Goal: Transaction & Acquisition: Purchase product/service

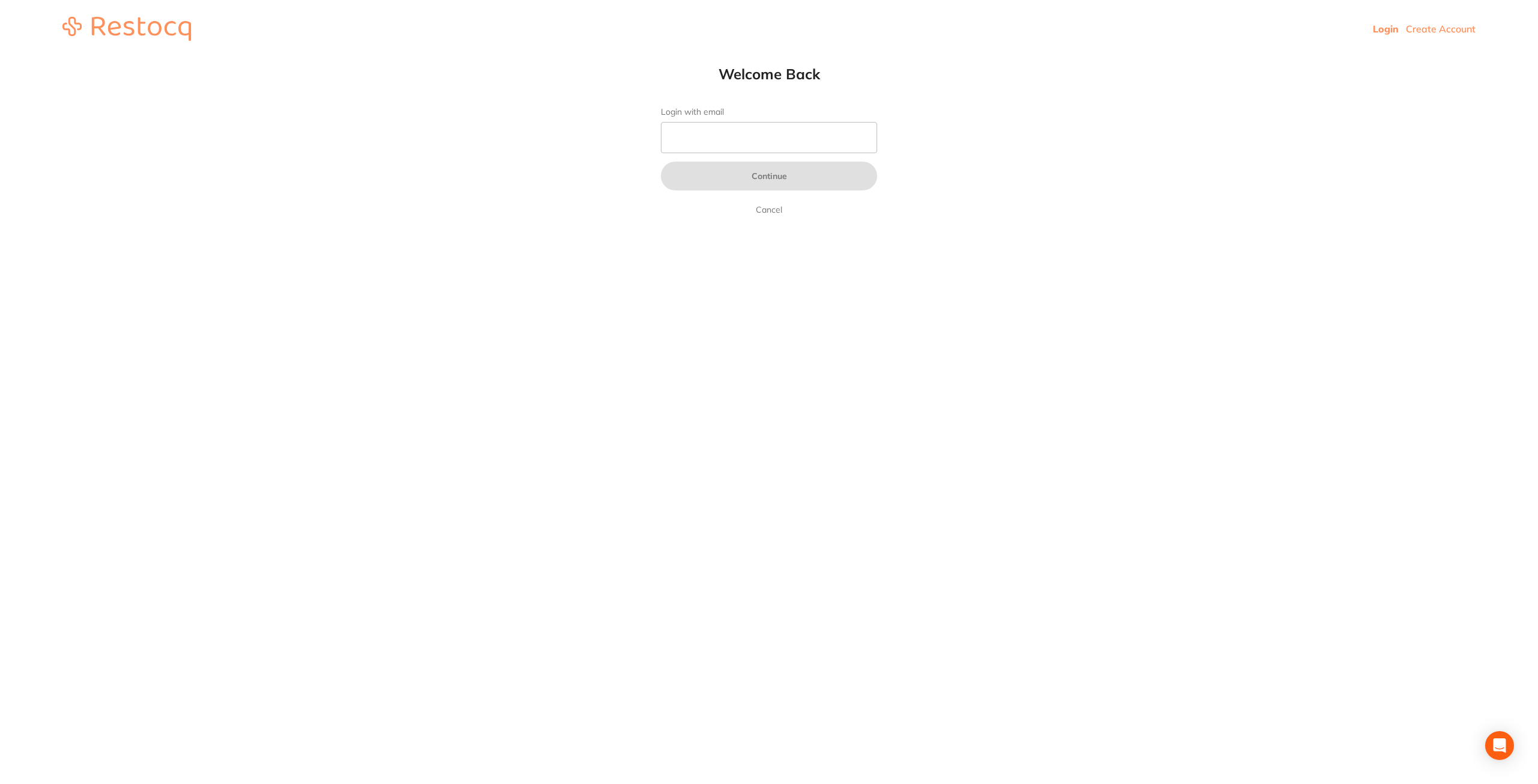
type input "[EMAIL_ADDRESS][DOMAIN_NAME]"
click at [723, 177] on button "Continue" at bounding box center [769, 176] width 216 height 29
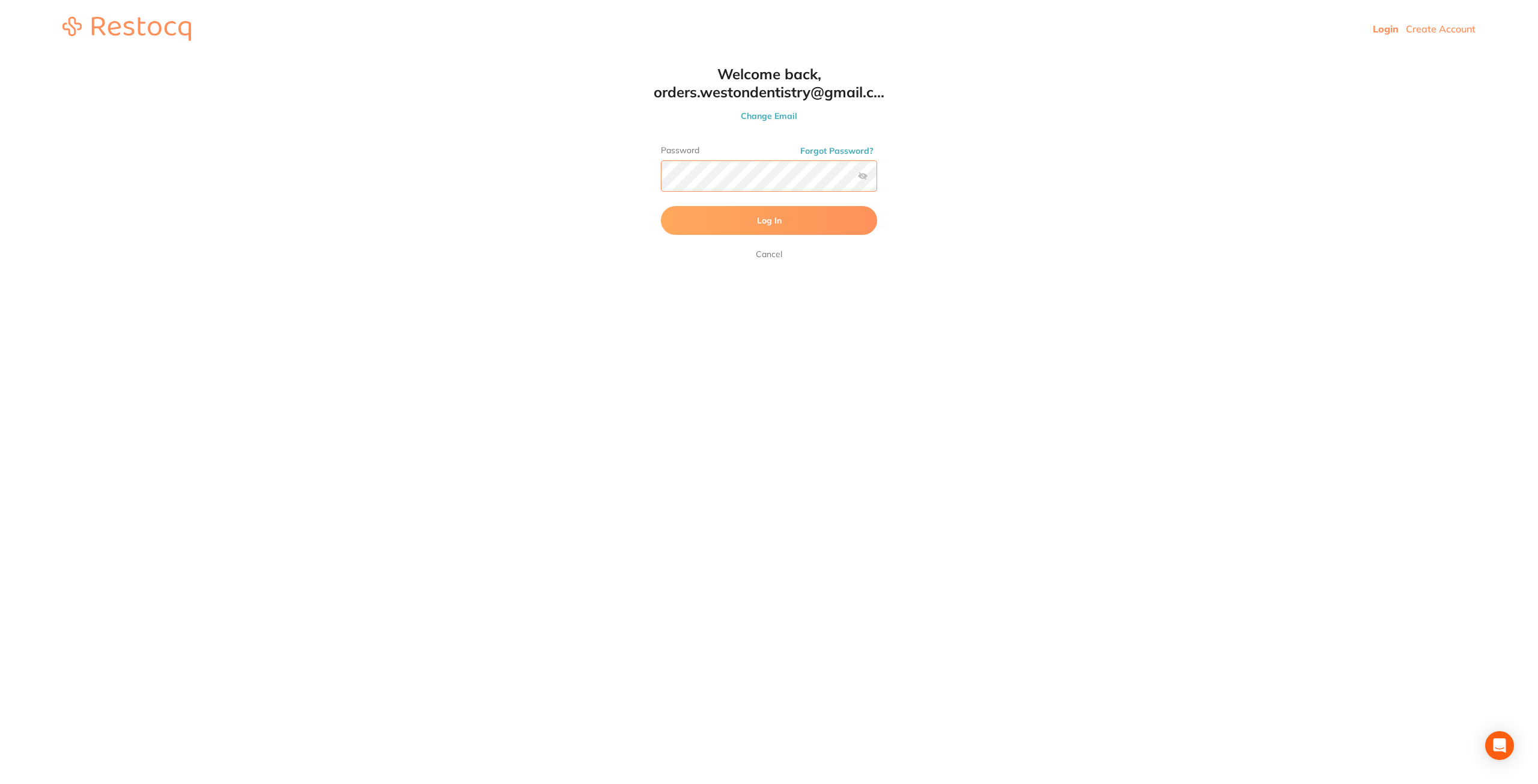
click at [661, 206] on button "Log In" at bounding box center [769, 221] width 216 height 29
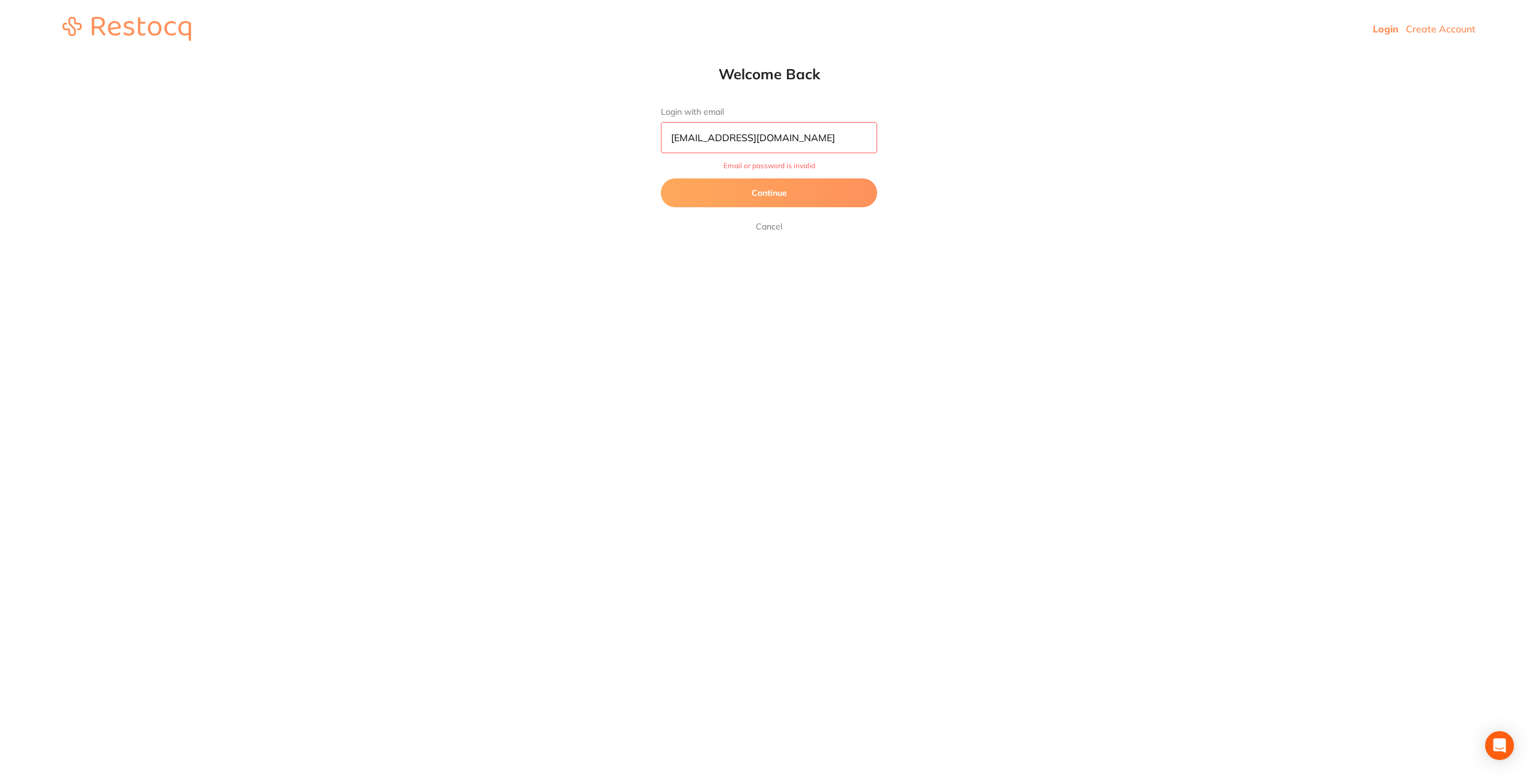
click at [774, 194] on button "Continue" at bounding box center [769, 193] width 216 height 29
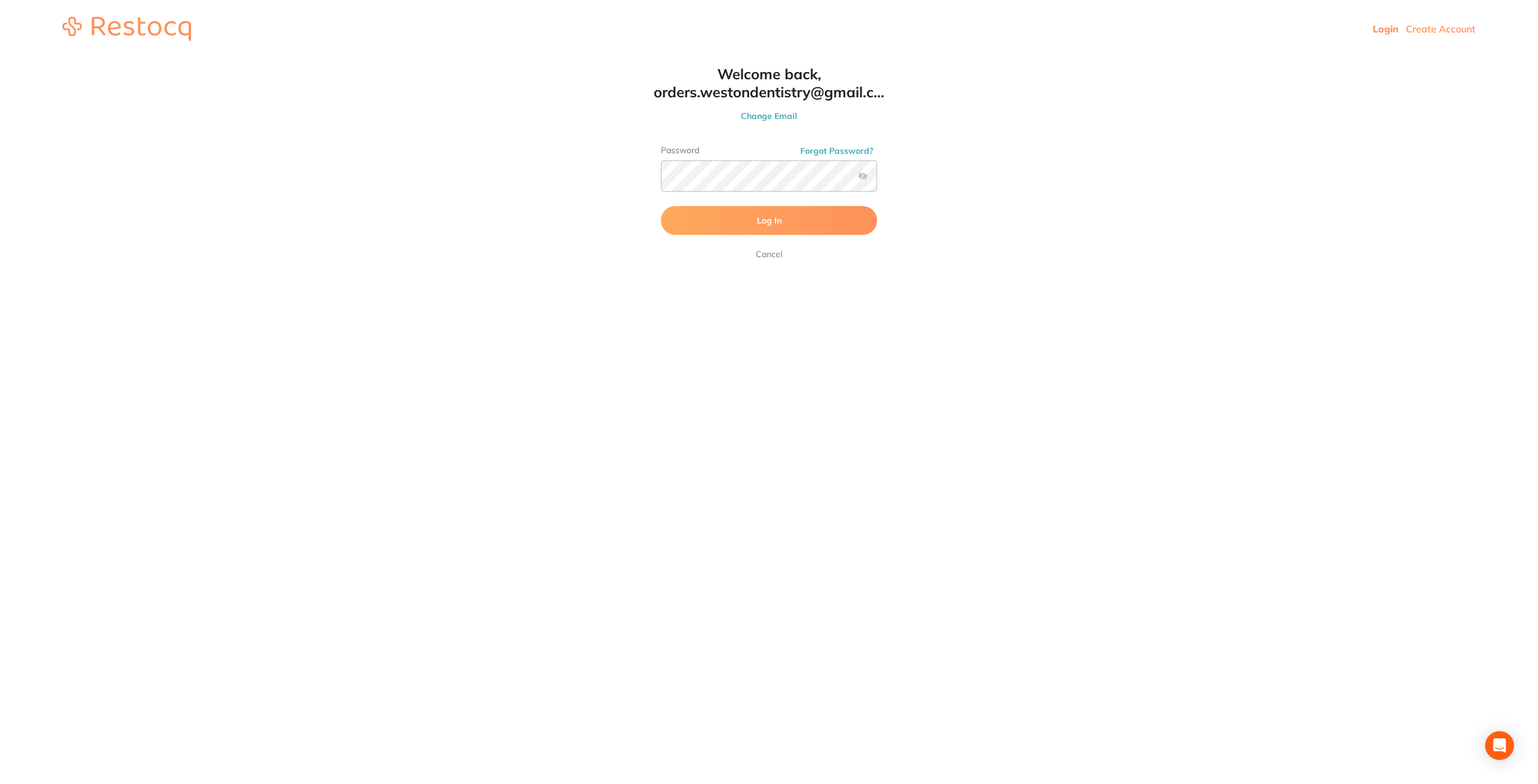
click at [766, 220] on span "Log In" at bounding box center [769, 220] width 25 height 11
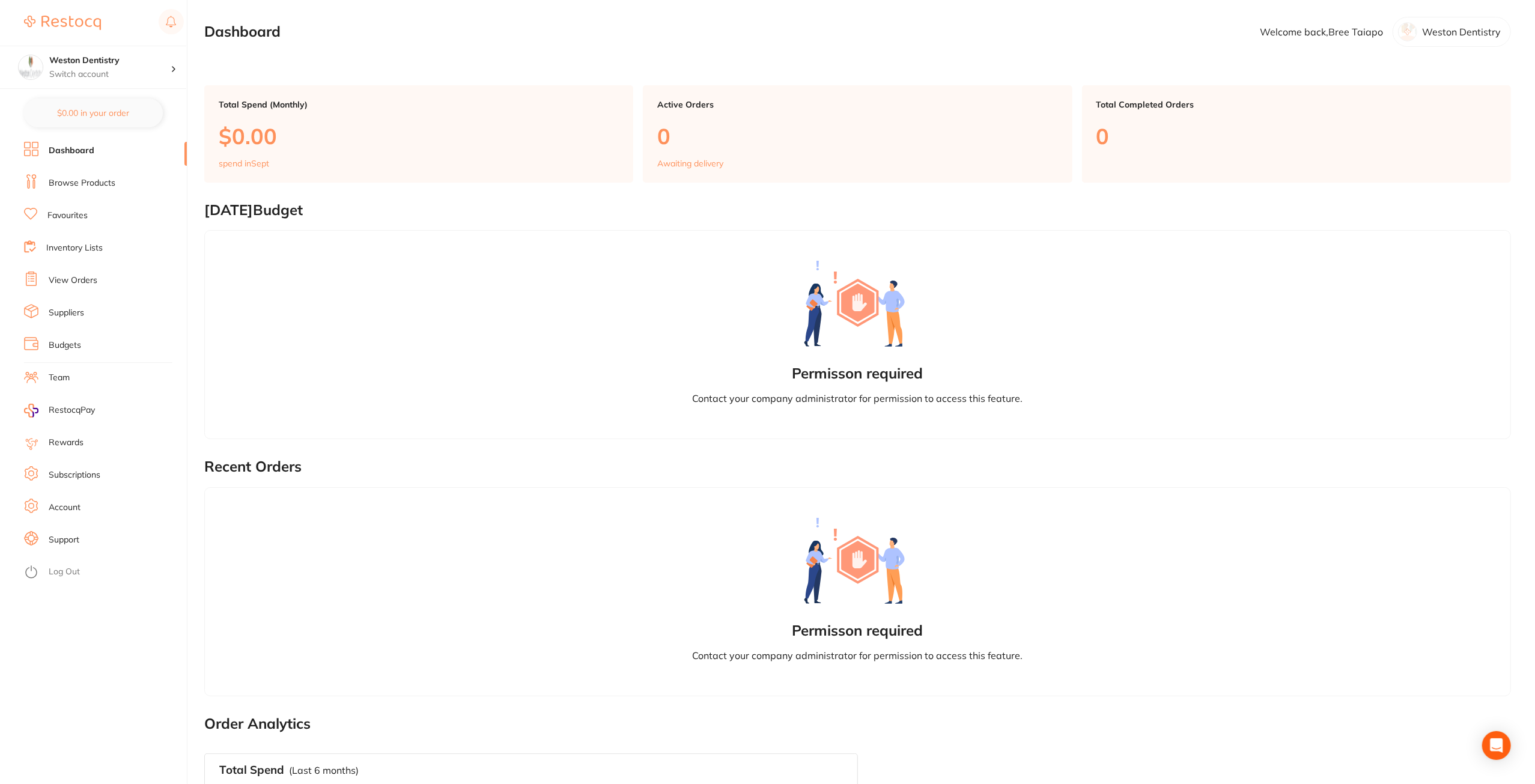
click at [92, 182] on link "Browse Products" at bounding box center [82, 183] width 66 height 12
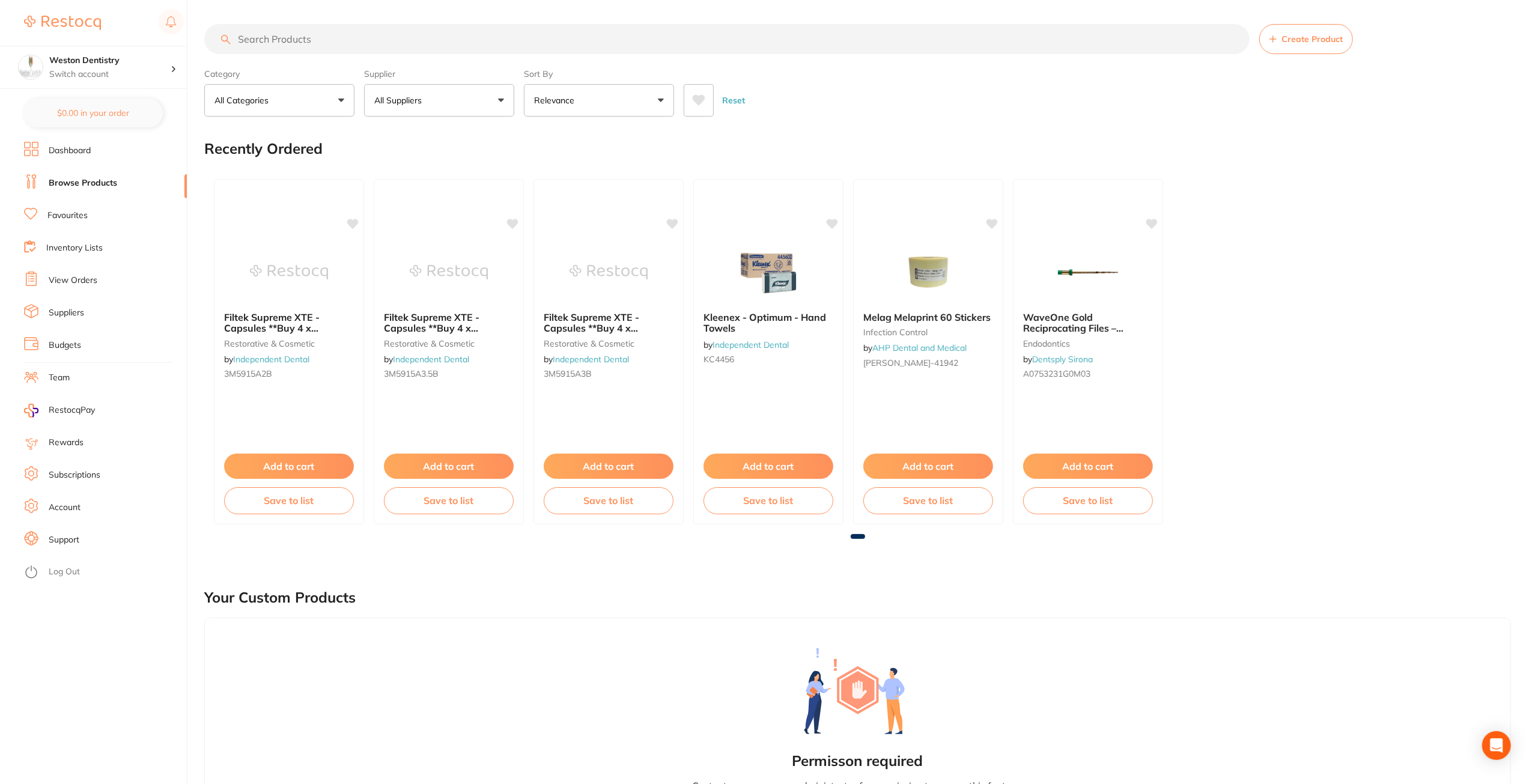
click at [59, 154] on link "Dashboard" at bounding box center [70, 151] width 42 height 12
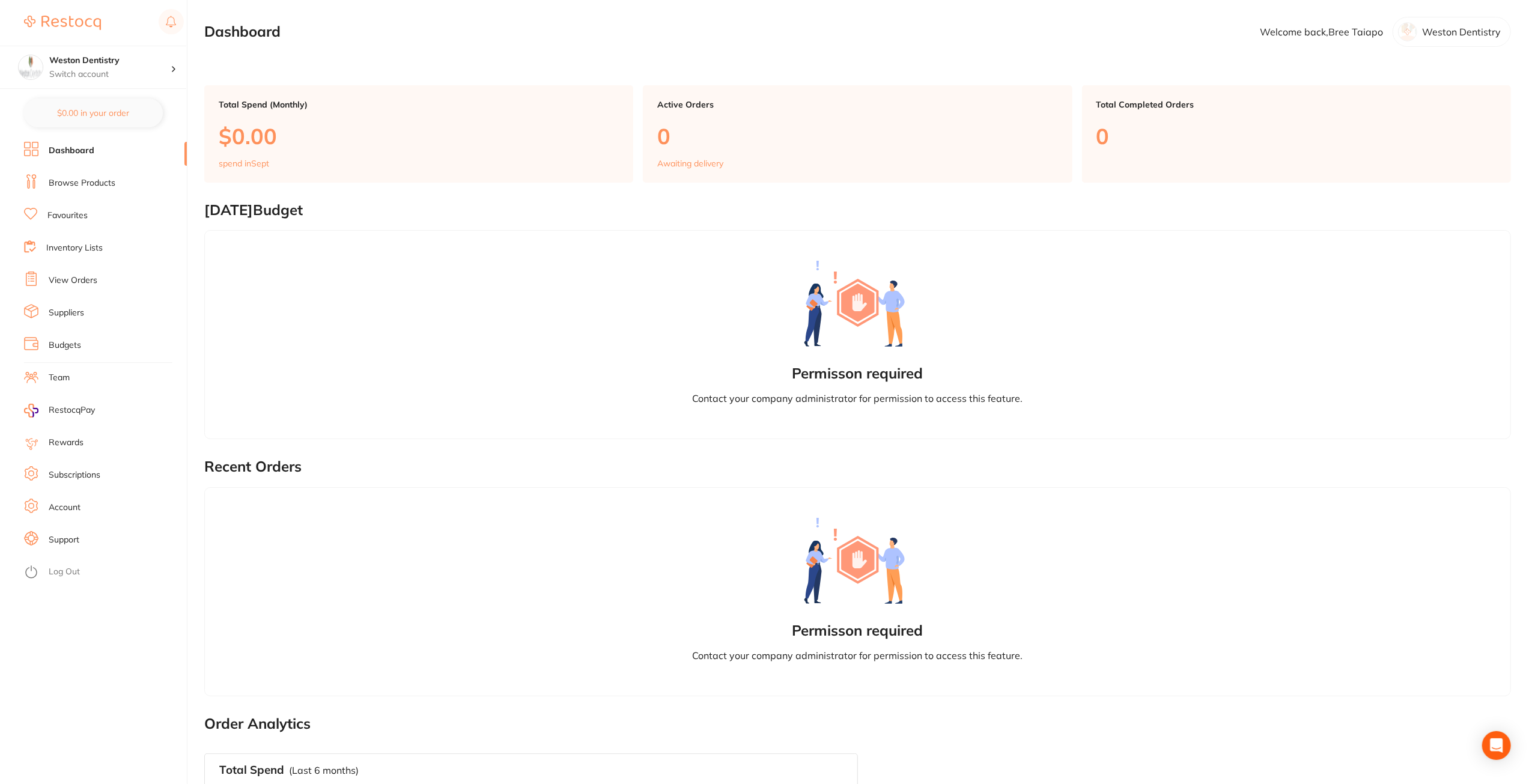
click at [90, 192] on li "Browse Products" at bounding box center [105, 183] width 163 height 18
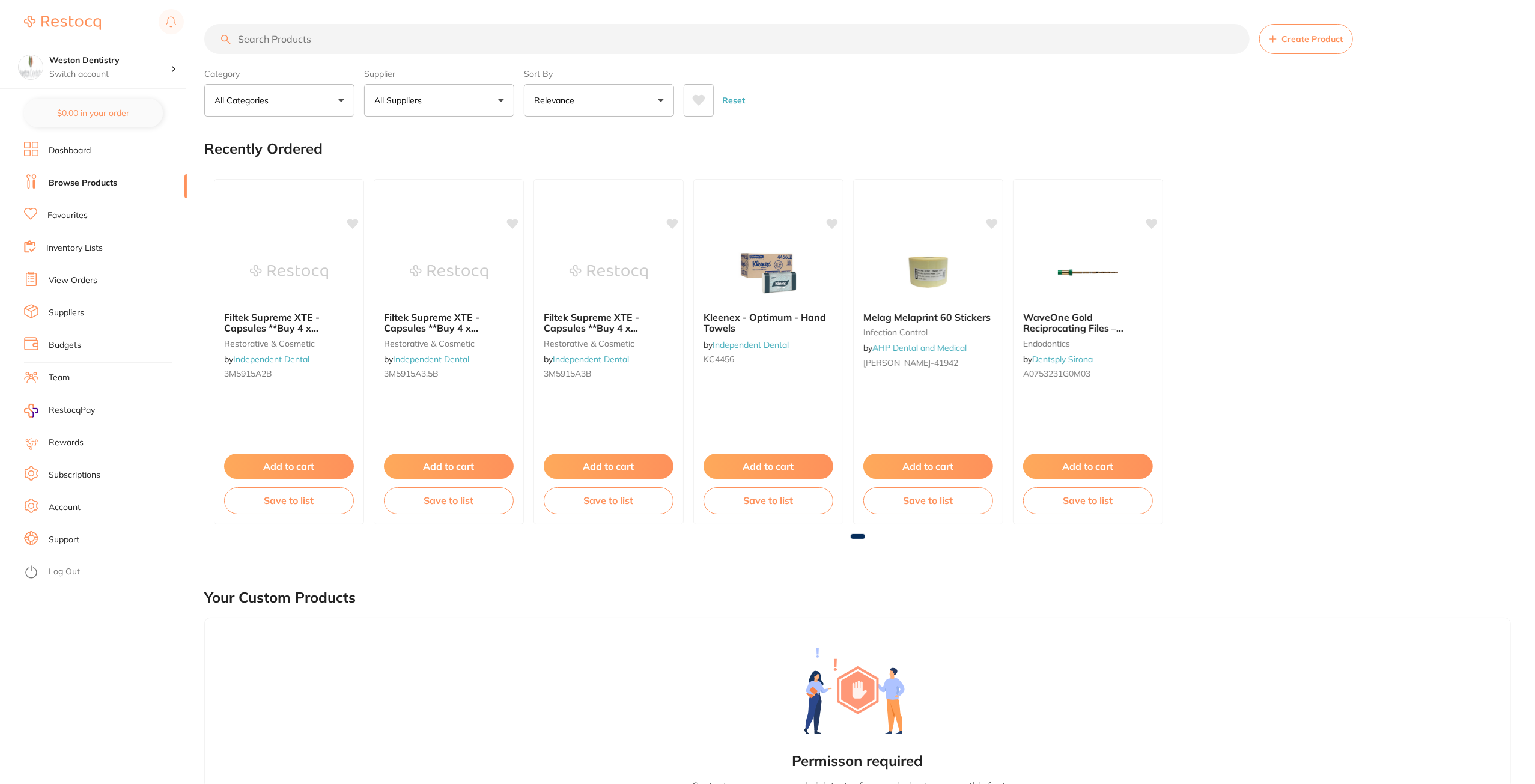
click at [292, 38] on input "search" at bounding box center [727, 39] width 1046 height 30
type input "sdr"
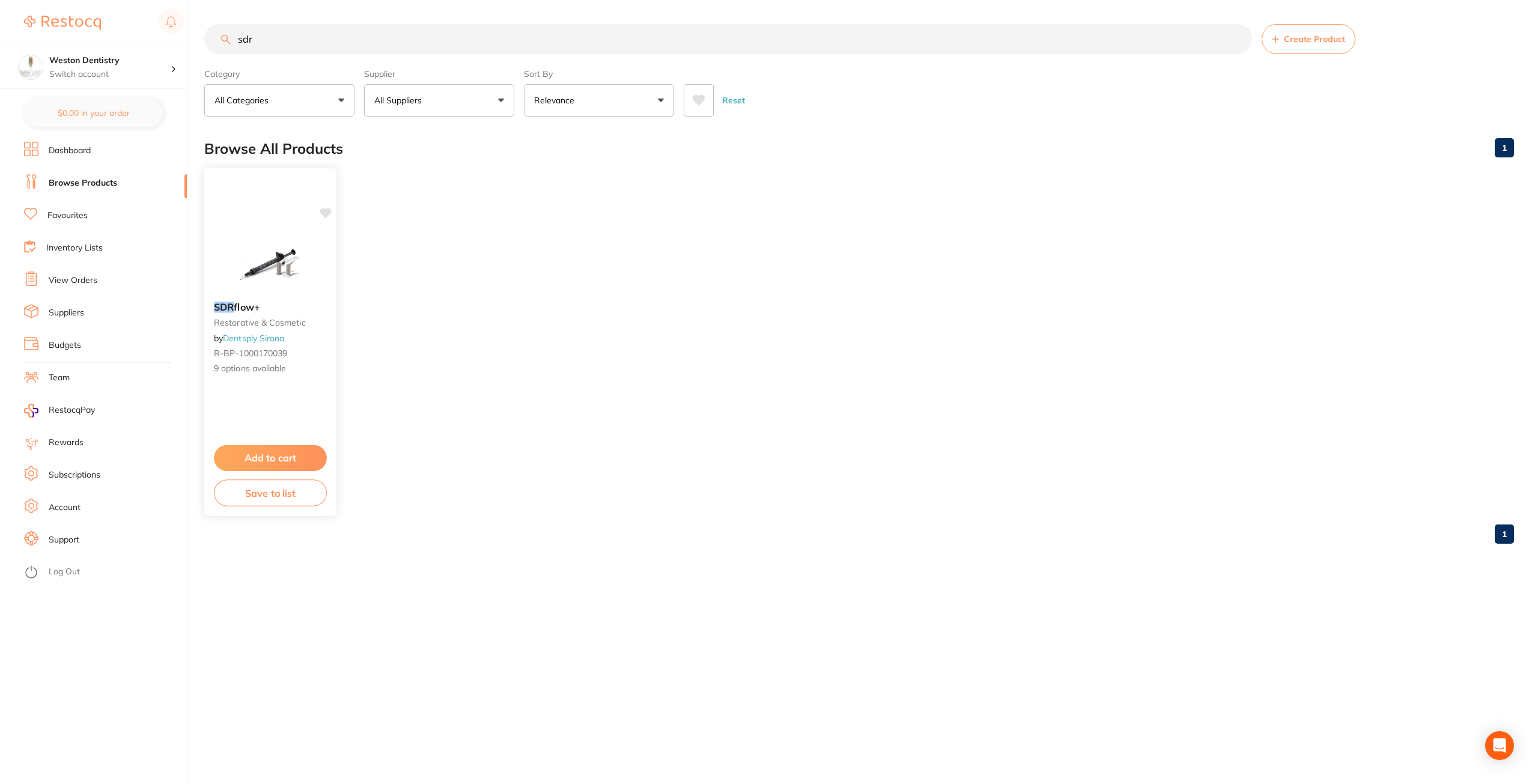
click at [262, 457] on button "Add to cart" at bounding box center [270, 457] width 113 height 26
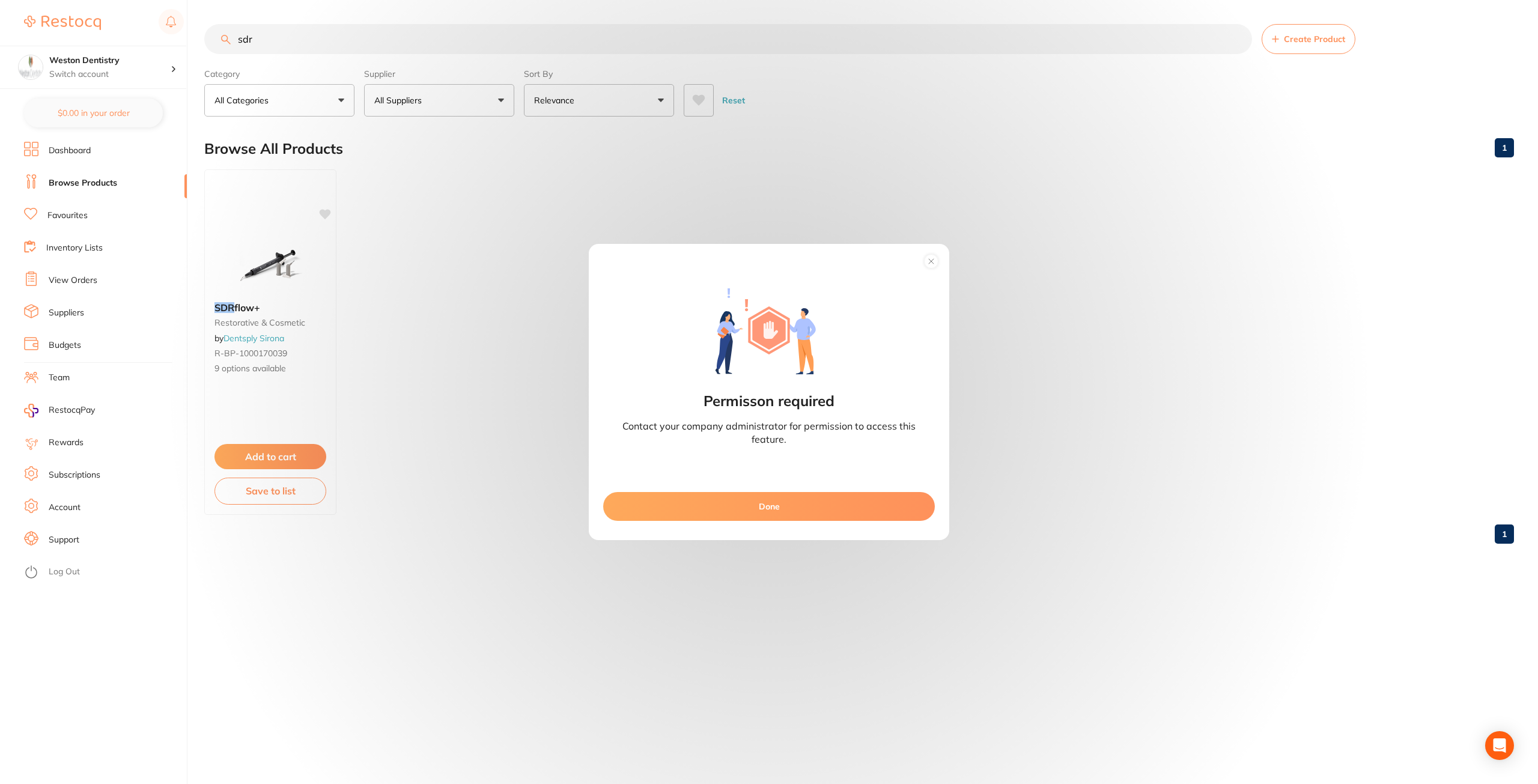
click at [775, 507] on button "Done" at bounding box center [769, 506] width 332 height 29
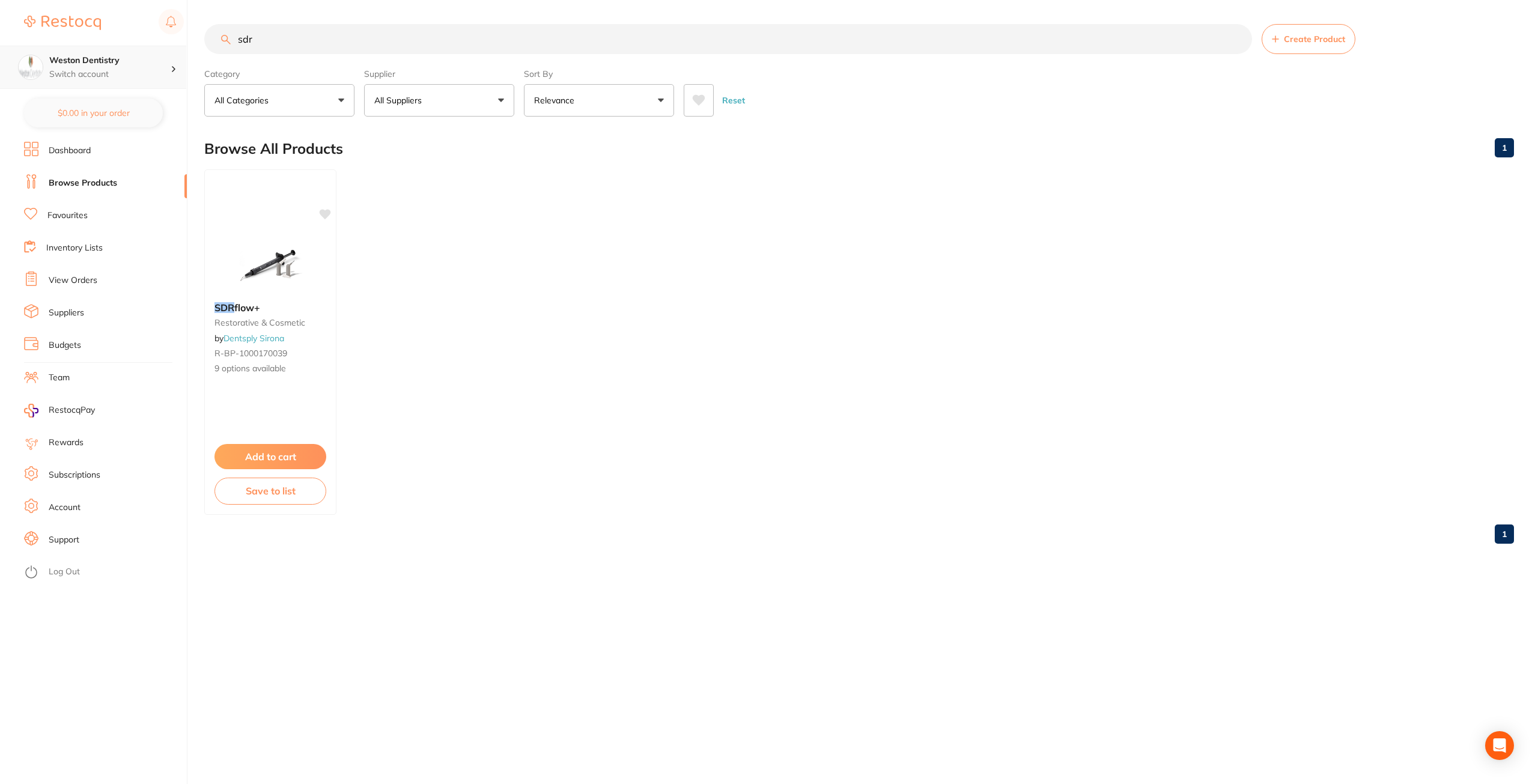
click at [146, 77] on p "Switch account" at bounding box center [110, 74] width 122 height 12
click at [130, 111] on div "Weston Dentistry" at bounding box center [93, 104] width 168 height 42
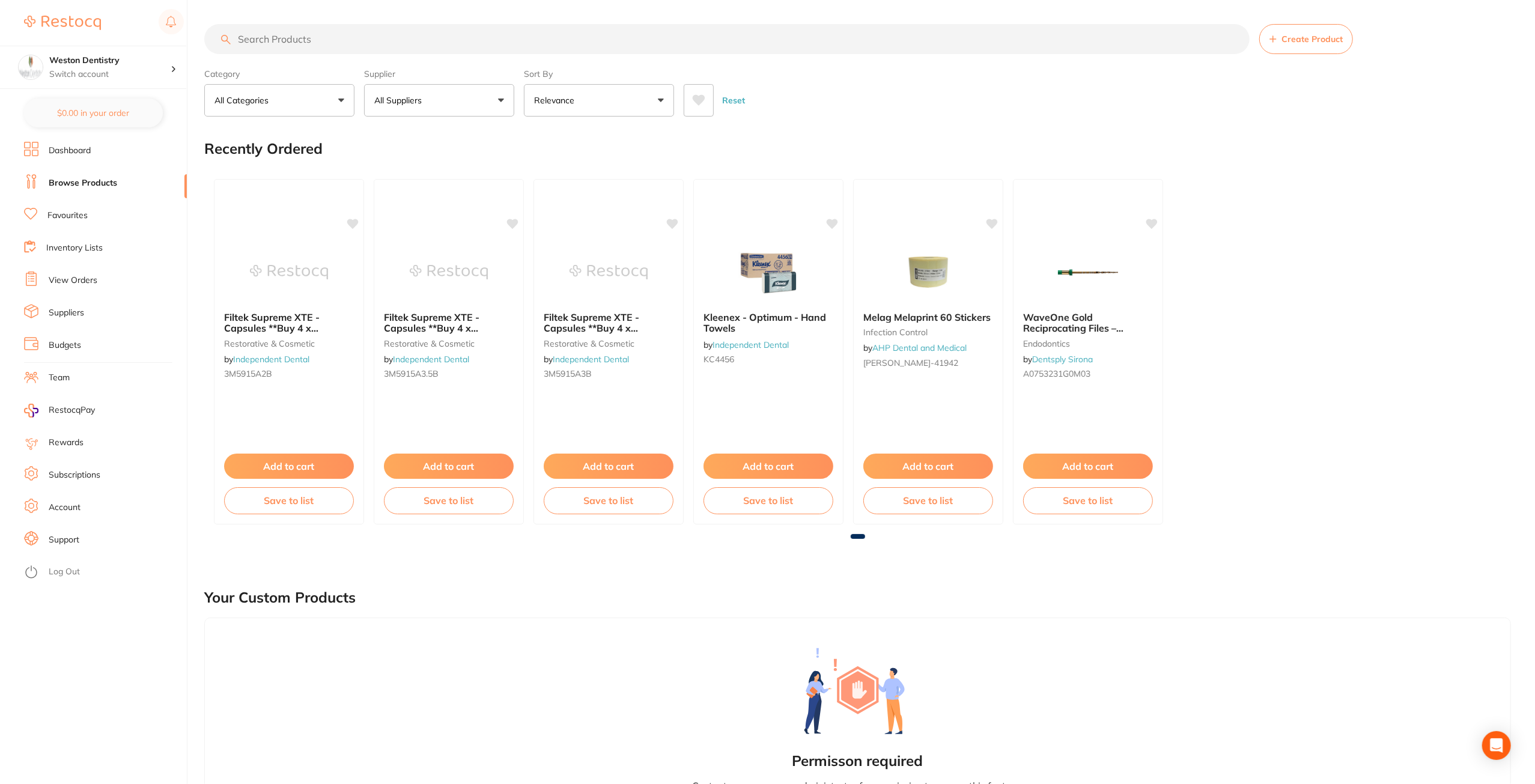
click at [289, 43] on input "search" at bounding box center [727, 39] width 1046 height 30
click at [308, 467] on button "Add to cart" at bounding box center [289, 468] width 131 height 26
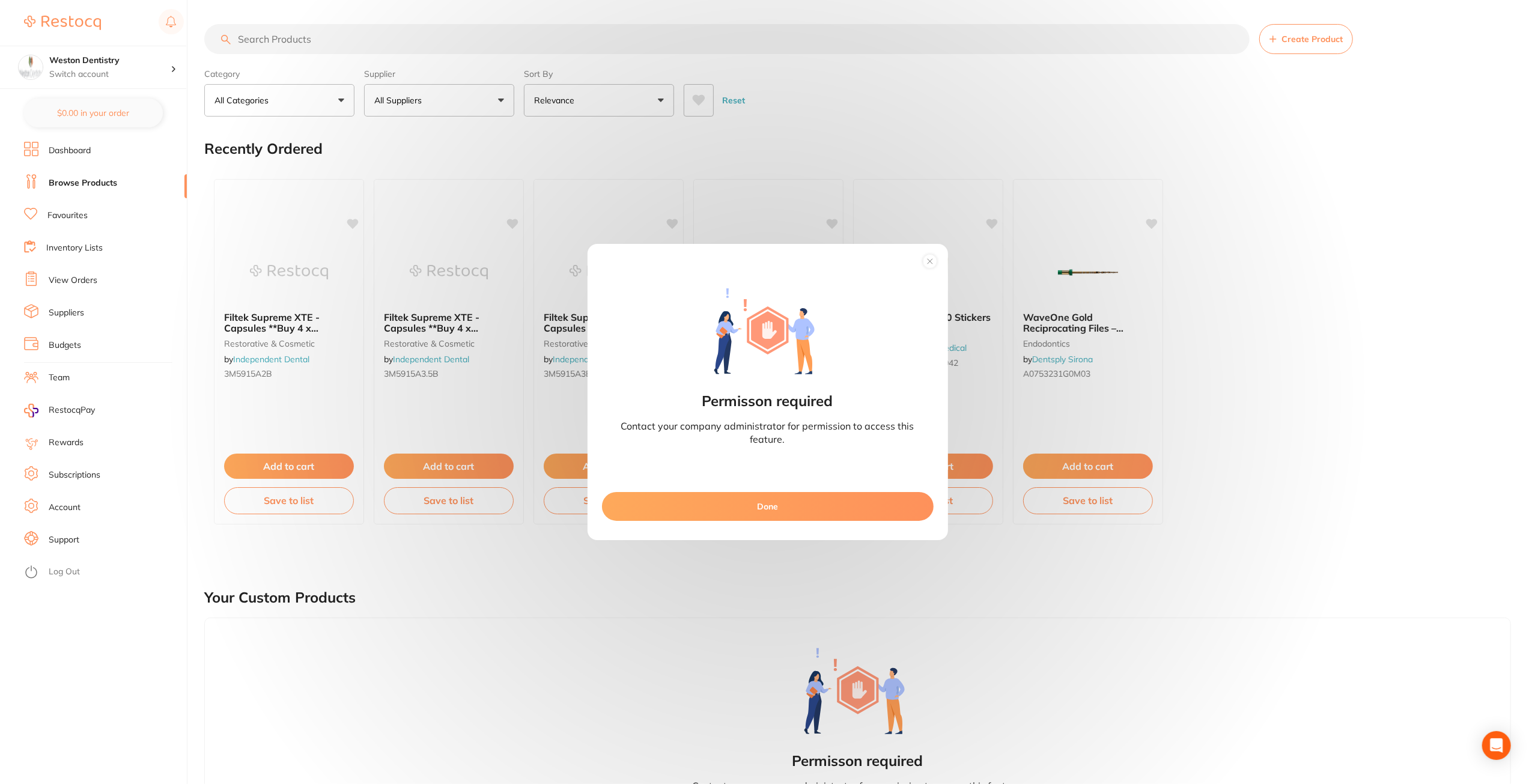
click at [692, 499] on button "Done" at bounding box center [768, 506] width 332 height 29
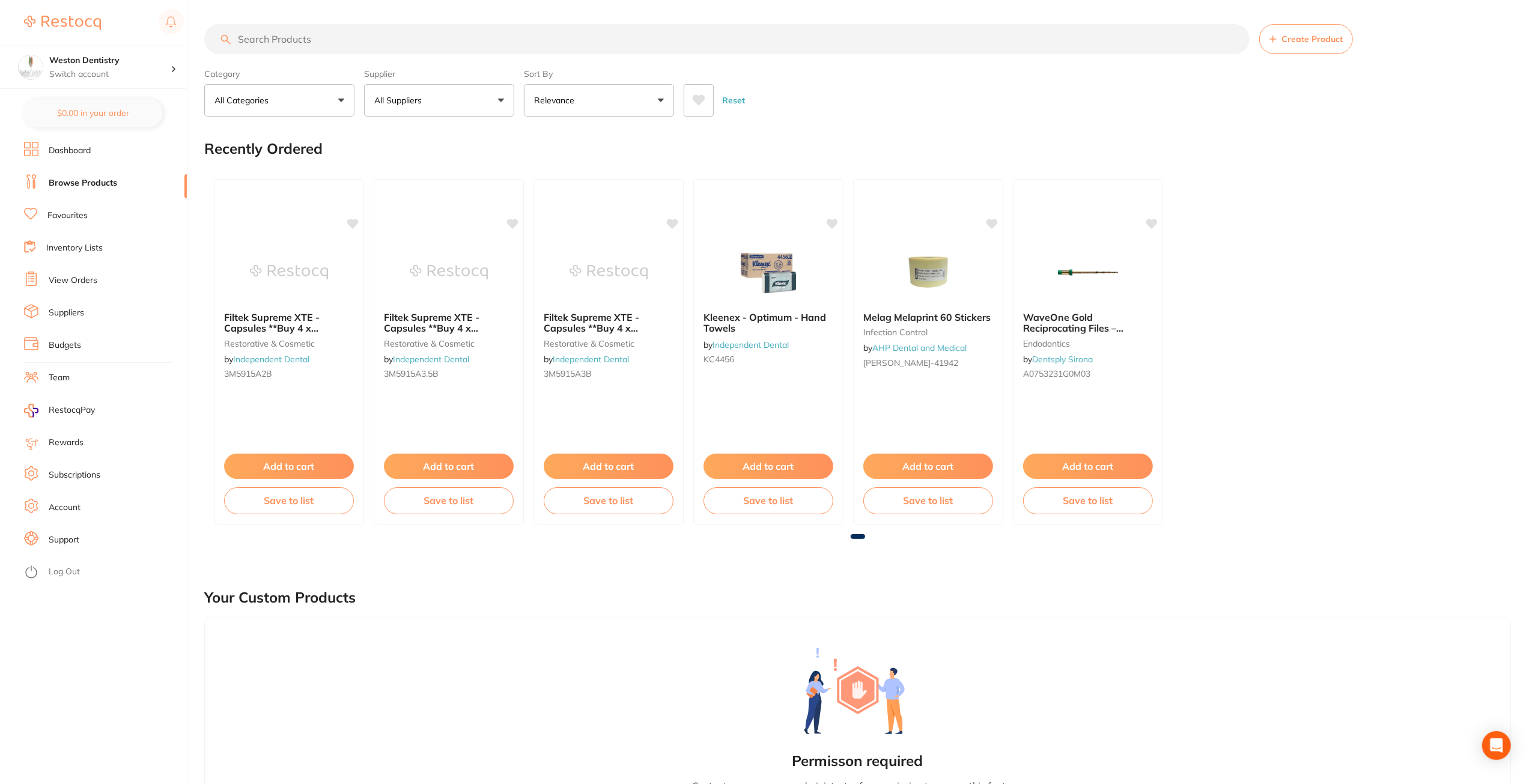
click at [100, 150] on li "Dashboard" at bounding box center [105, 151] width 163 height 18
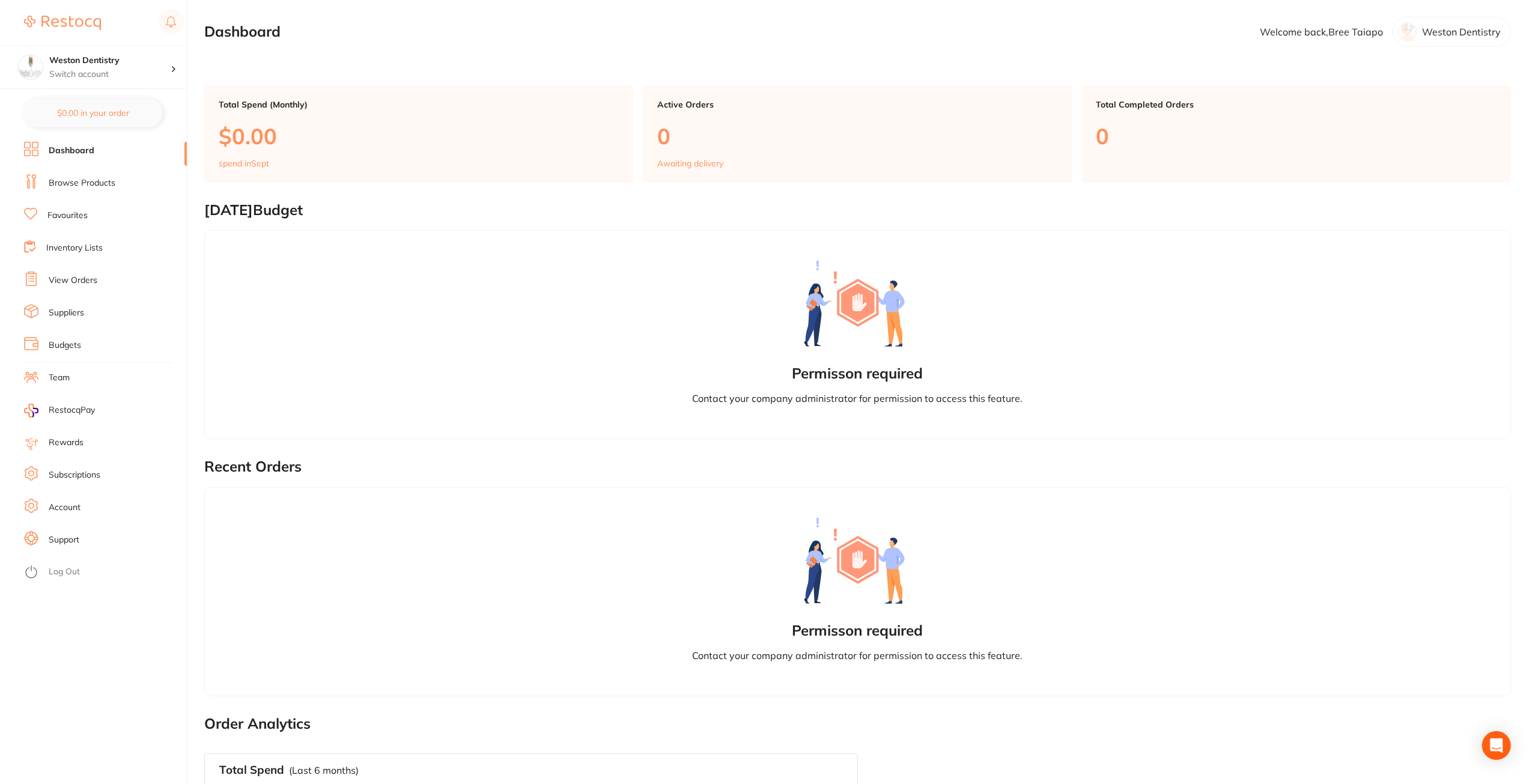
click at [1426, 34] on p "Weston Dentistry" at bounding box center [1462, 32] width 78 height 11
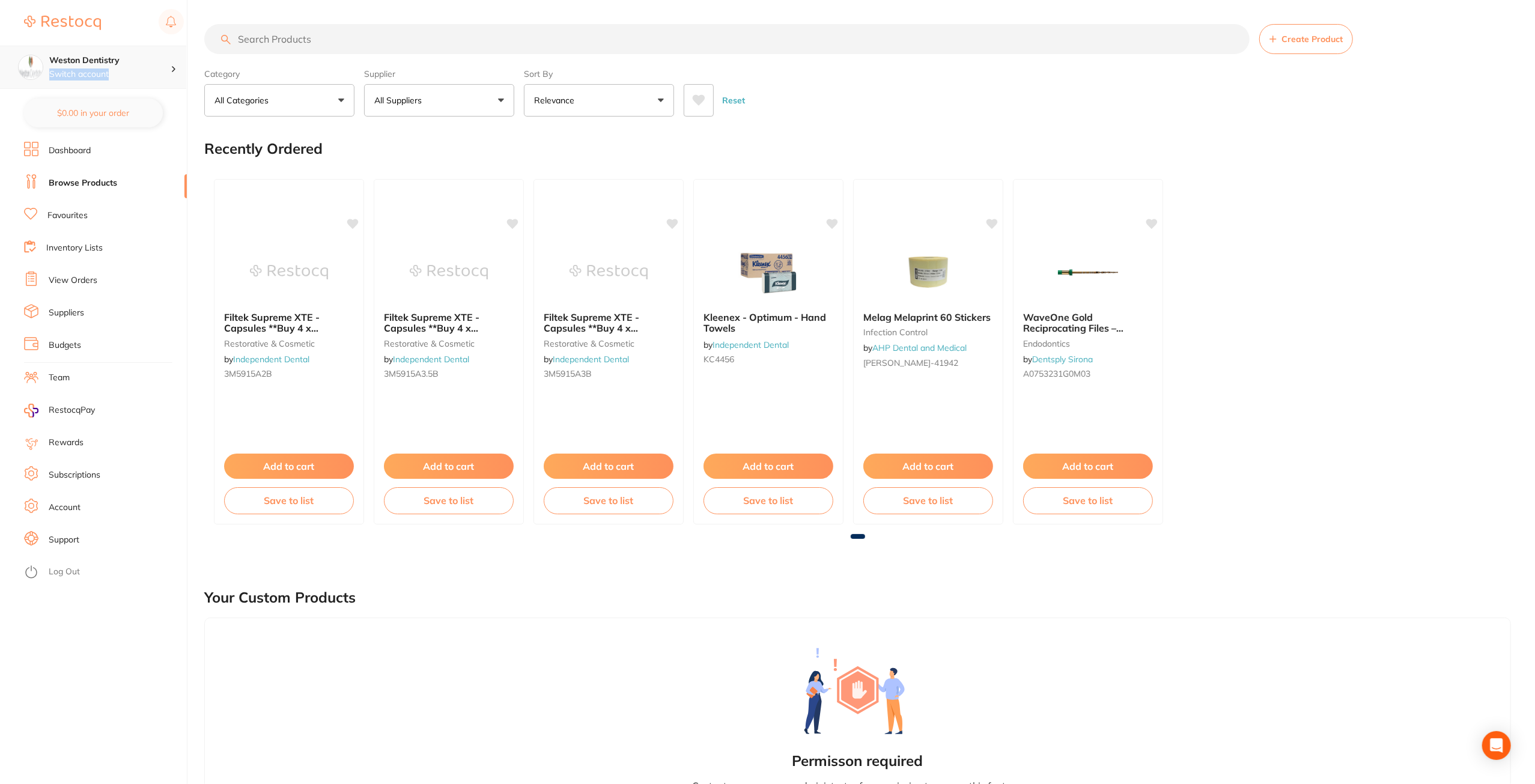
click at [153, 70] on div "Weston Dentistry Switch account" at bounding box center [110, 67] width 122 height 25
click at [61, 573] on link "Log Out" at bounding box center [64, 571] width 31 height 12
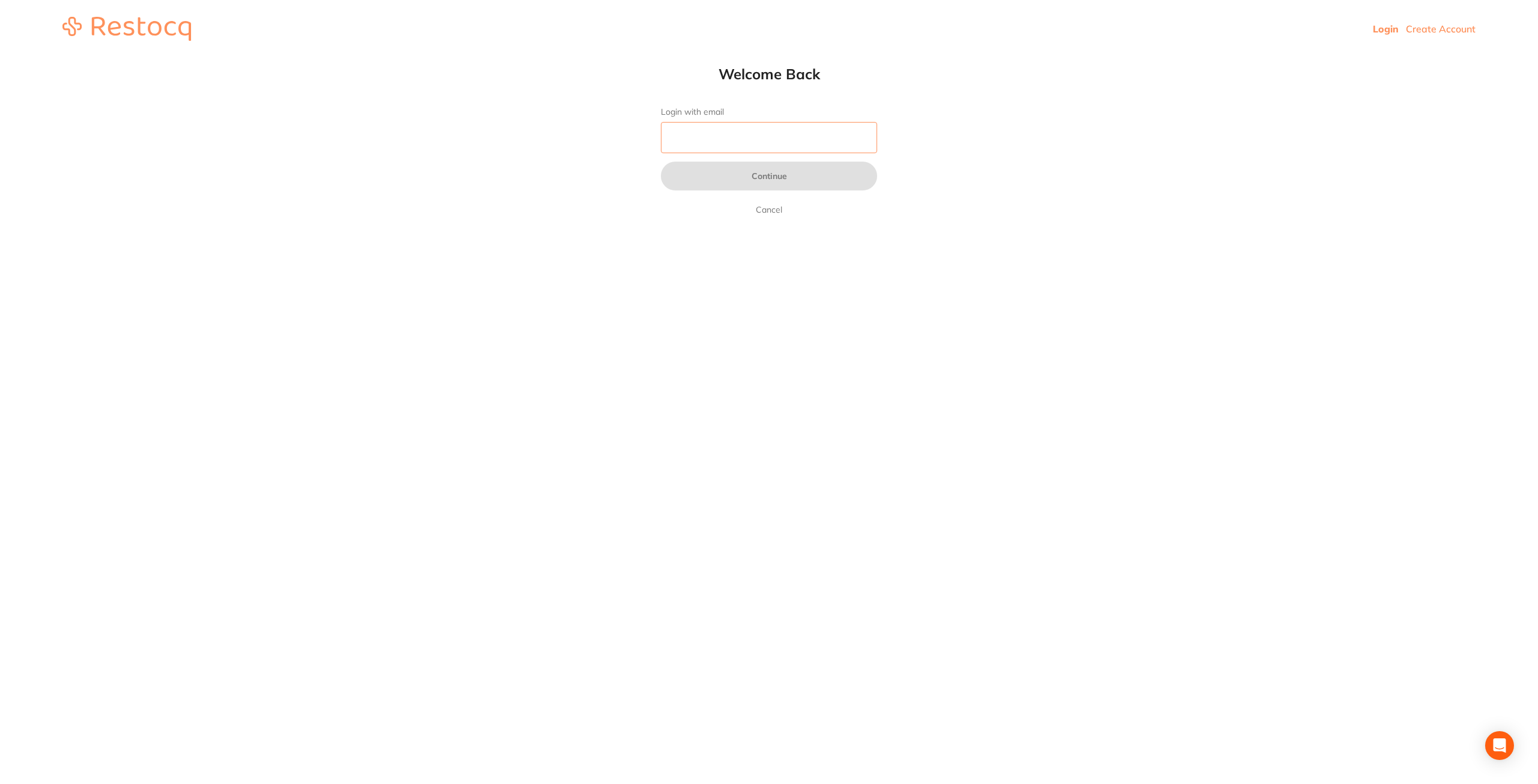
click at [703, 139] on input "Login with email" at bounding box center [769, 137] width 216 height 31
type input "[EMAIL_ADDRESS][DOMAIN_NAME]"
click at [730, 177] on button "Continue" at bounding box center [769, 176] width 216 height 29
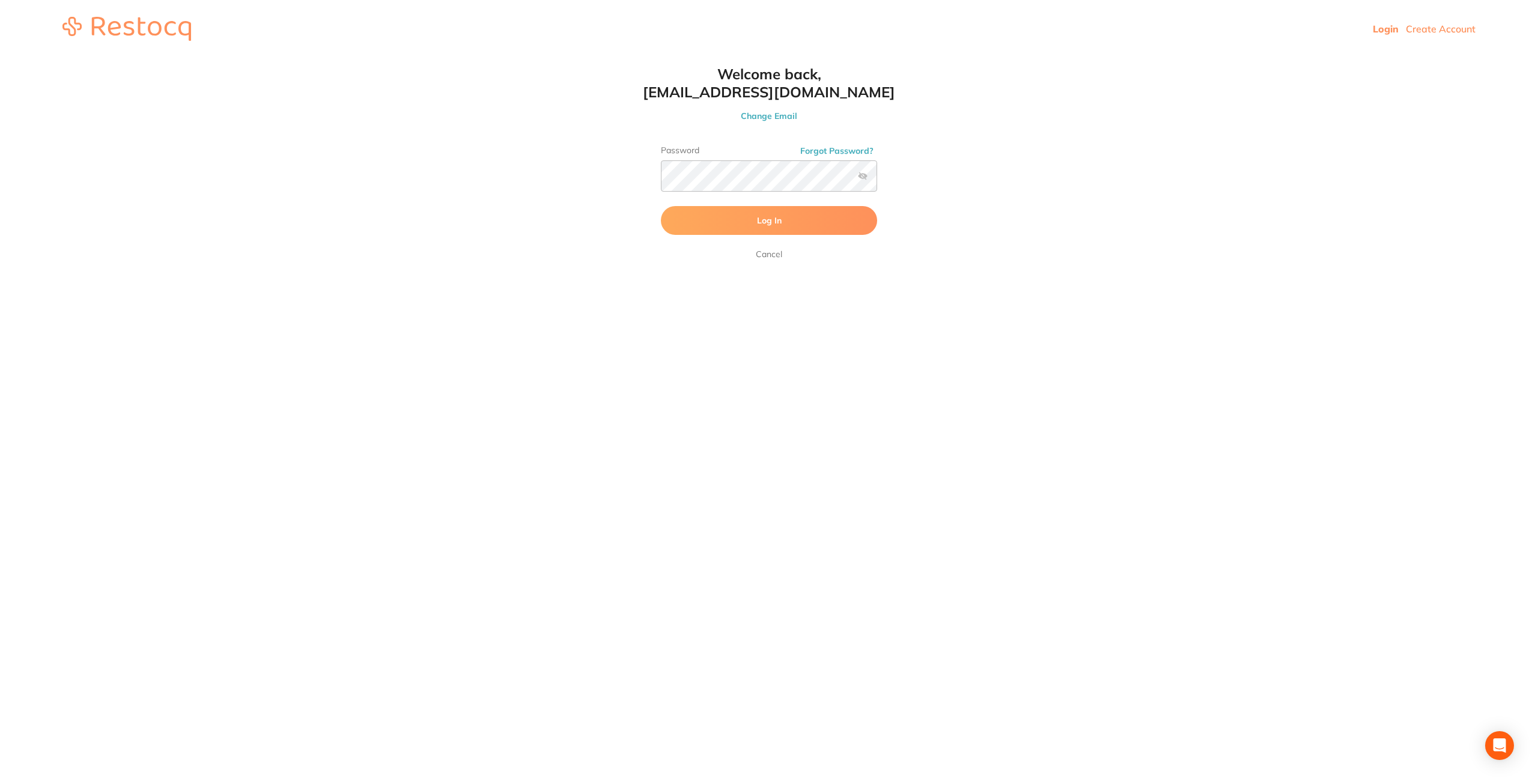
click at [971, 58] on html "Login Create Account Welcome Back Login with email [EMAIL_ADDRESS][DOMAIN_NAME]…" at bounding box center [769, 28] width 1538 height 58
click at [782, 216] on button "Log In" at bounding box center [769, 221] width 216 height 29
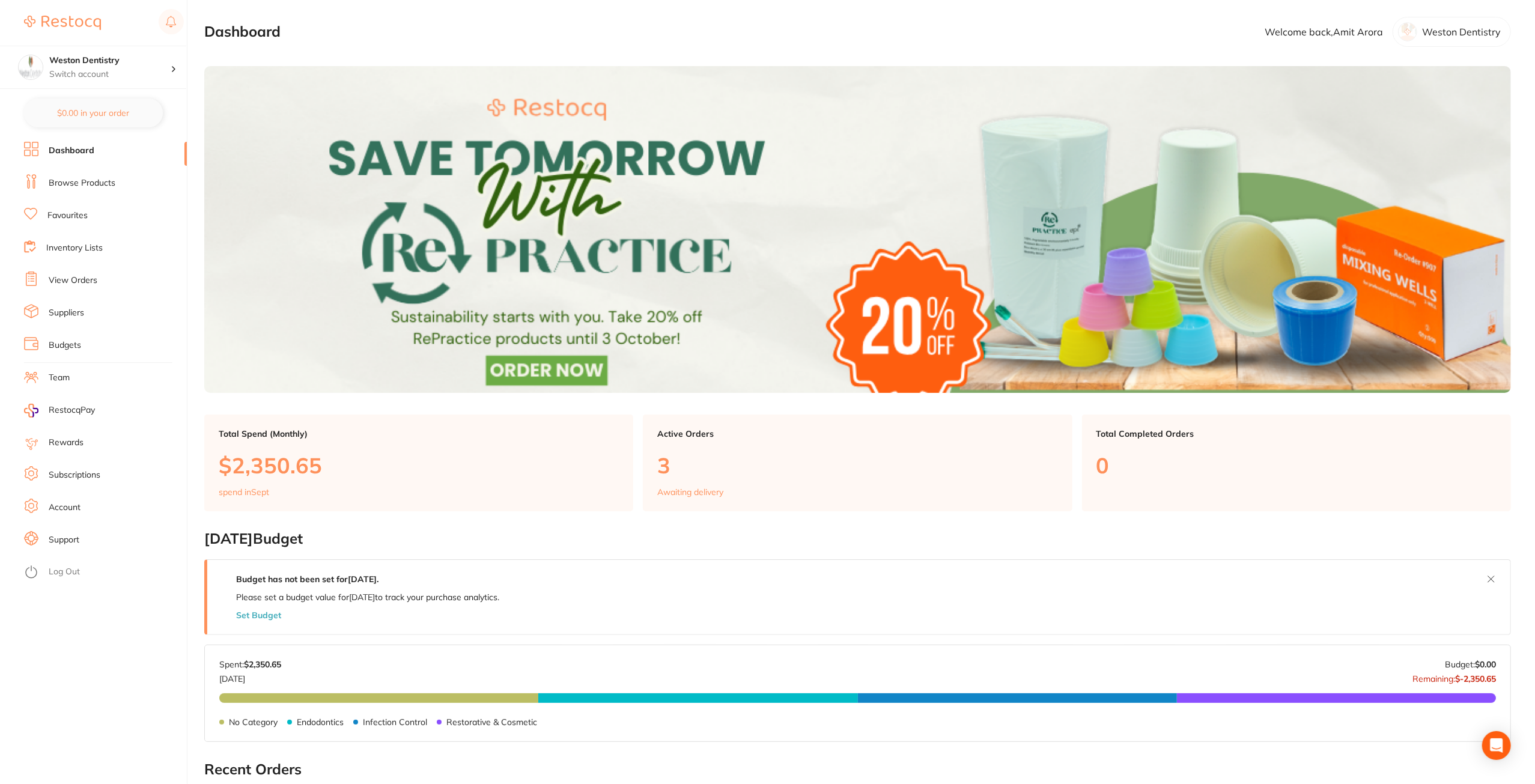
click at [89, 180] on link "Browse Products" at bounding box center [82, 183] width 66 height 12
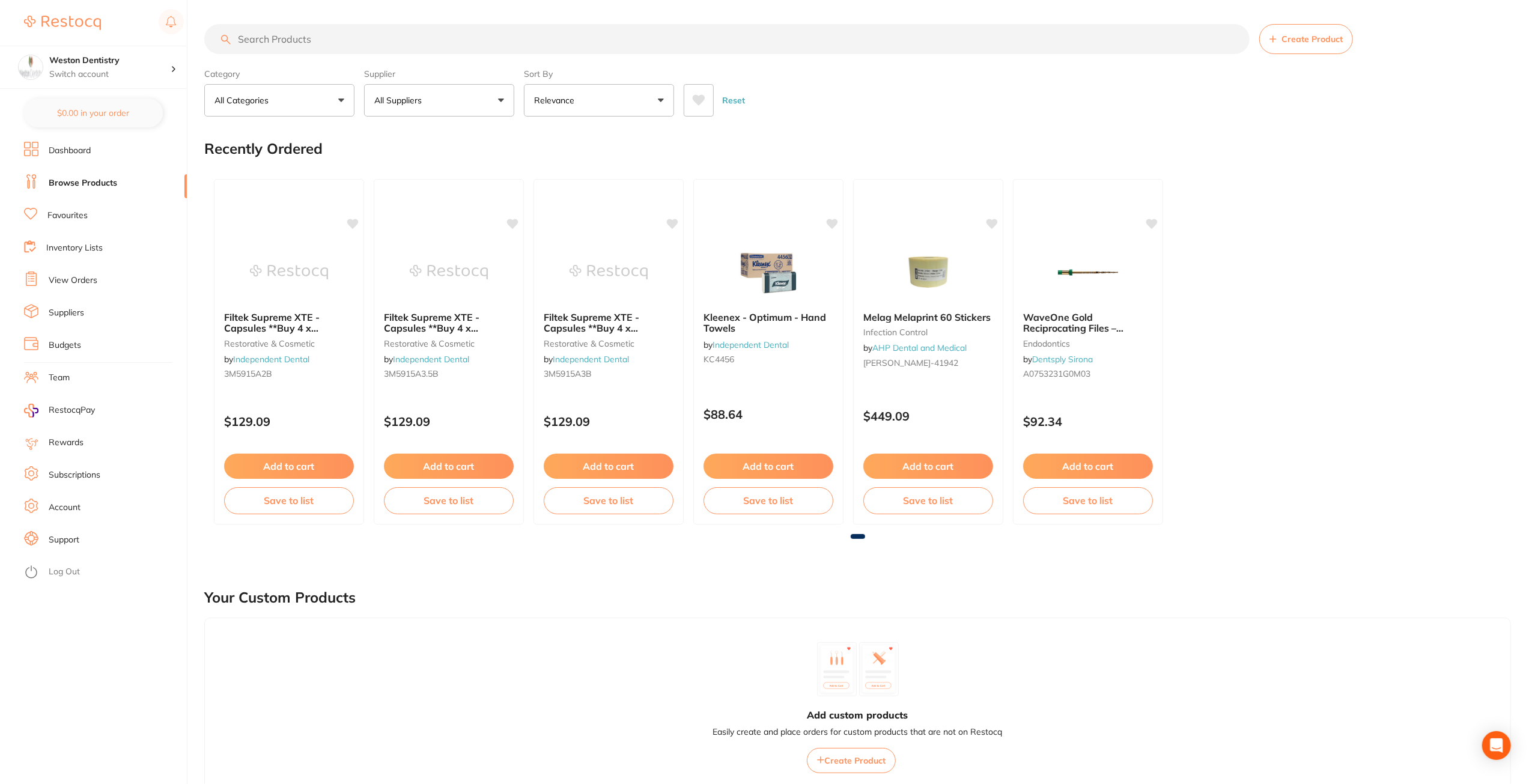
click at [266, 93] on button "All Categories" at bounding box center [279, 100] width 150 height 32
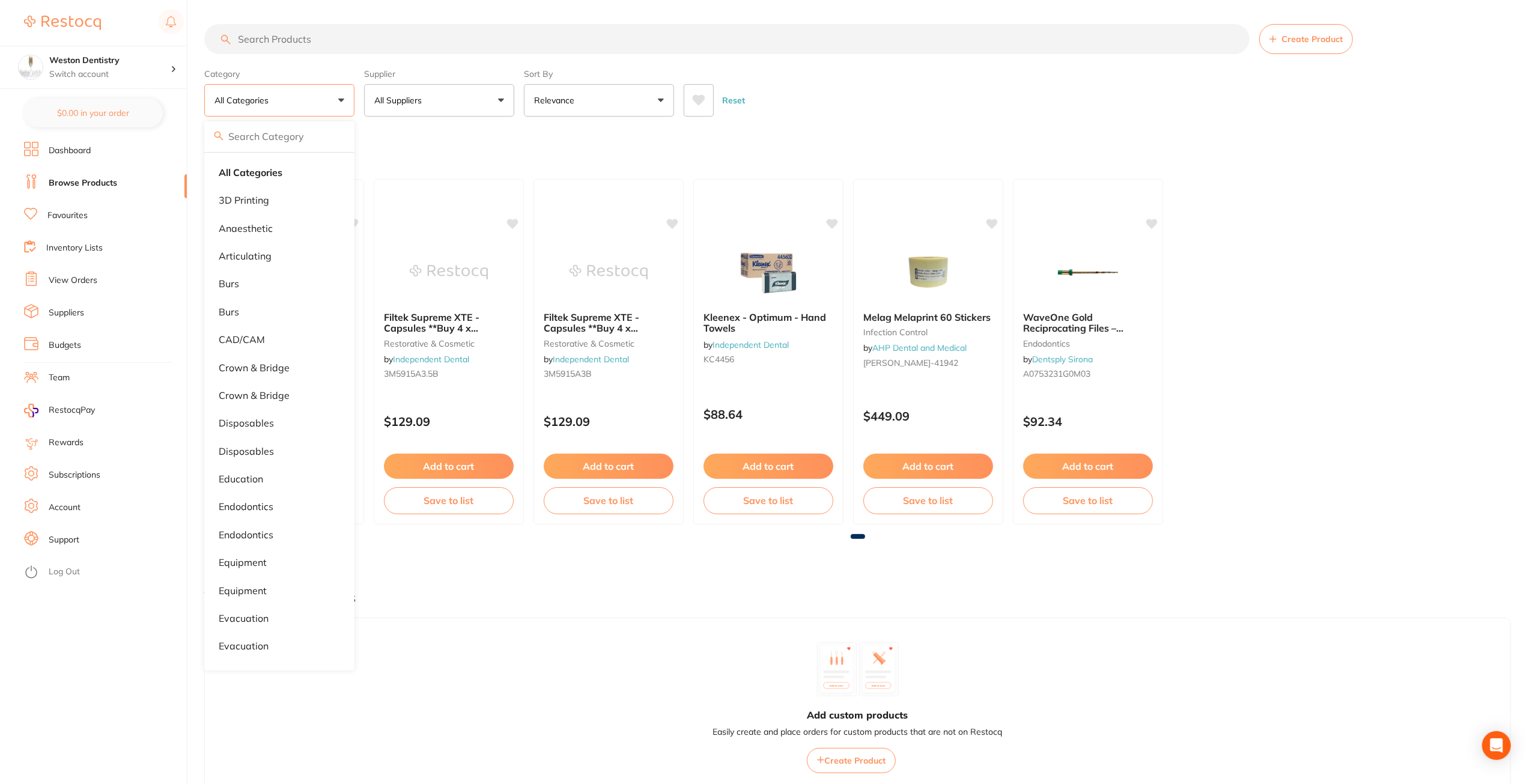
click at [311, 23] on main "Create Product Category All Categories All Categories 3D Printing anaesthetic a…" at bounding box center [870, 637] width 1331 height 1274
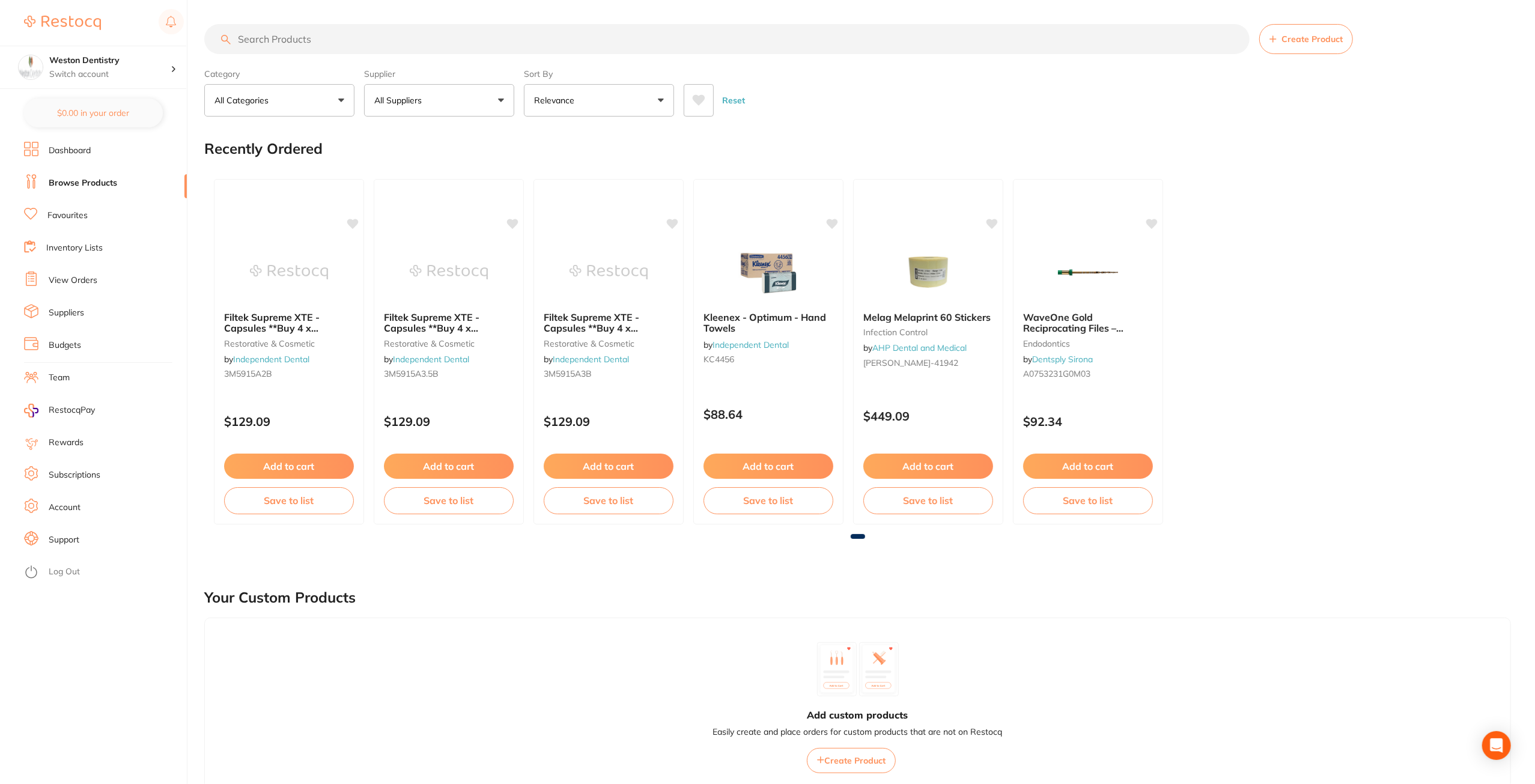
click at [310, 41] on input "search" at bounding box center [727, 39] width 1046 height 30
type input "sdr"
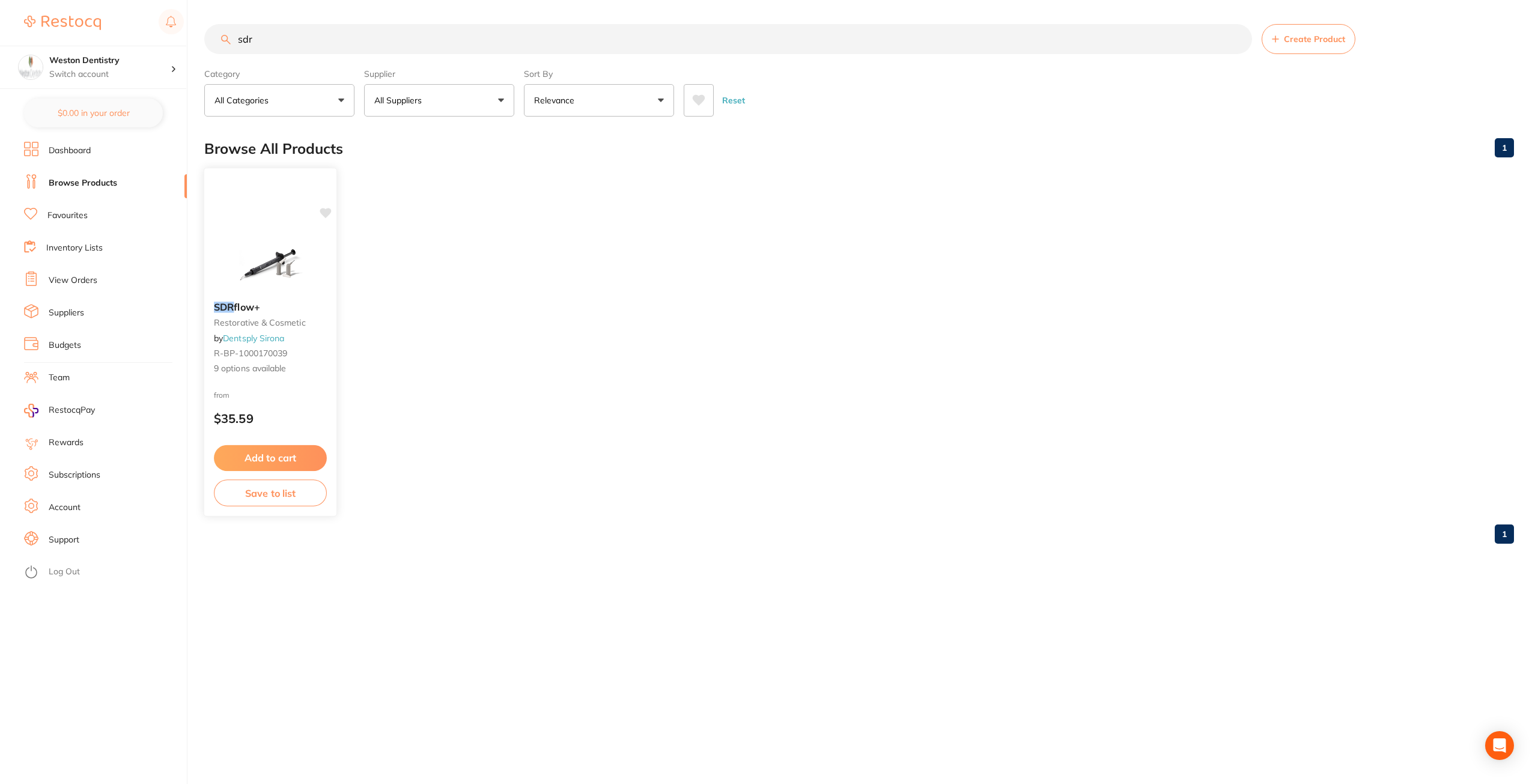
click at [276, 458] on button "Add to cart" at bounding box center [270, 457] width 113 height 26
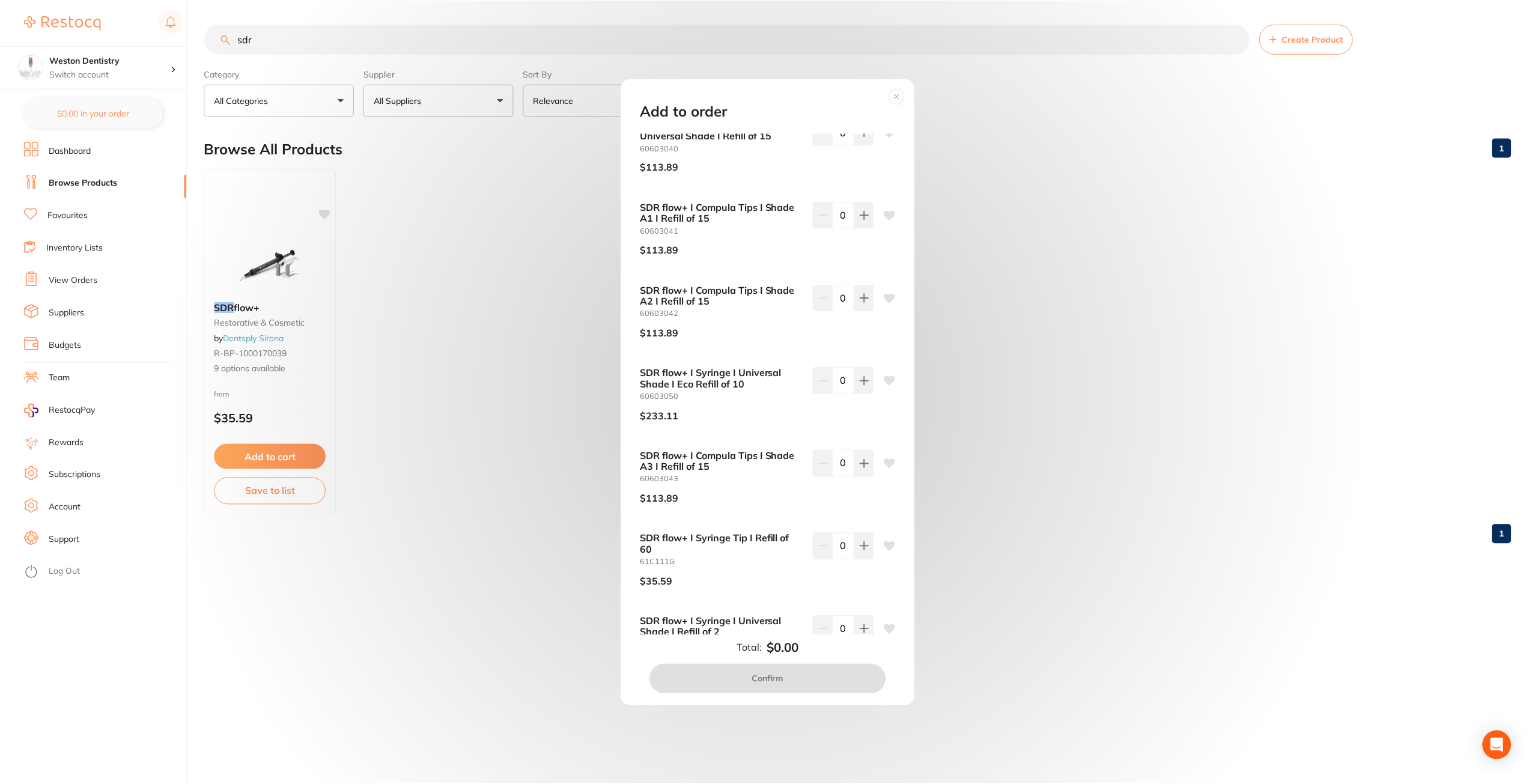
scroll to position [244, 0]
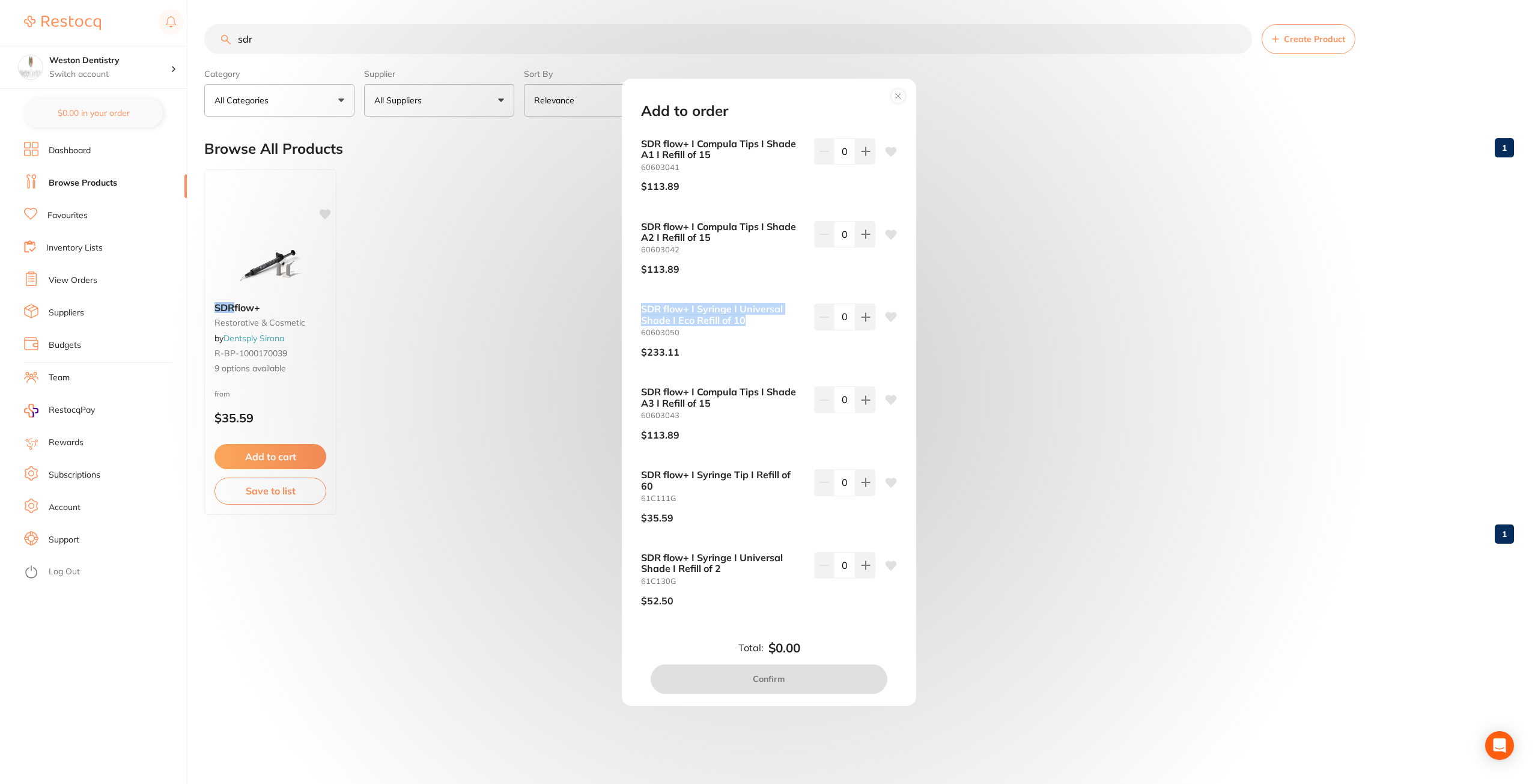
drag, startPoint x: 756, startPoint y: 320, endPoint x: 626, endPoint y: 299, distance: 131.7
click at [627, 299] on div "SDR flow+ I Compula Tips I Introductory Kit 60603032 $342.54 0 SDR flow+ I Comp…" at bounding box center [769, 384] width 285 height 501
copy b "SDR flow+ I Syringe I Universal Shade I Eco Refill of 10"
click at [869, 318] on button at bounding box center [865, 316] width 20 height 27
type input "1"
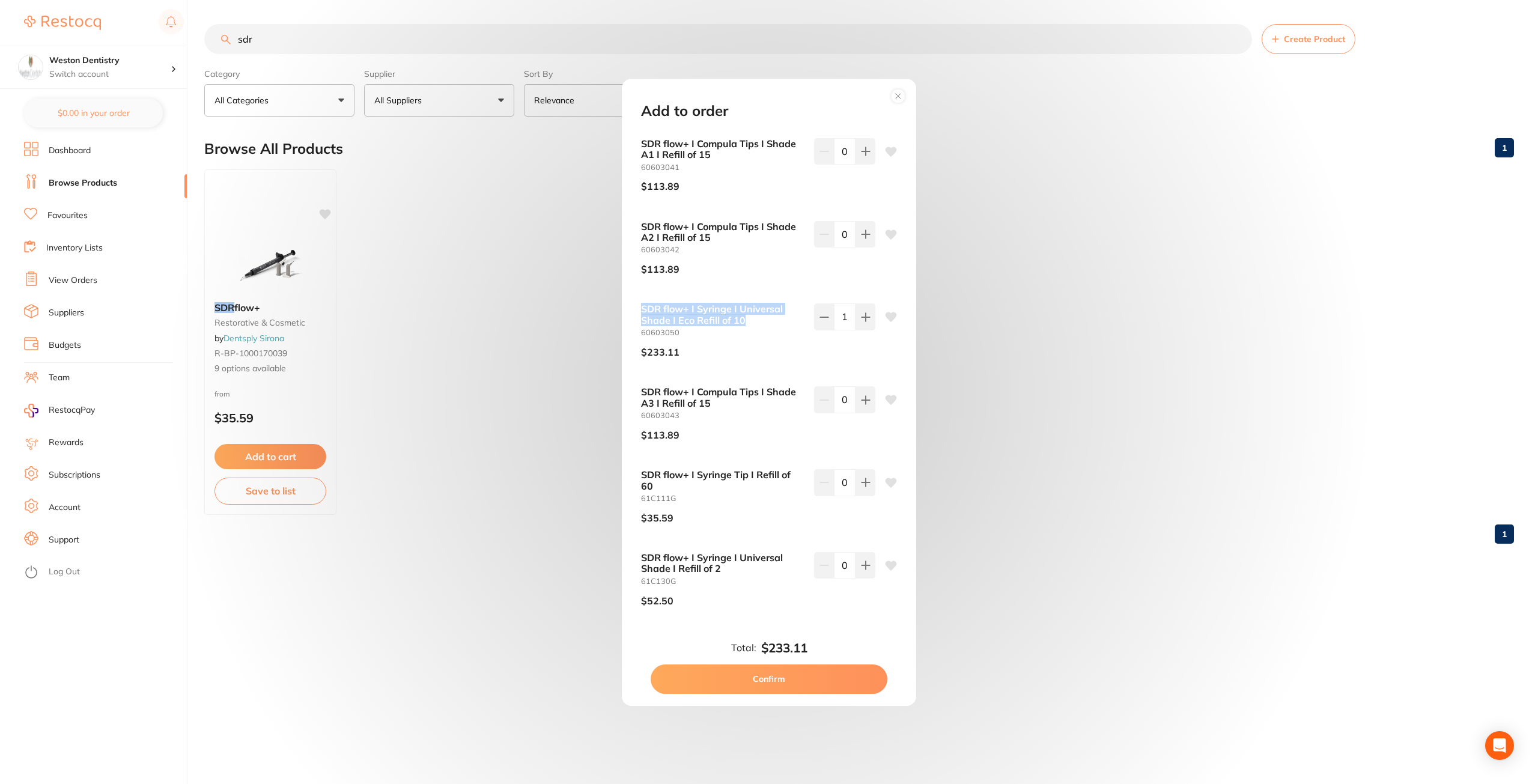
click at [772, 677] on button "Confirm" at bounding box center [769, 679] width 237 height 29
checkbox input "false"
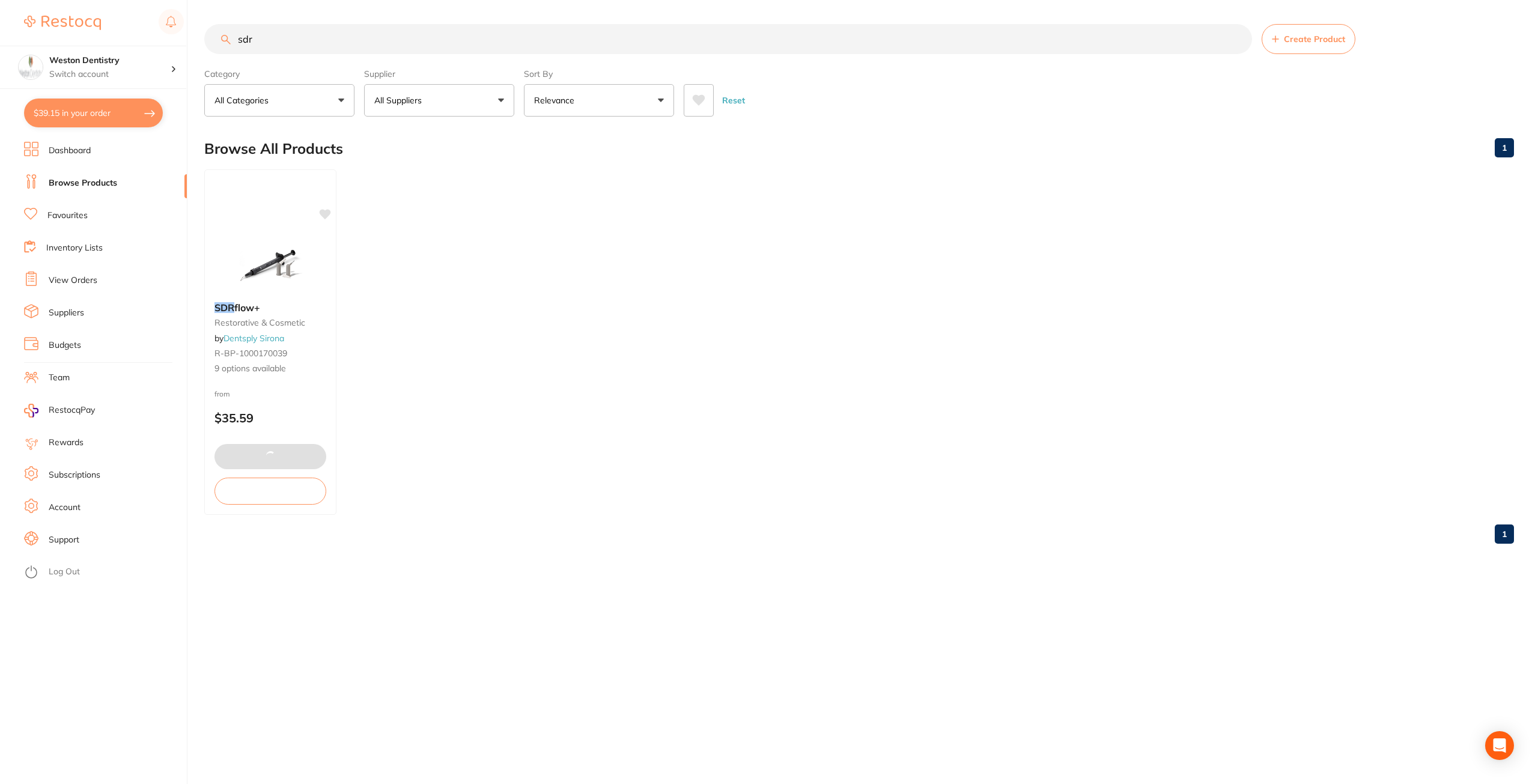
type textarea "Price needs to be $90"
click at [299, 35] on input "sdr" at bounding box center [728, 39] width 1047 height 30
drag, startPoint x: 269, startPoint y: 40, endPoint x: 152, endPoint y: 29, distance: 117.5
click at [152, 27] on div "$256.42 Weston Dentistry Switch account Weston Dentistry $256.42 in your order …" at bounding box center [769, 392] width 1538 height 784
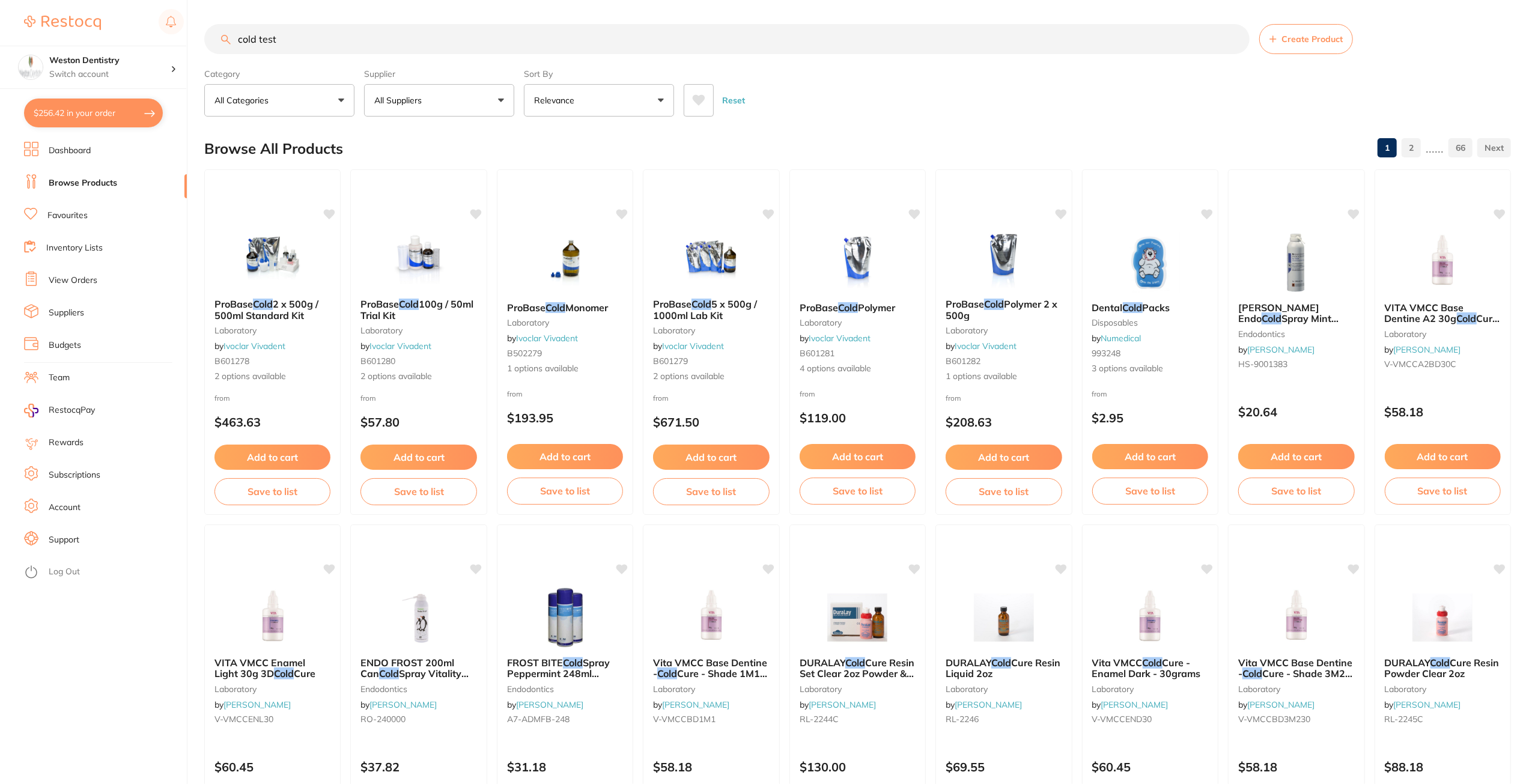
type input "cold test"
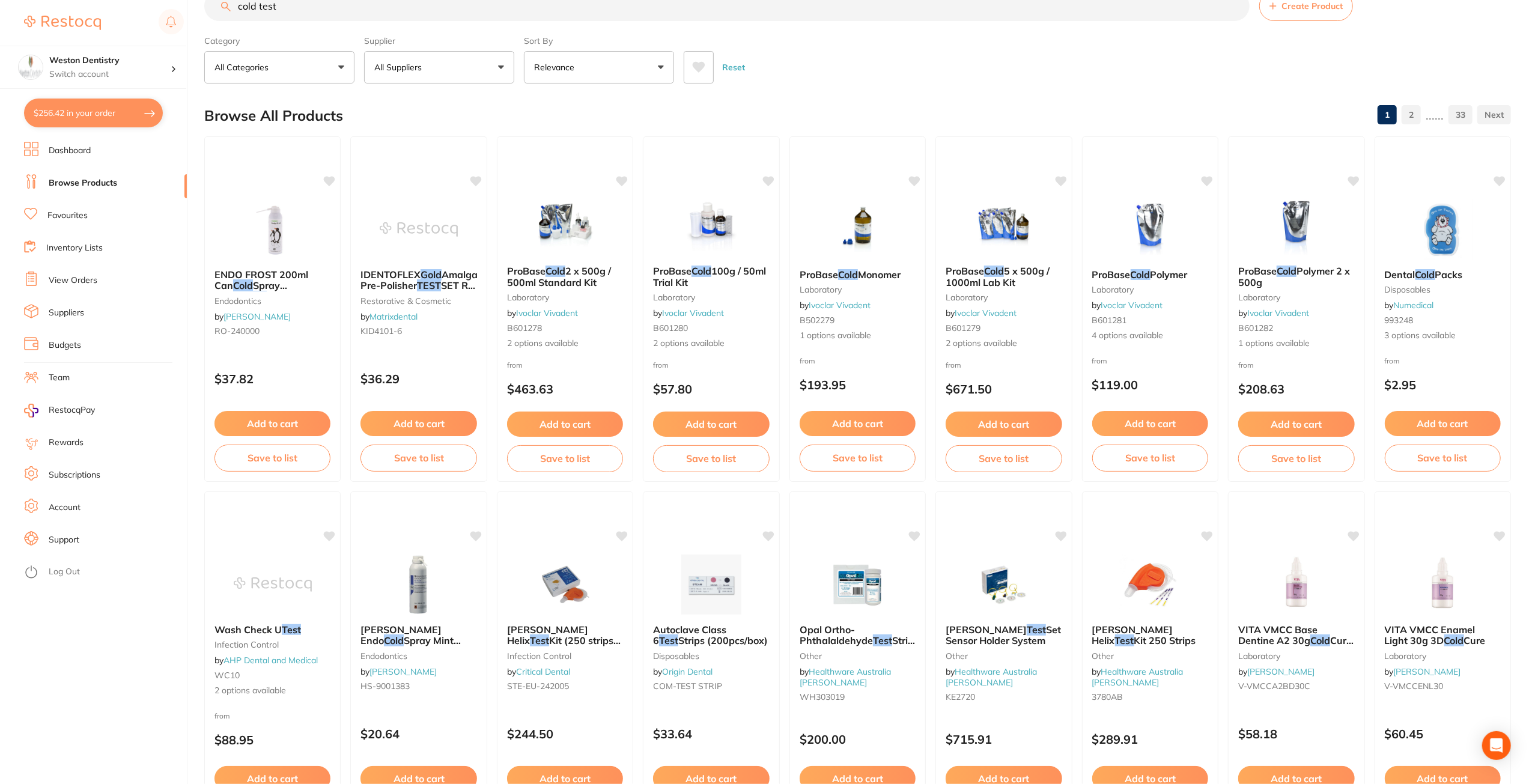
scroll to position [0, 0]
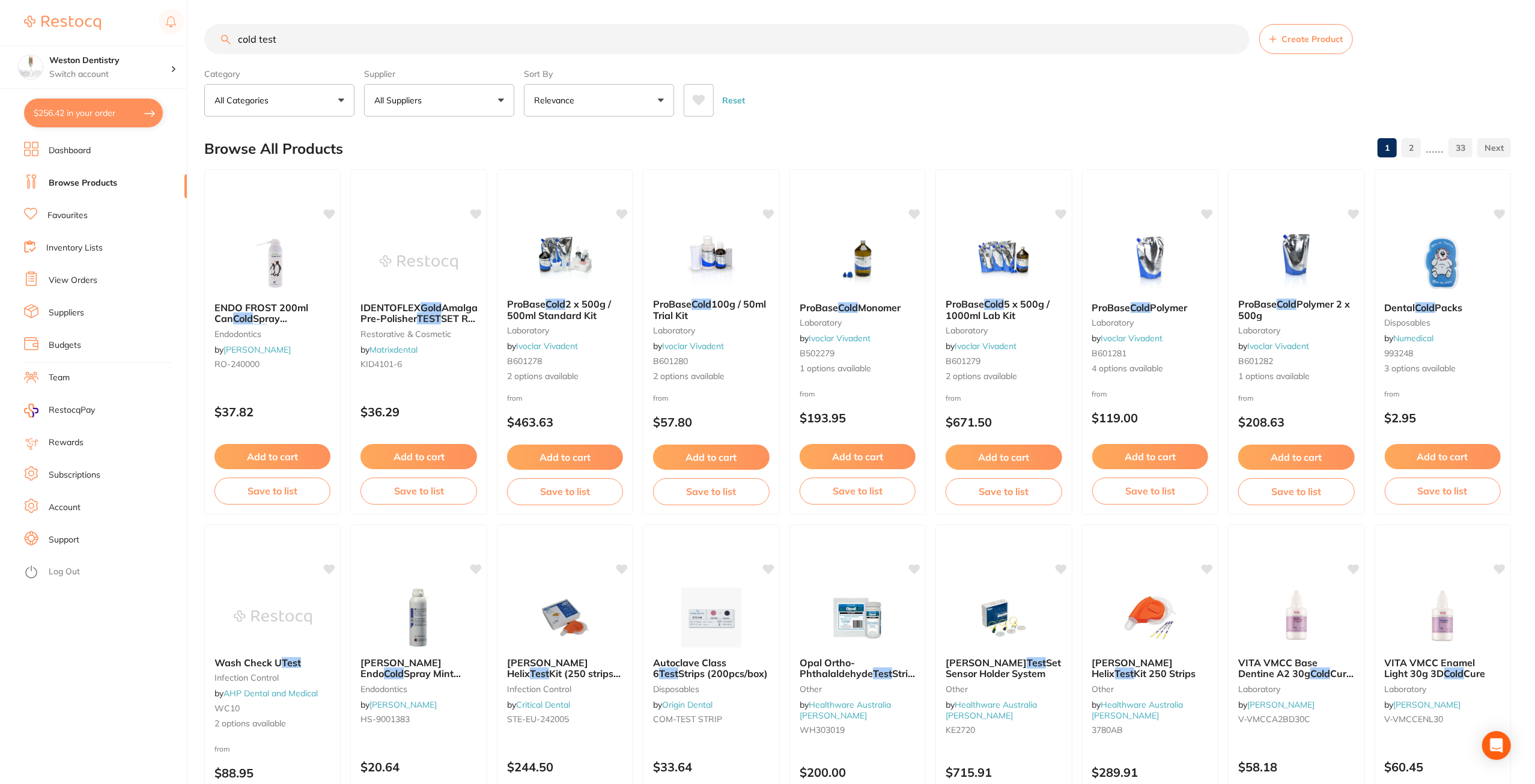
drag, startPoint x: 307, startPoint y: 46, endPoint x: 175, endPoint y: 37, distance: 132.3
click at [175, 37] on div "$256.42 Weston Dentistry Switch account Weston Dentistry $256.42 in your order …" at bounding box center [767, 392] width 1535 height 784
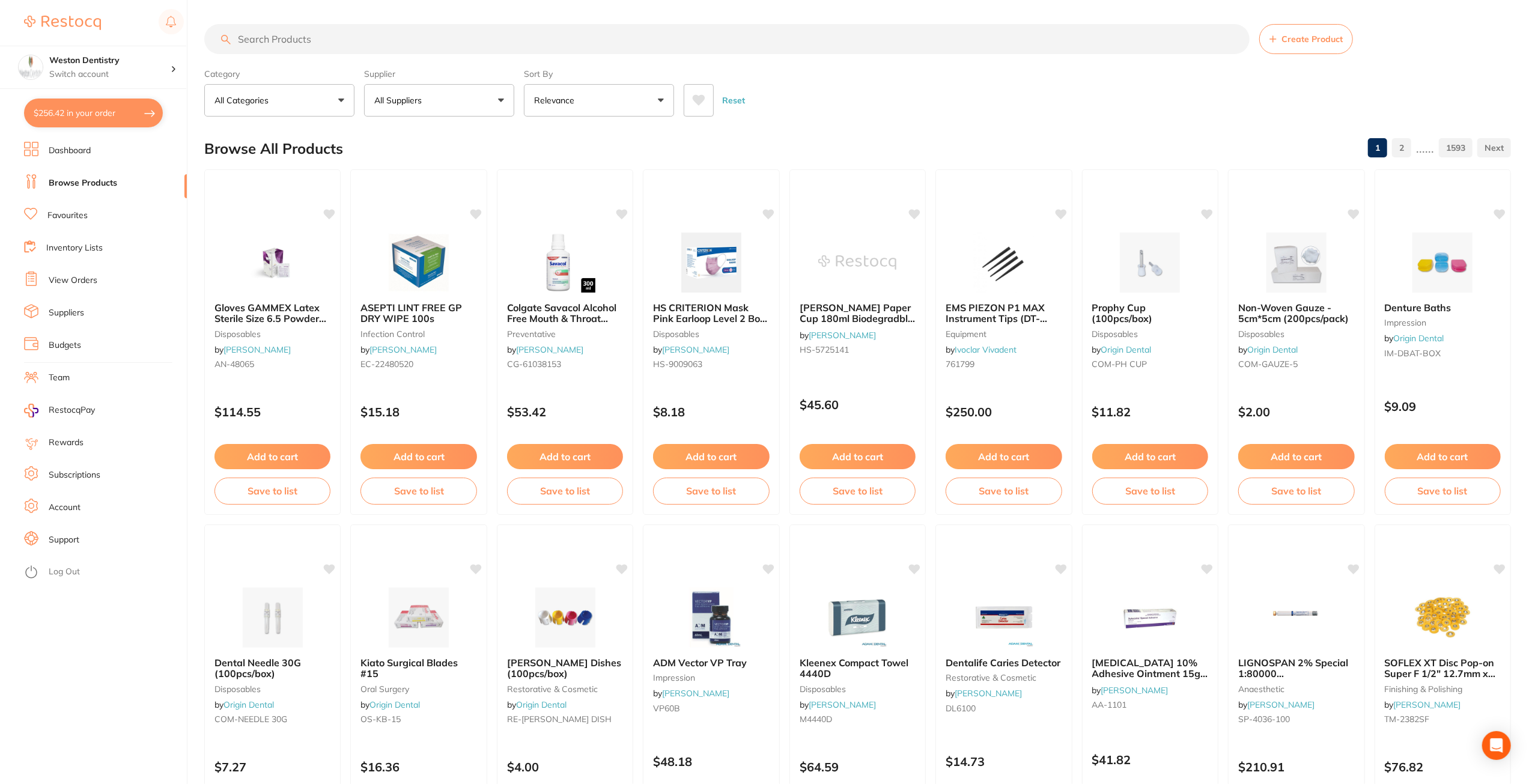
drag, startPoint x: 341, startPoint y: 41, endPoint x: 330, endPoint y: 39, distance: 11.2
click at [330, 39] on input "search" at bounding box center [727, 39] width 1046 height 30
type input "gel 7"
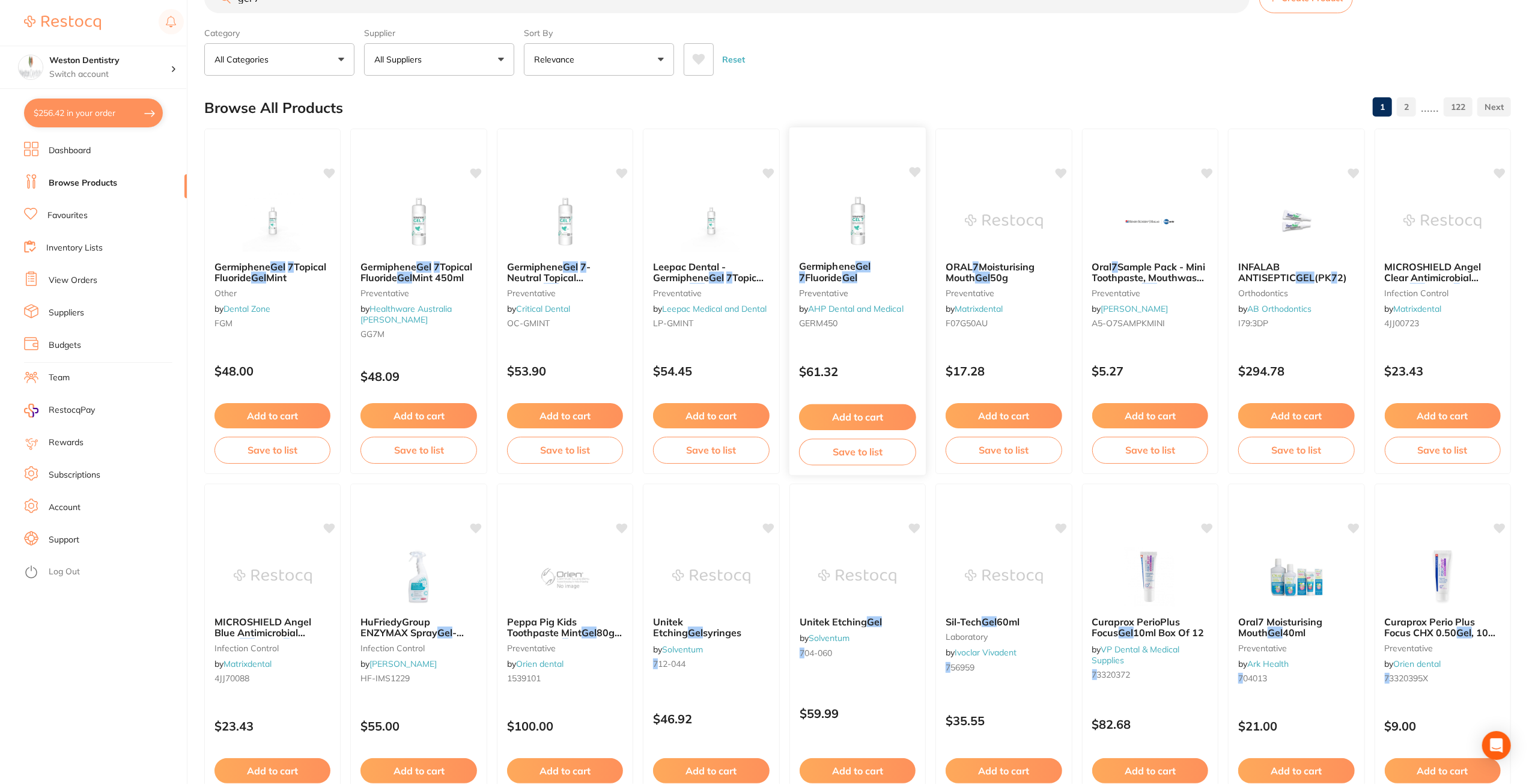
scroll to position [60, 0]
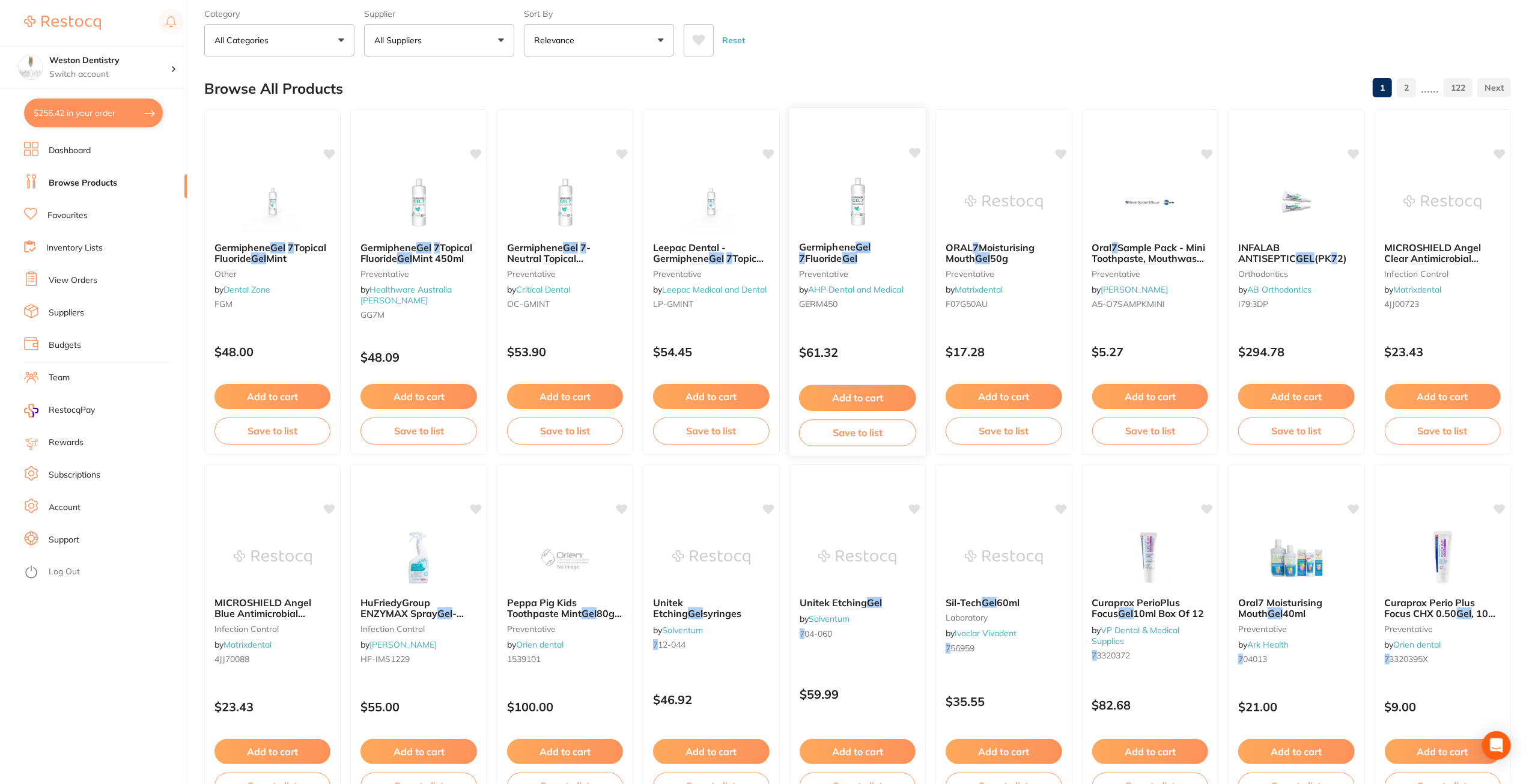
click at [863, 396] on button "Add to cart" at bounding box center [857, 397] width 117 height 26
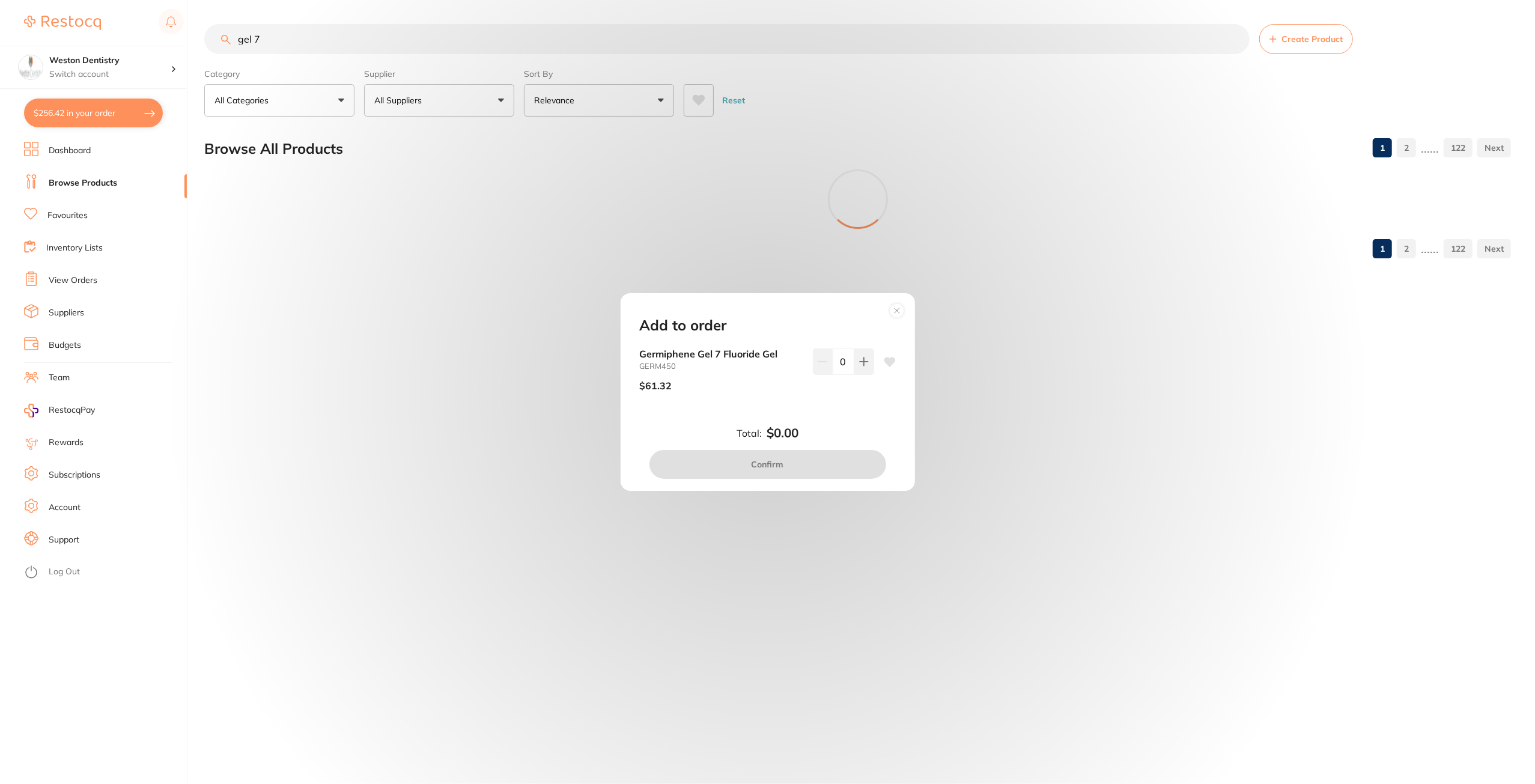
scroll to position [0, 0]
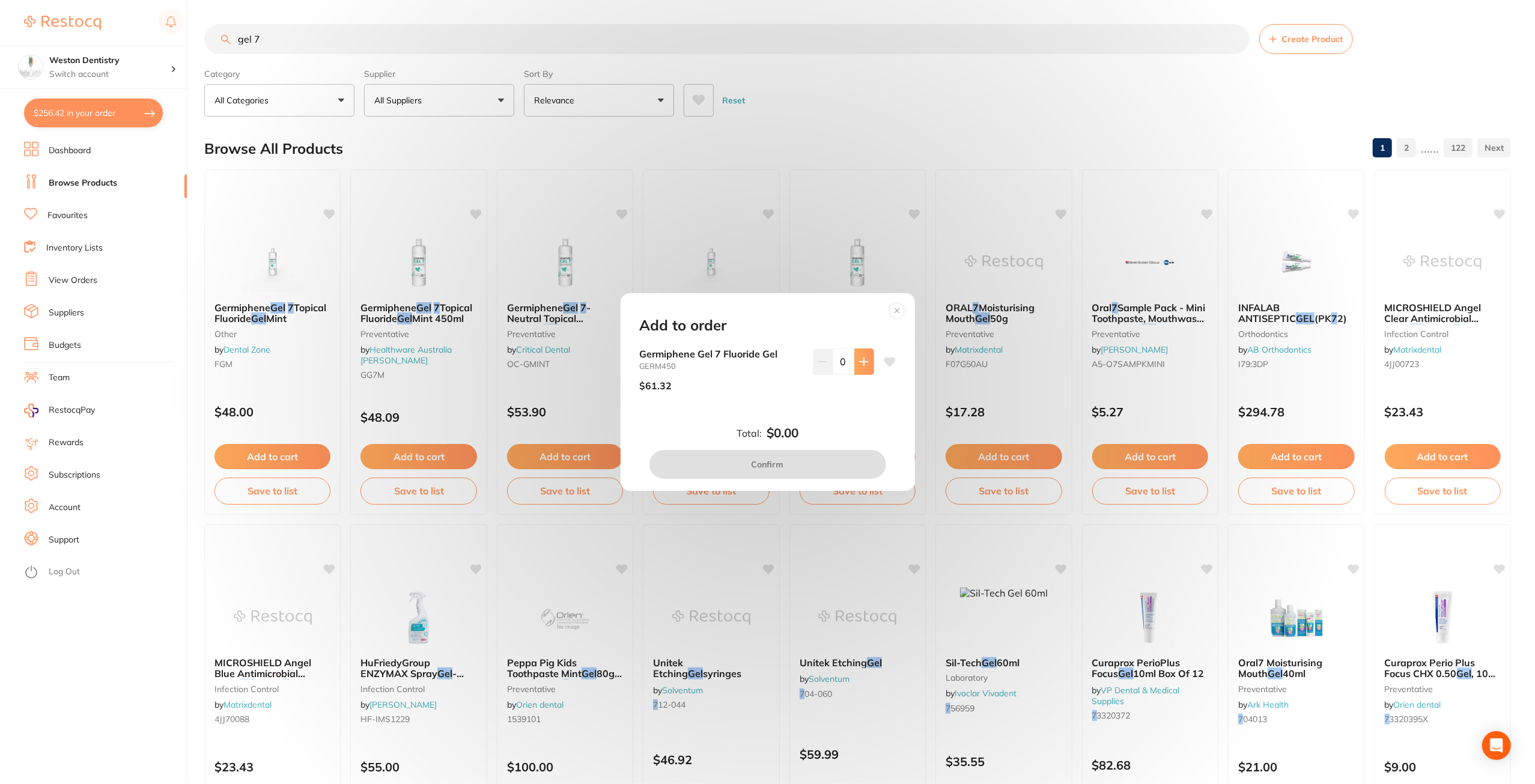
click at [868, 361] on button at bounding box center [864, 362] width 20 height 27
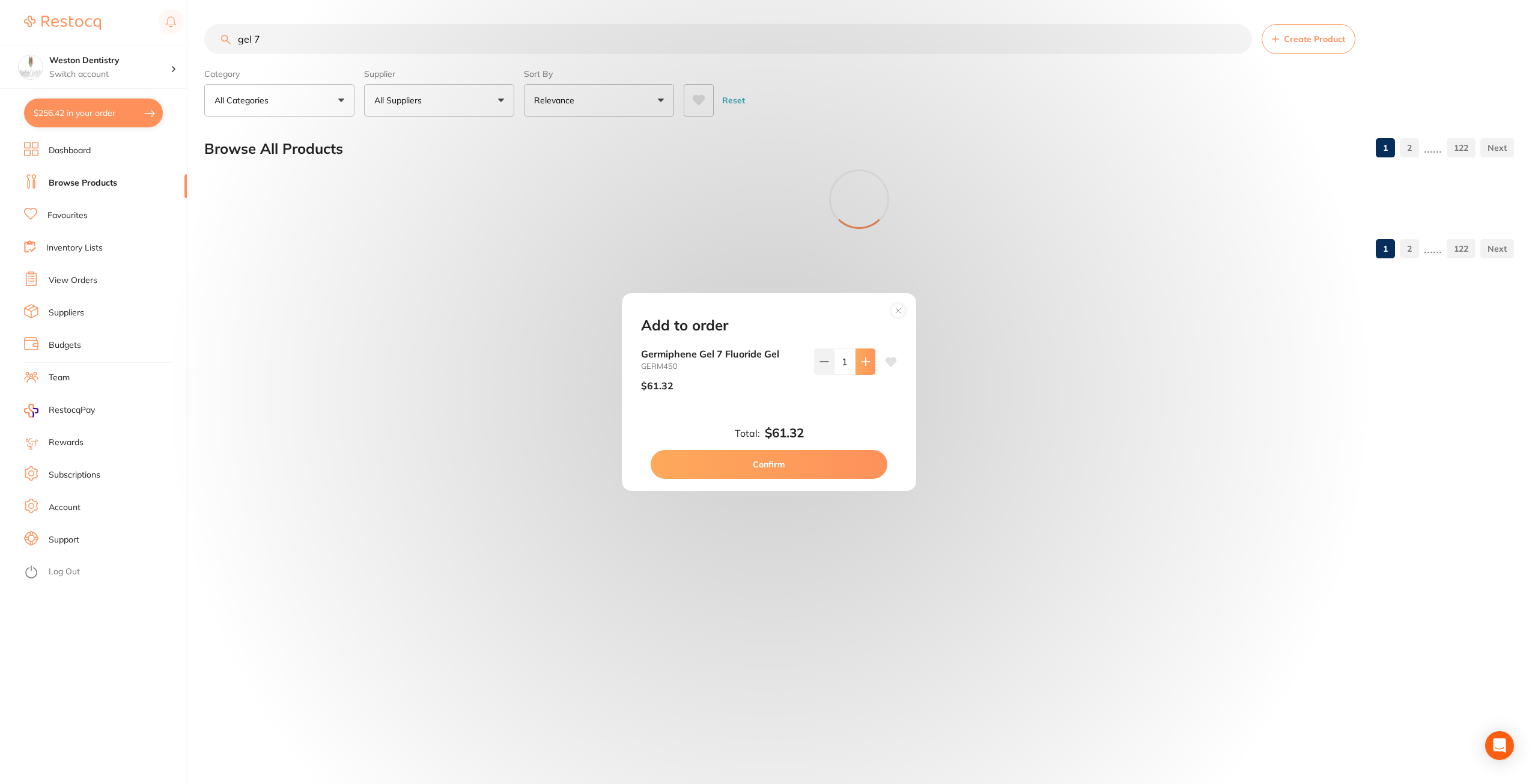
click at [868, 361] on button at bounding box center [865, 362] width 20 height 27
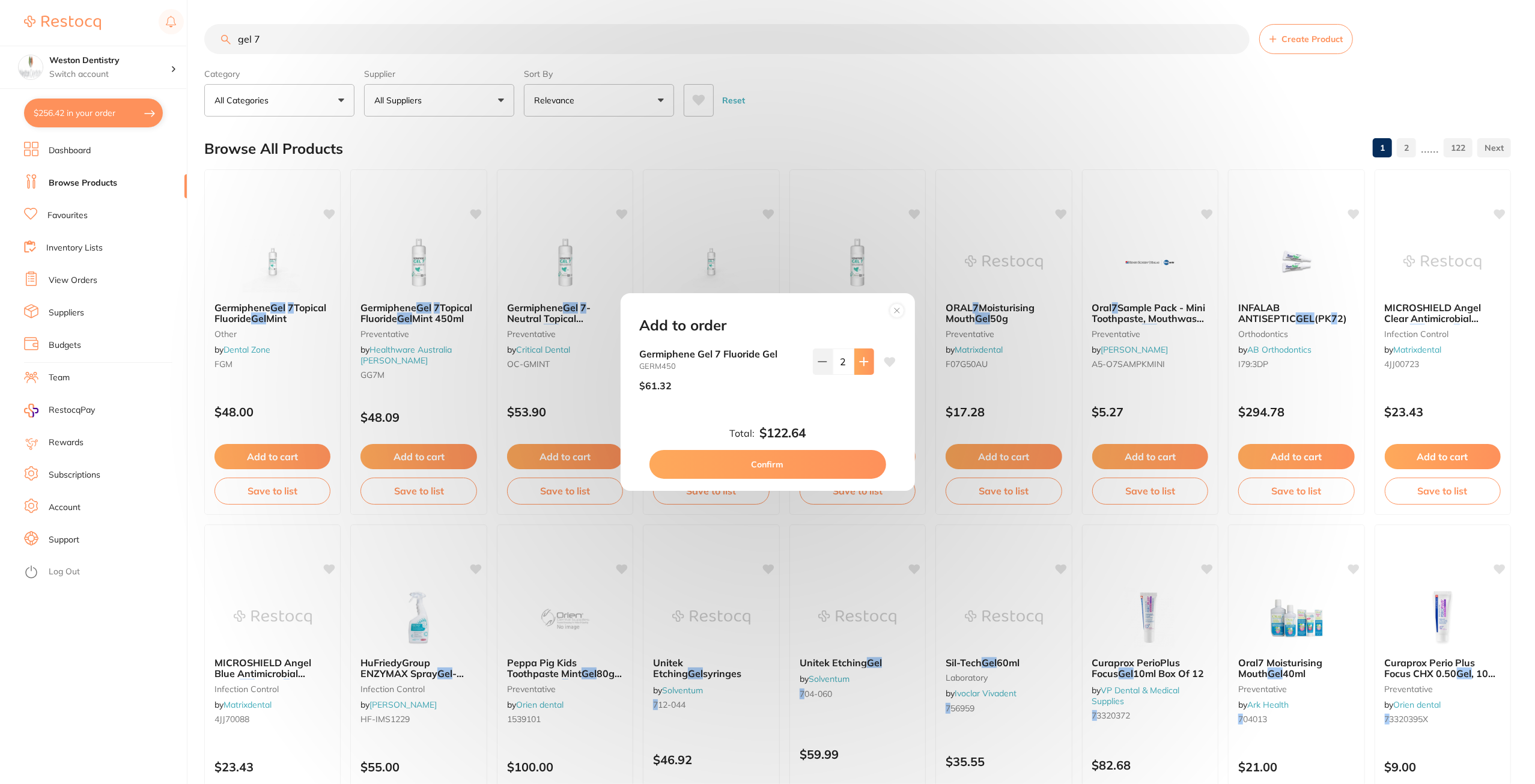
click at [868, 361] on button at bounding box center [864, 362] width 20 height 27
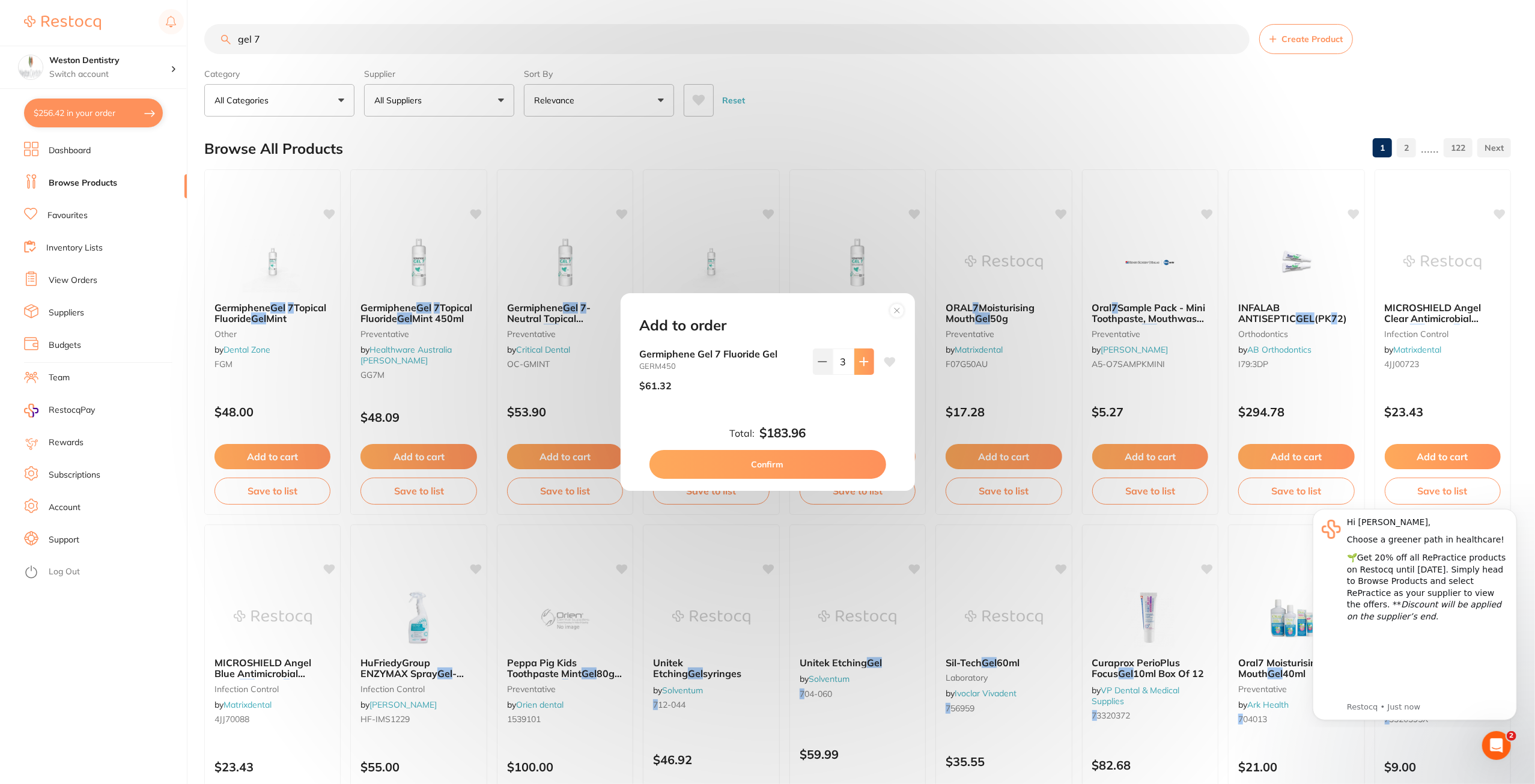
click at [868, 361] on button at bounding box center [864, 362] width 20 height 27
type input "6"
click at [820, 461] on button "Confirm" at bounding box center [768, 464] width 237 height 29
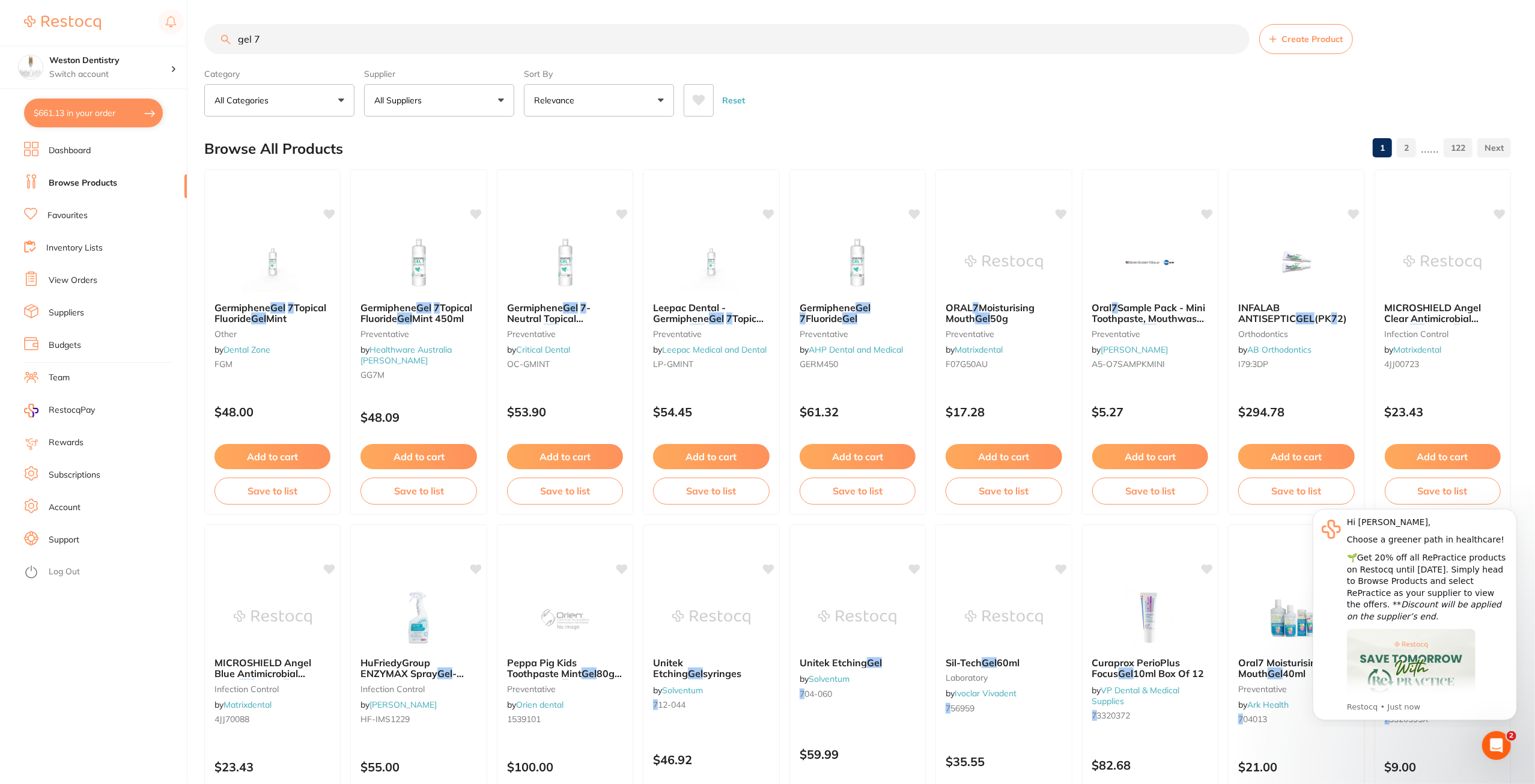
click at [360, 38] on input "gel 7" at bounding box center [727, 39] width 1046 height 30
drag, startPoint x: 266, startPoint y: 39, endPoint x: 199, endPoint y: 38, distance: 67.0
click at [199, 38] on div "$661.13 Weston Dentistry Switch account Weston Dentistry $661.13 in your order …" at bounding box center [767, 392] width 1535 height 784
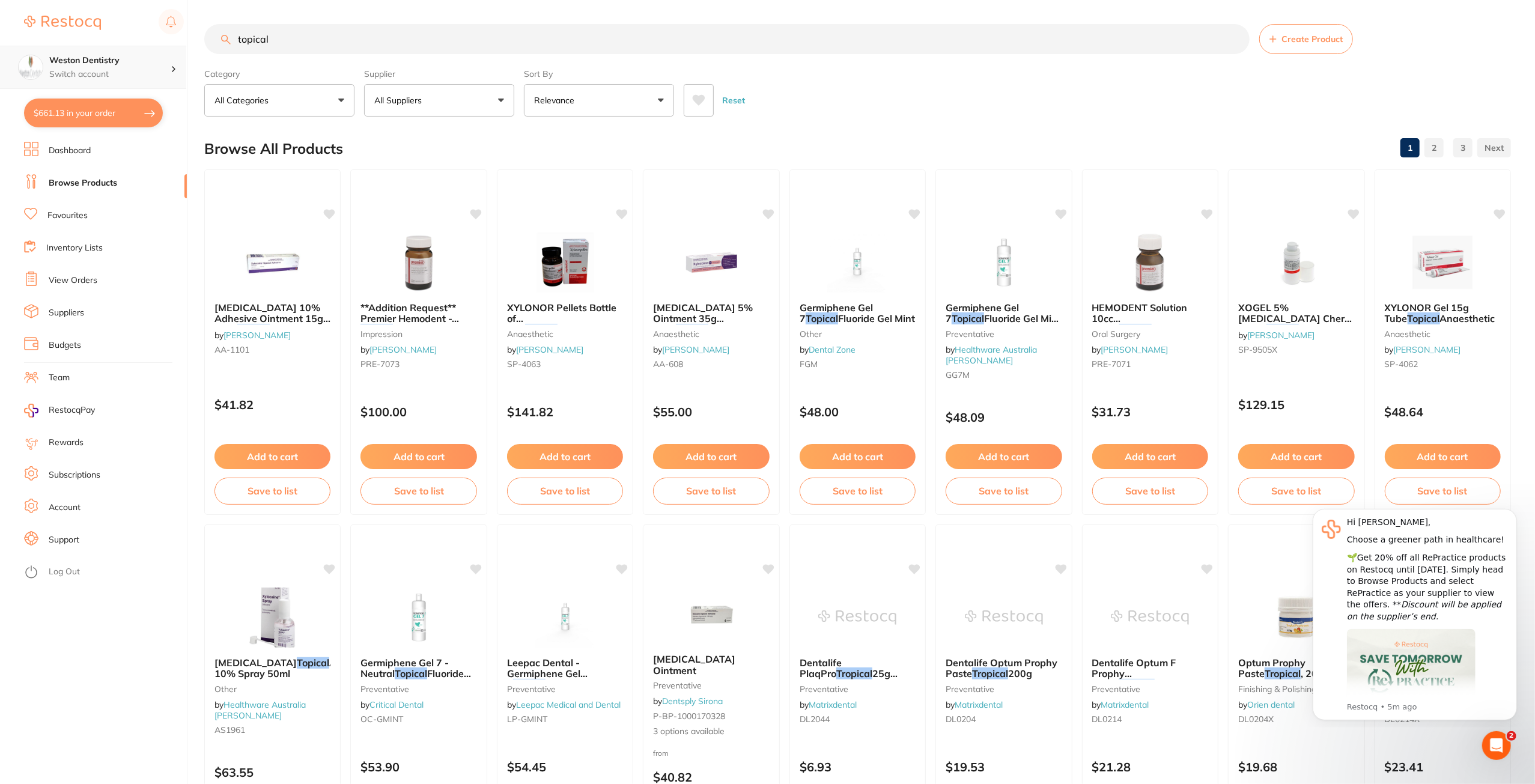
drag, startPoint x: 324, startPoint y: 47, endPoint x: 177, endPoint y: 72, distance: 149.1
click at [177, 70] on div "$661.13 Weston Dentistry Switch account Weston Dentistry $661.13 in your order …" at bounding box center [767, 392] width 1535 height 784
type input "orthoprint"
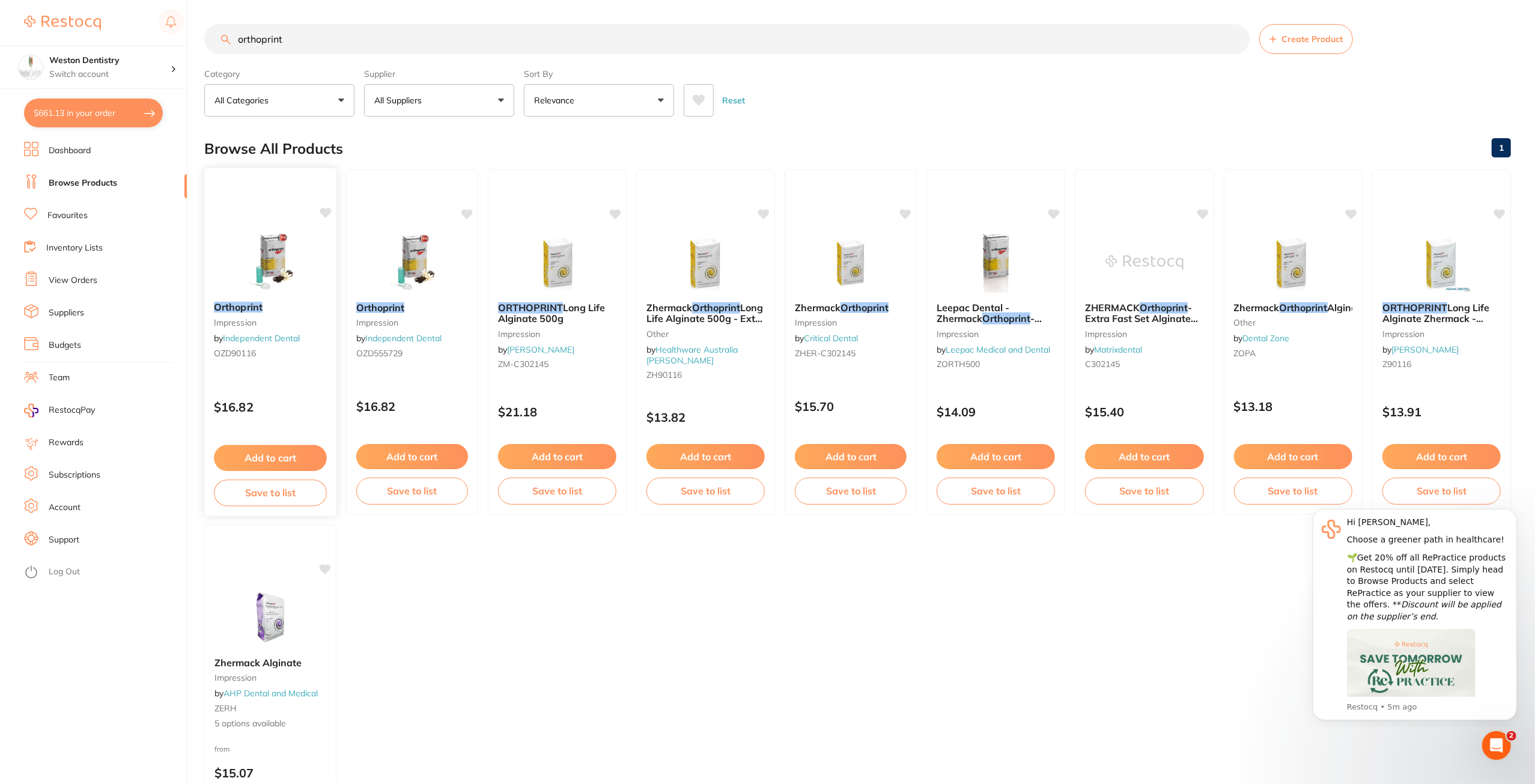
click at [315, 458] on button "Add to cart" at bounding box center [270, 457] width 113 height 26
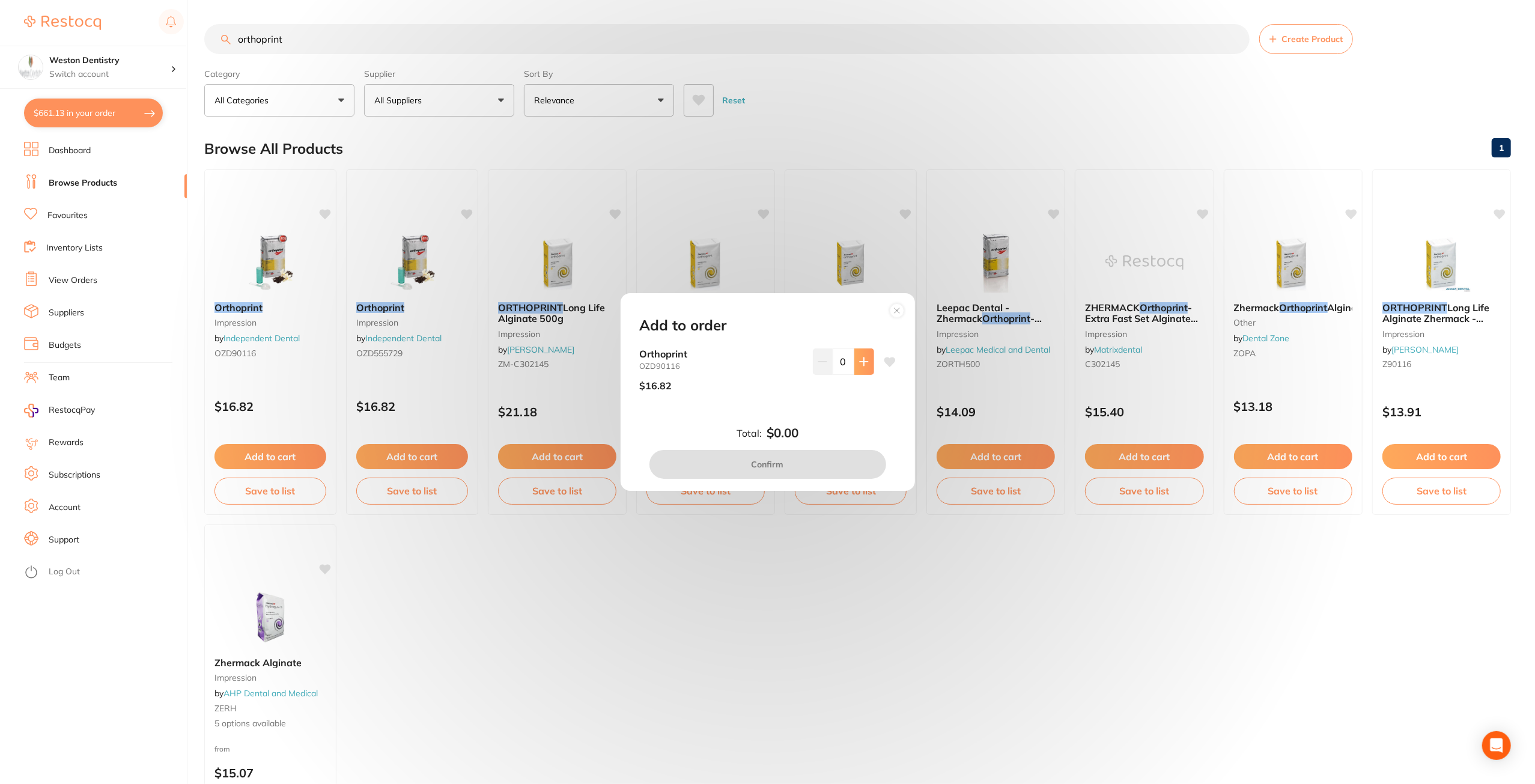
click at [860, 369] on button at bounding box center [864, 362] width 20 height 27
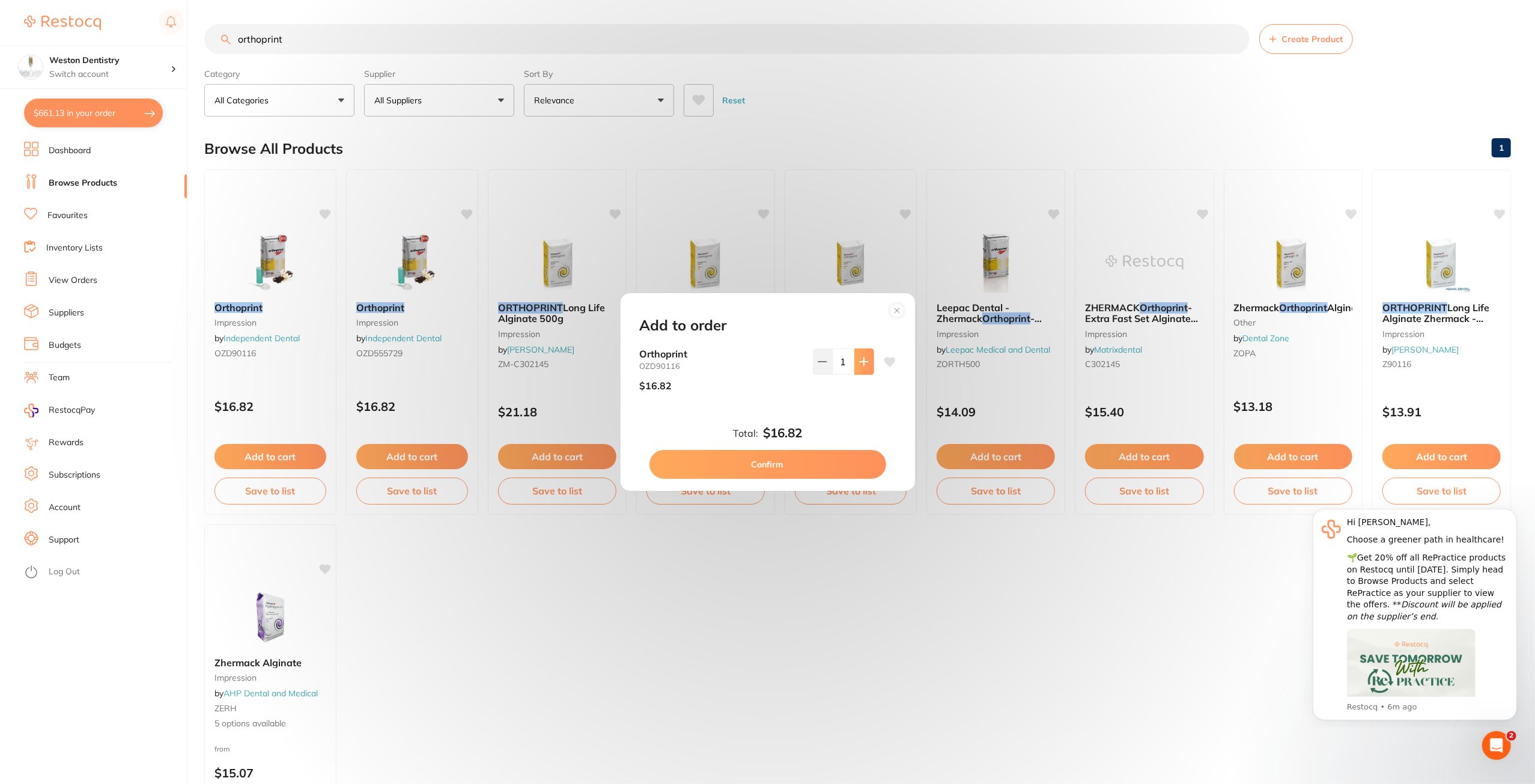
click at [860, 369] on button at bounding box center [864, 362] width 20 height 27
type input "2"
click at [822, 459] on button "Confirm" at bounding box center [768, 464] width 237 height 29
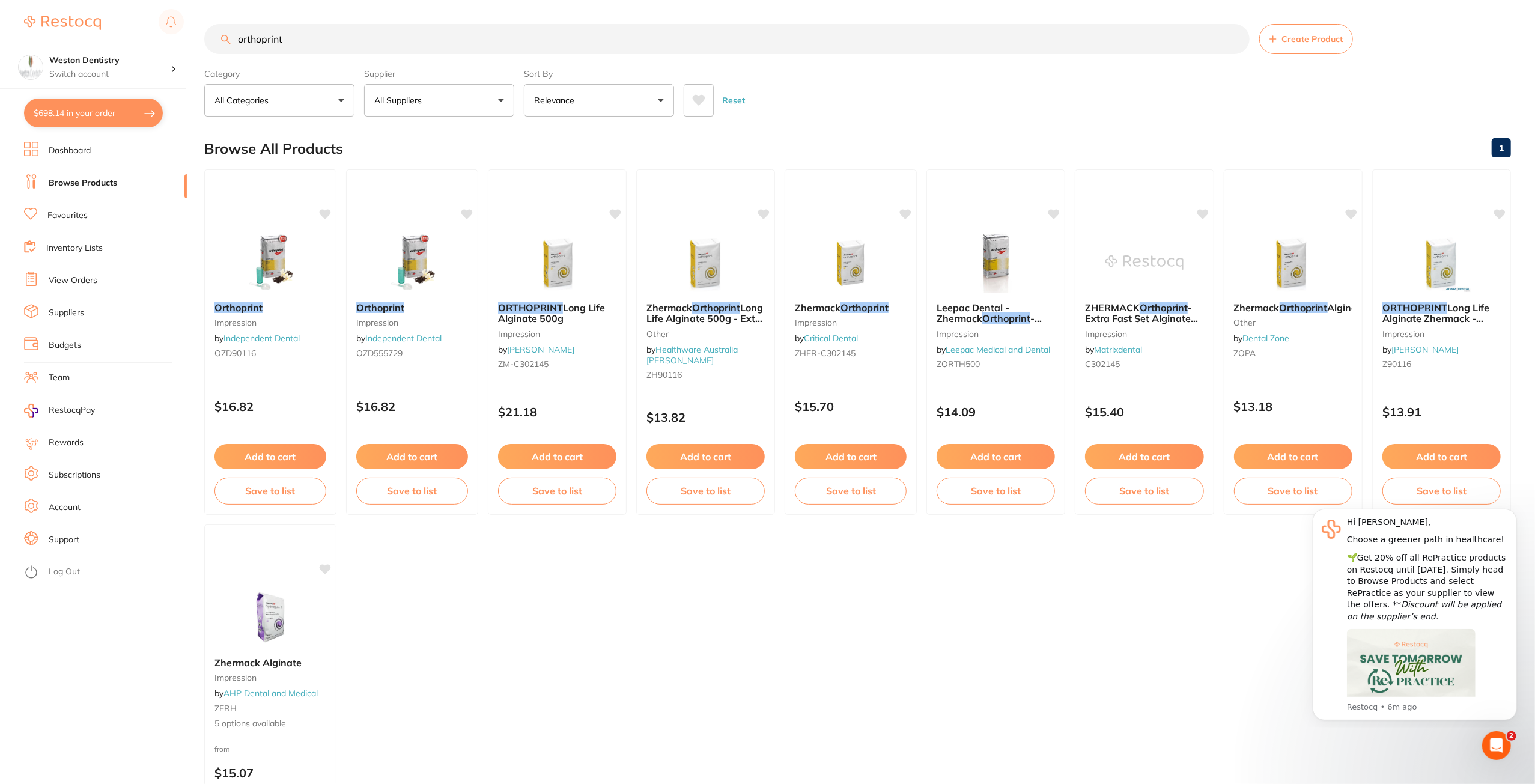
drag, startPoint x: 334, startPoint y: 37, endPoint x: 228, endPoint y: 30, distance: 106.2
click at [228, 30] on input "orthoprint" at bounding box center [727, 39] width 1046 height 30
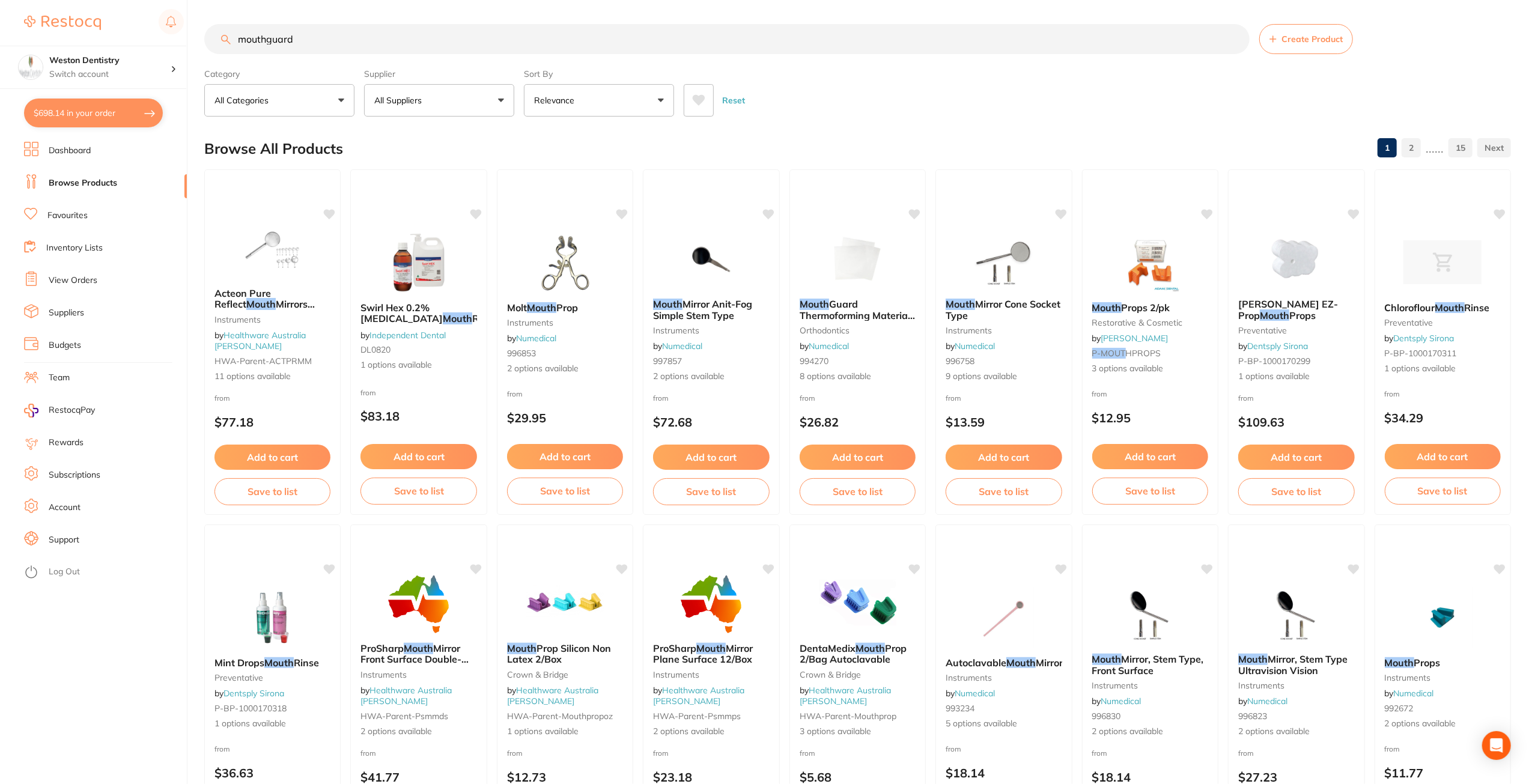
type input "mouthguard"
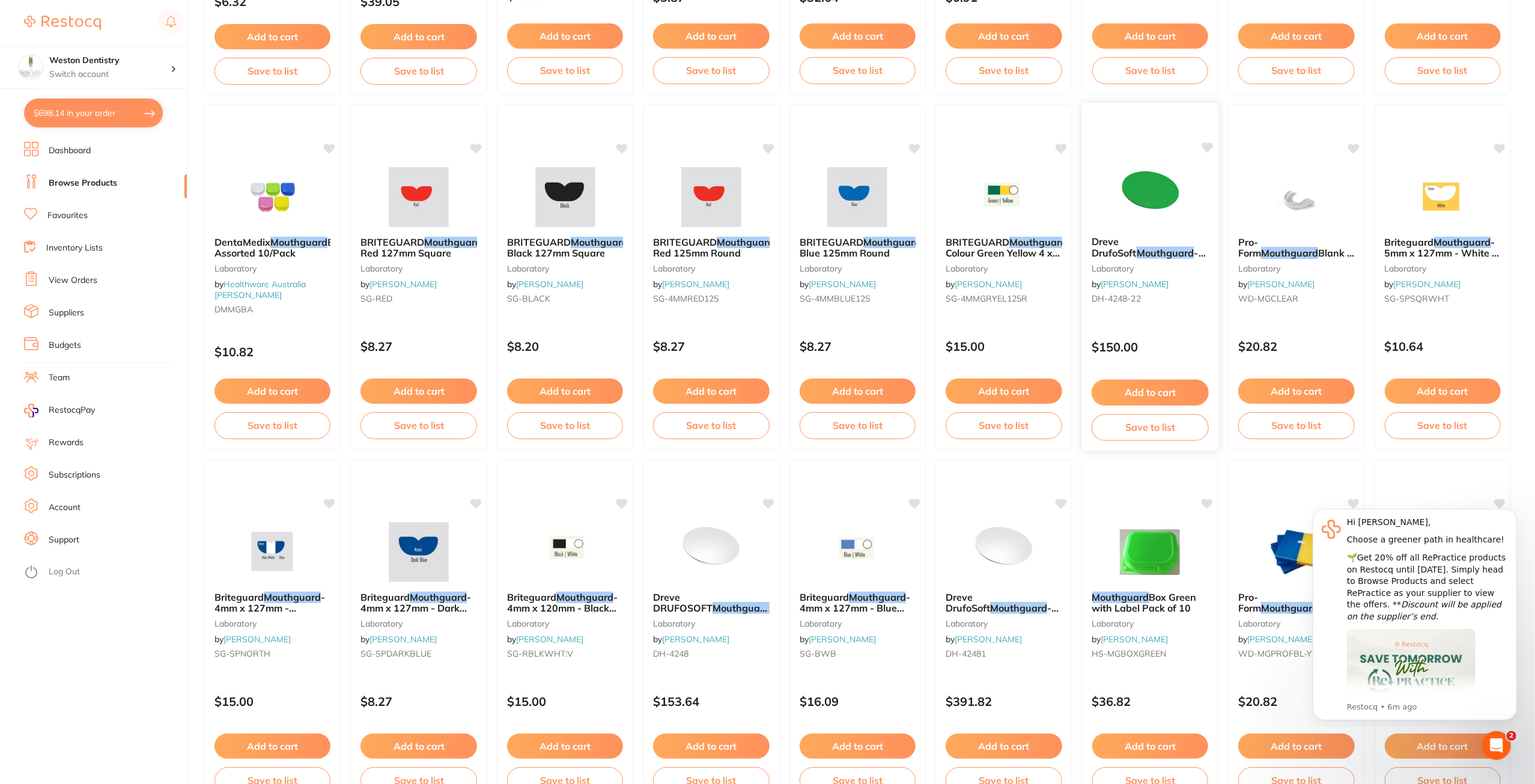
scroll to position [120, 0]
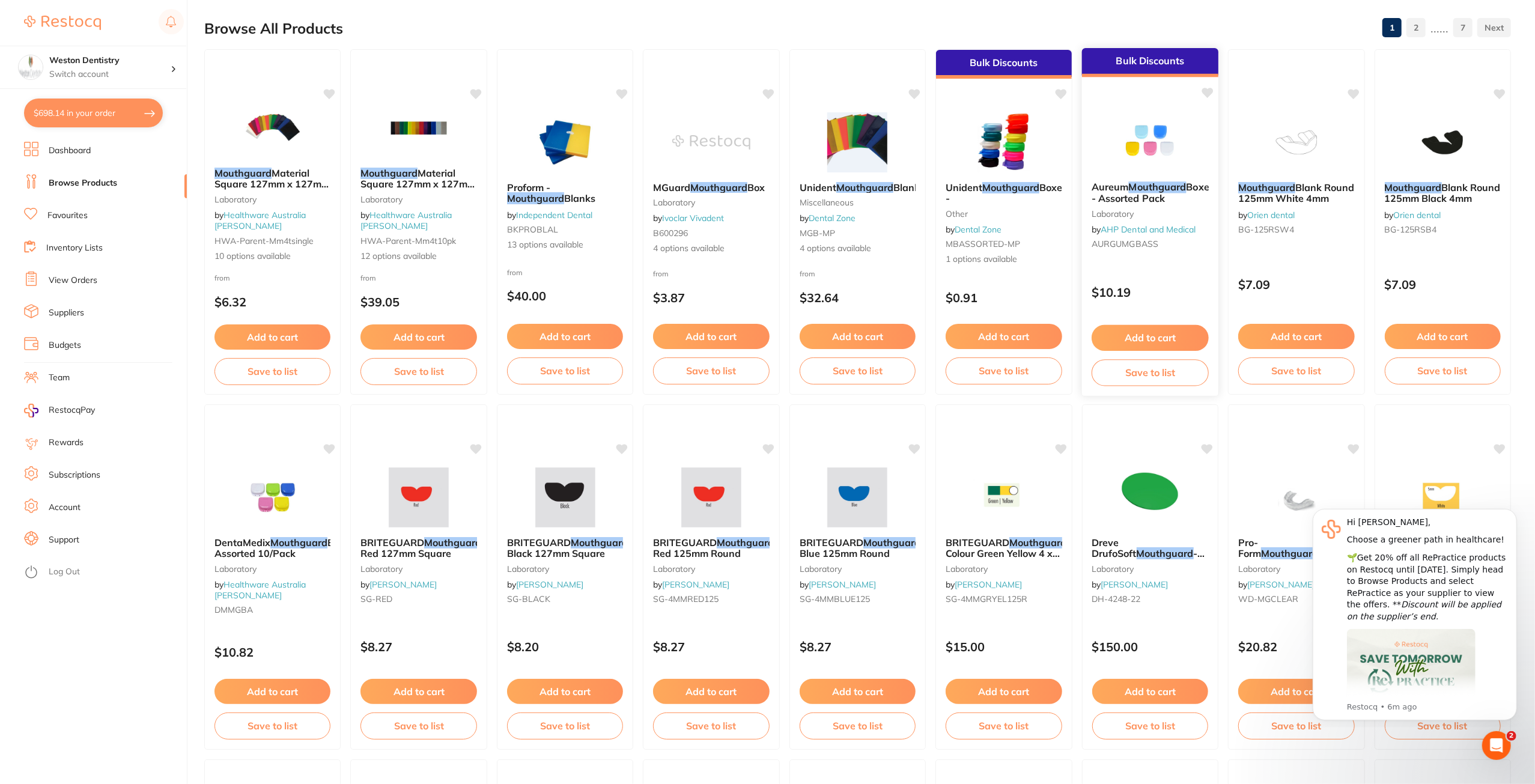
click at [1179, 333] on button "Add to cart" at bounding box center [1150, 338] width 117 height 26
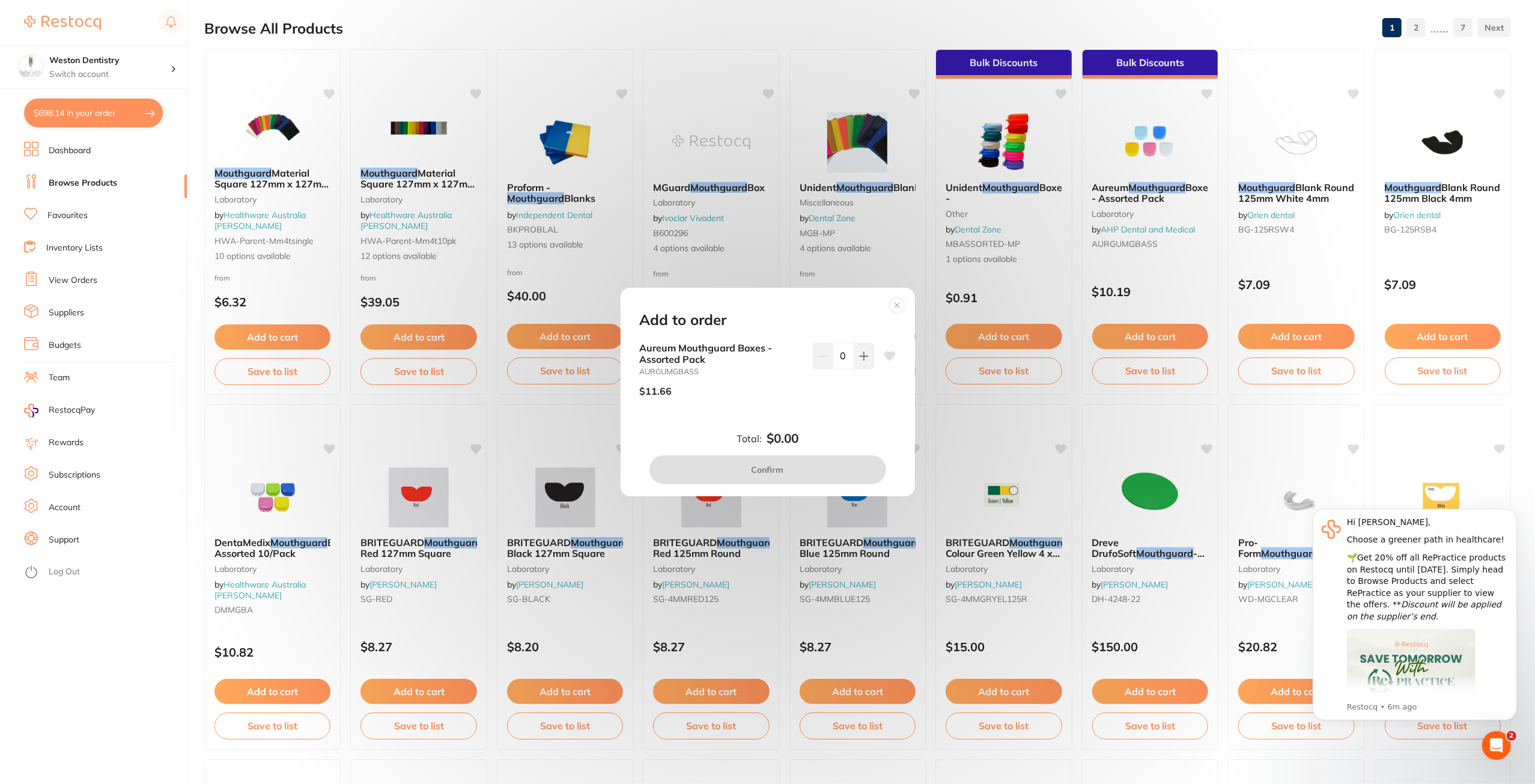
scroll to position [0, 0]
click at [859, 354] on icon at bounding box center [863, 356] width 9 height 9
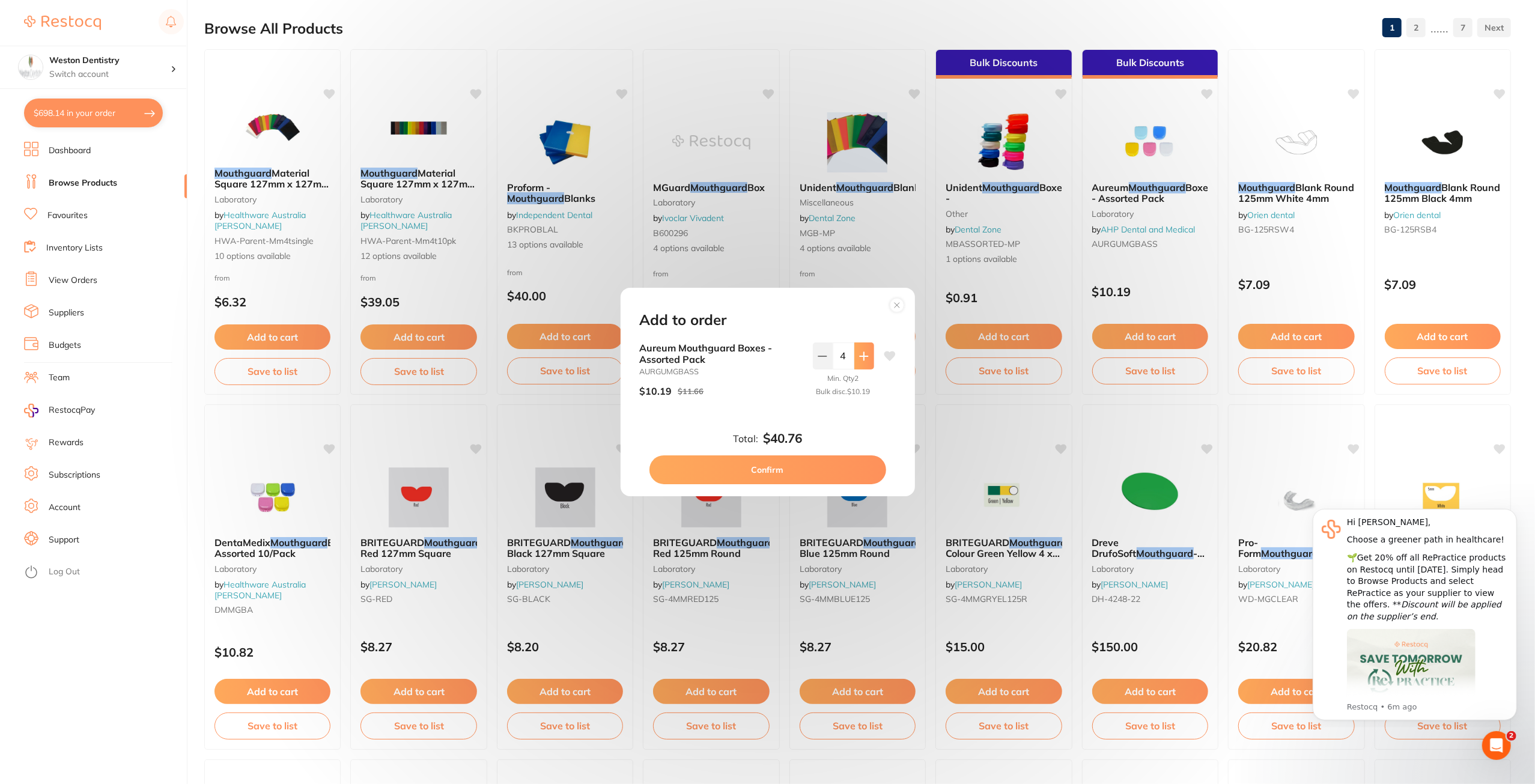
click at [859, 354] on icon at bounding box center [863, 356] width 9 height 9
click at [866, 356] on icon at bounding box center [863, 356] width 9 height 9
type input "6"
click at [844, 469] on button "Confirm" at bounding box center [768, 470] width 237 height 29
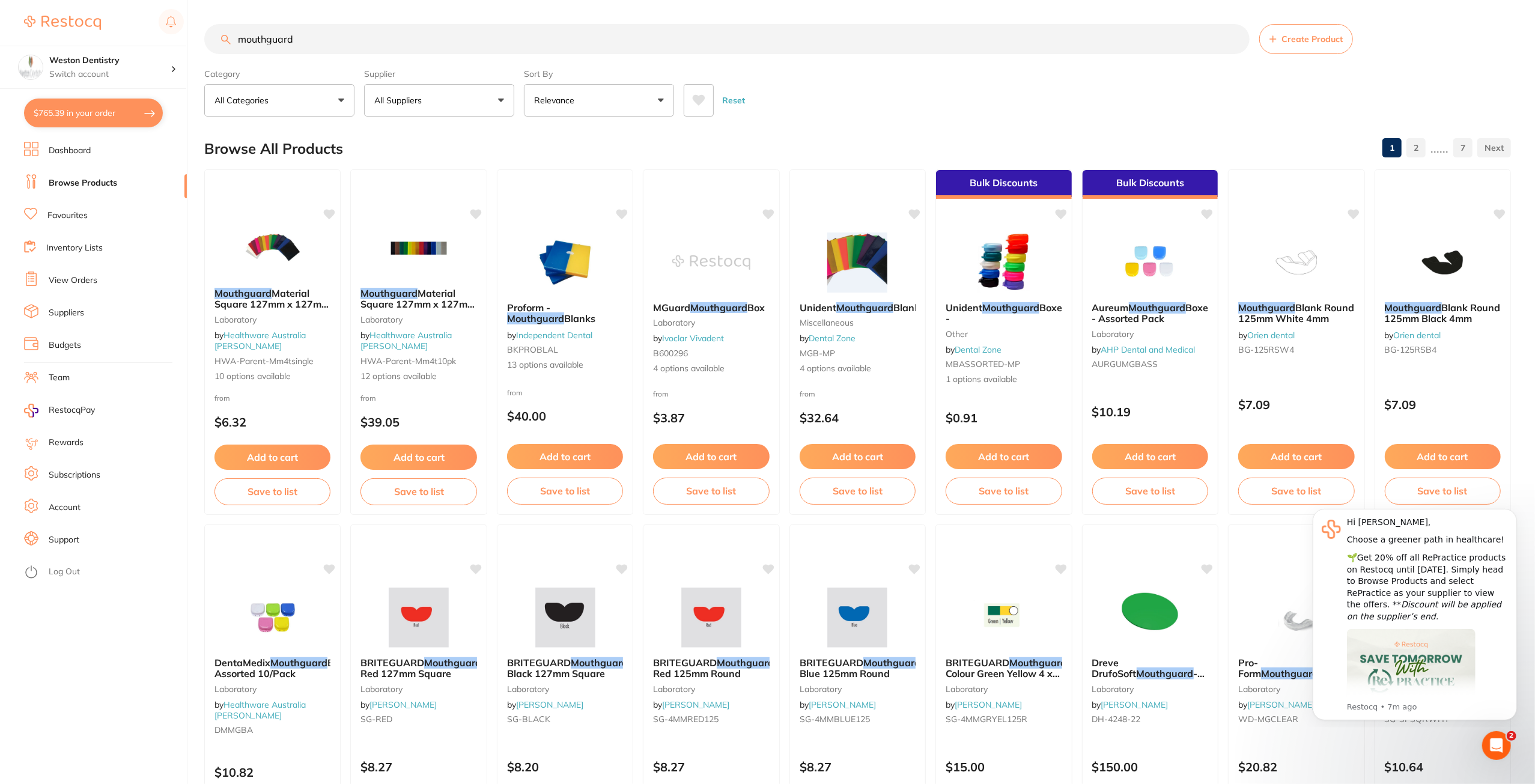
drag, startPoint x: 346, startPoint y: 34, endPoint x: 38, endPoint y: 40, distance: 308.1
click at [38, 40] on div "$765.39 Weston Dentistry Switch account Weston Dentistry $765.39 in your order …" at bounding box center [767, 392] width 1535 height 784
type input "irm"
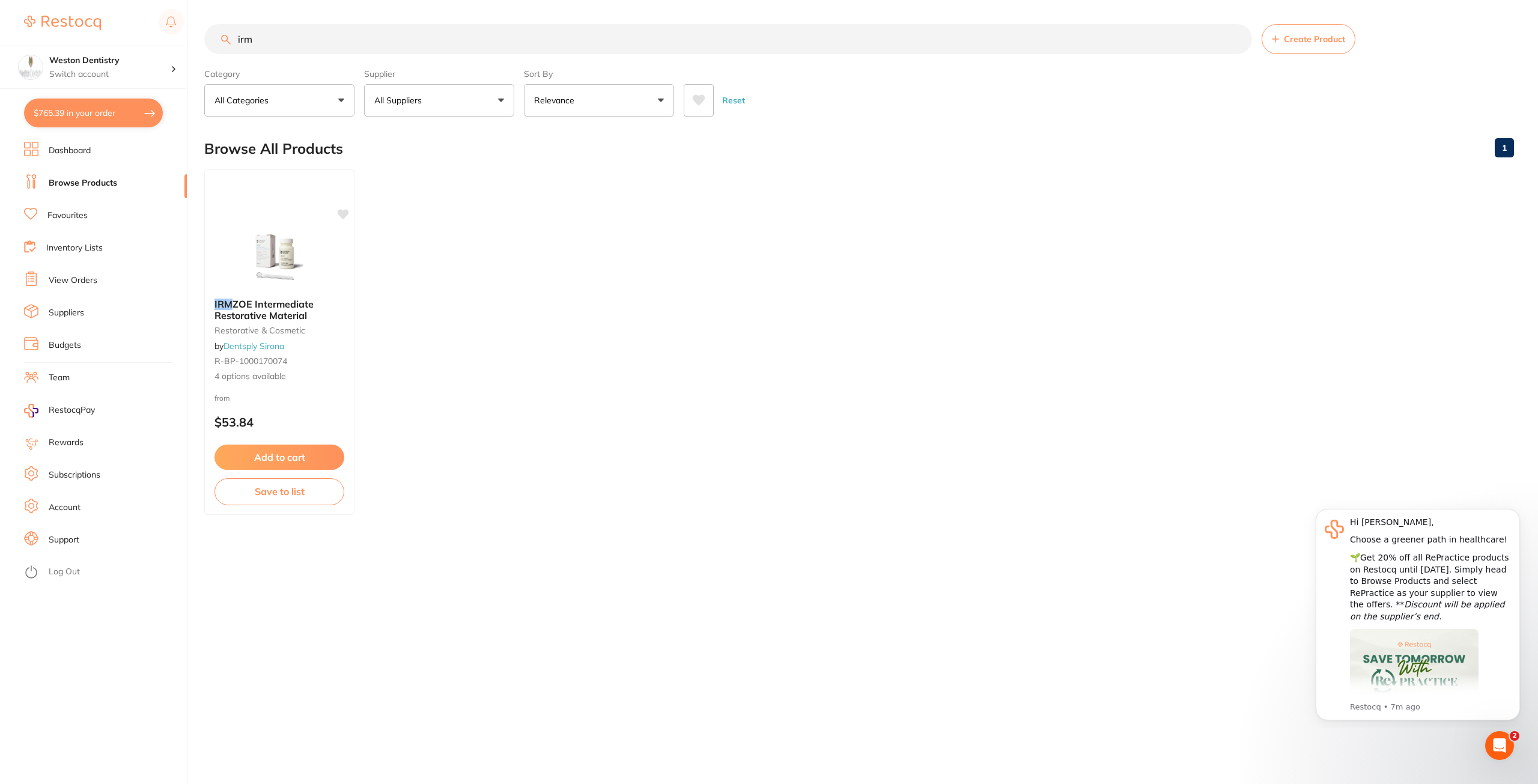
click at [289, 454] on button "Add to cart" at bounding box center [279, 457] width 130 height 25
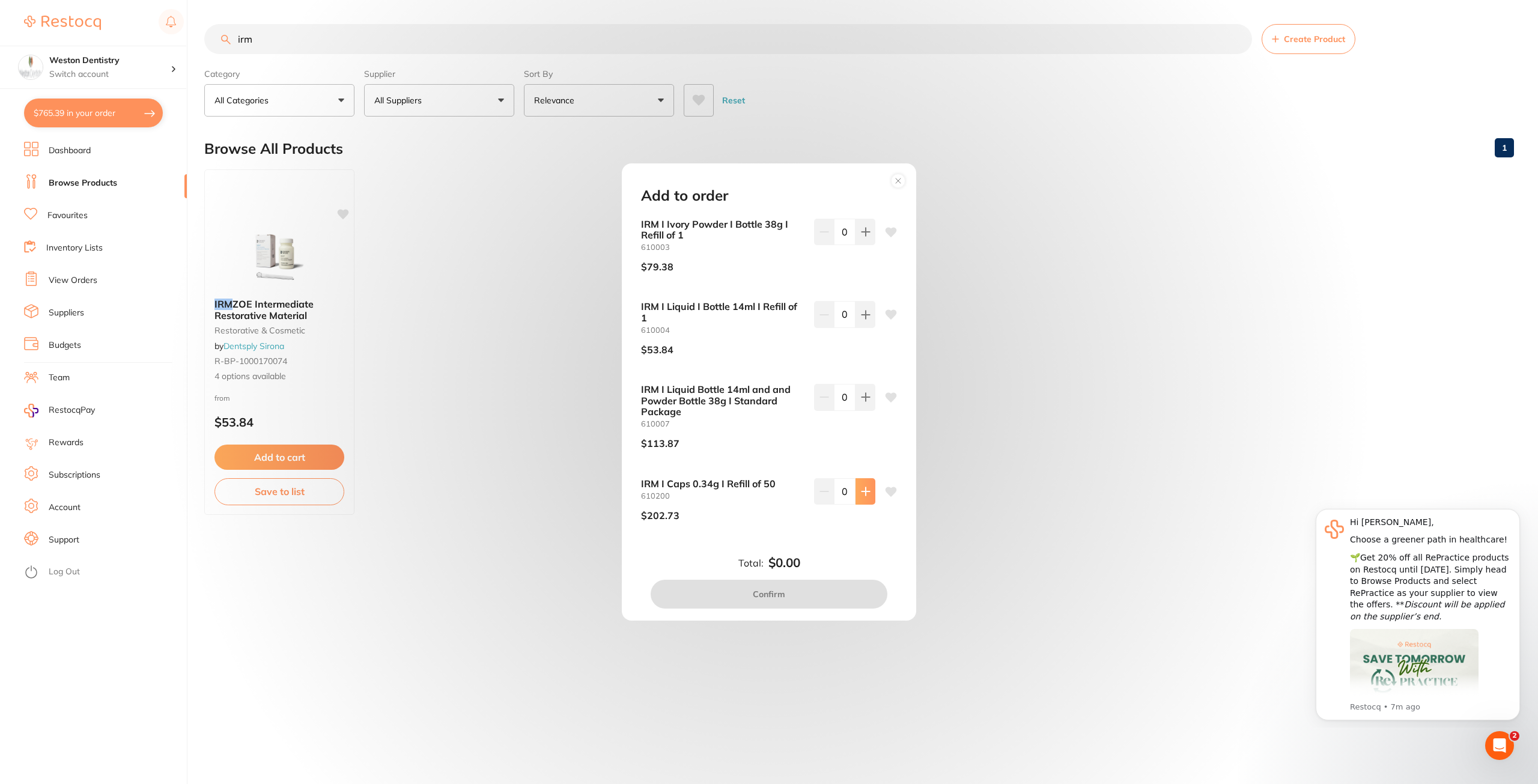
click at [861, 495] on icon at bounding box center [865, 491] width 9 height 9
type input "1"
click at [860, 588] on button "Confirm" at bounding box center [769, 594] width 237 height 29
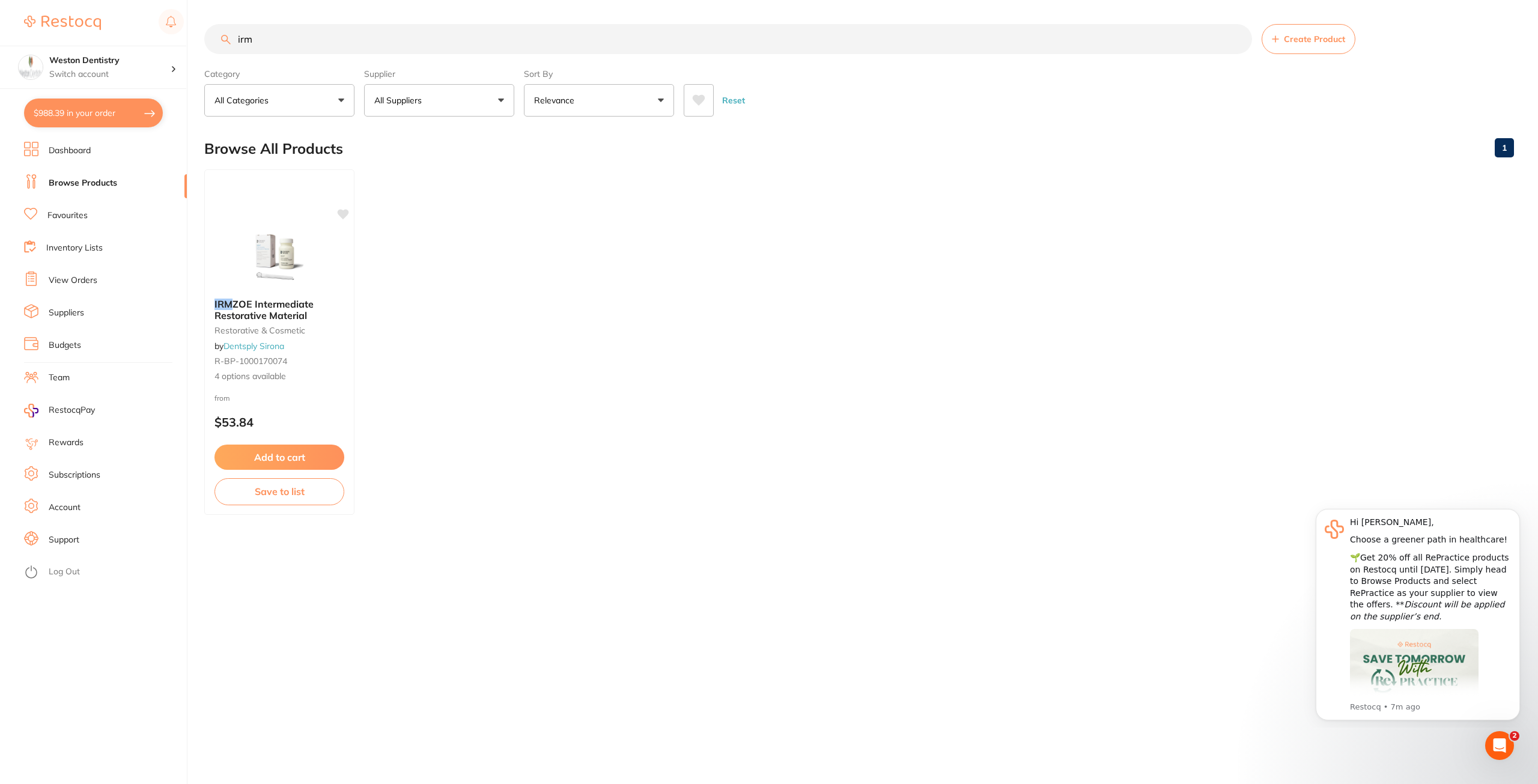
drag, startPoint x: 272, startPoint y: 49, endPoint x: 205, endPoint y: 30, distance: 69.6
click at [205, 30] on div "irm Create Product" at bounding box center [859, 39] width 1310 height 30
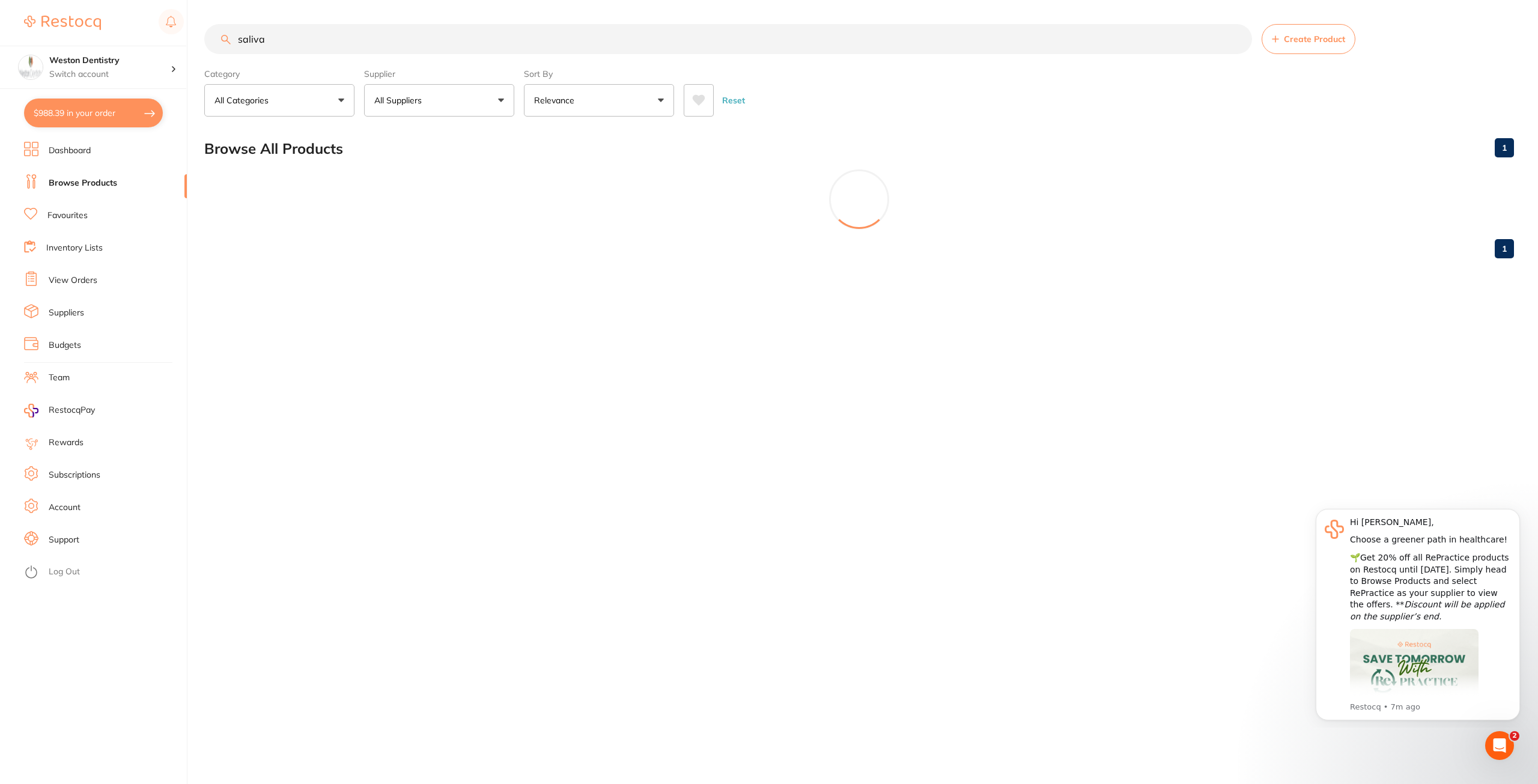
type input "saliva"
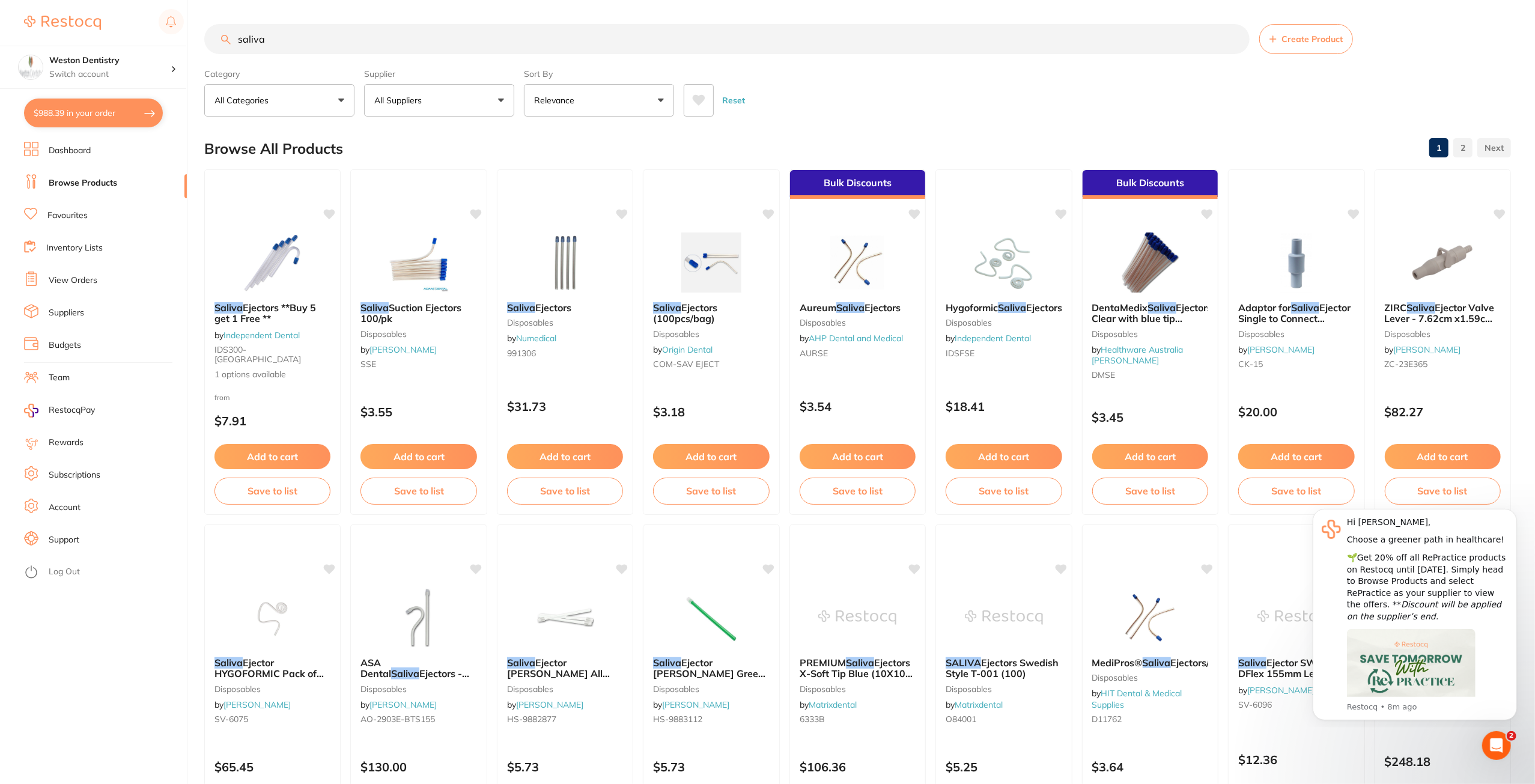
click at [865, 456] on button "Add to cart" at bounding box center [857, 456] width 116 height 25
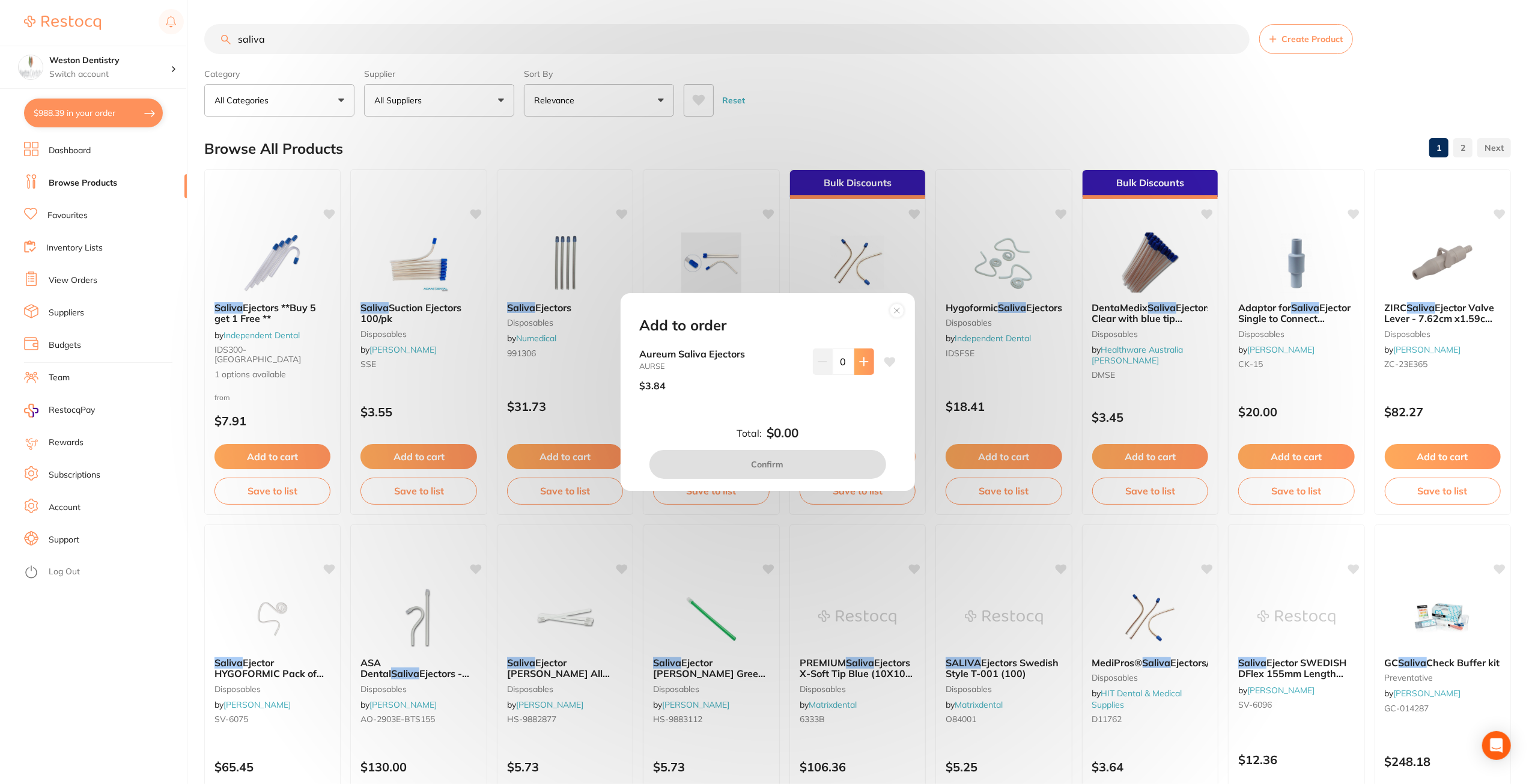
click at [865, 364] on icon at bounding box center [863, 361] width 9 height 9
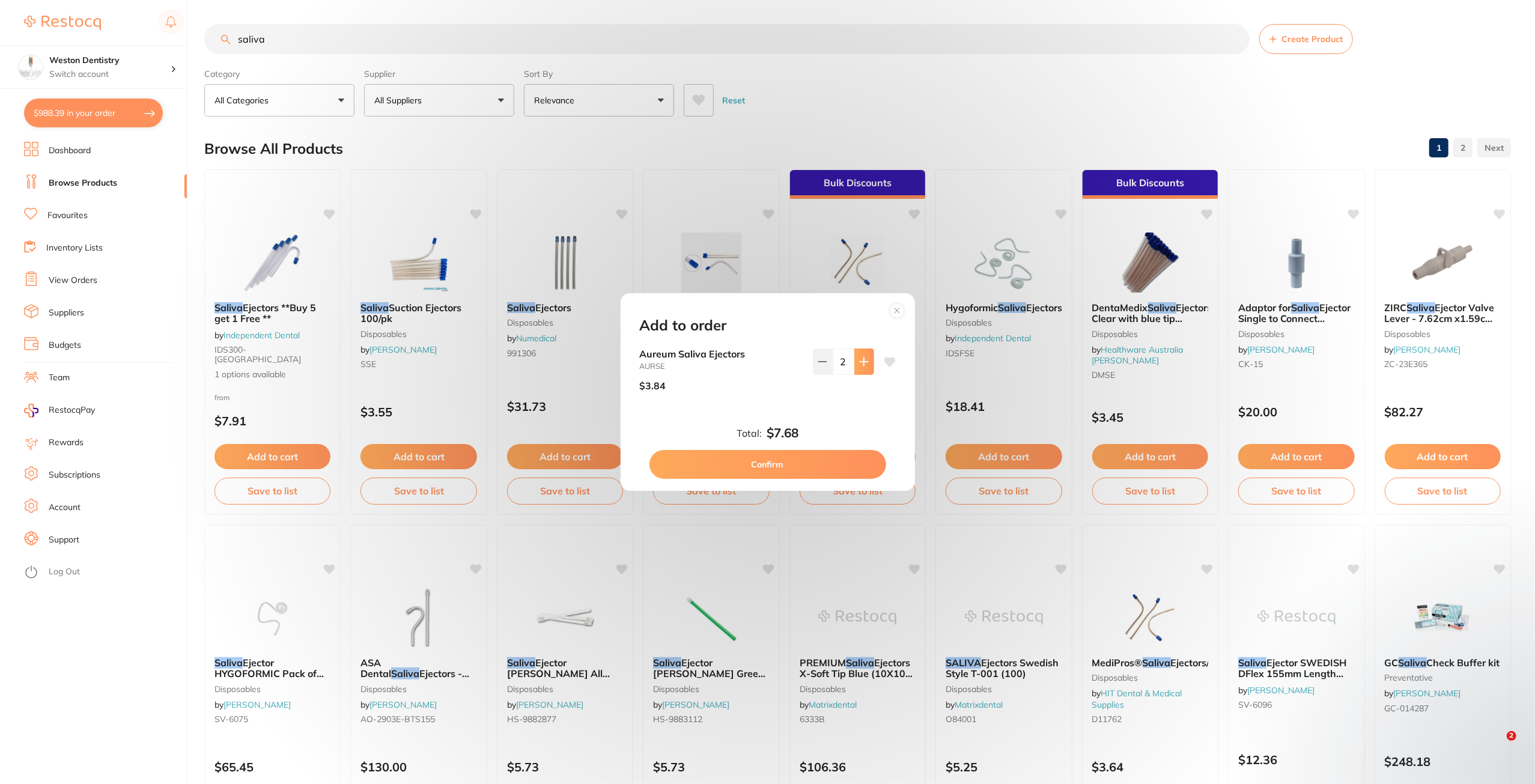
click at [865, 364] on icon at bounding box center [863, 361] width 9 height 9
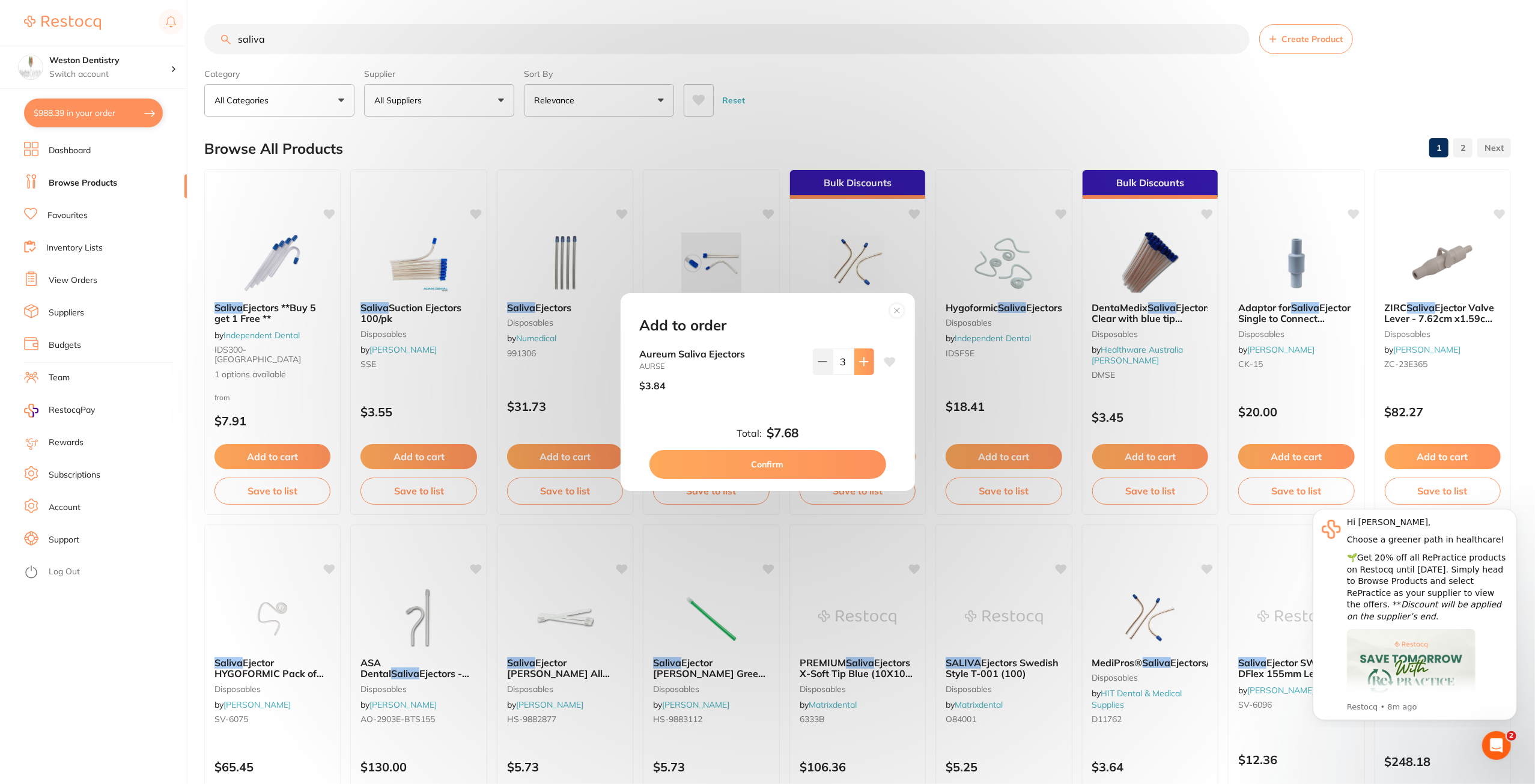
click at [865, 364] on icon at bounding box center [863, 361] width 9 height 9
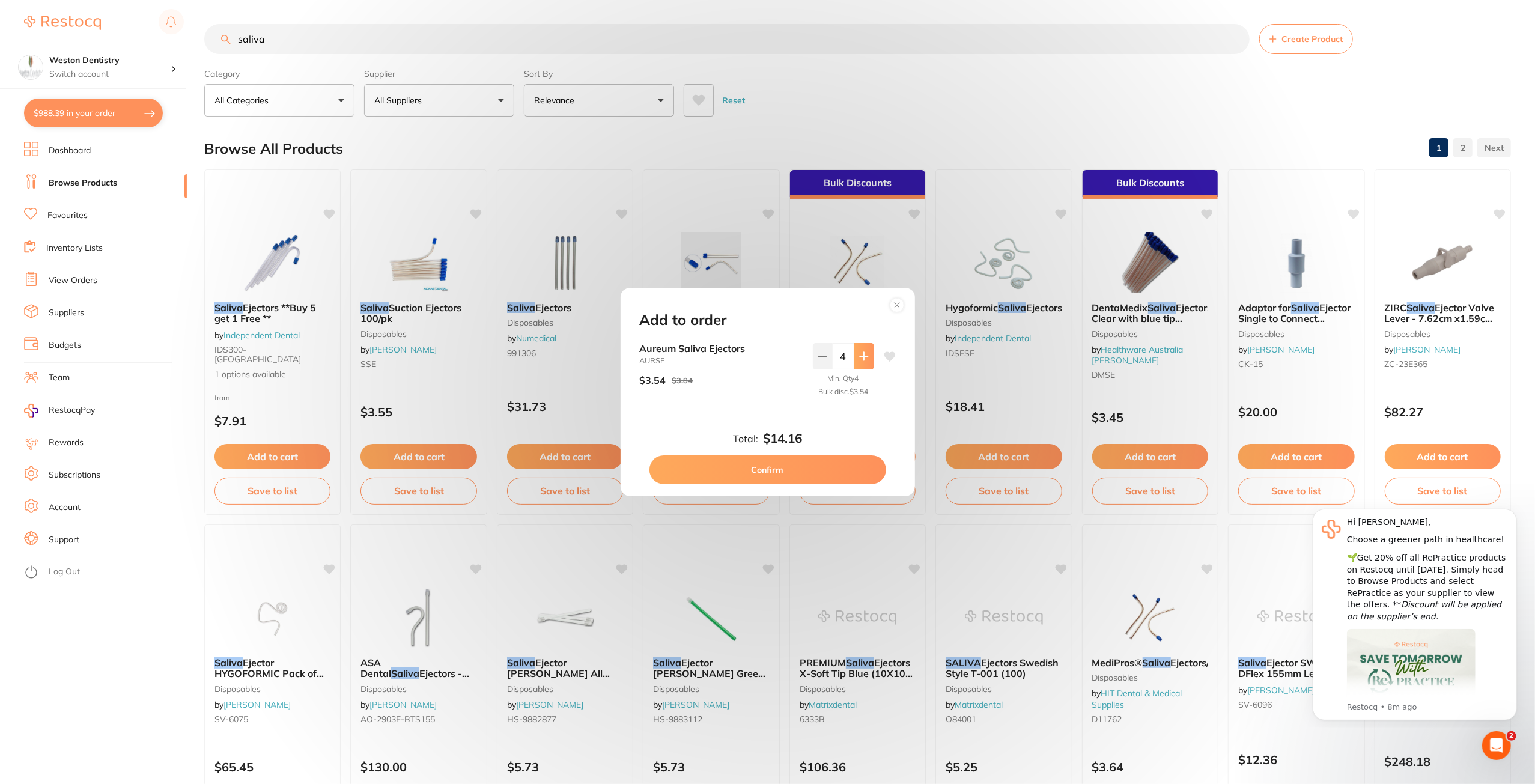
click at [865, 364] on button at bounding box center [864, 356] width 20 height 27
type input "8"
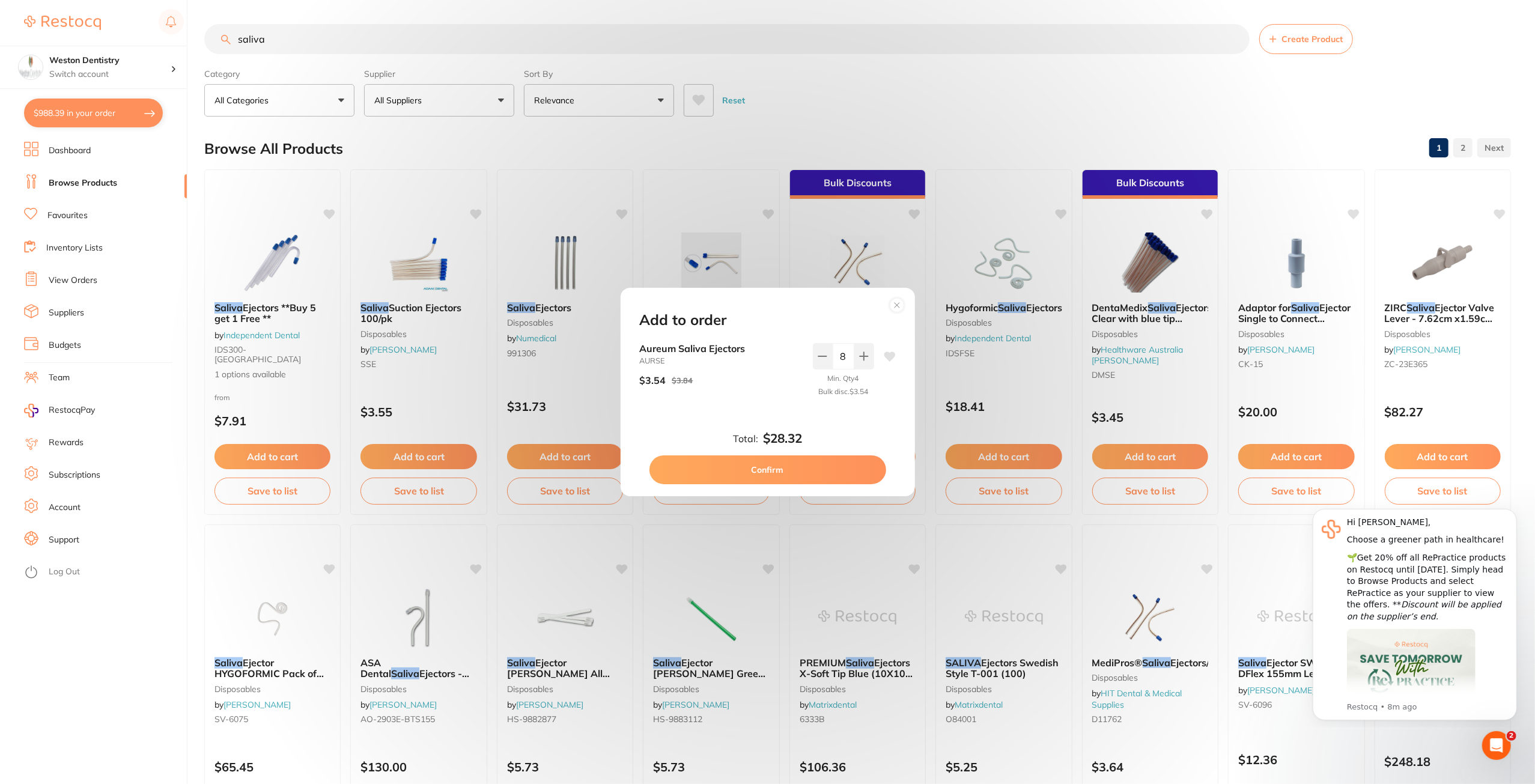
click at [857, 468] on button "Confirm" at bounding box center [768, 470] width 237 height 29
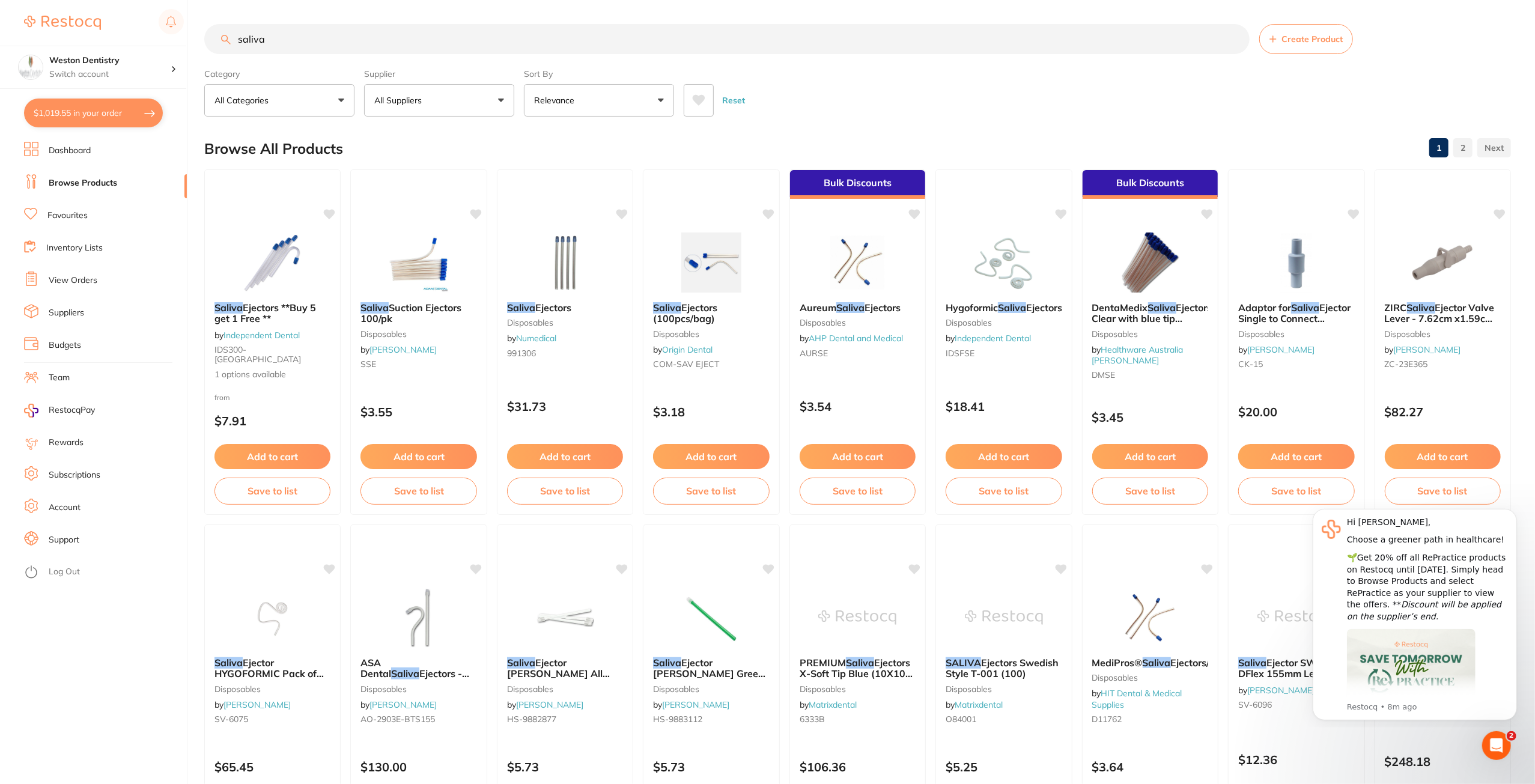
drag, startPoint x: 283, startPoint y: 44, endPoint x: 207, endPoint y: 32, distance: 76.9
click at [207, 32] on input "saliva" at bounding box center [727, 39] width 1046 height 30
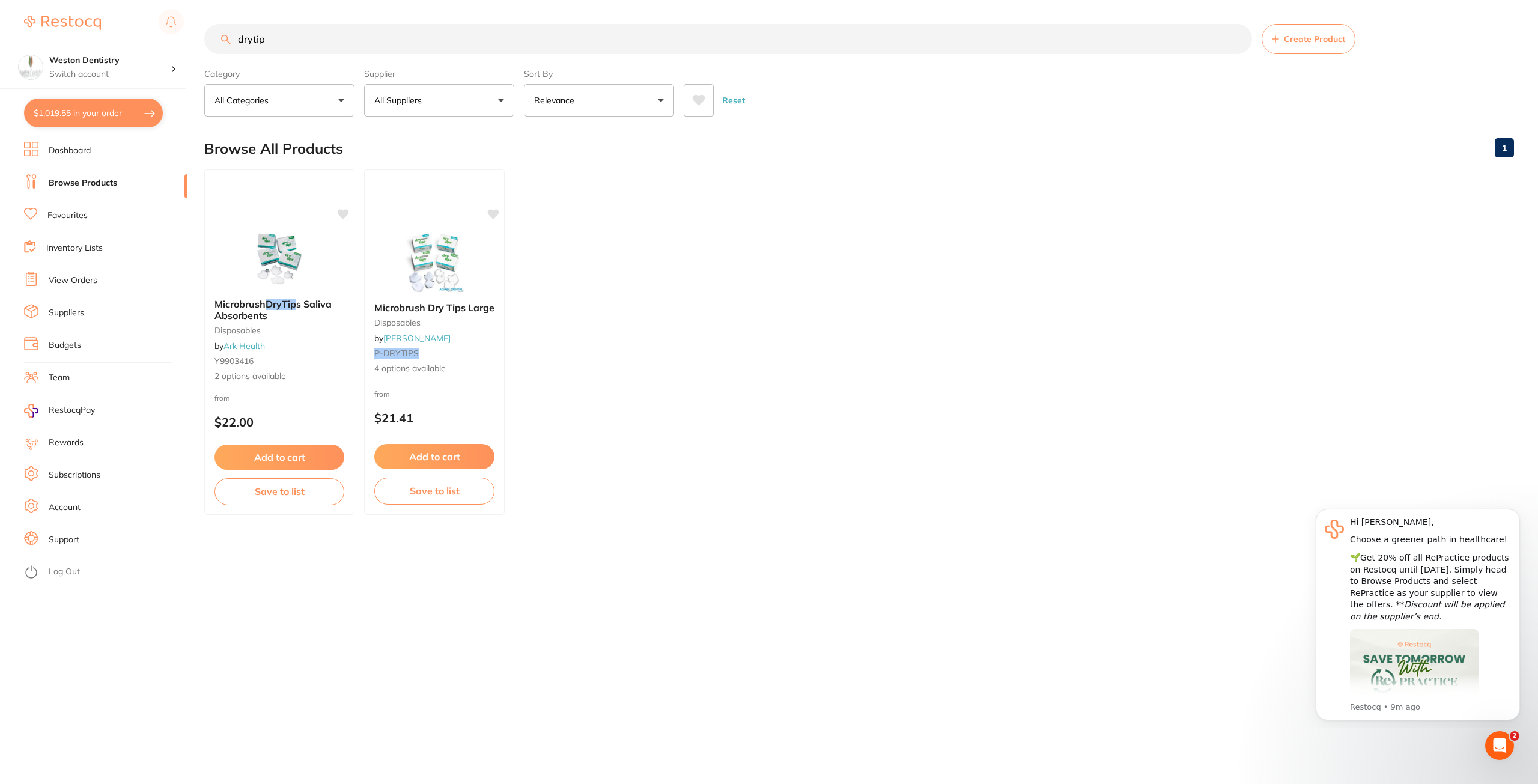
drag, startPoint x: 137, startPoint y: 27, endPoint x: 125, endPoint y: 28, distance: 12.0
click at [125, 28] on div "$1,019.55 Weston Dentistry Switch account Weston Dentistry $1,019.55 in your or…" at bounding box center [769, 392] width 1538 height 784
type input "endo needle"
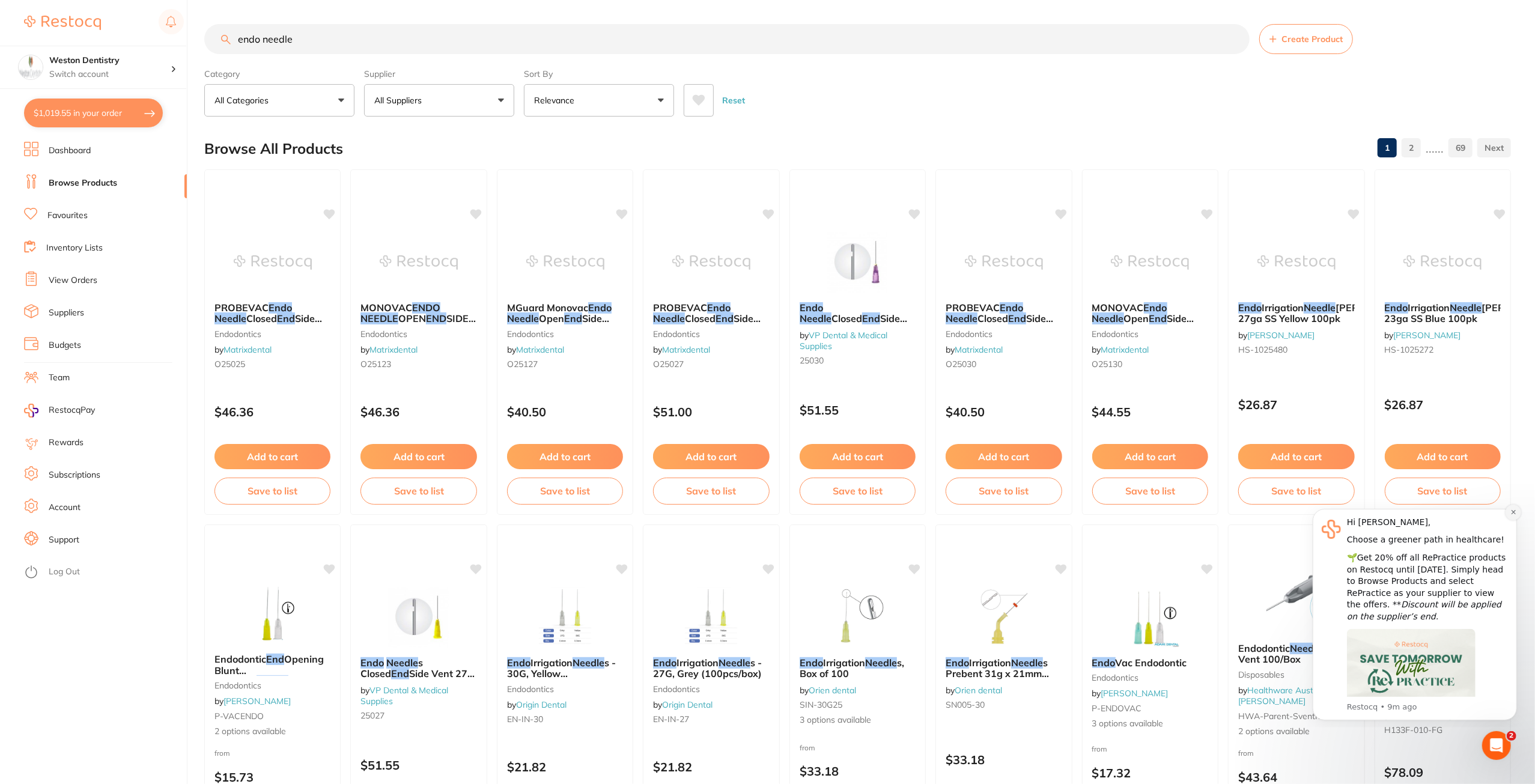
click at [1514, 514] on icon "Dismiss notification" at bounding box center [1513, 511] width 6 height 6
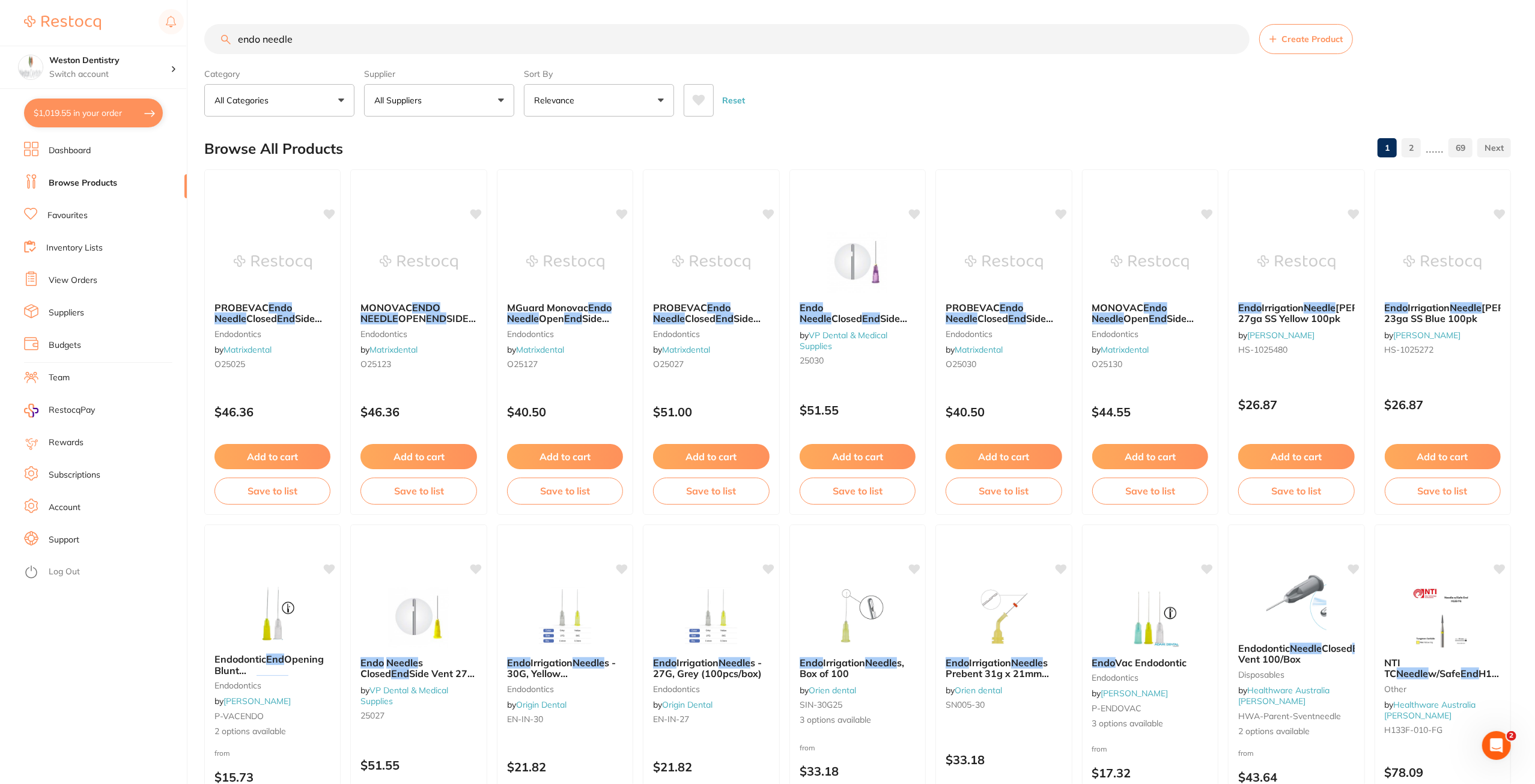
click at [437, 99] on button "All Suppliers" at bounding box center [439, 100] width 150 height 32
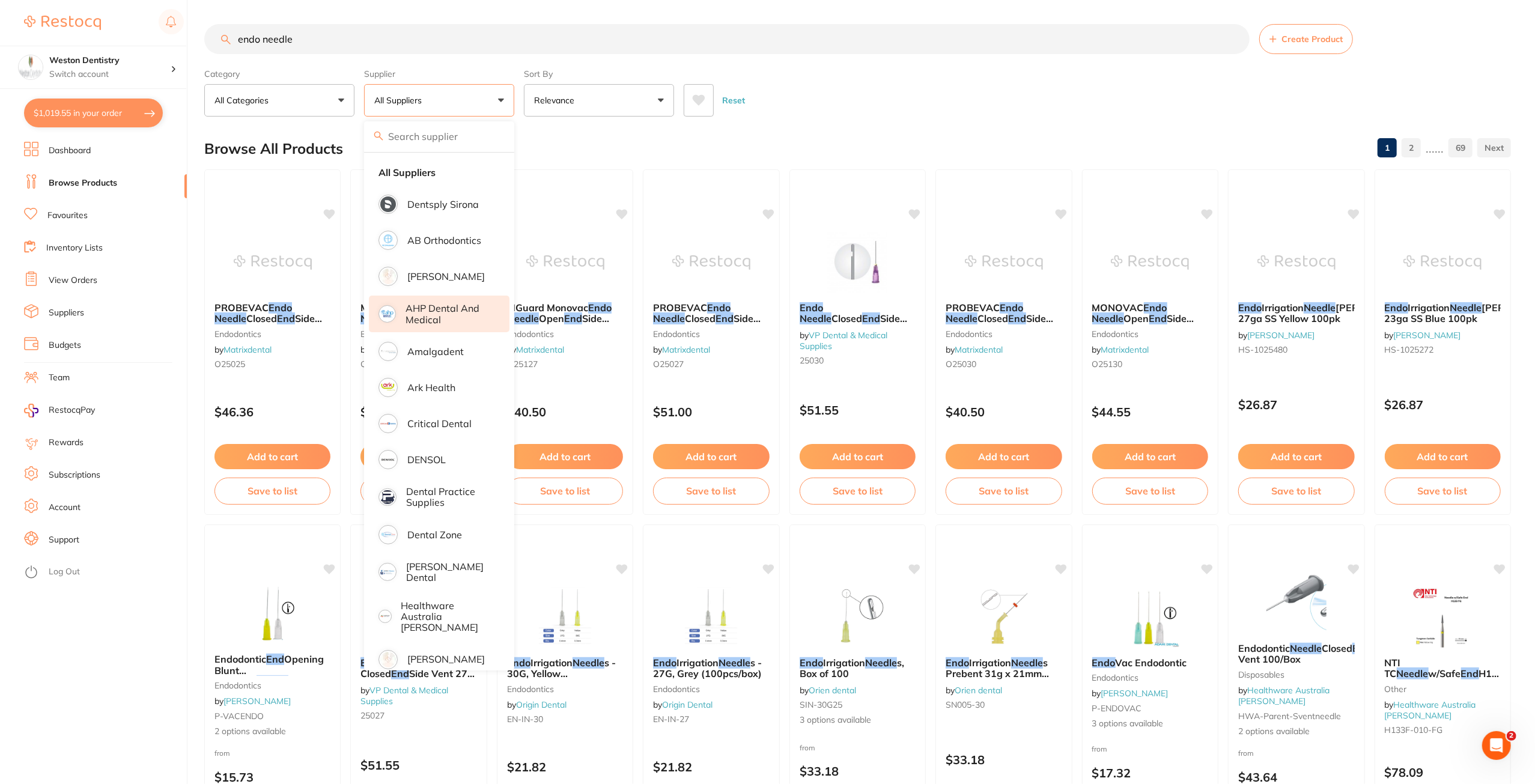
click at [443, 314] on p "AHP Dental and Medical" at bounding box center [449, 313] width 87 height 22
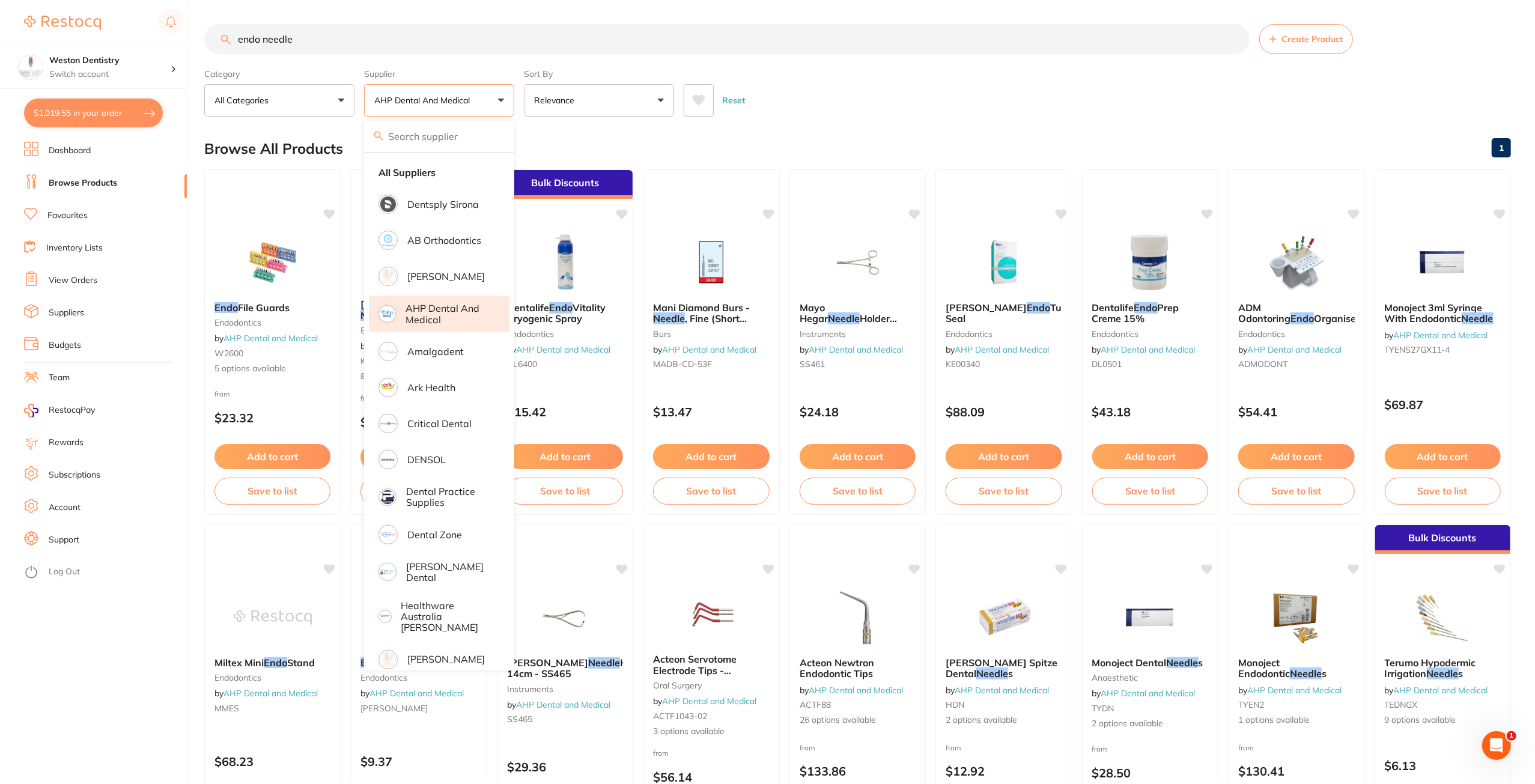
click at [999, 133] on div "Browse All Products 1" at bounding box center [858, 149] width 1306 height 40
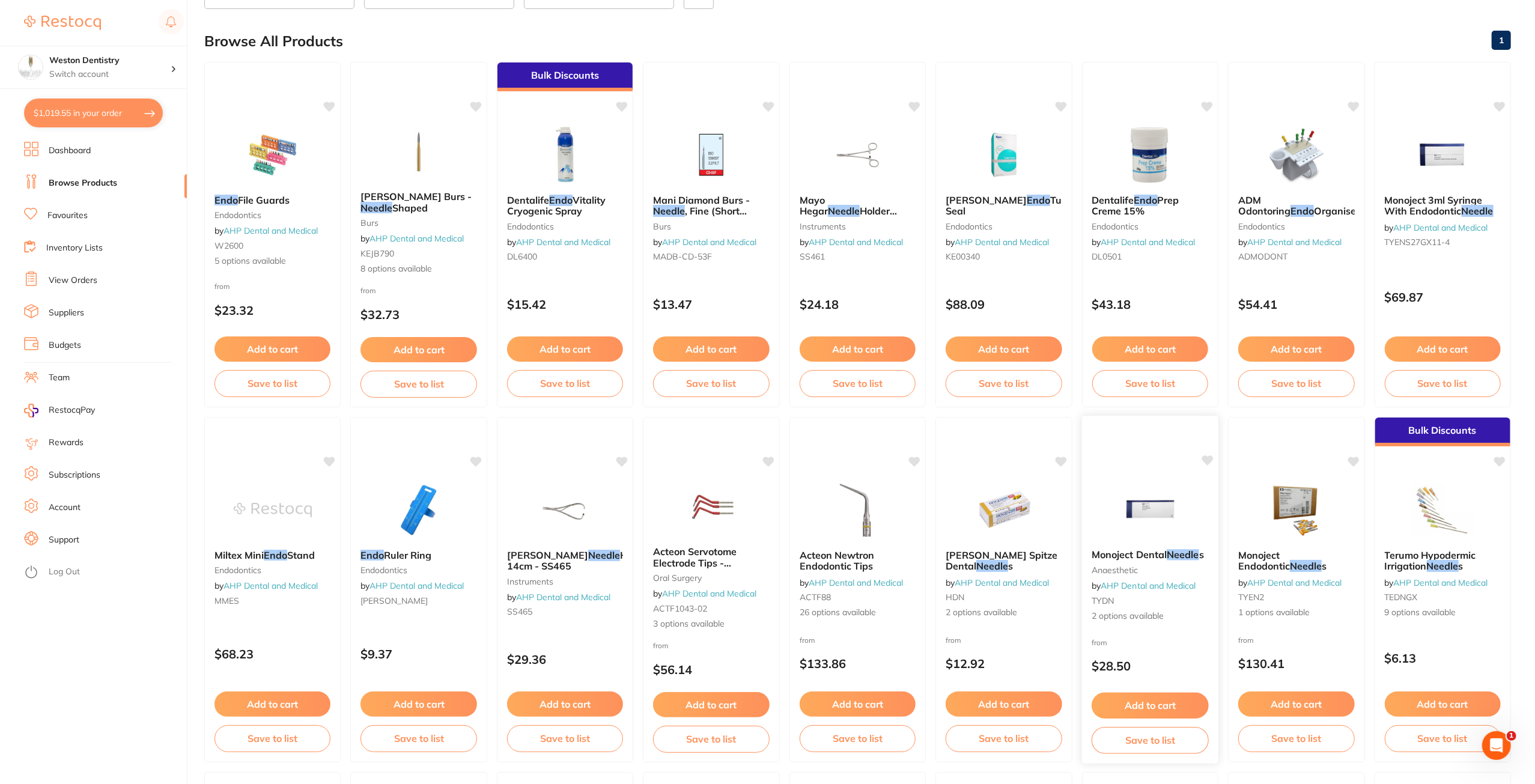
scroll to position [240, 0]
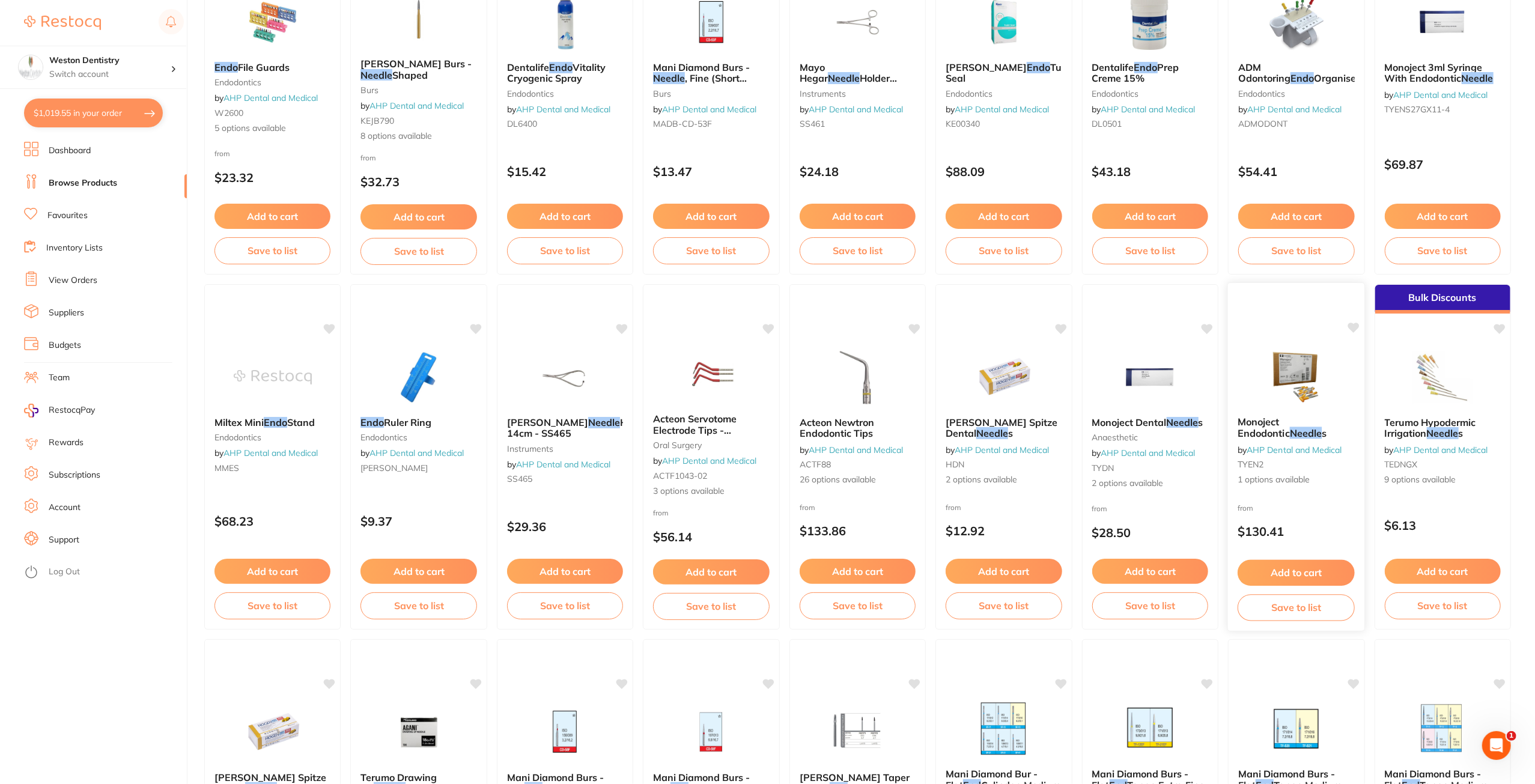
click at [1264, 418] on span "Monoject Endodontic" at bounding box center [1263, 427] width 53 height 23
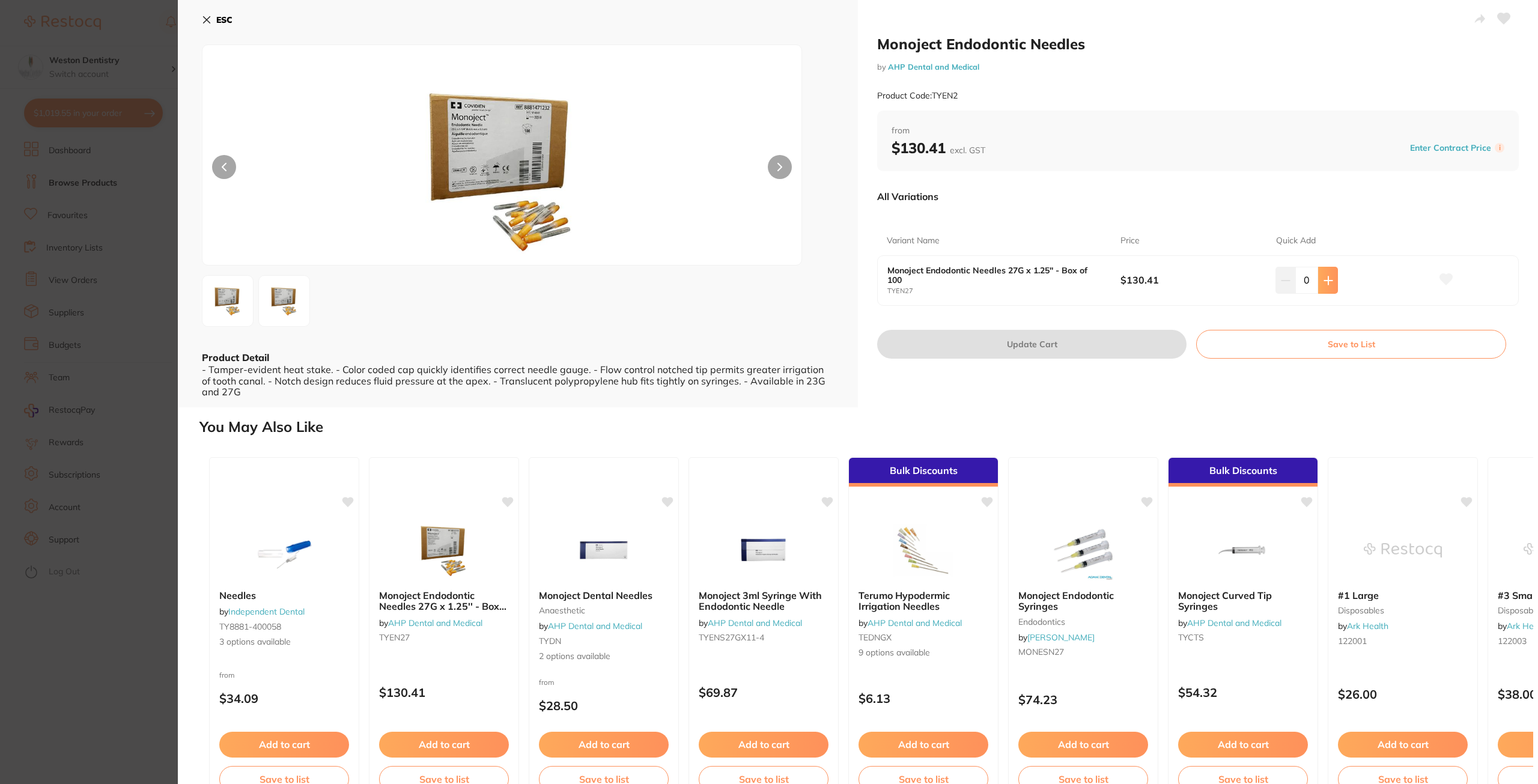
click at [1326, 281] on icon at bounding box center [1328, 280] width 9 height 9
type input "1"
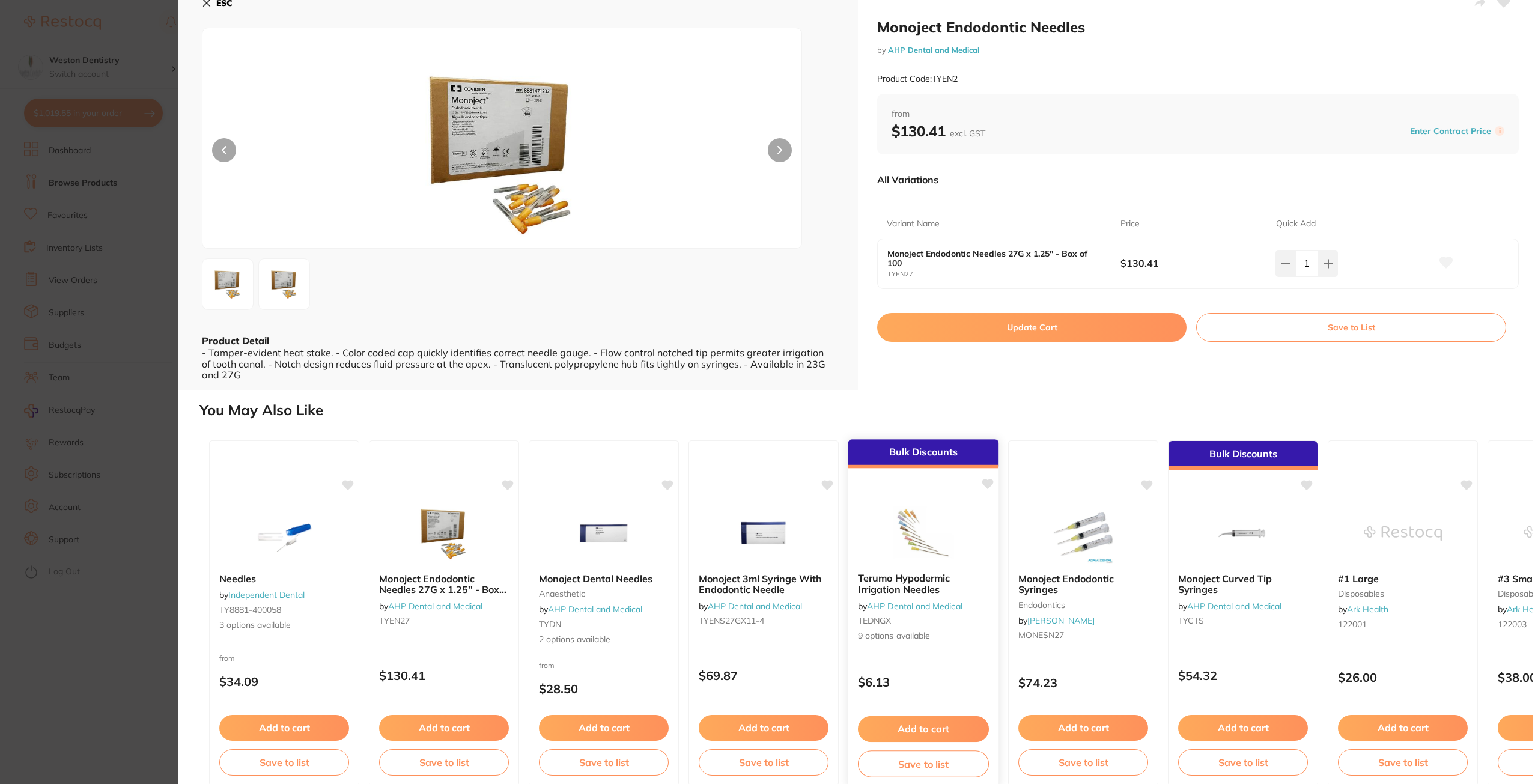
scroll to position [32, 0]
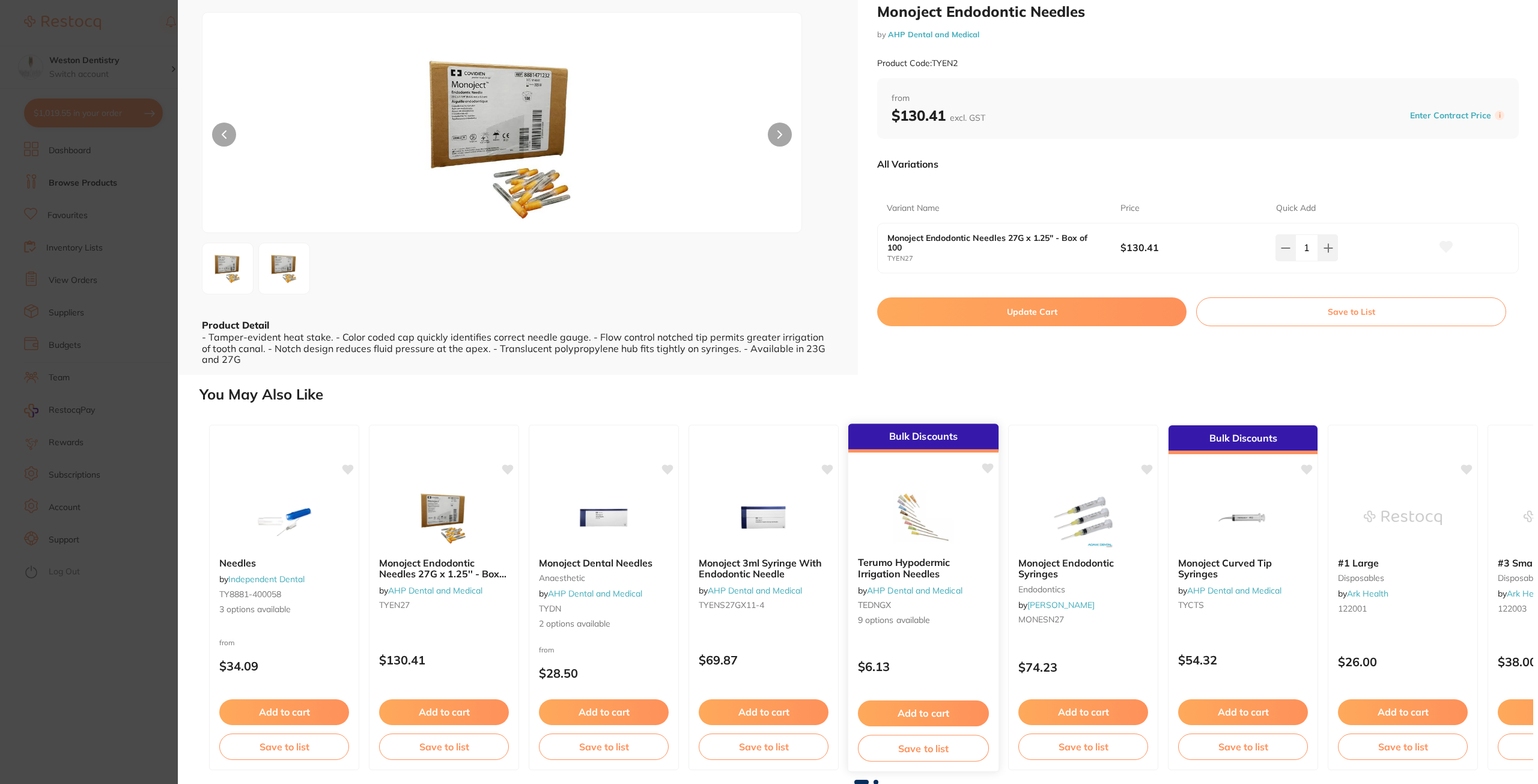
click at [953, 711] on button "Add to cart" at bounding box center [923, 713] width 131 height 26
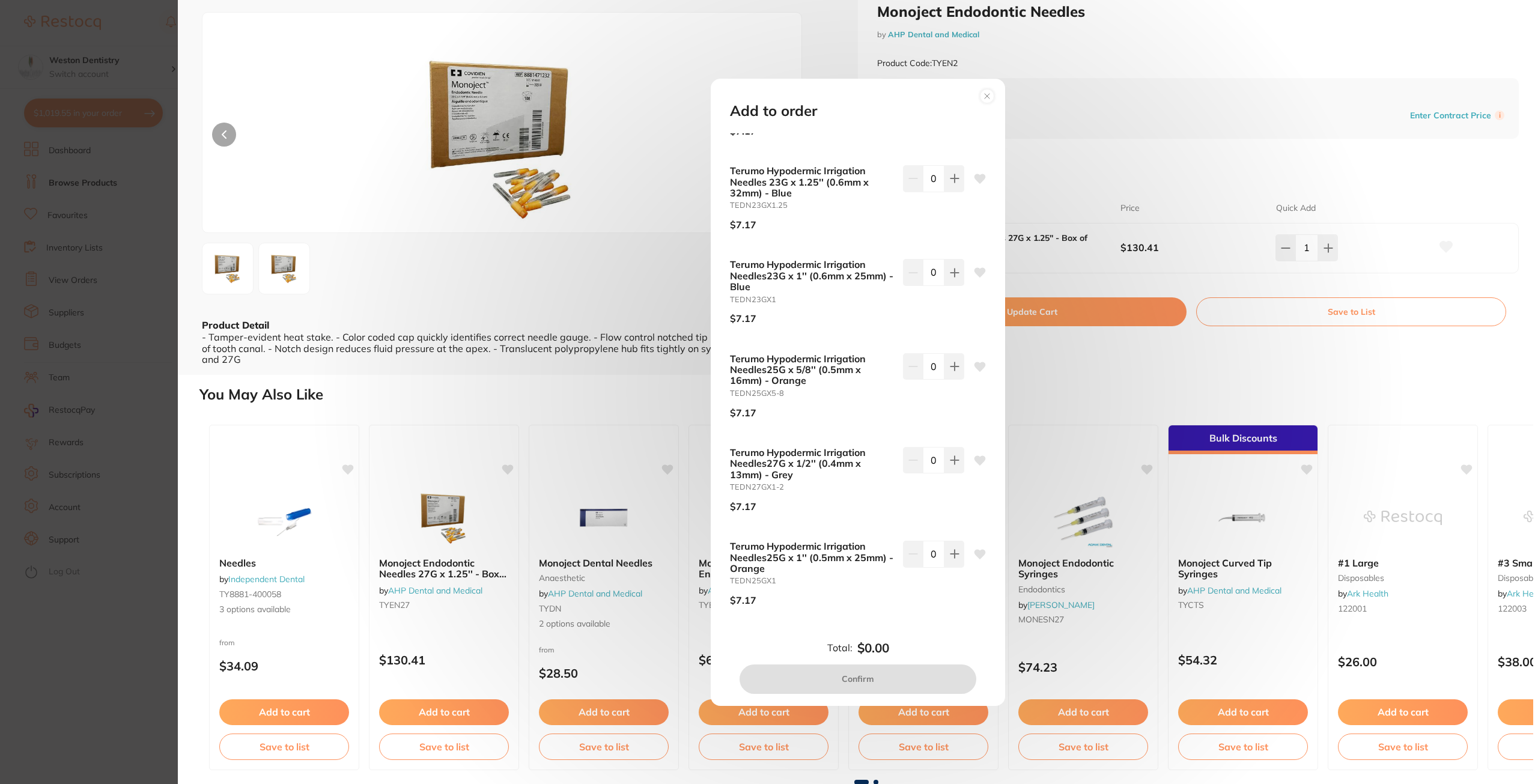
scroll to position [163, 0]
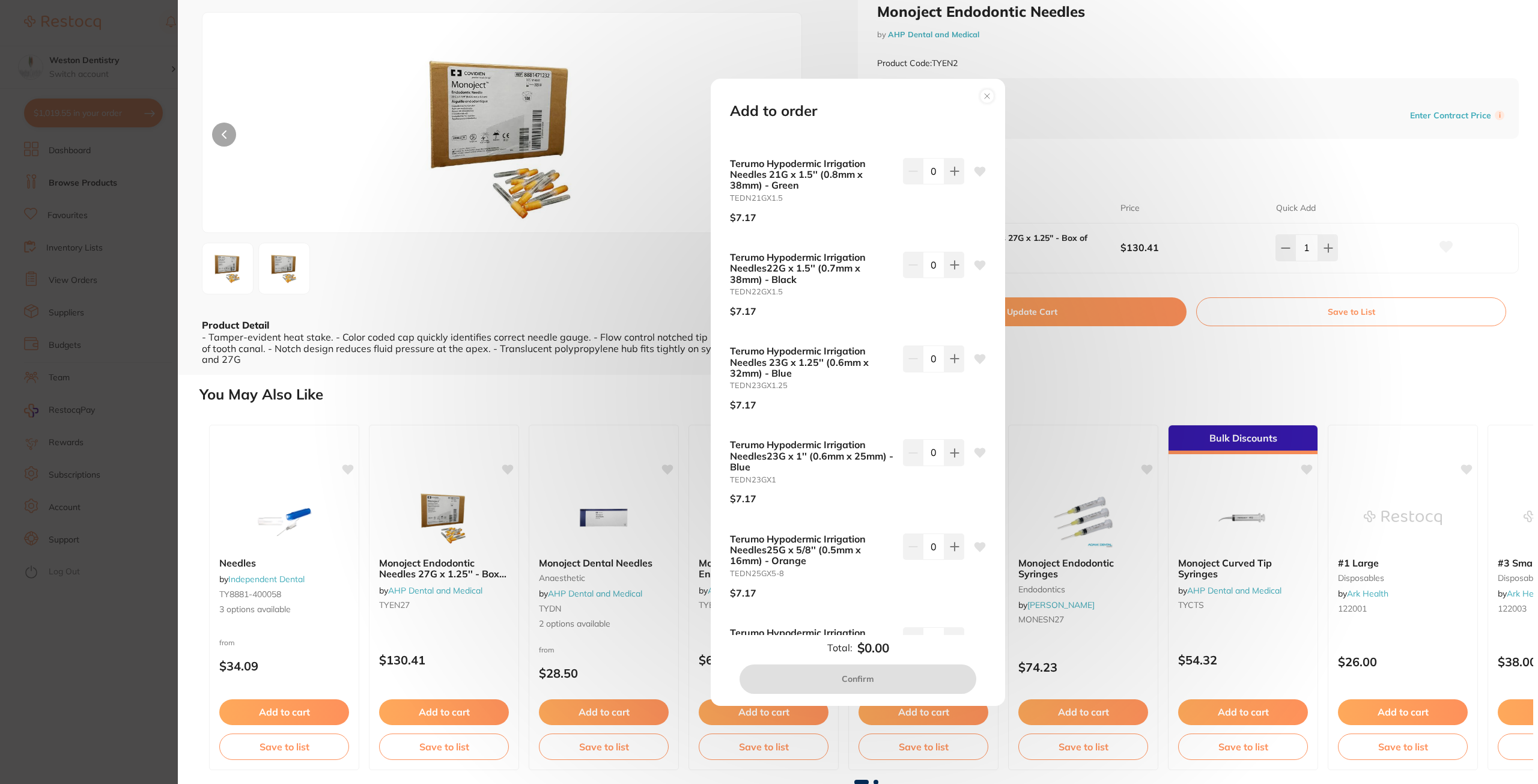
drag, startPoint x: 822, startPoint y: 89, endPoint x: 876, endPoint y: 120, distance: 62.3
click at [876, 120] on div "Add to order Terumo Hypodermic Irrigation Needles 18G x 1.5'' (1.2mm x 38mm) - …" at bounding box center [858, 392] width 294 height 627
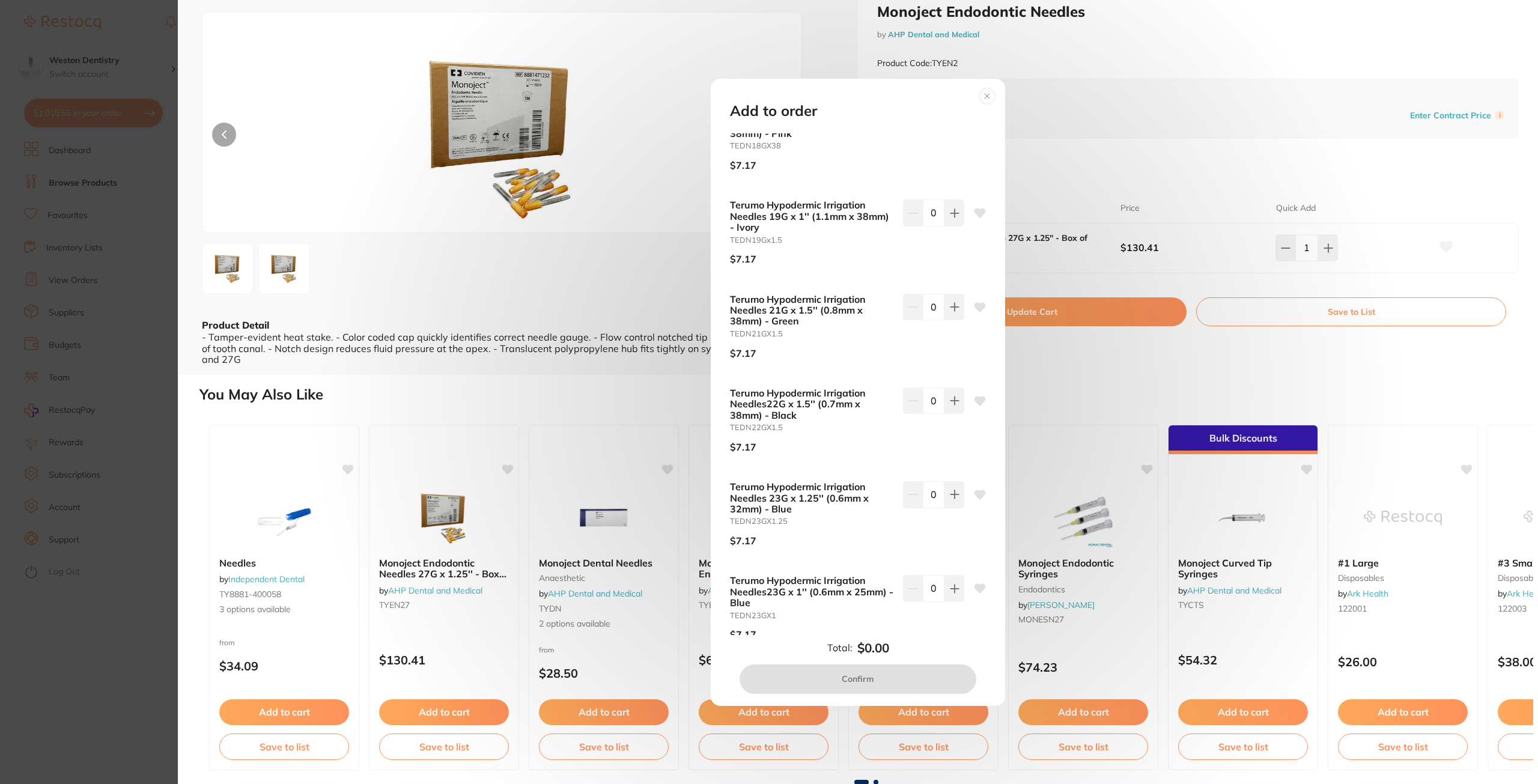
scroll to position [0, 0]
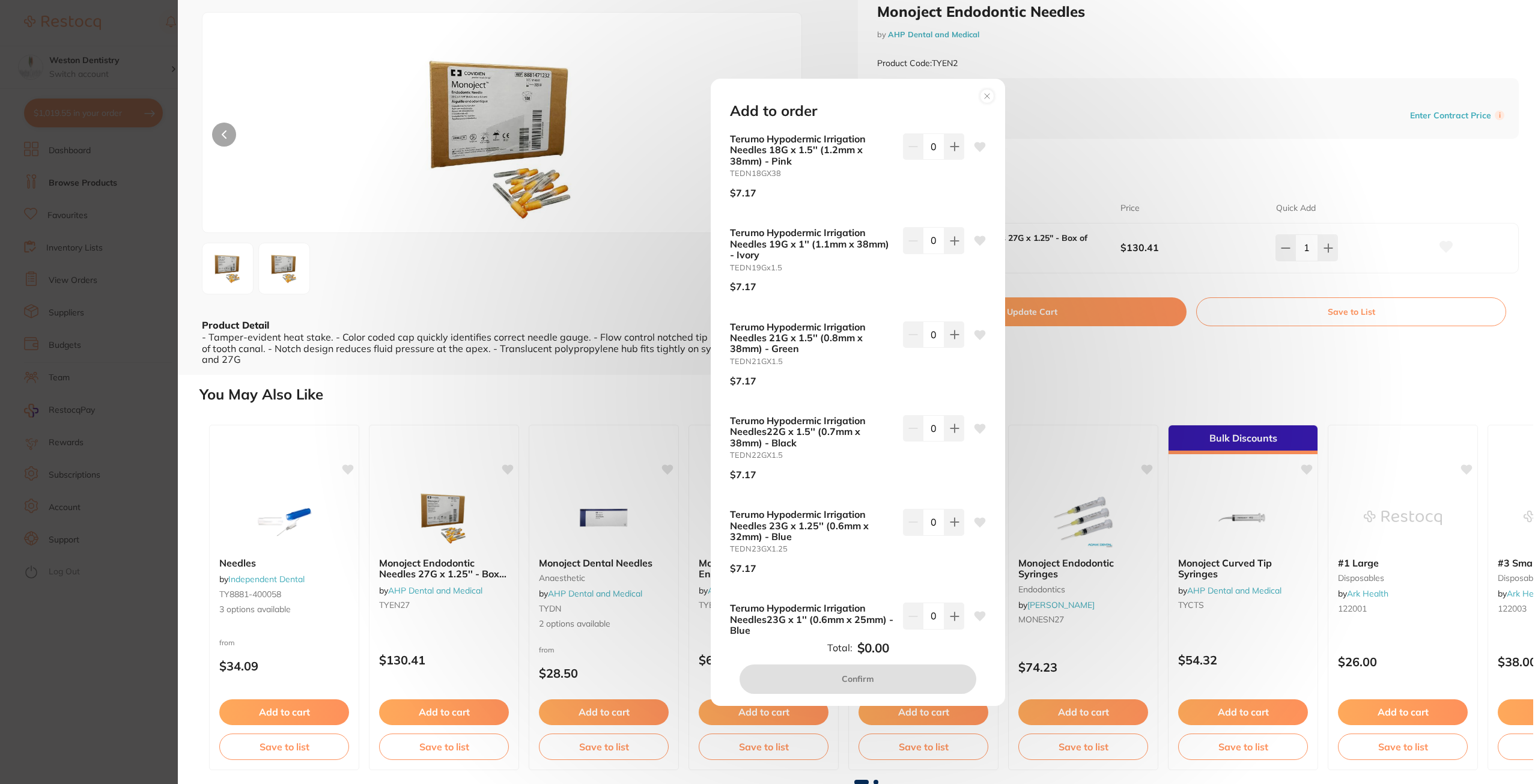
click at [984, 92] on circle at bounding box center [987, 96] width 14 height 14
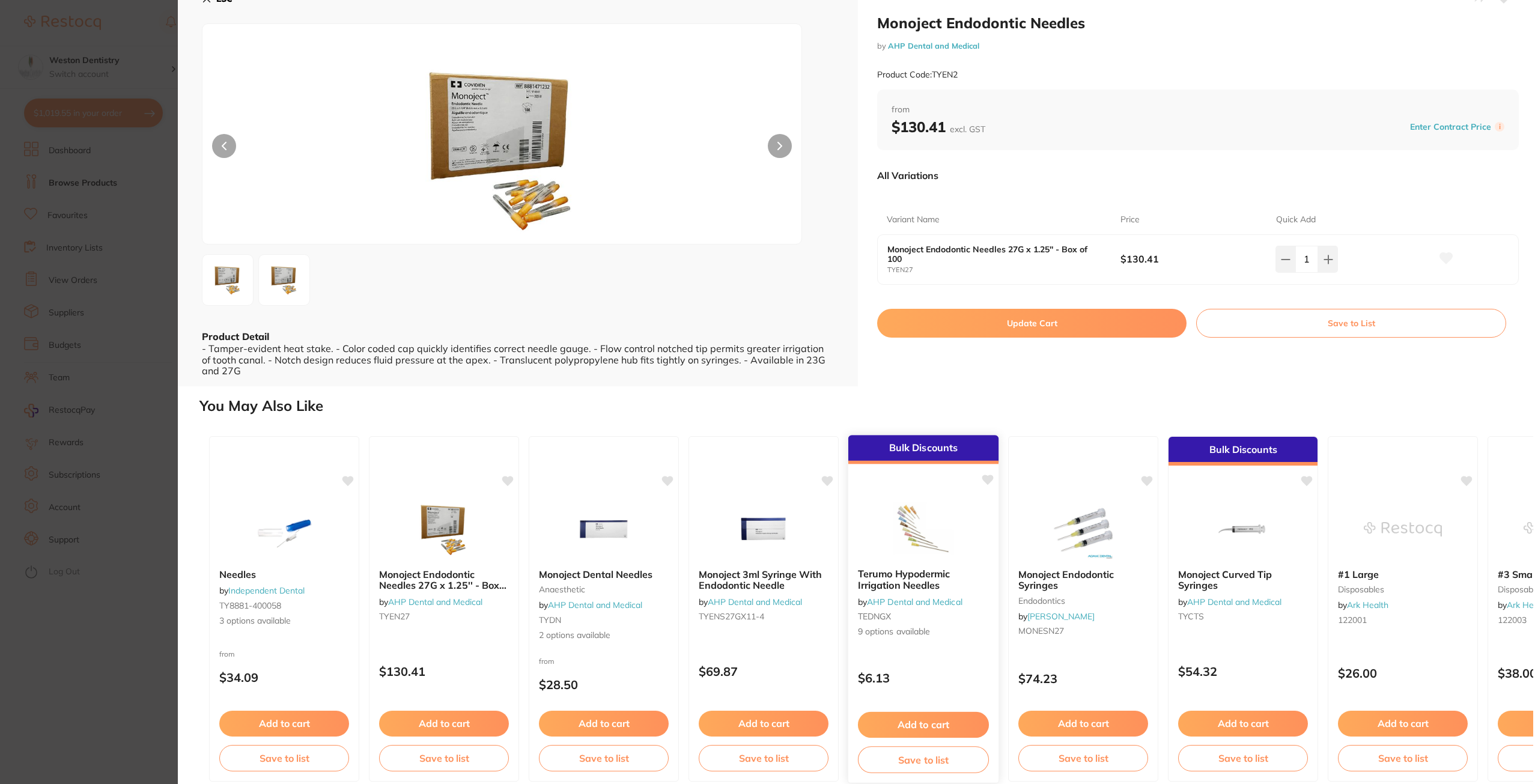
scroll to position [32, 0]
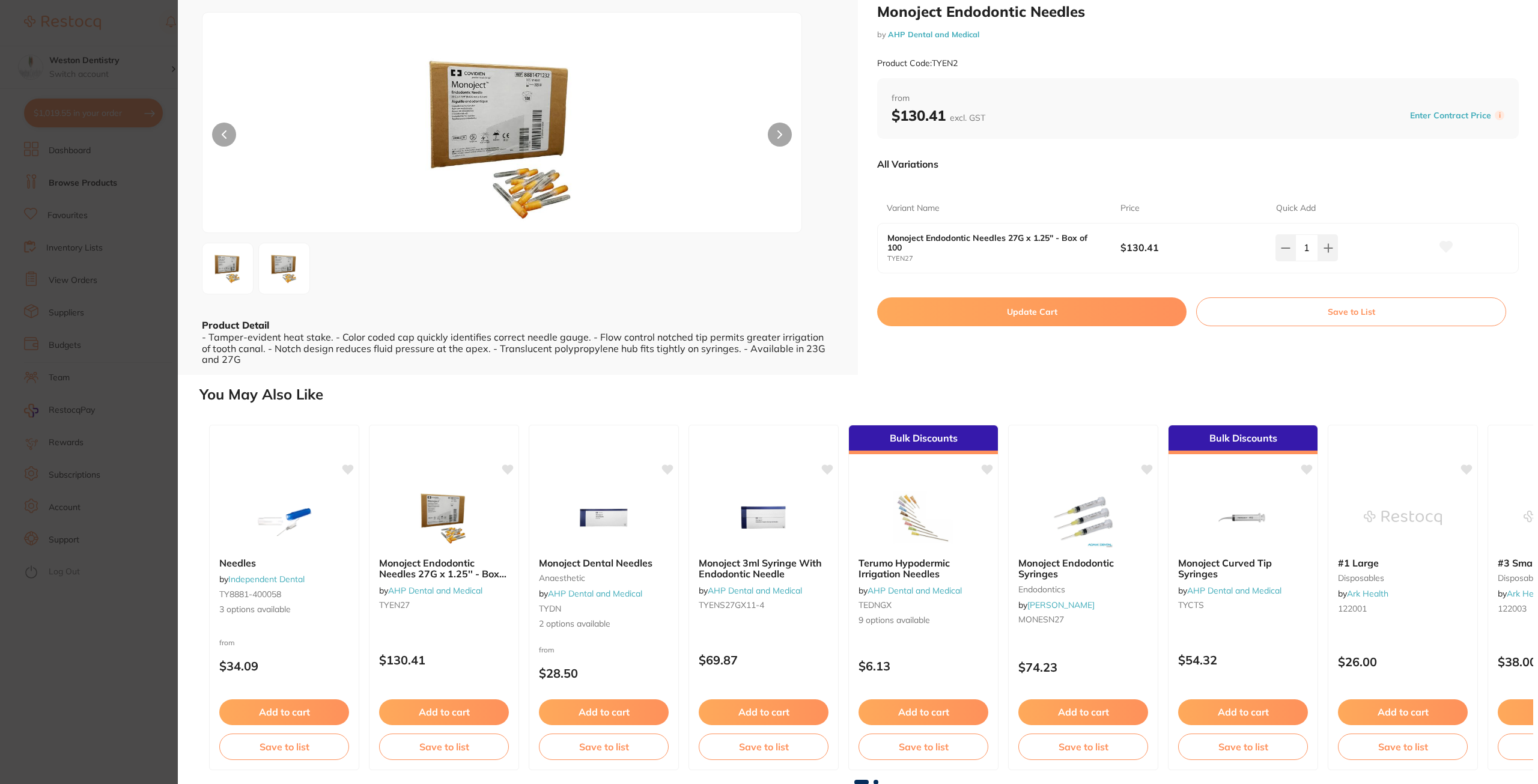
click at [909, 710] on button "Add to cart" at bounding box center [923, 712] width 130 height 25
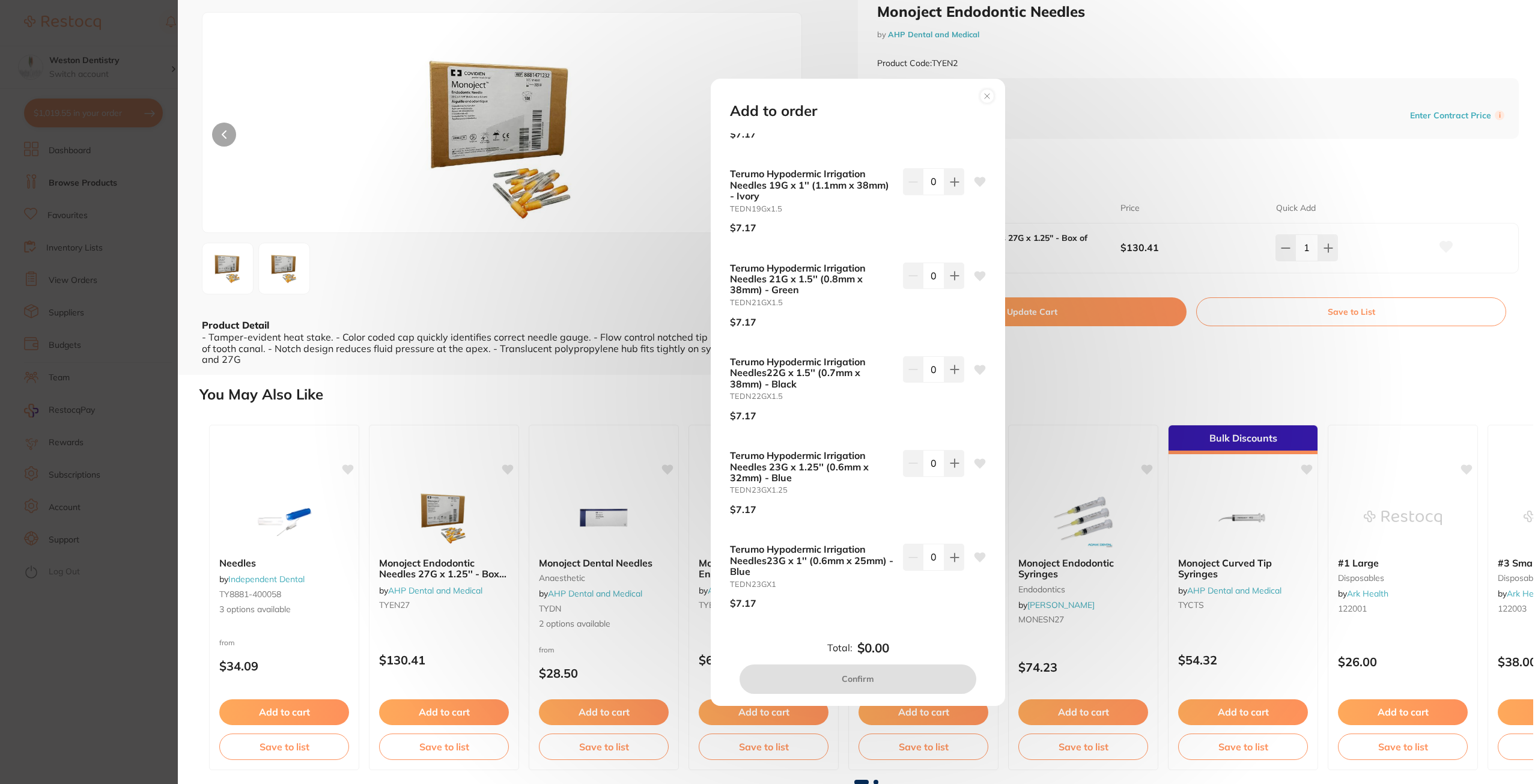
scroll to position [180, 0]
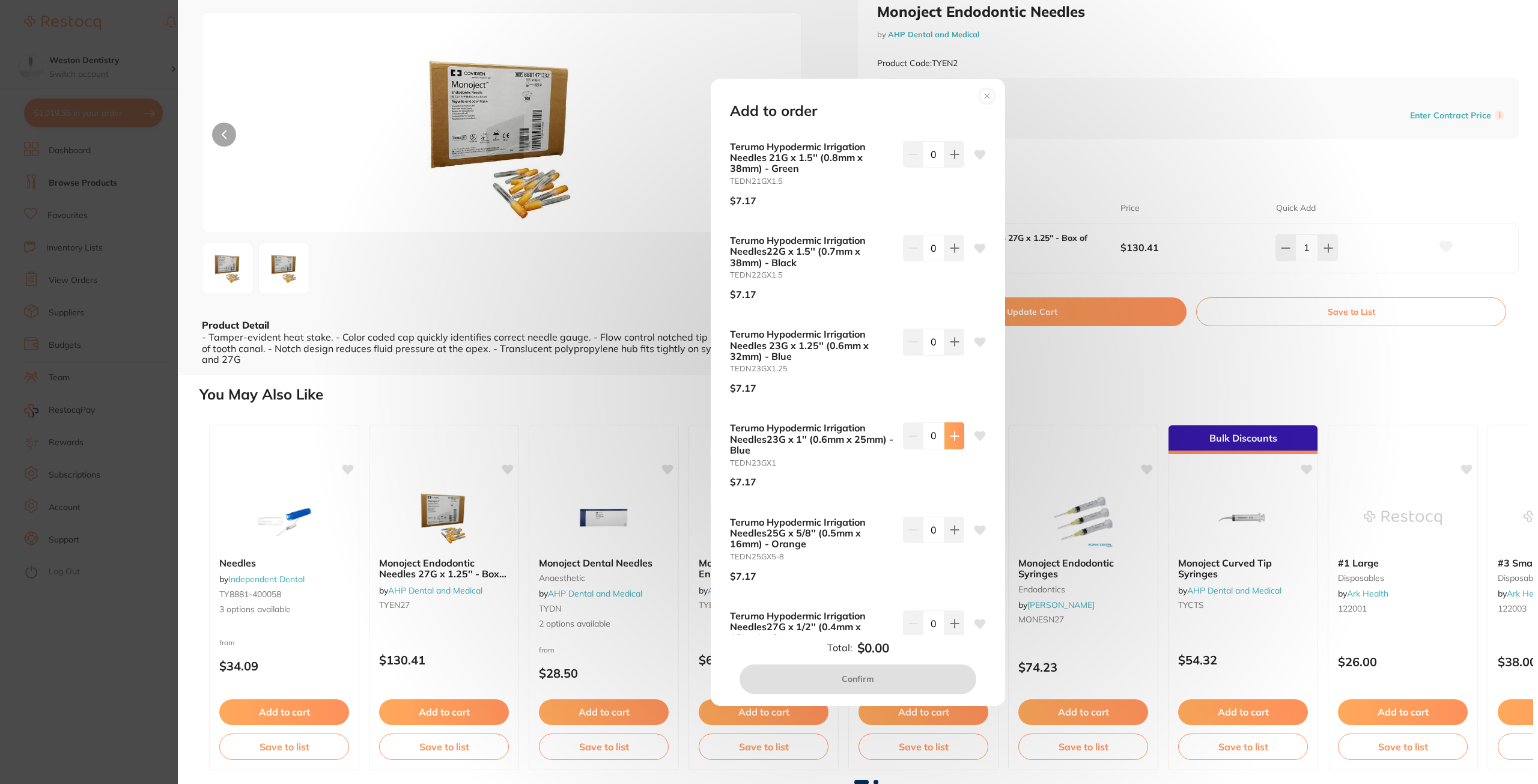
click at [959, 438] on button at bounding box center [954, 435] width 20 height 27
type input "1"
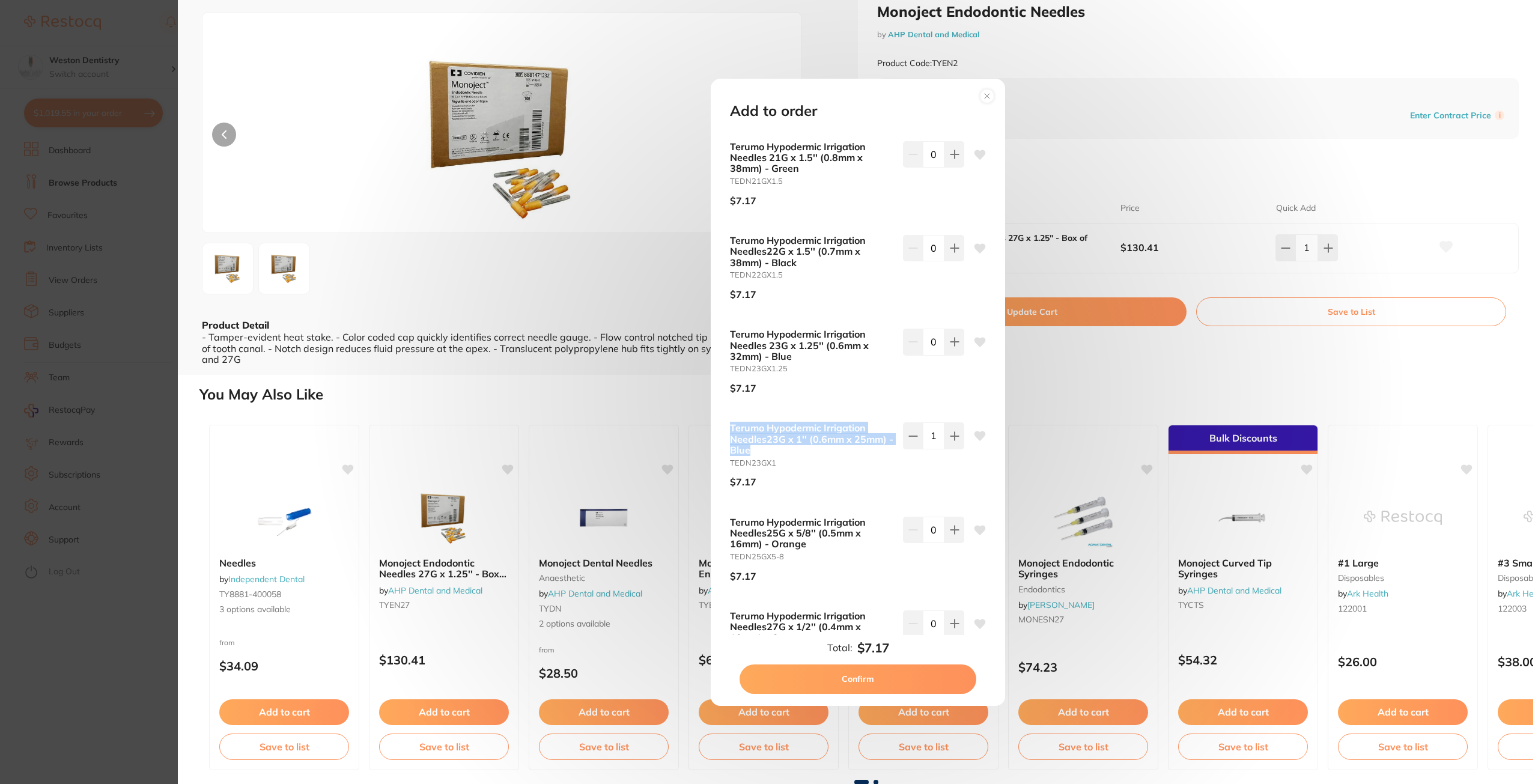
drag, startPoint x: 760, startPoint y: 449, endPoint x: 732, endPoint y: 428, distance: 35.0
click at [732, 428] on b "Terumo Hypodermic Irrigation Needles23G x 1'' (0.6mm x 25mm) - Blue" at bounding box center [811, 439] width 163 height 33
copy b "Terumo Hypodermic Irrigation Needles23G x 1'' (0.6mm x 25mm) - Blue"
click at [987, 96] on icon at bounding box center [987, 96] width 5 height 5
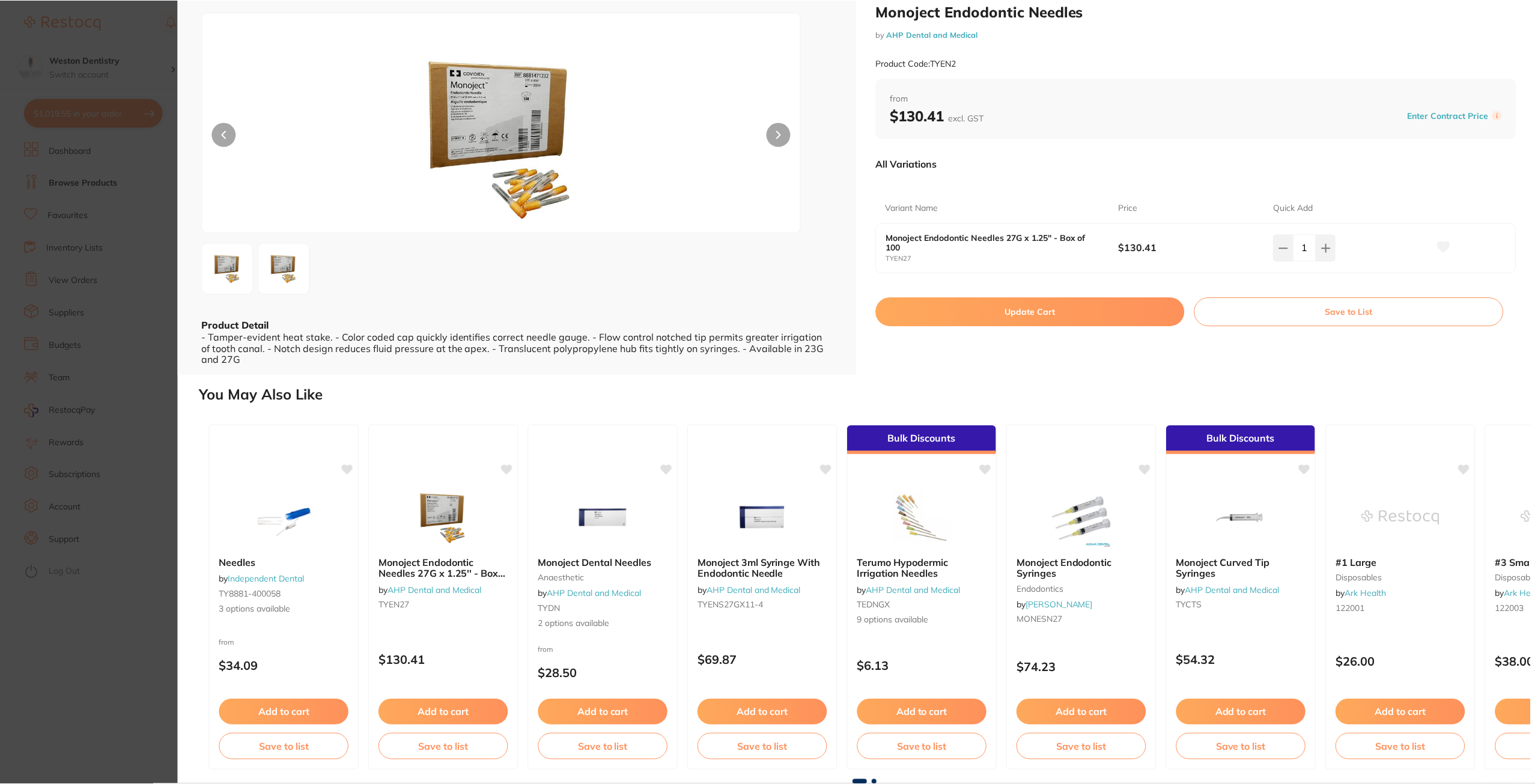
scroll to position [0, 0]
click at [291, 578] on link "Independent Dental" at bounding box center [266, 578] width 77 height 11
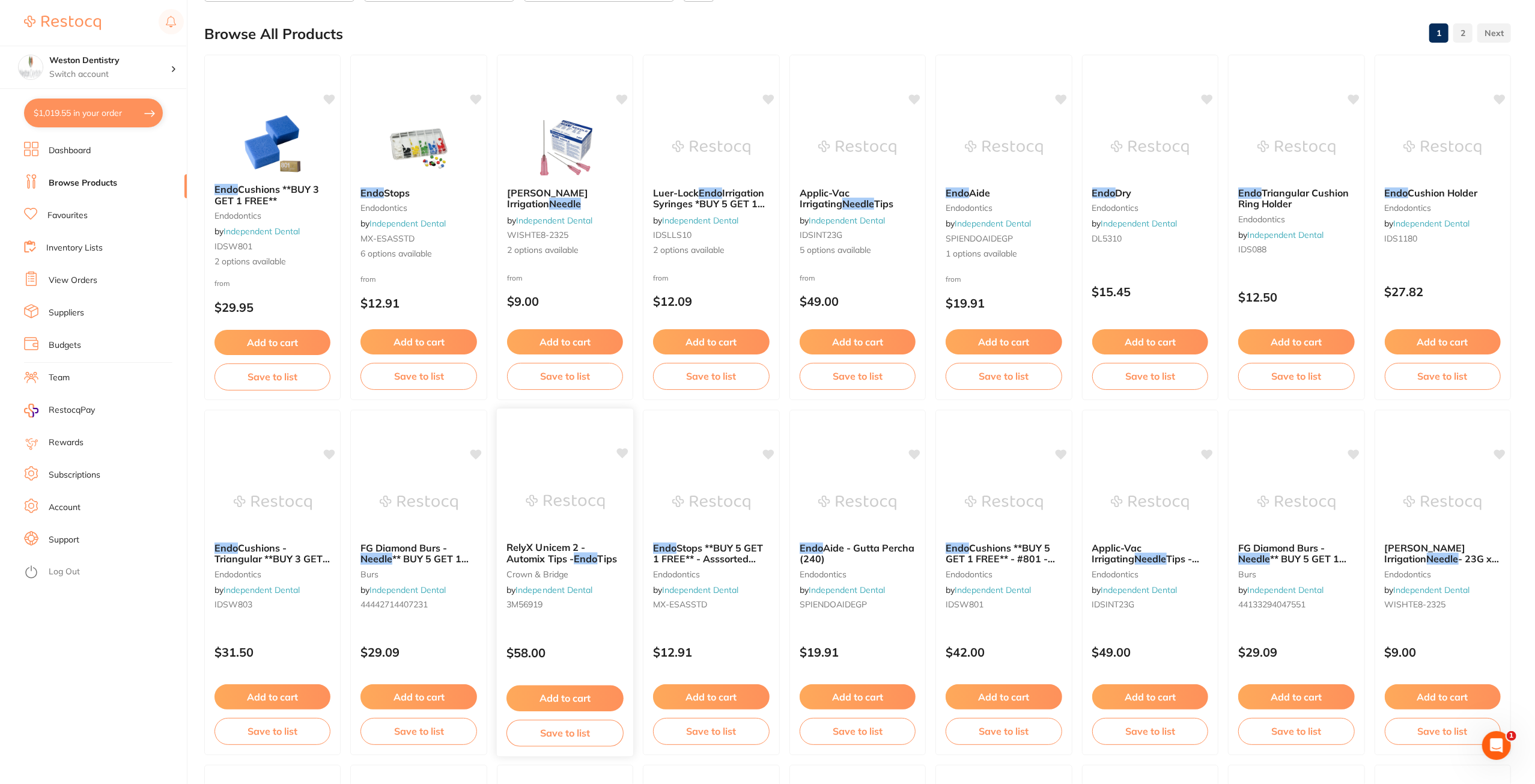
scroll to position [60, 0]
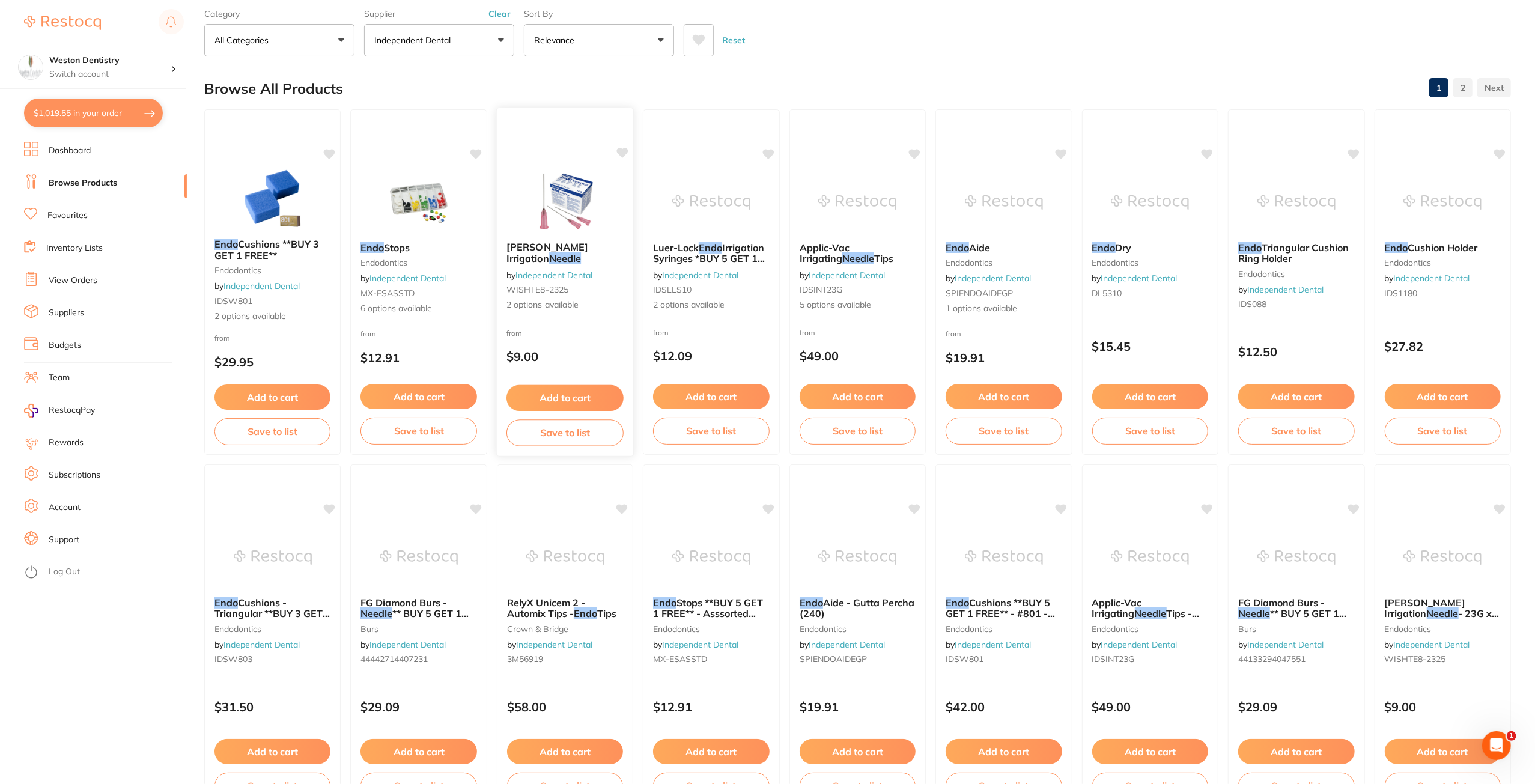
click at [529, 249] on span "[PERSON_NAME] Irrigation" at bounding box center [547, 252] width 82 height 23
click at [588, 245] on span "[PERSON_NAME] Irrigation" at bounding box center [547, 252] width 82 height 23
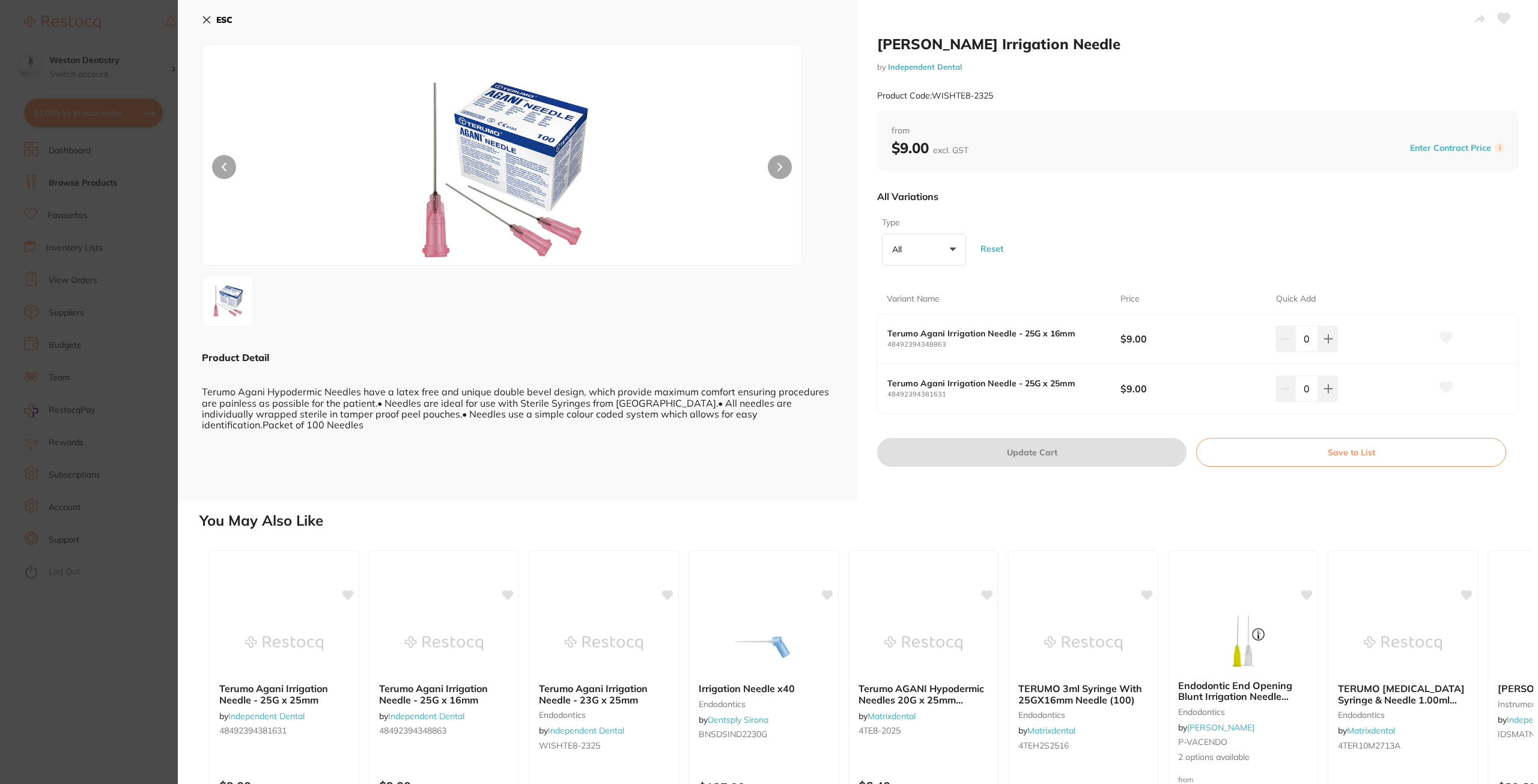
click at [1058, 382] on b "Terumo Agani Irrigation Needle - 25G x 25mm" at bounding box center [992, 383] width 209 height 9
click at [1330, 391] on button at bounding box center [1327, 389] width 20 height 27
click at [1335, 400] on div "1" at bounding box center [1306, 389] width 63 height 27
click at [1334, 394] on button at bounding box center [1327, 389] width 20 height 27
click at [1334, 392] on button at bounding box center [1327, 389] width 20 height 27
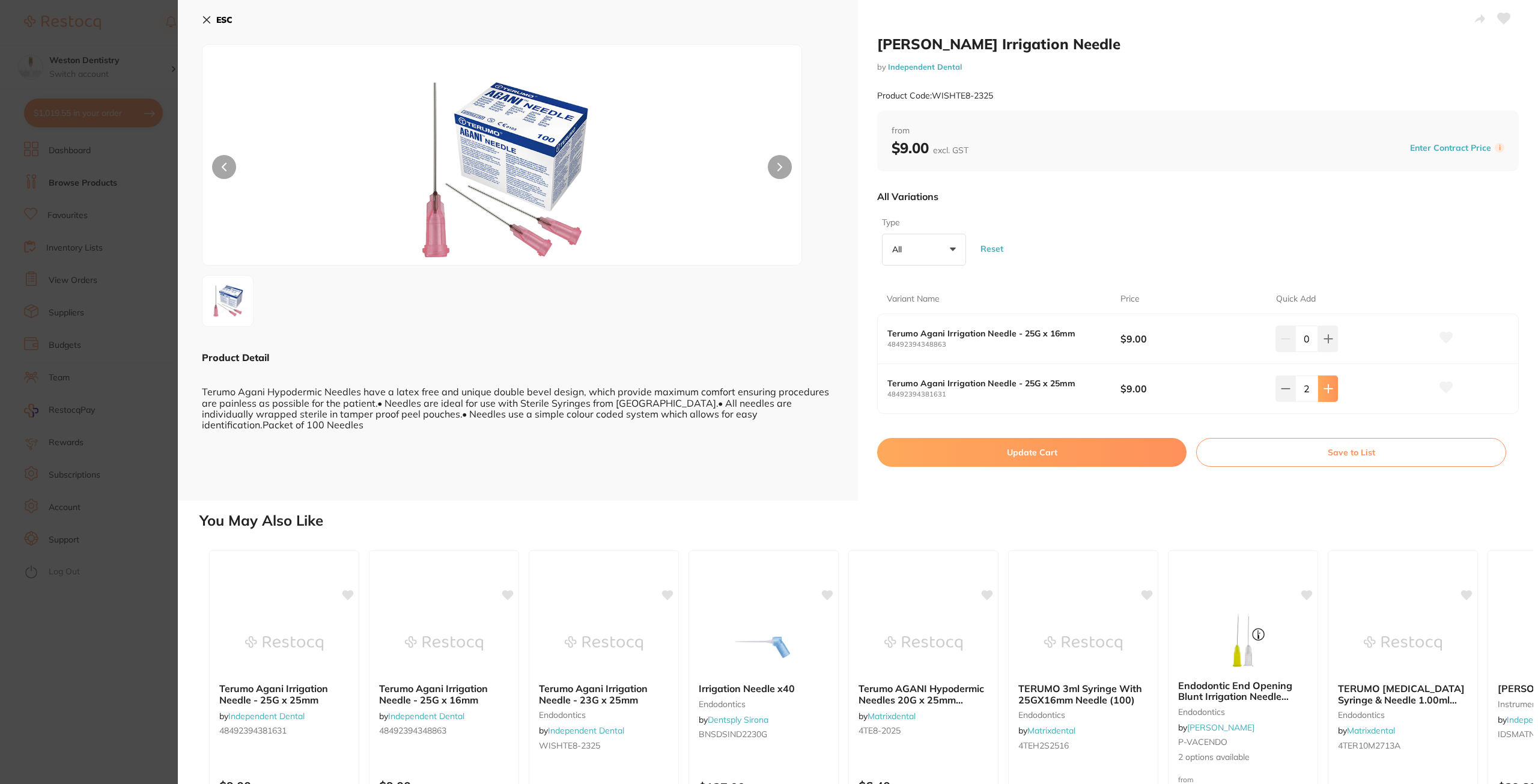
type input "3"
click at [1028, 455] on button "Update Cart" at bounding box center [1032, 452] width 309 height 29
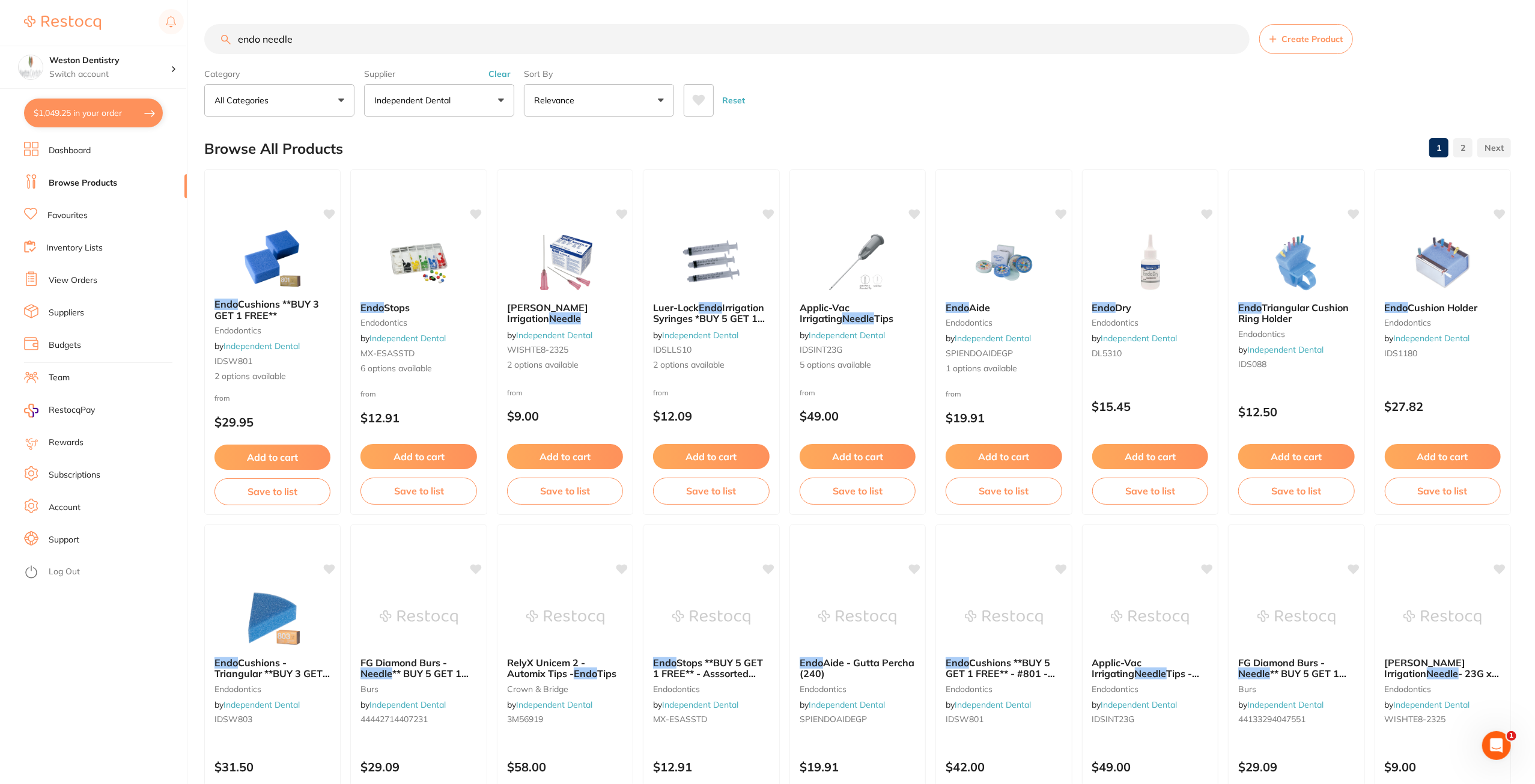
drag, startPoint x: 327, startPoint y: 39, endPoint x: 146, endPoint y: 40, distance: 181.0
click at [146, 40] on div "$1,049.25 Weston Dentistry Switch account Weston Dentistry $1,049.25 in your or…" at bounding box center [767, 392] width 1535 height 784
type input "paper cups"
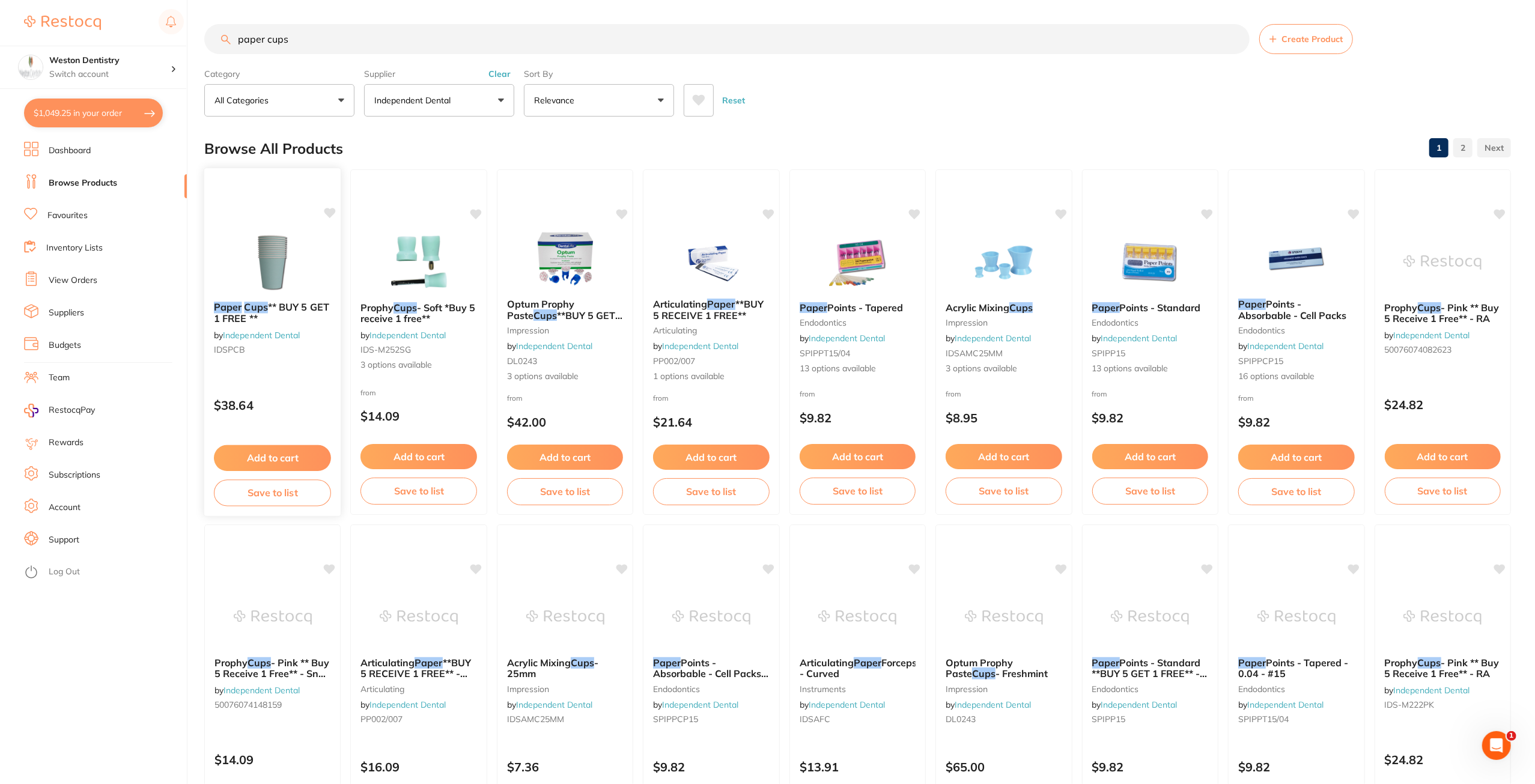
click at [280, 456] on button "Add to cart" at bounding box center [272, 457] width 117 height 26
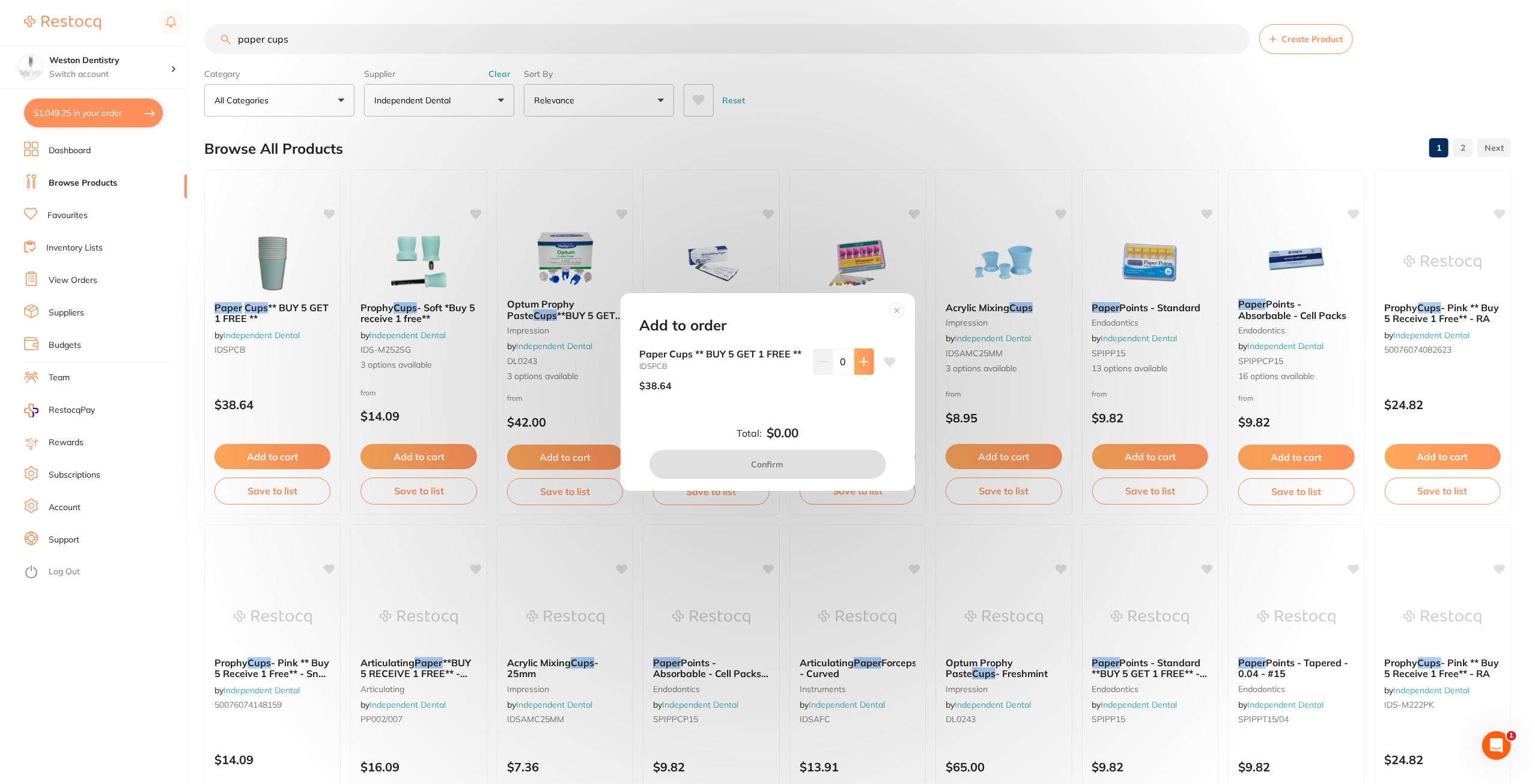
click at [862, 358] on icon at bounding box center [863, 361] width 8 height 8
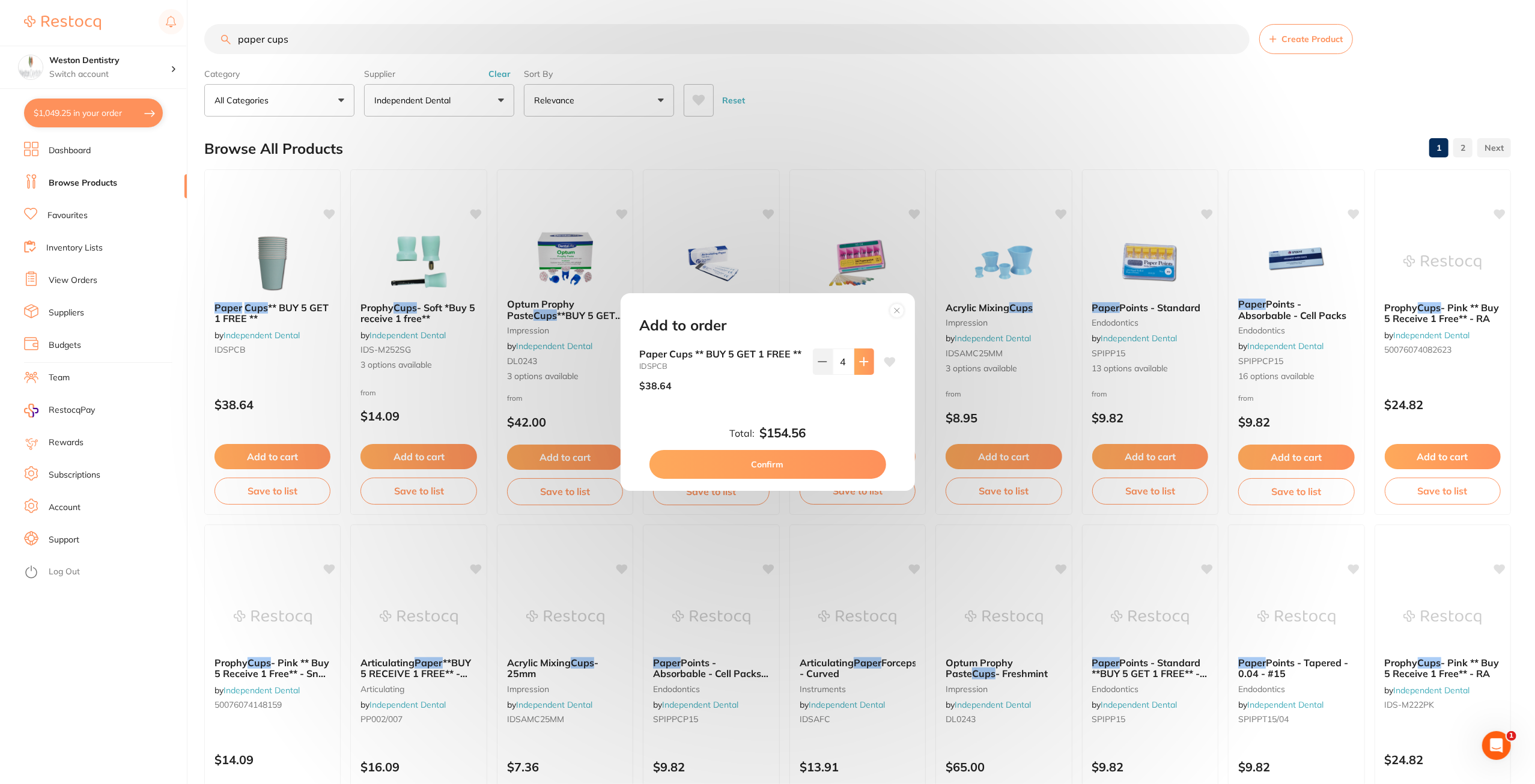
type input "5"
click at [901, 303] on circle at bounding box center [897, 310] width 14 height 14
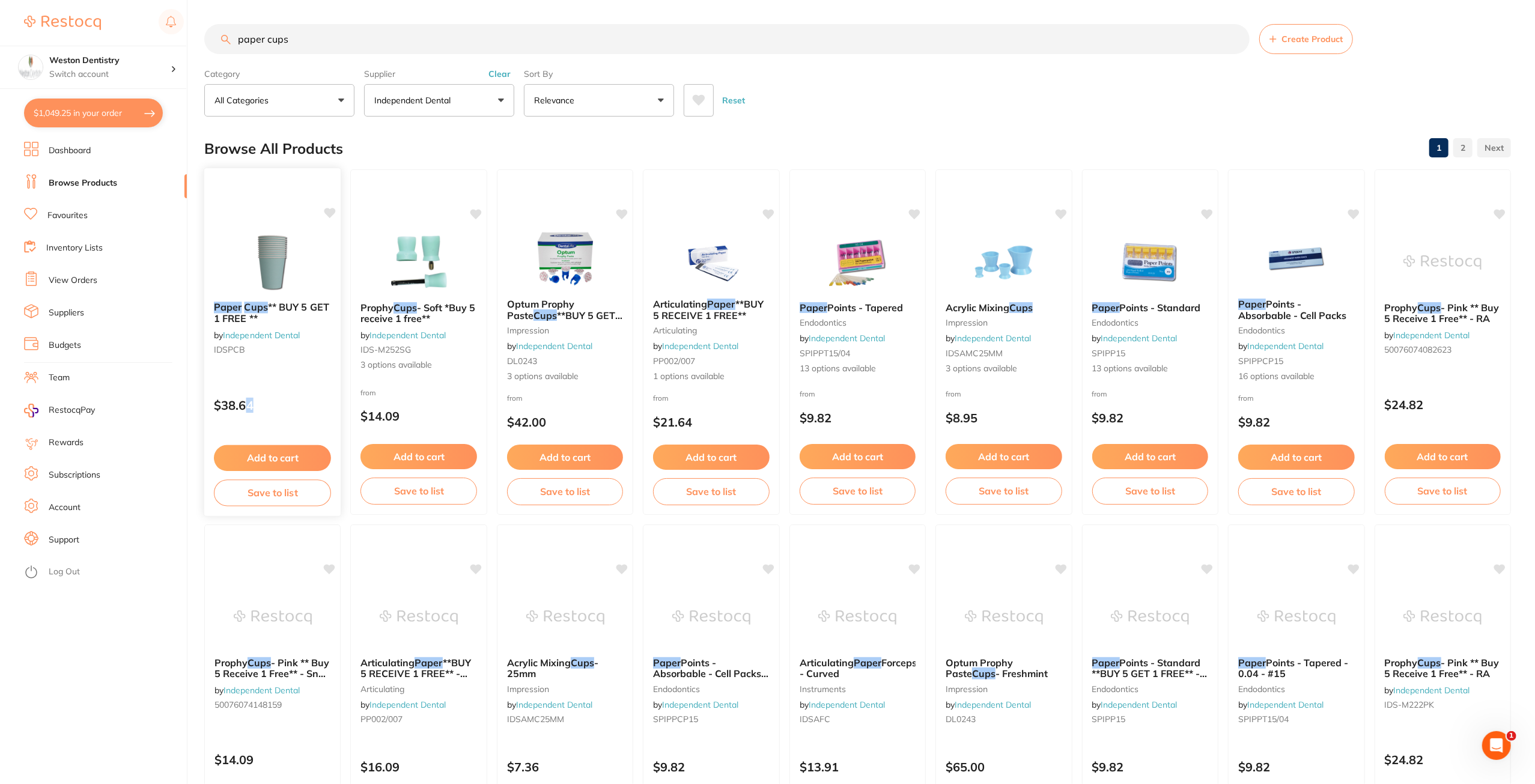
click at [251, 384] on div "Paper Cups ** BUY 5 GET 1 FREE ** by Independent Dental IDSPCB $38.64 Add to ca…" at bounding box center [273, 342] width 138 height 349
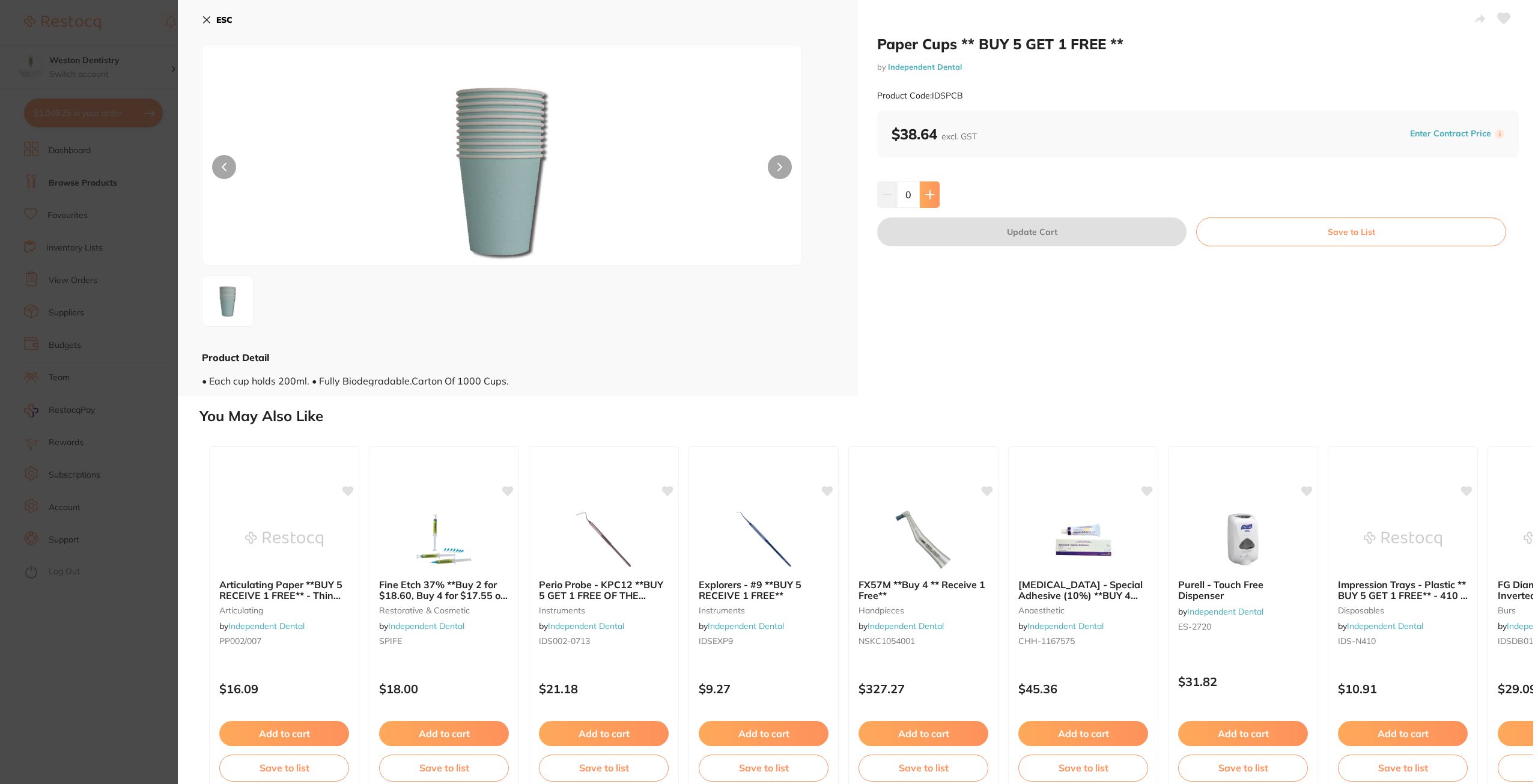
click at [934, 189] on button at bounding box center [929, 195] width 20 height 27
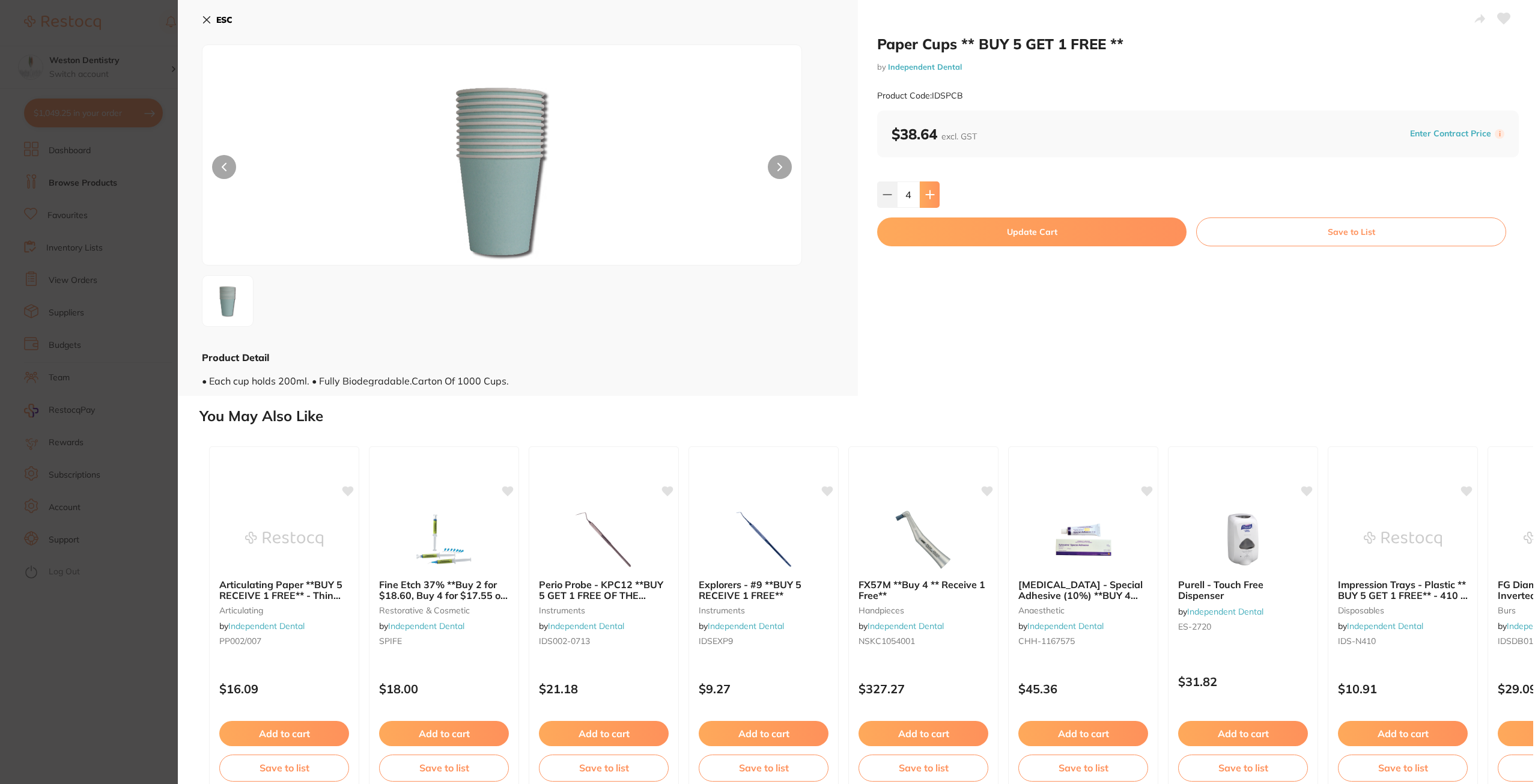
type input "5"
click at [989, 239] on button "Update Cart" at bounding box center [1032, 232] width 309 height 29
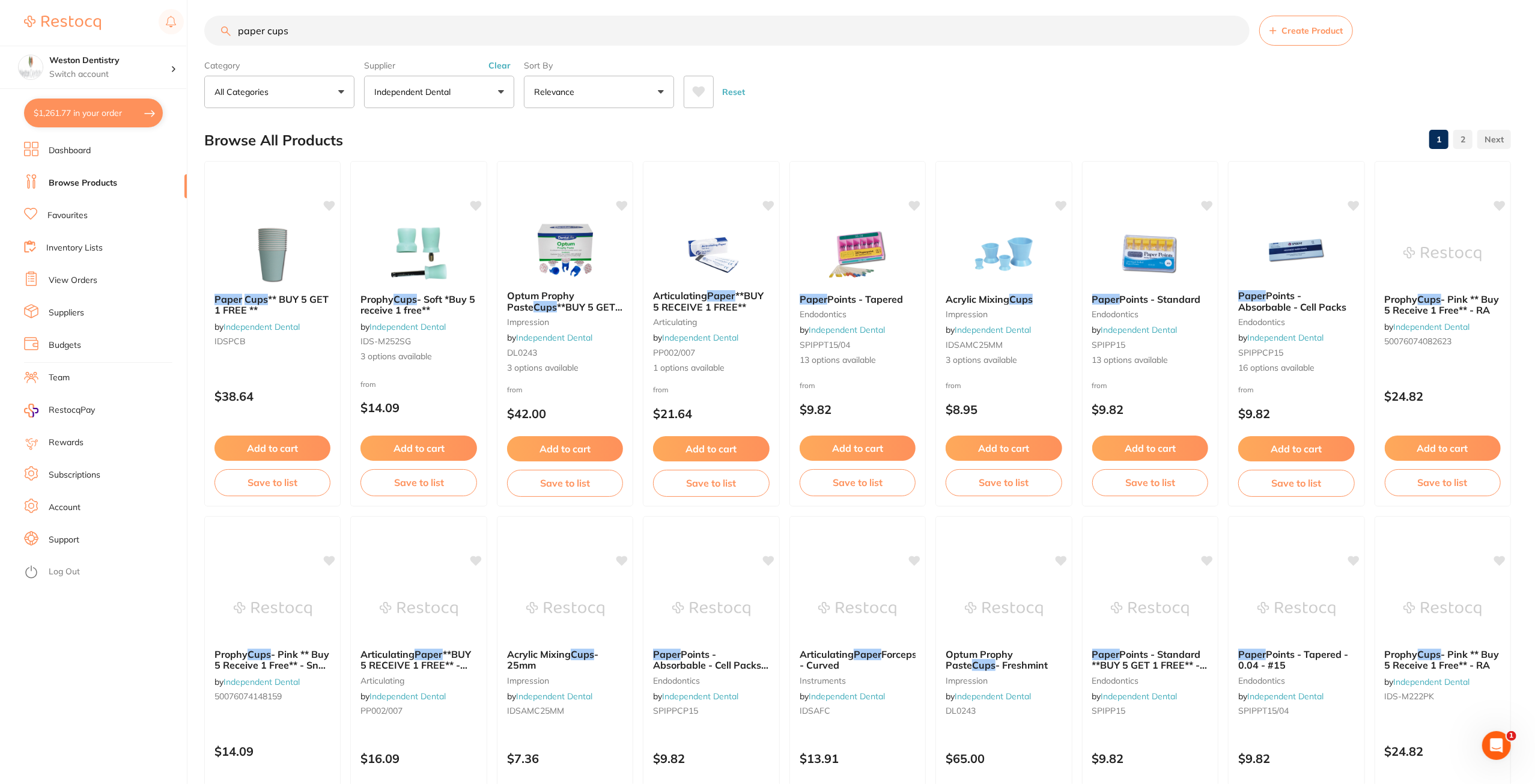
drag, startPoint x: 306, startPoint y: 28, endPoint x: 128, endPoint y: 25, distance: 178.0
click at [128, 25] on div "$1,261.77 Weston Dentistry Switch account Weston Dentistry $1,261.77 in your or…" at bounding box center [767, 383] width 1535 height 784
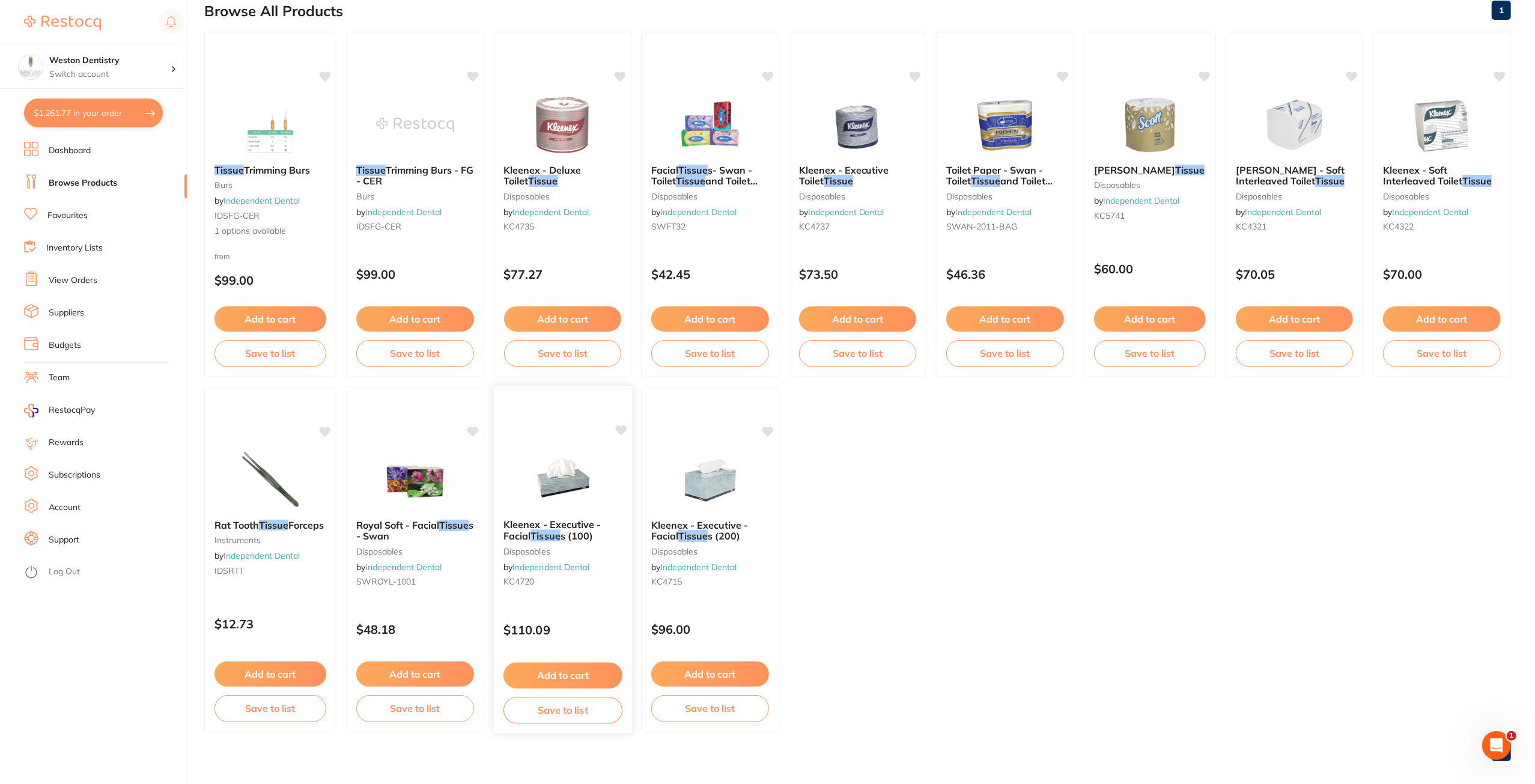
scroll to position [28, 0]
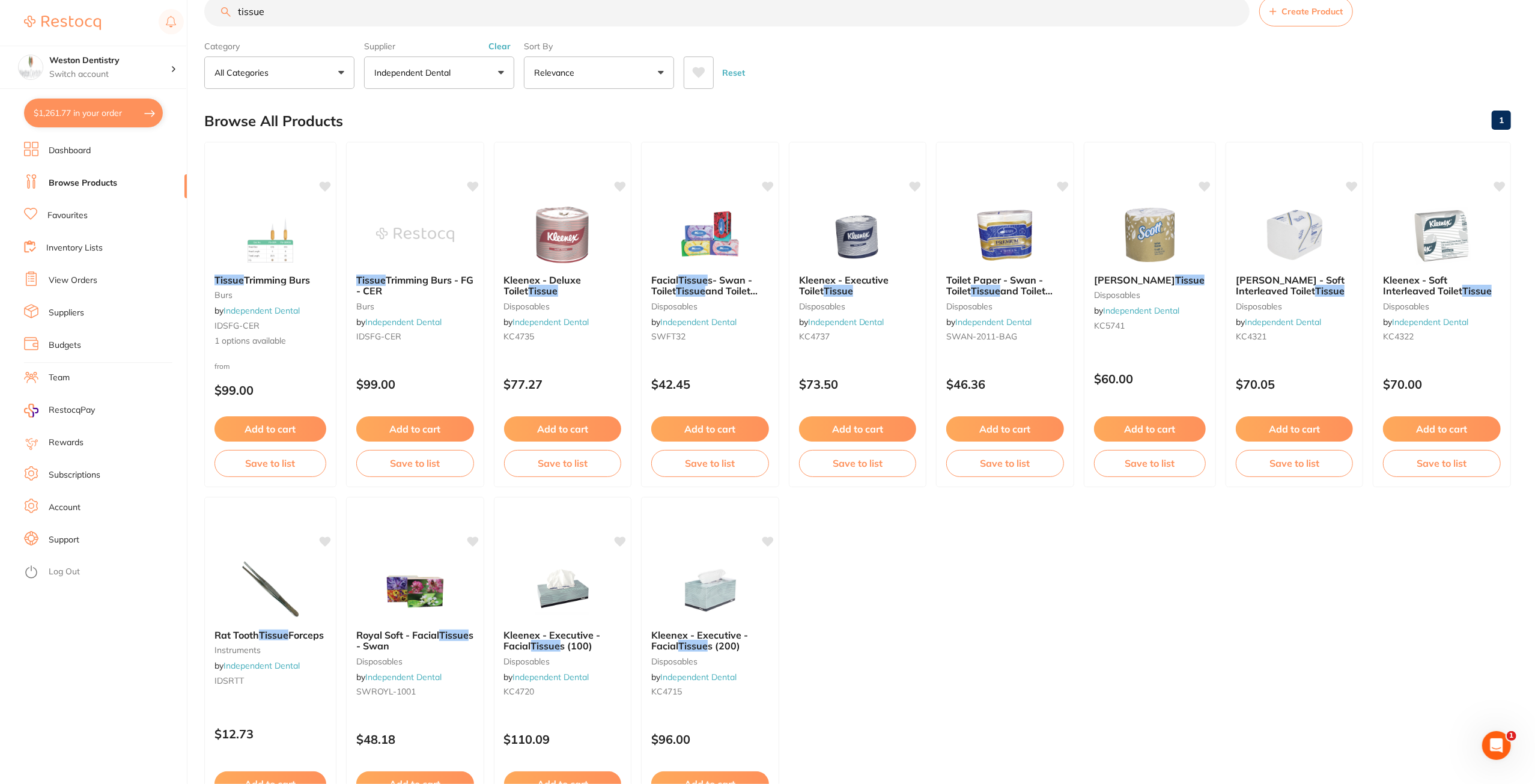
drag, startPoint x: 325, startPoint y: 8, endPoint x: 121, endPoint y: 21, distance: 204.4
click at [121, 21] on div "$1,261.77 Weston Dentistry Switch account Weston Dentistry $1,261.77 in your or…" at bounding box center [767, 364] width 1535 height 784
type input "mask"
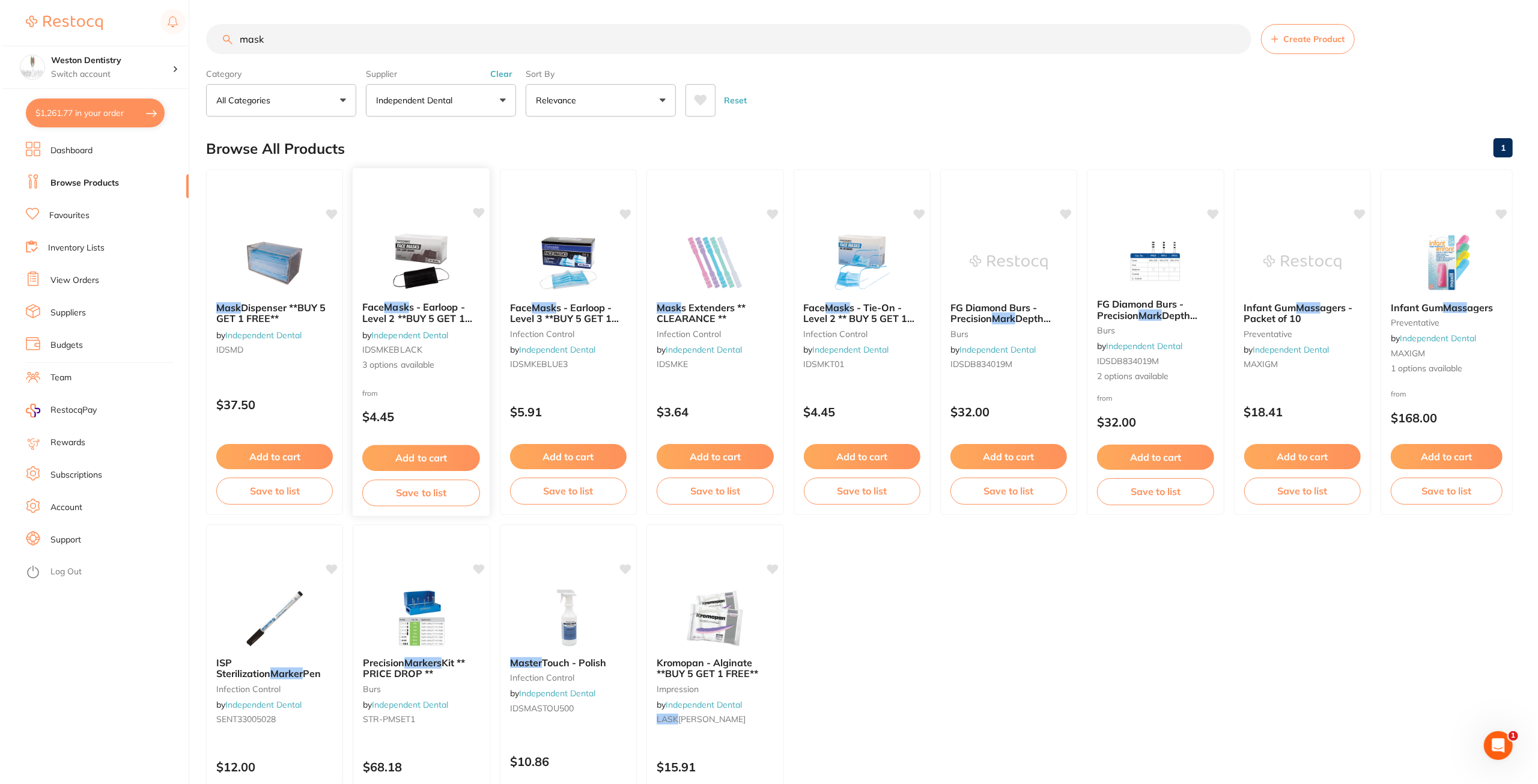
scroll to position [0, 0]
click at [97, 113] on button "$1,261.77 in your order" at bounding box center [93, 113] width 139 height 29
checkbox input "true"
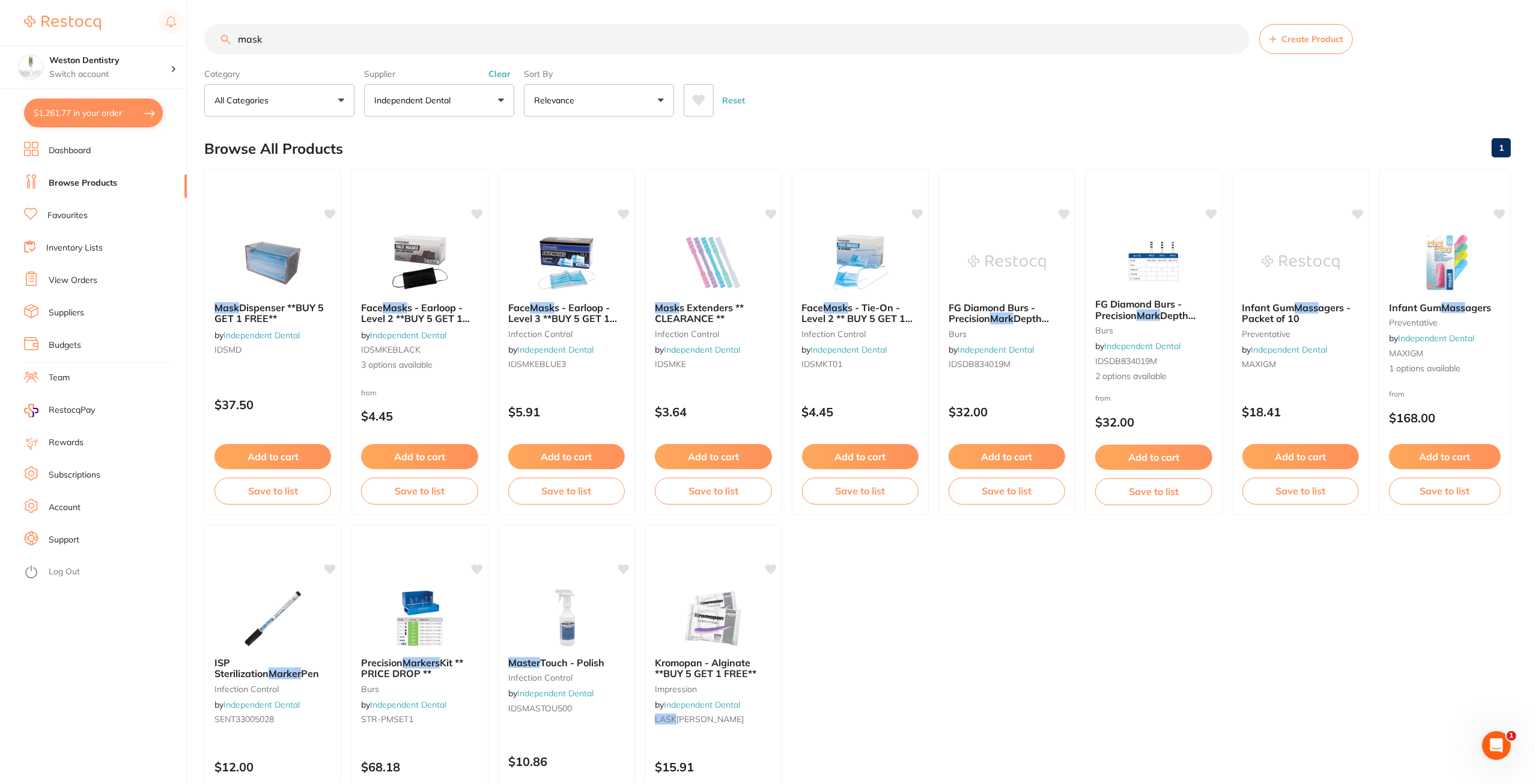
checkbox input "true"
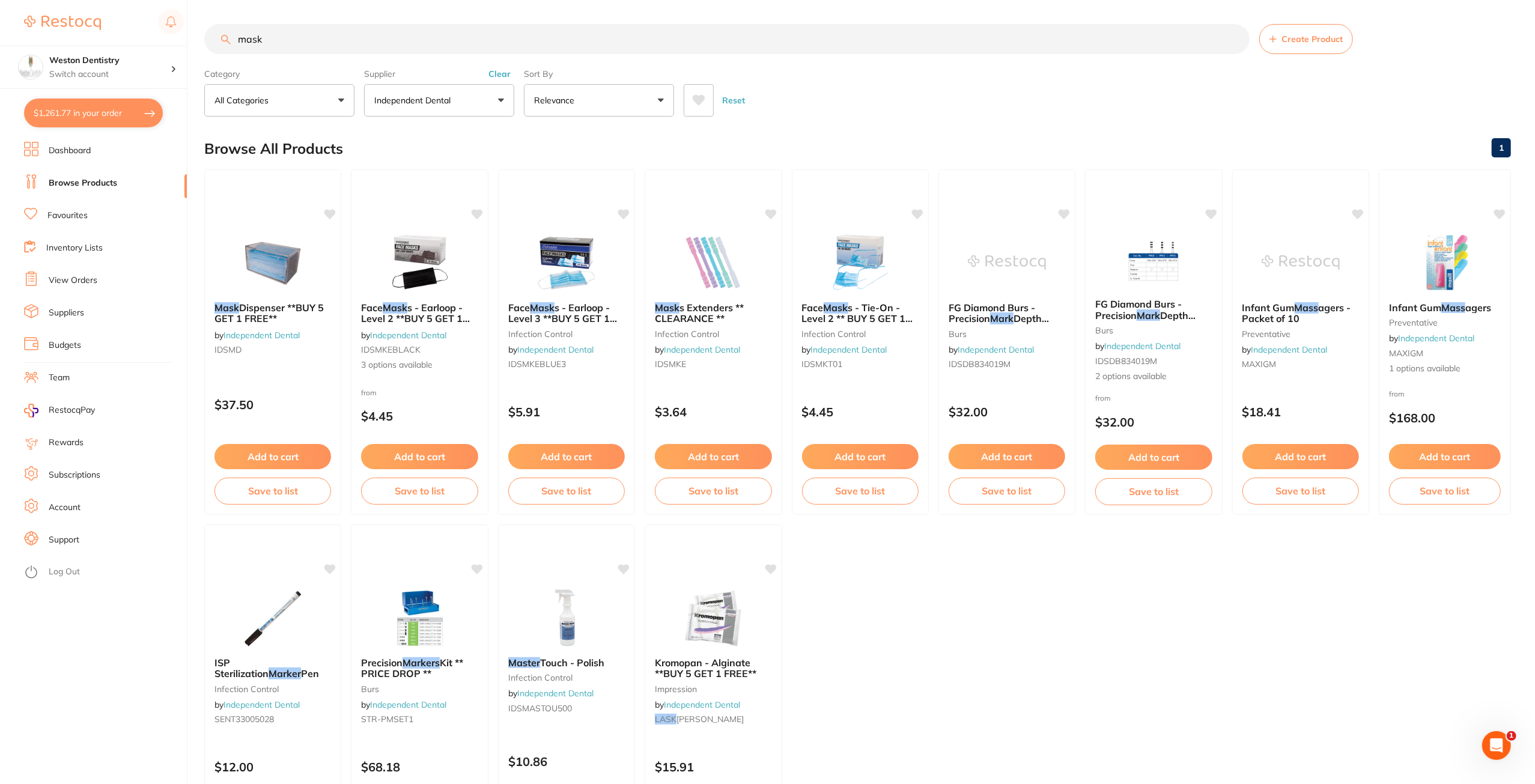
checkbox input "true"
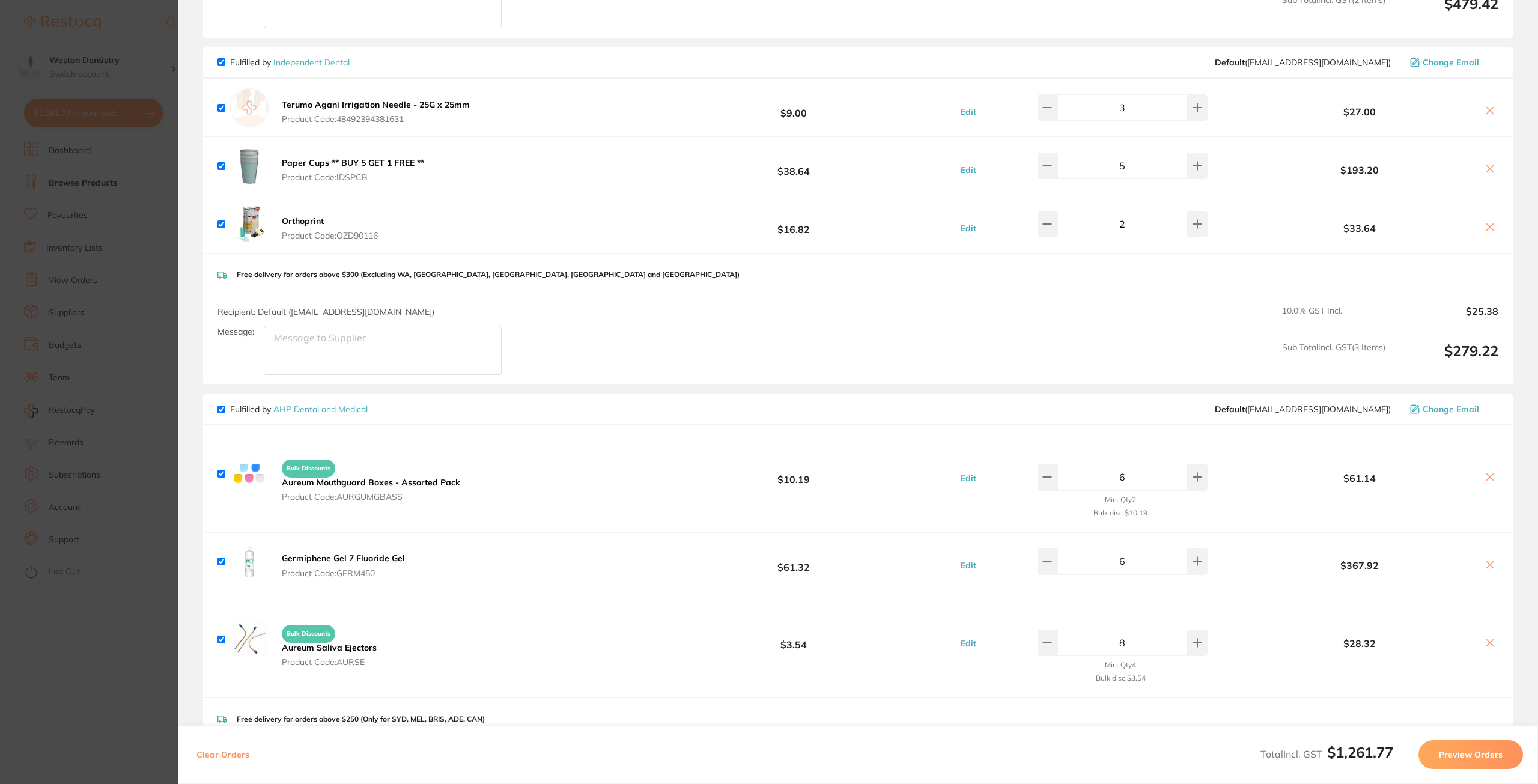
scroll to position [361, 0]
click at [1192, 473] on icon at bounding box center [1197, 473] width 9 height 9
type input "8"
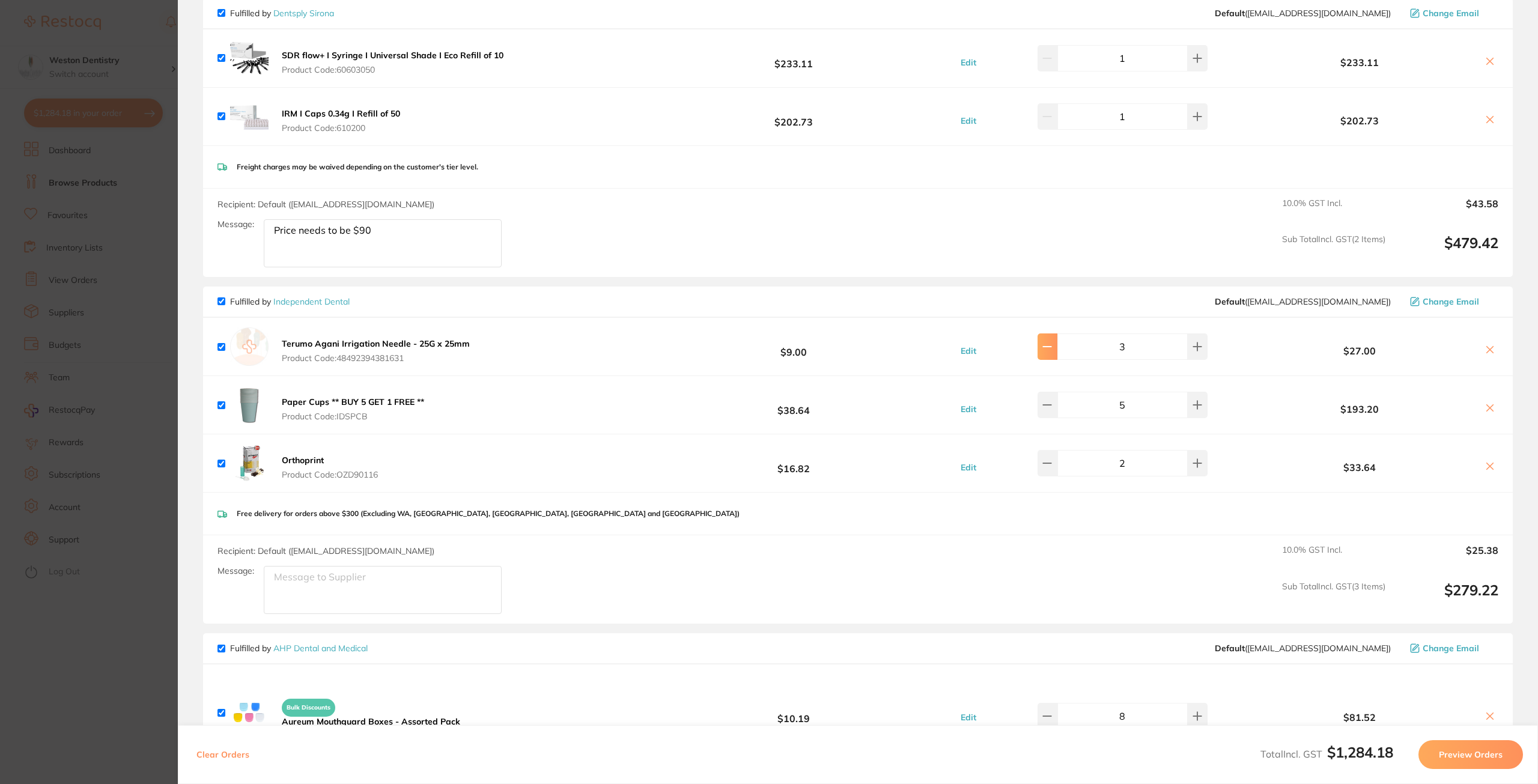
click at [1058, 347] on button at bounding box center [1047, 347] width 20 height 27
type input "2"
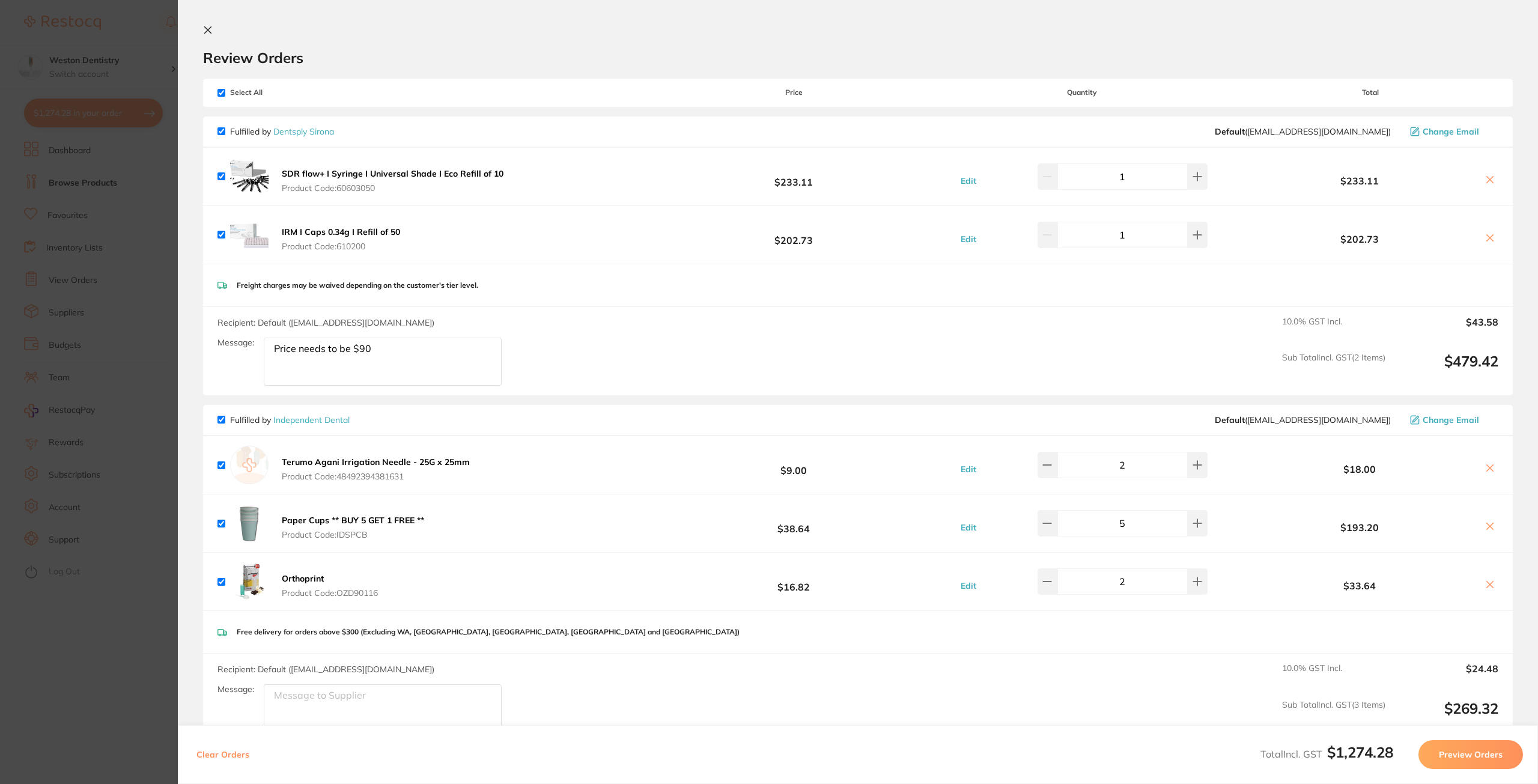
drag, startPoint x: 388, startPoint y: 363, endPoint x: 245, endPoint y: 364, distance: 143.0
click at [245, 364] on div "Message: Price needs to be $90" at bounding box center [365, 361] width 294 height 48
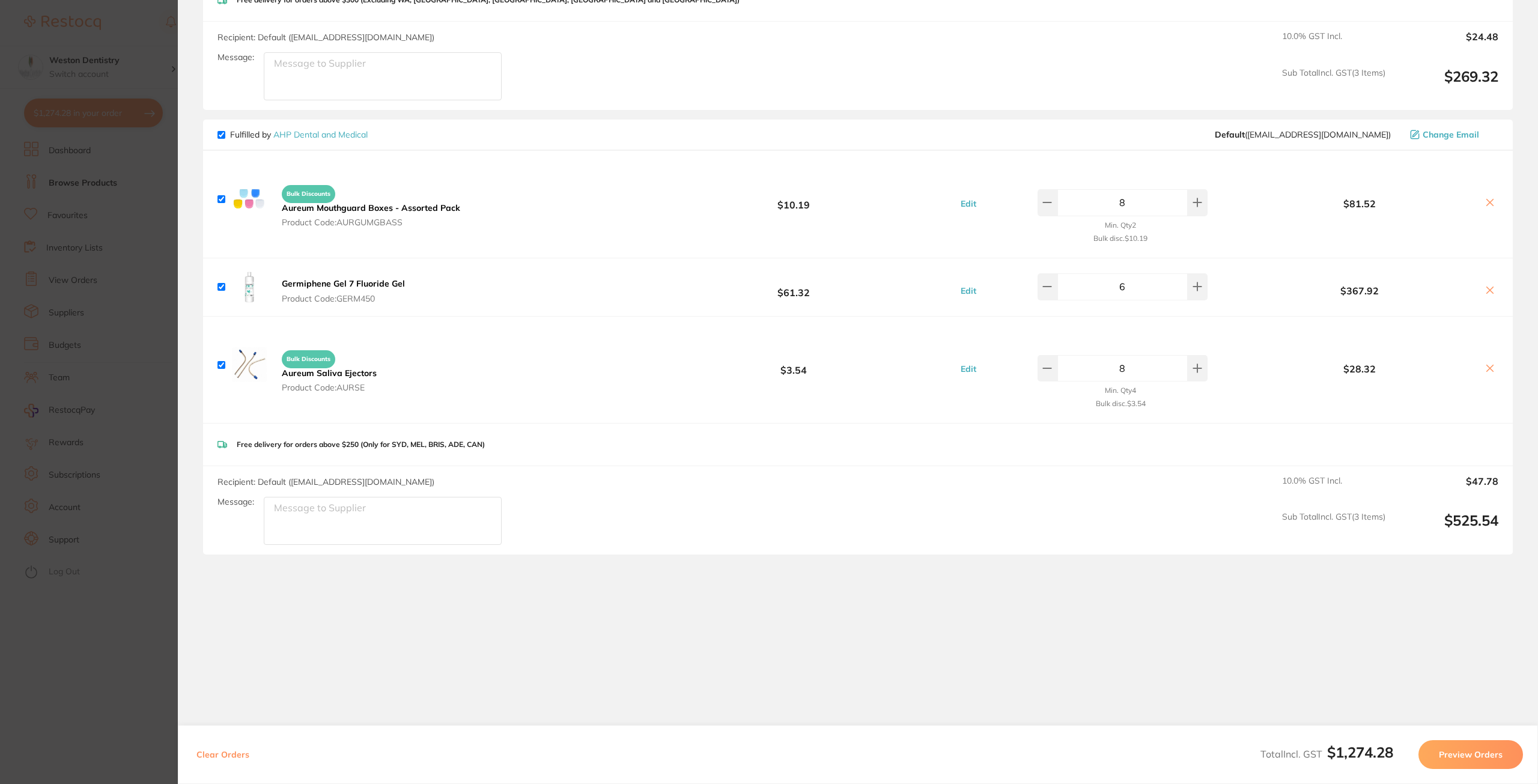
scroll to position [659, 0]
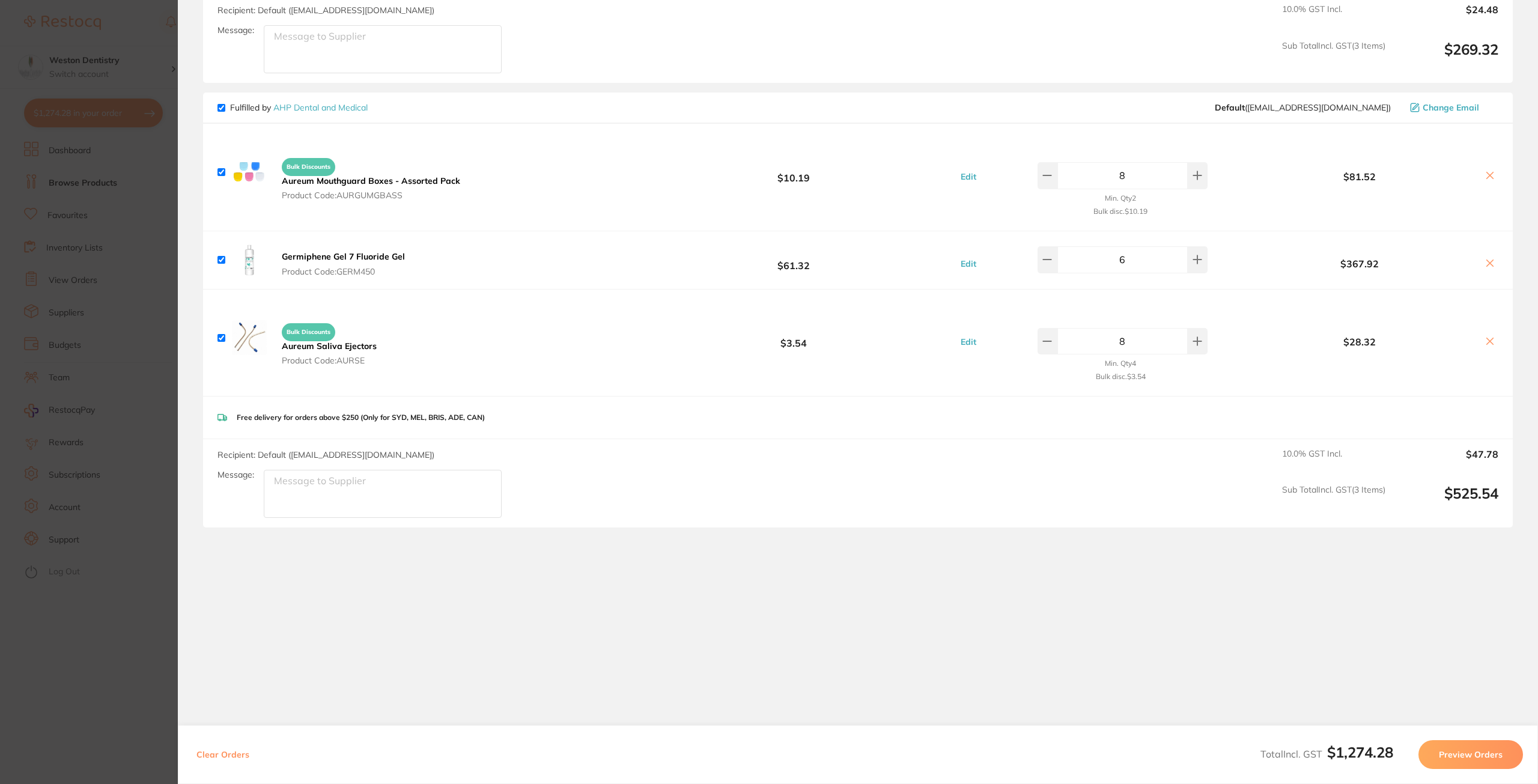
click at [1454, 763] on button "Preview Orders" at bounding box center [1470, 754] width 104 height 29
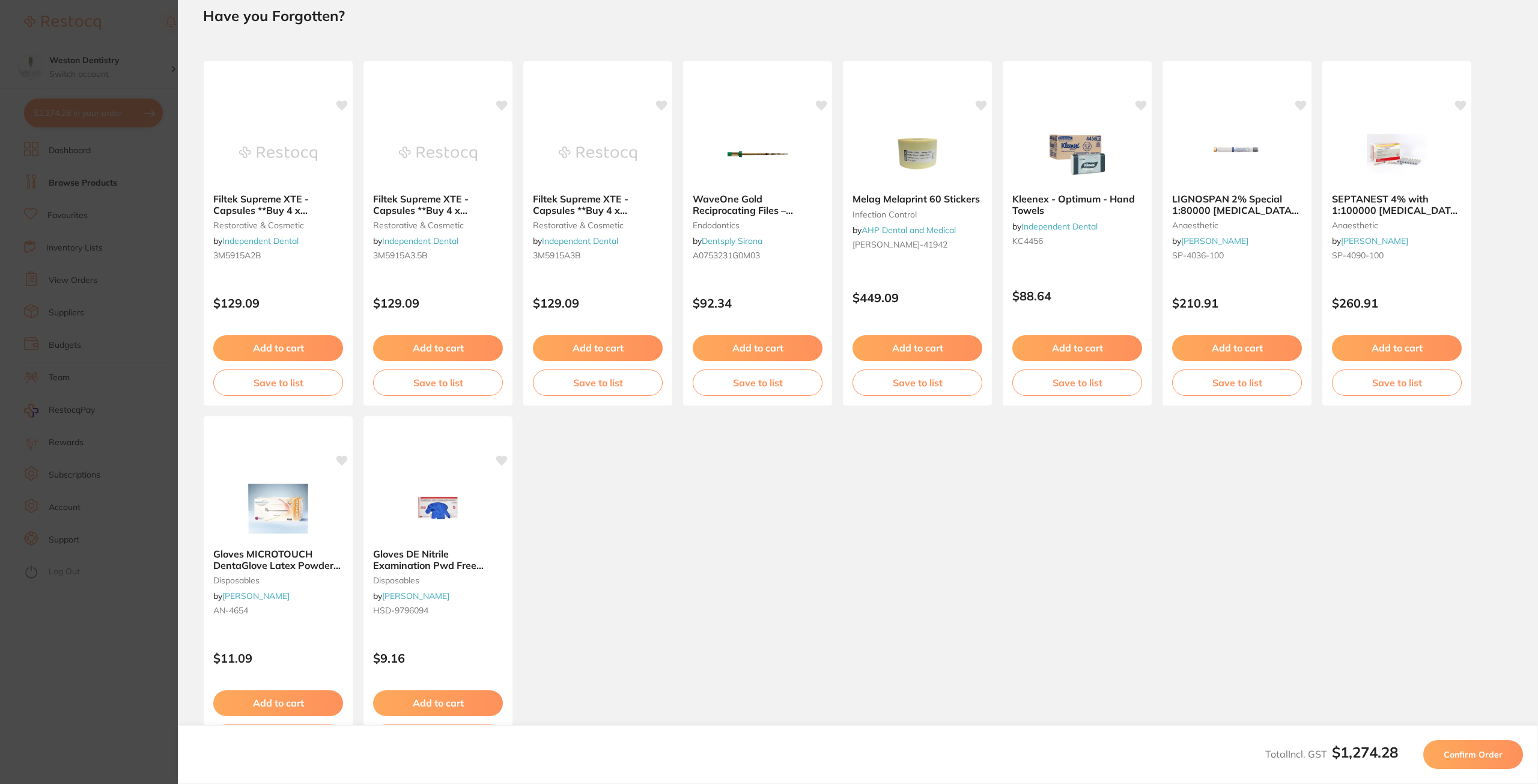
scroll to position [60, 0]
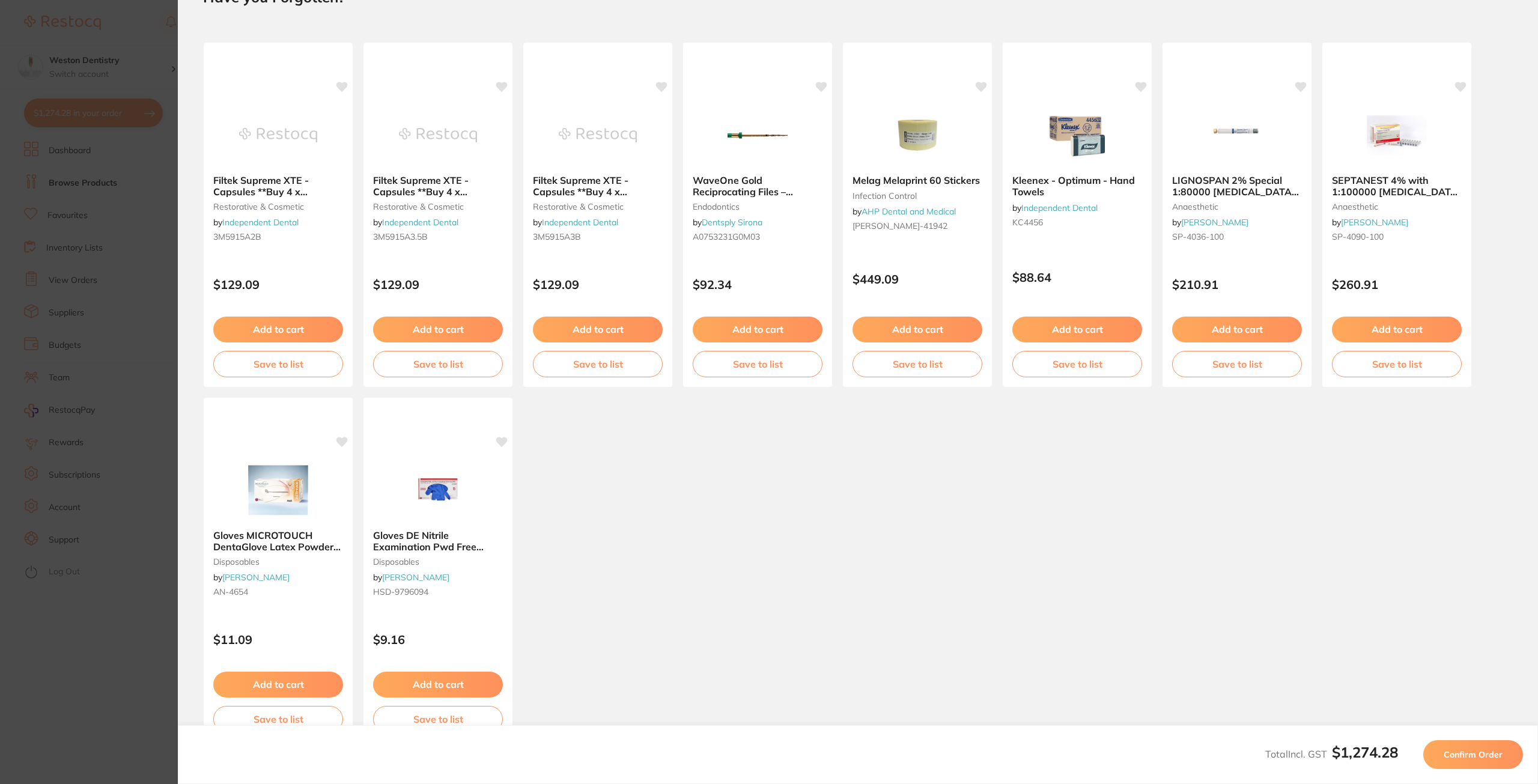
click at [1463, 760] on button "Confirm Order" at bounding box center [1473, 754] width 100 height 29
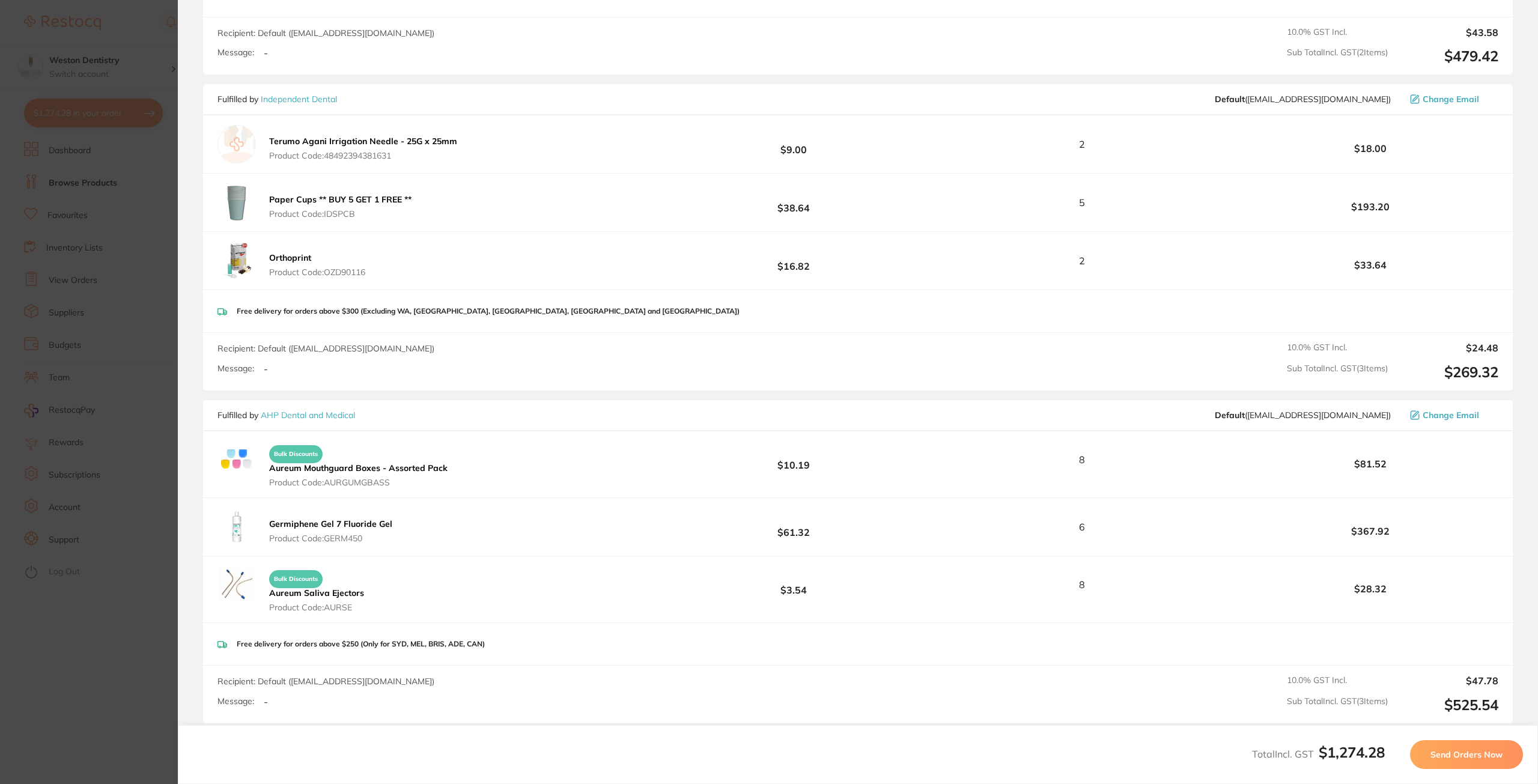
scroll to position [480, 0]
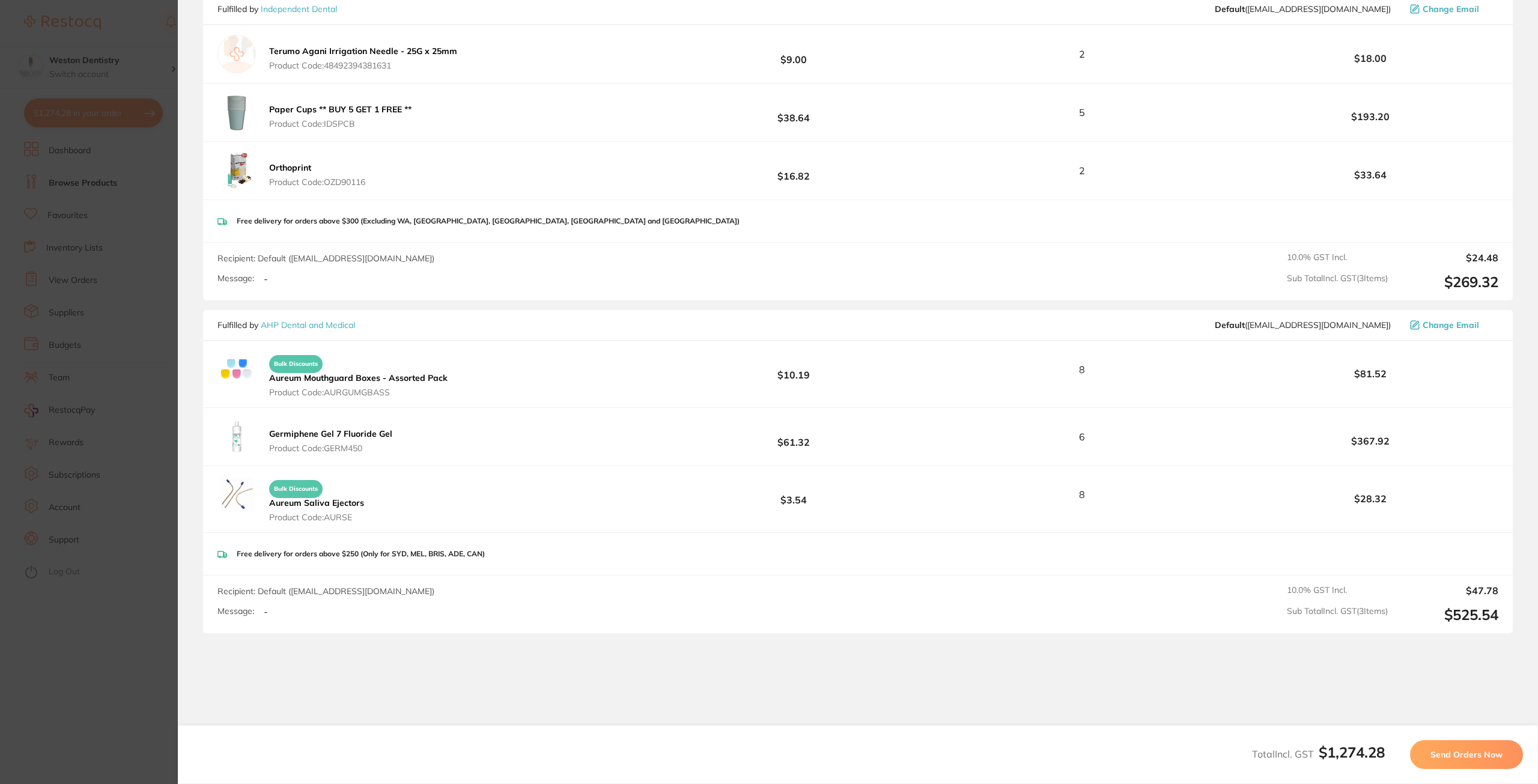
click at [1467, 762] on button "Send Orders Now" at bounding box center [1466, 754] width 113 height 29
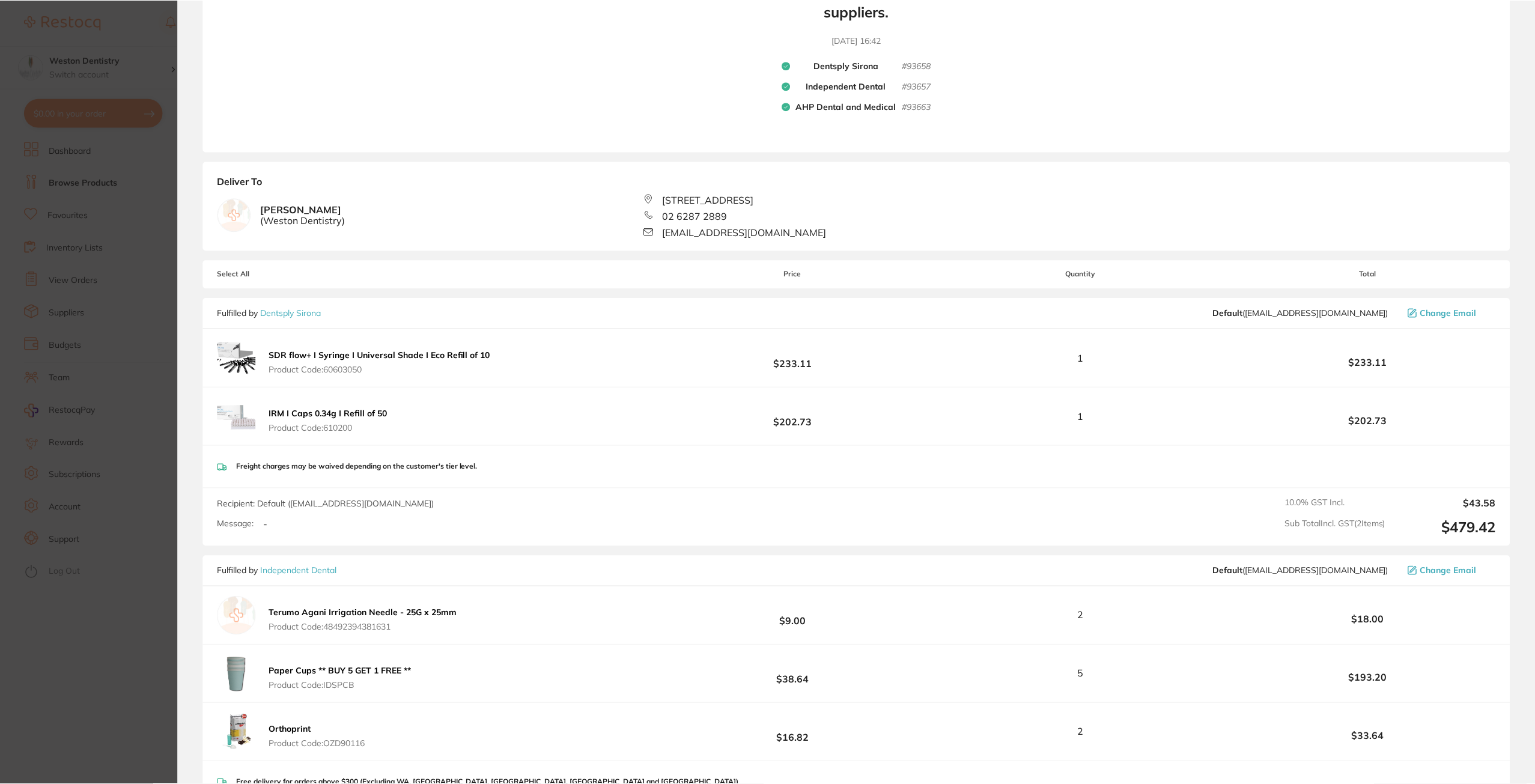
scroll to position [0, 0]
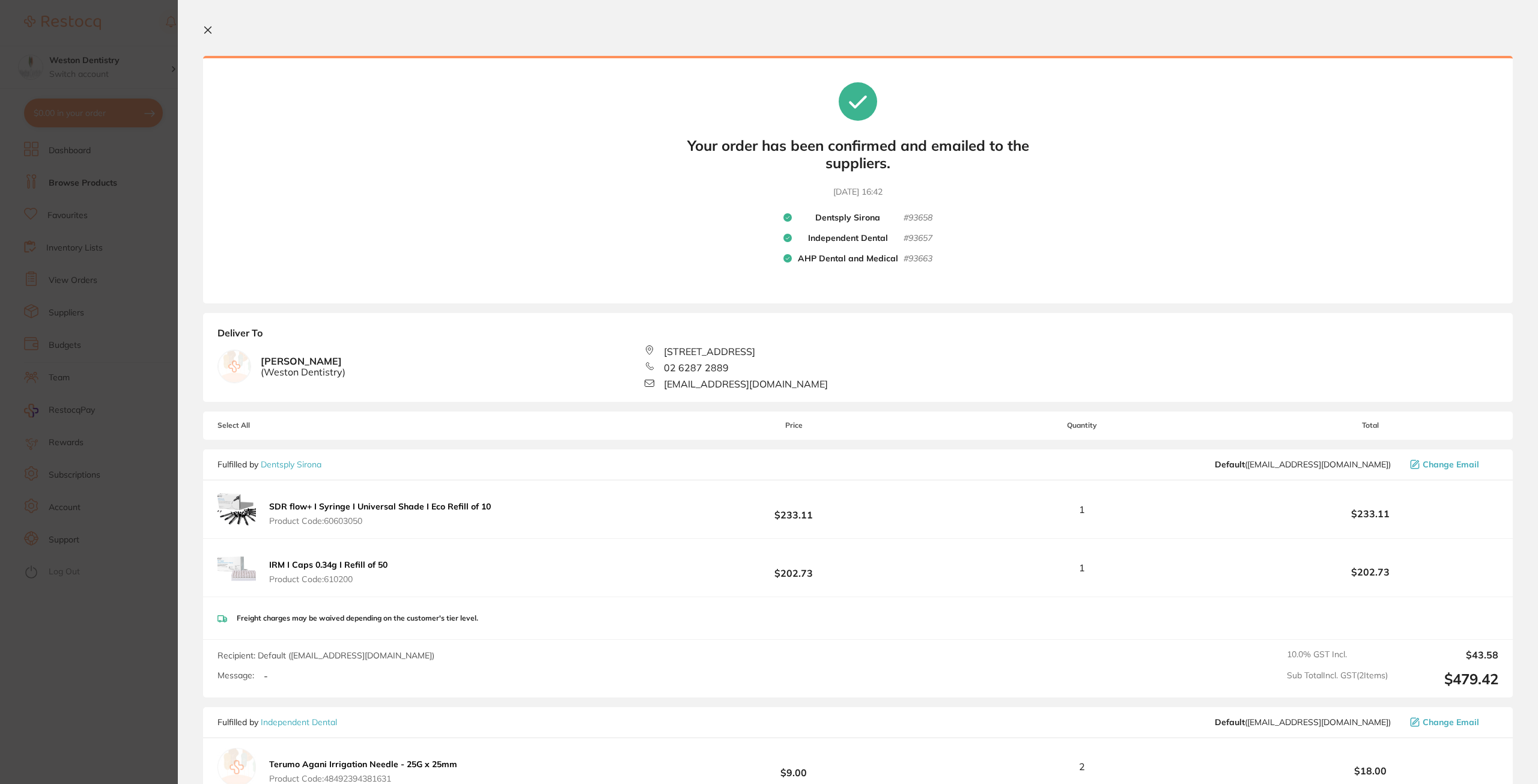
click at [209, 18] on section "Your orders are being processed and we will notify you once we have placed the …" at bounding box center [858, 392] width 1360 height 784
click at [215, 37] on section "Your orders are being processed and we will notify you once we have placed the …" at bounding box center [858, 392] width 1360 height 784
click at [210, 35] on button at bounding box center [210, 31] width 15 height 11
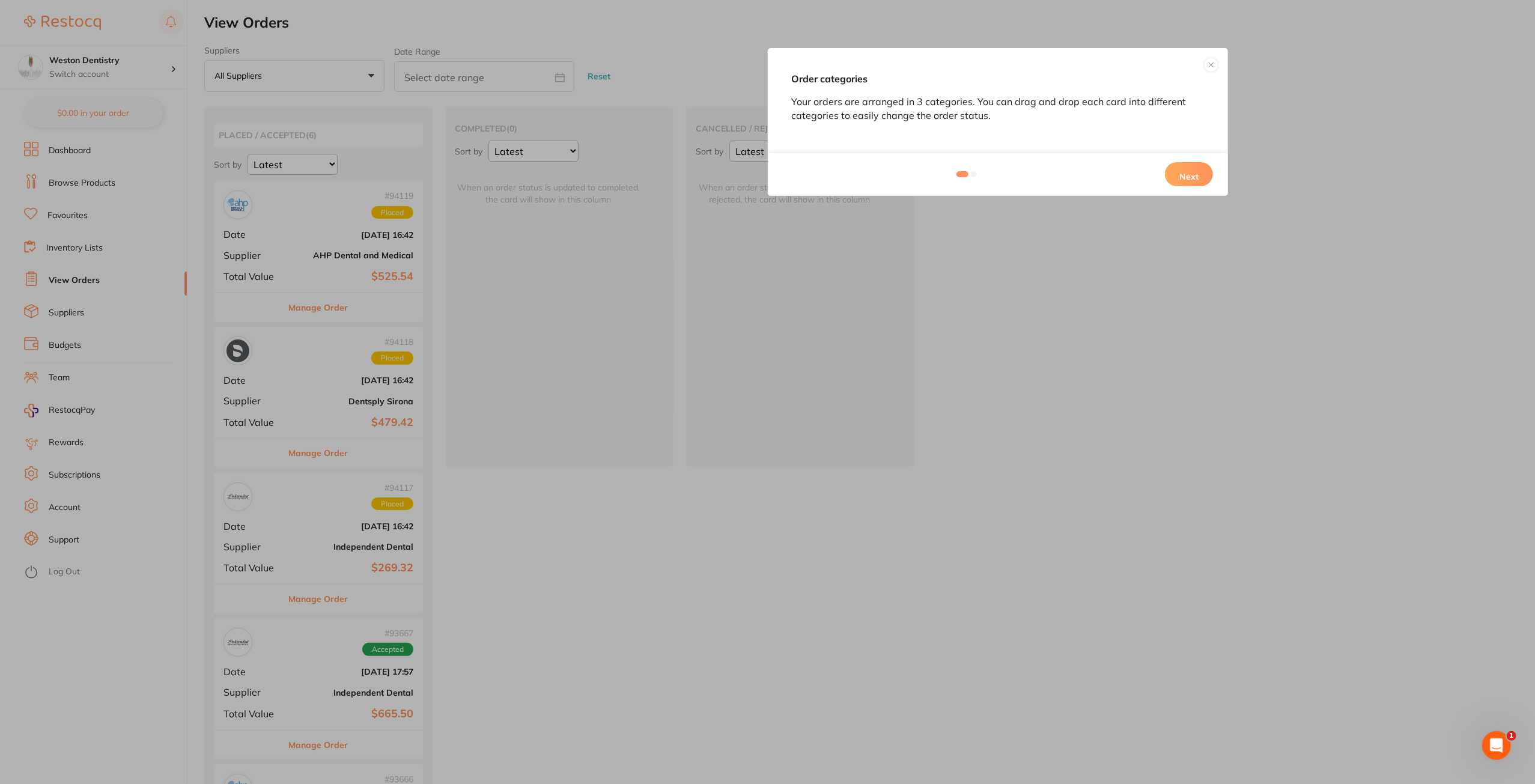
click at [1215, 61] on button at bounding box center [1211, 65] width 15 height 15
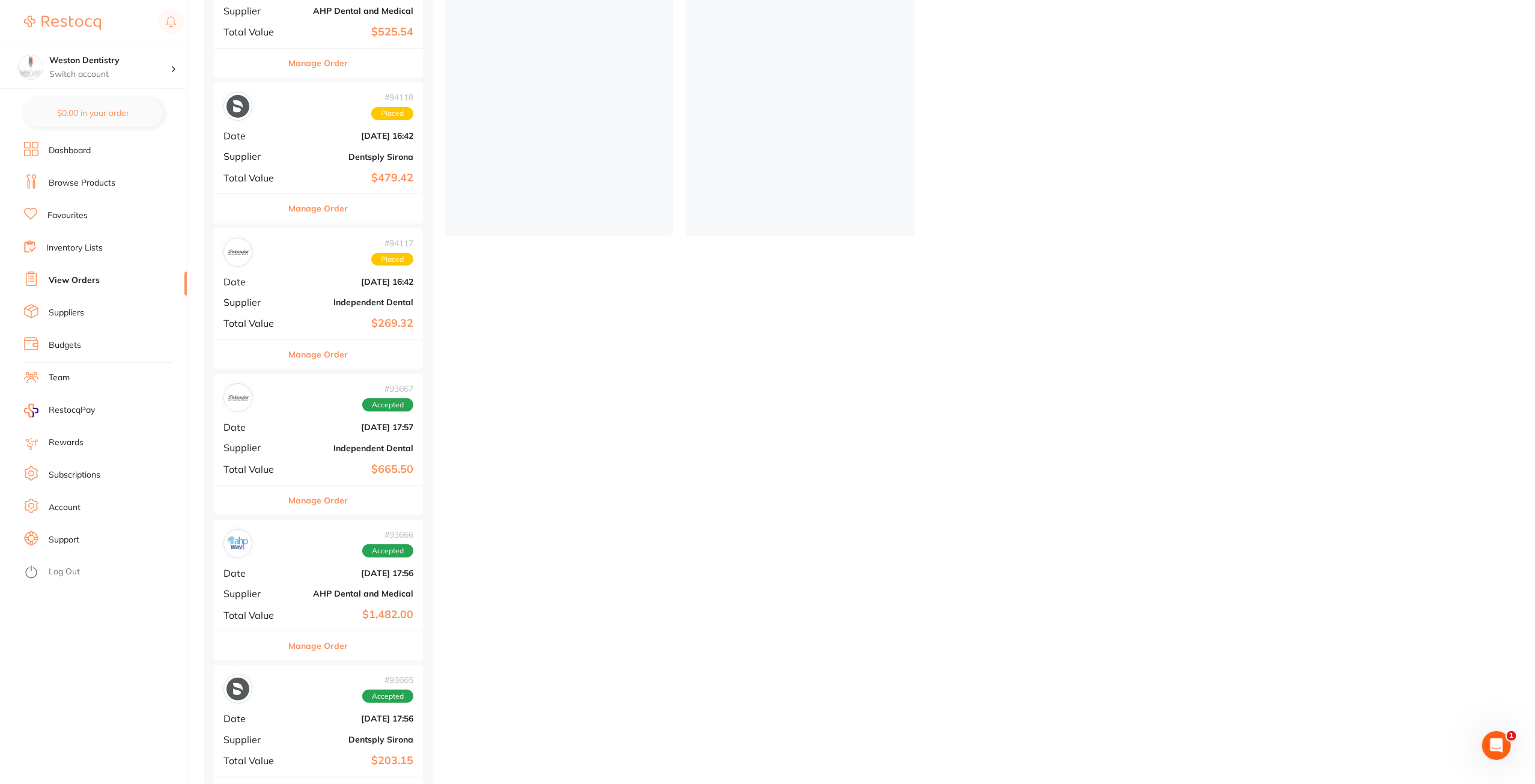
scroll to position [268, 0]
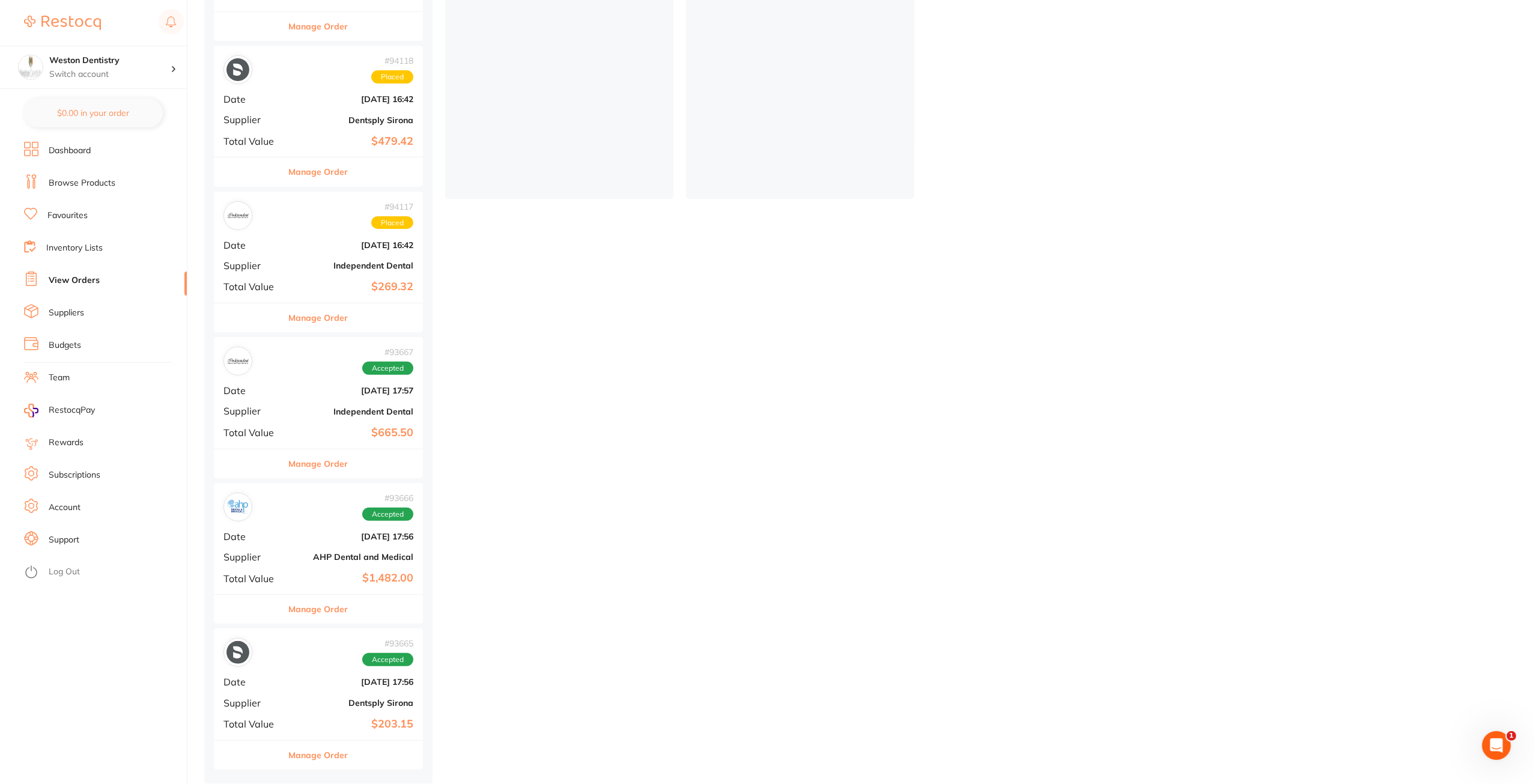
click at [89, 253] on link "Inventory Lists" at bounding box center [74, 248] width 56 height 12
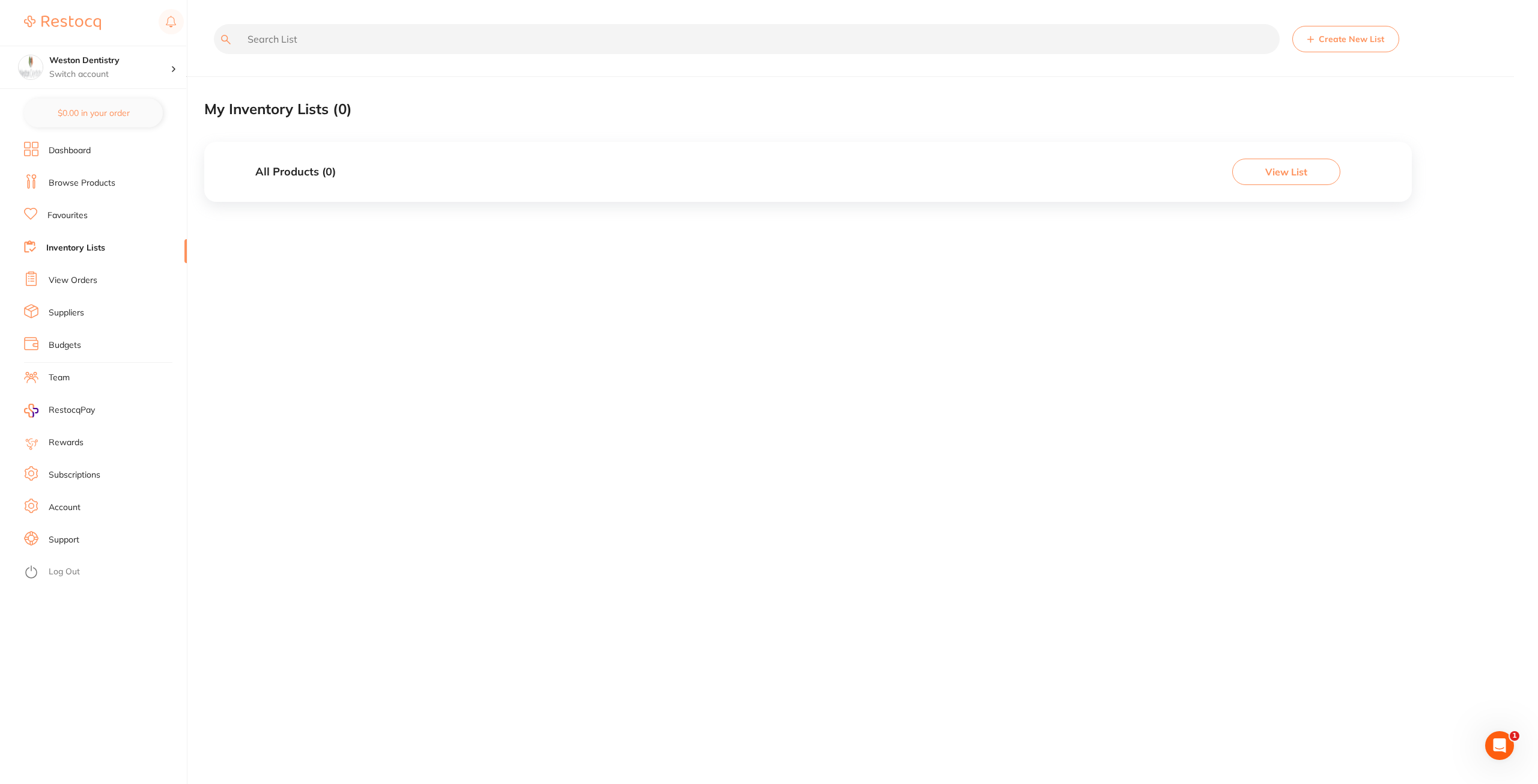
click at [67, 218] on link "Favourites" at bounding box center [68, 215] width 41 height 12
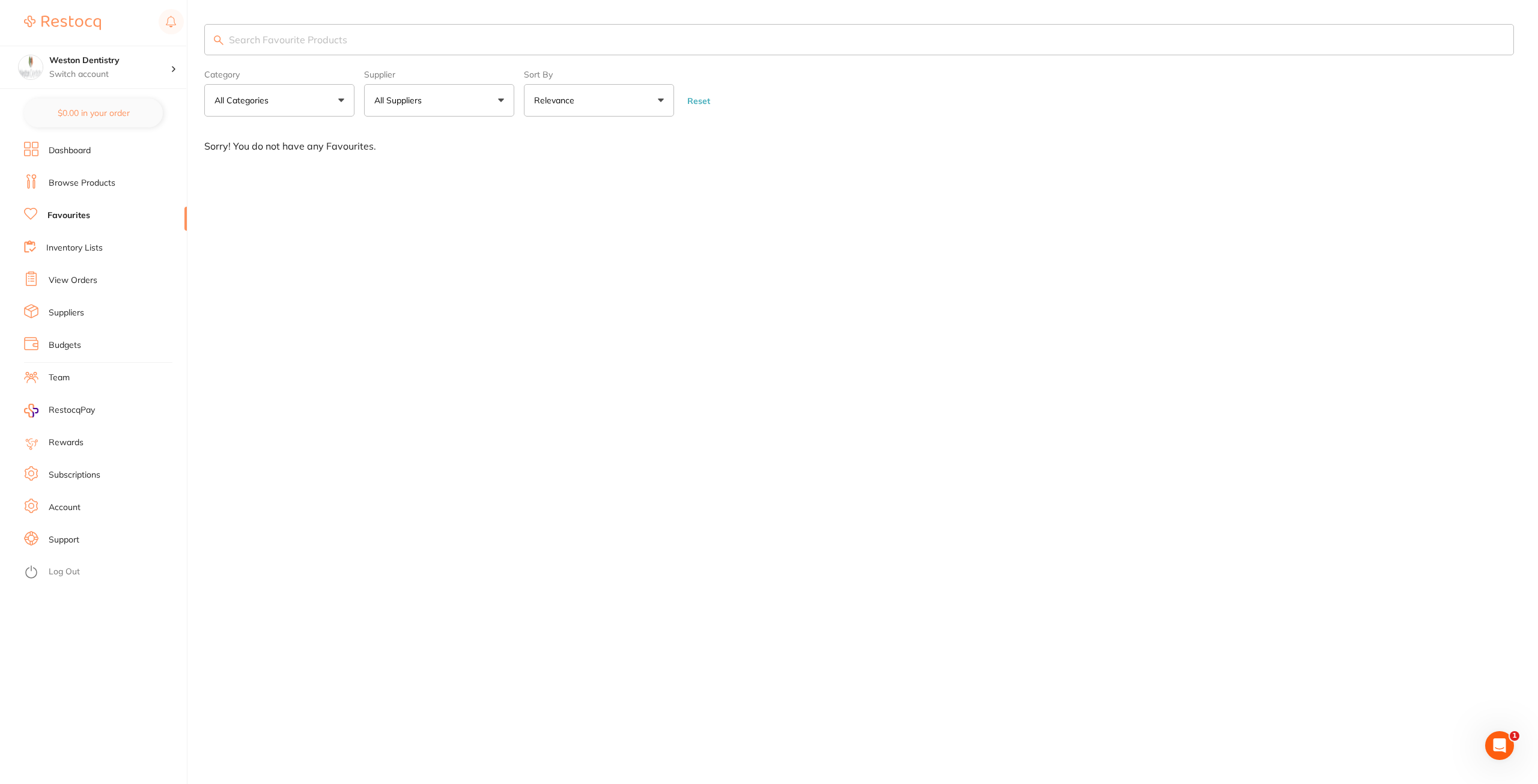
click at [94, 187] on link "Browse Products" at bounding box center [82, 183] width 66 height 12
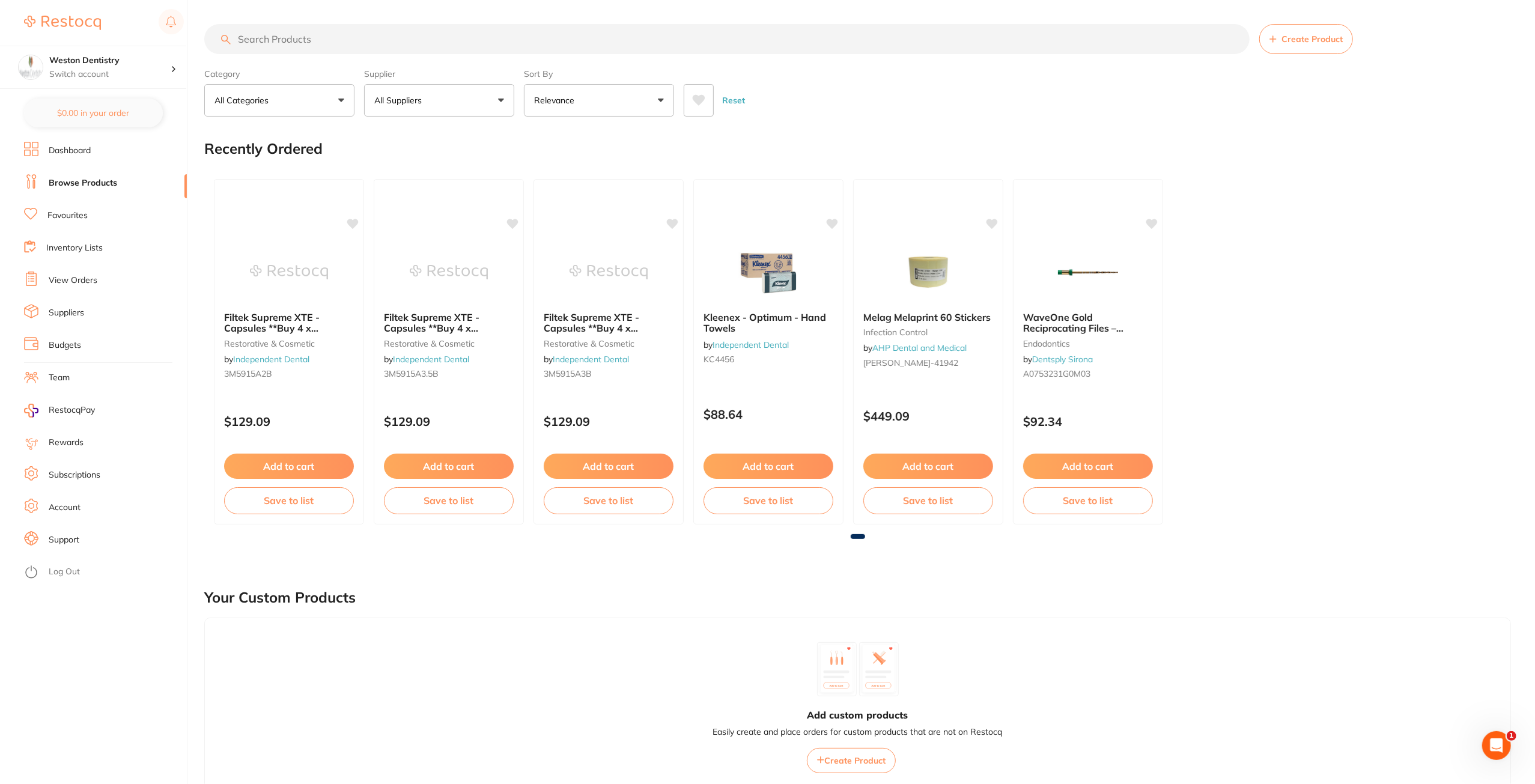
click at [66, 343] on link "Budgets" at bounding box center [65, 345] width 32 height 12
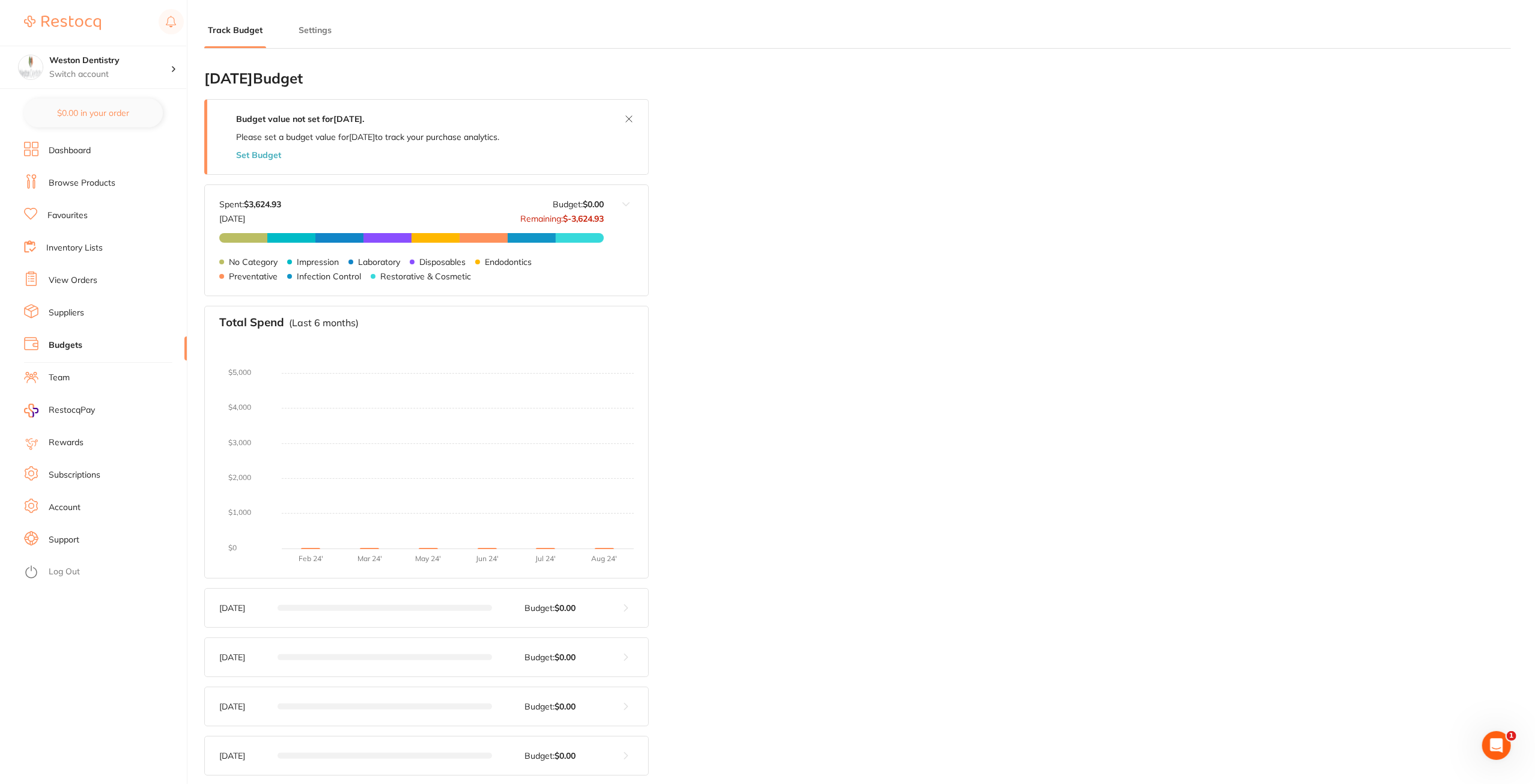
click at [260, 158] on button "Set Budget" at bounding box center [258, 154] width 45 height 9
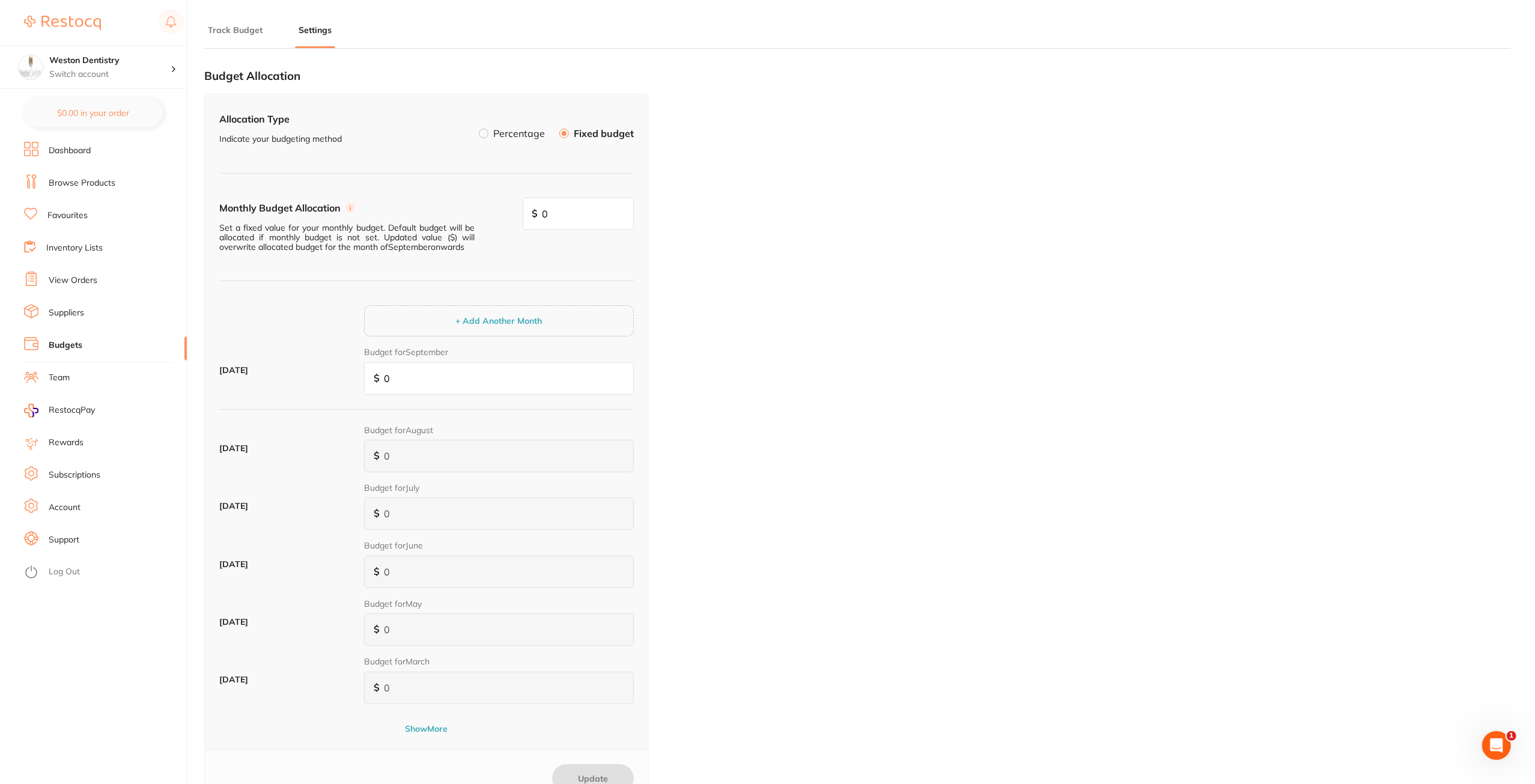
click at [587, 192] on div "Allocation Type Indicate your budgeting method Percentage Fixed budget Monthly …" at bounding box center [427, 421] width 444 height 656
drag, startPoint x: 568, startPoint y: 208, endPoint x: 460, endPoint y: 209, distance: 108.0
click at [459, 209] on div "Monthly Budget Allocation Set a fixed value for your monthly budget. Default bu…" at bounding box center [426, 239] width 415 height 84
type input "15,000"
click at [408, 378] on input "0" at bounding box center [499, 378] width 270 height 32
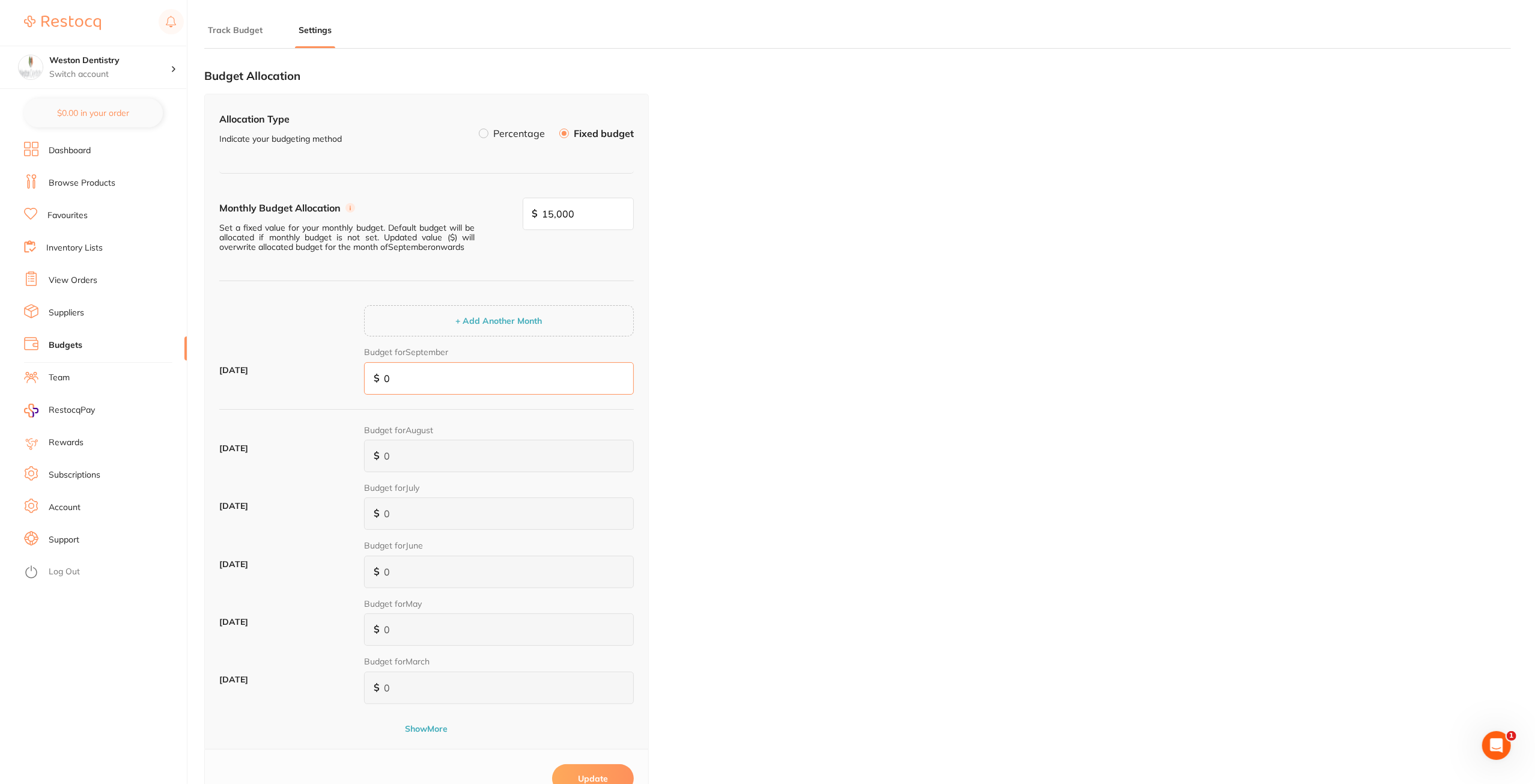
click at [352, 375] on div "September 2025 Budget for September $ 0" at bounding box center [426, 375] width 415 height 58
type input "1"
type input "15"
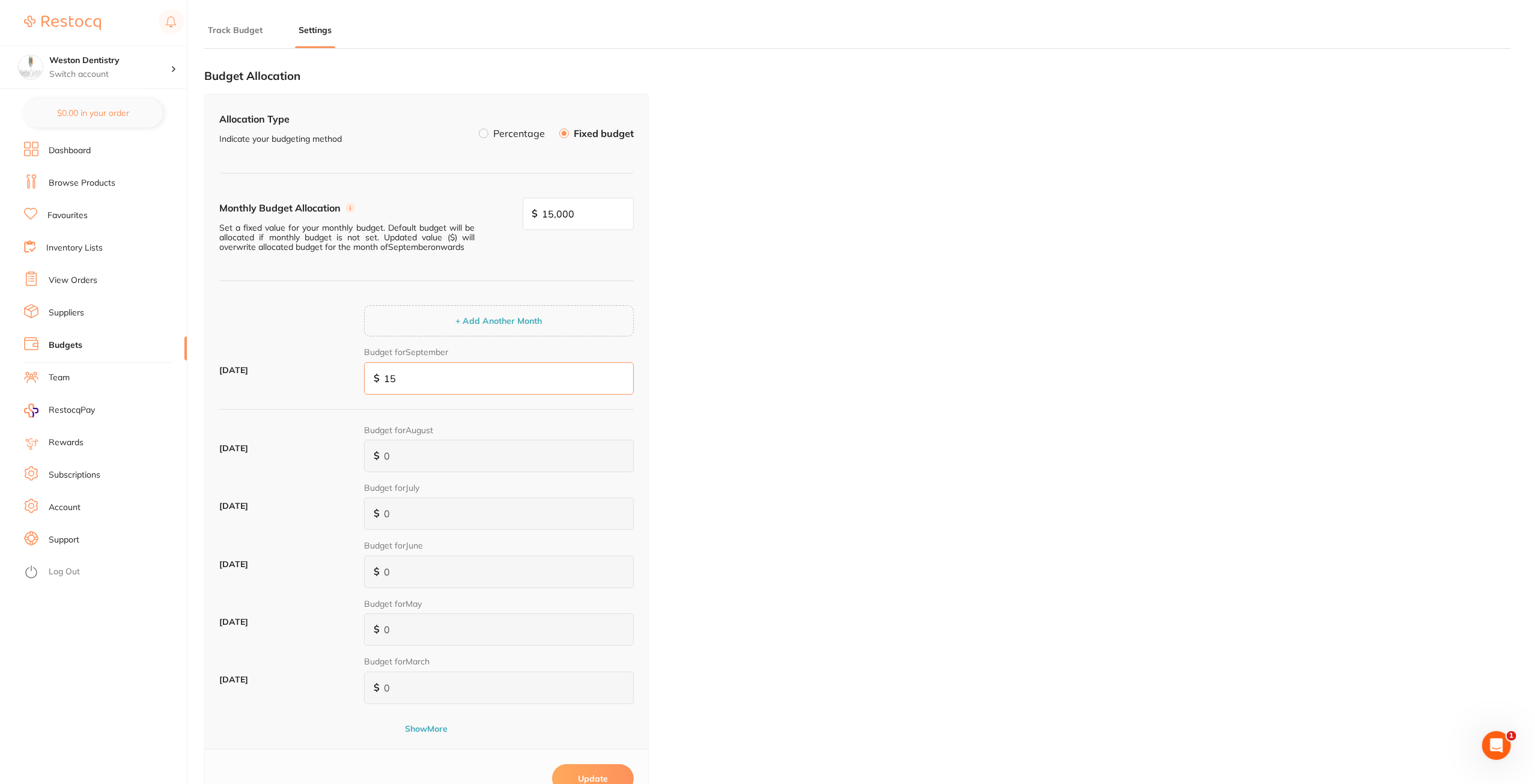
type input "150"
type input "1,500"
type input "15,000"
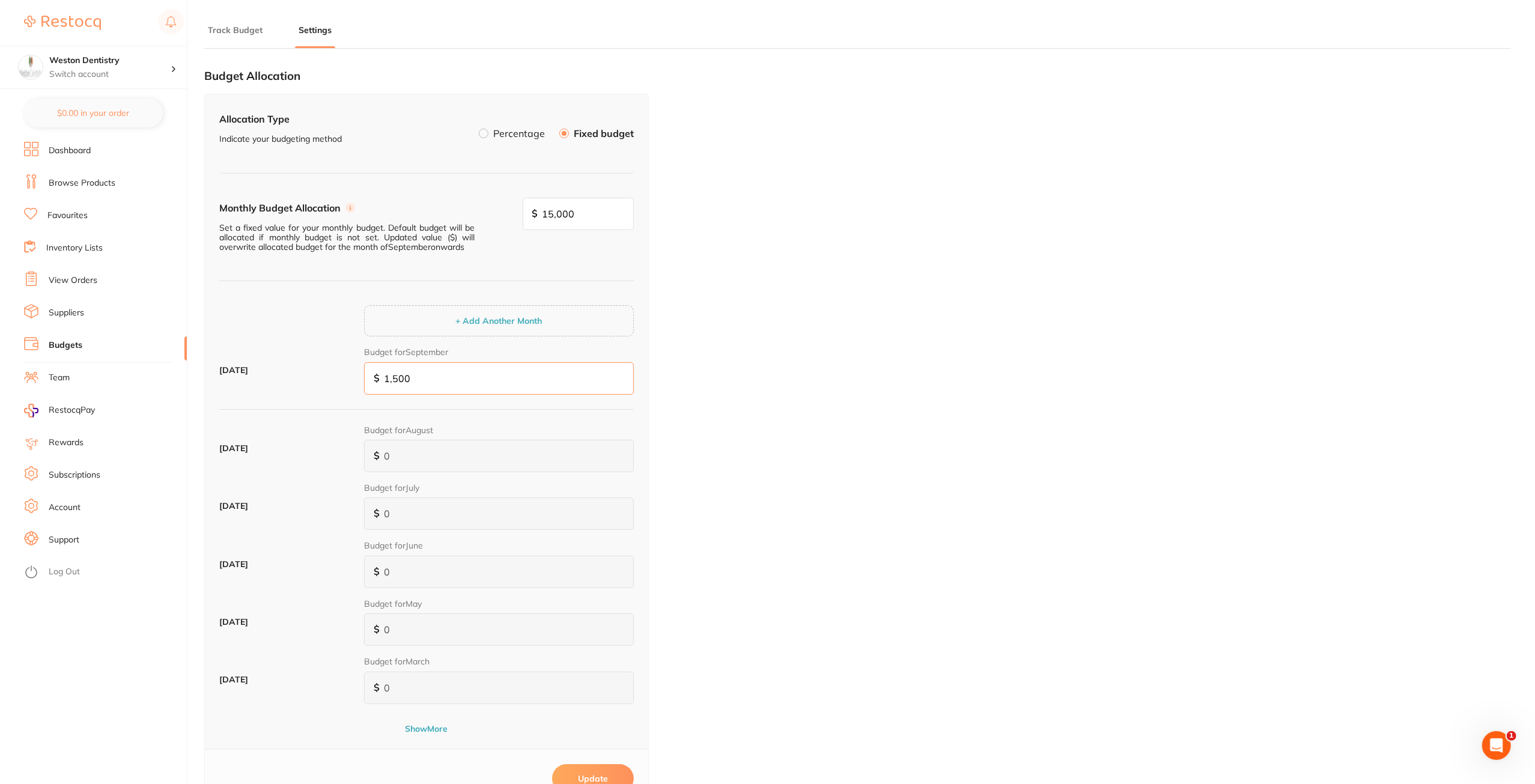
type input "15,000"
click at [725, 457] on div "Budget Allocation Allocation Type Indicate your budgeting method Percentage Fix…" at bounding box center [858, 472] width 1306 height 828
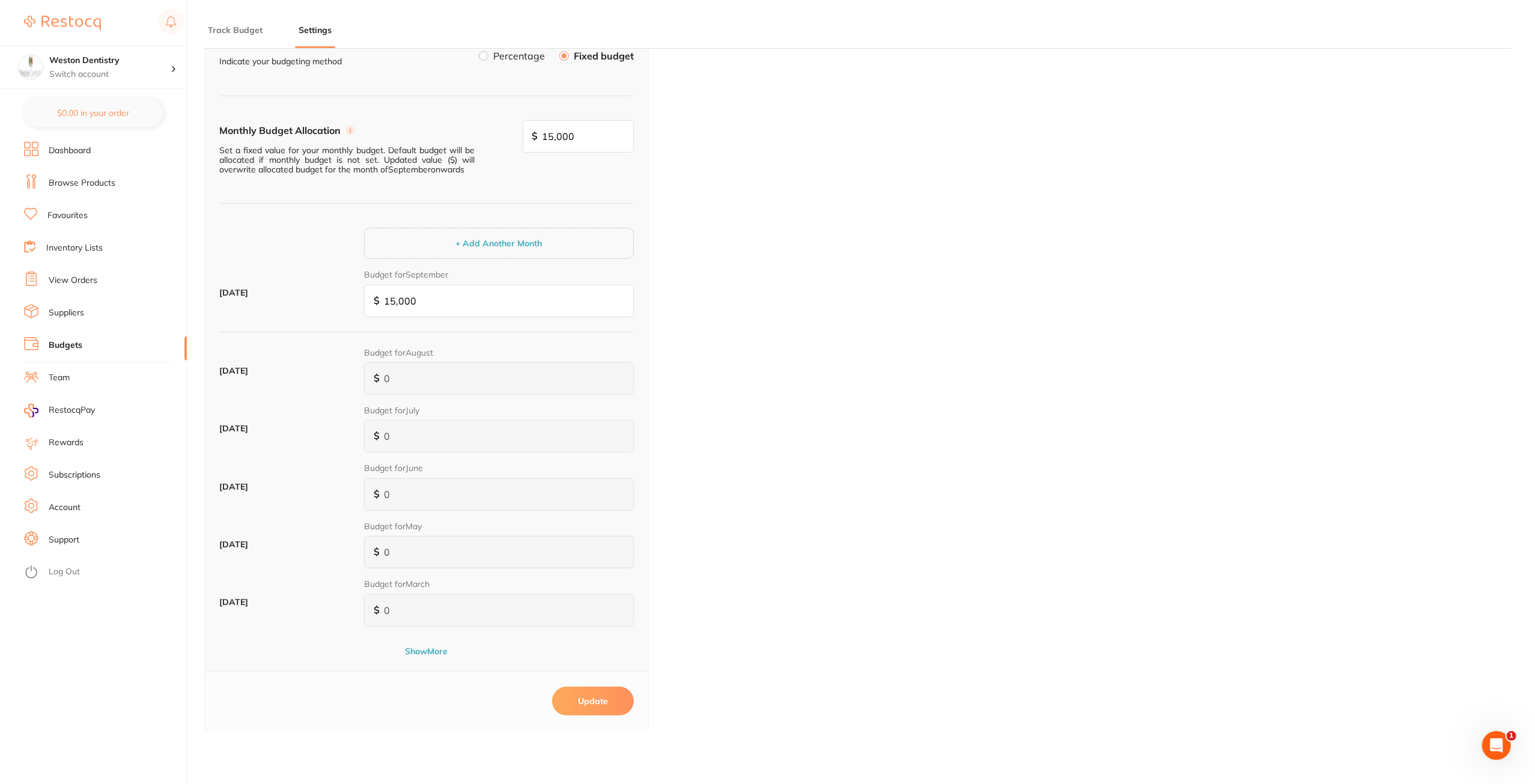
scroll to position [161, 0]
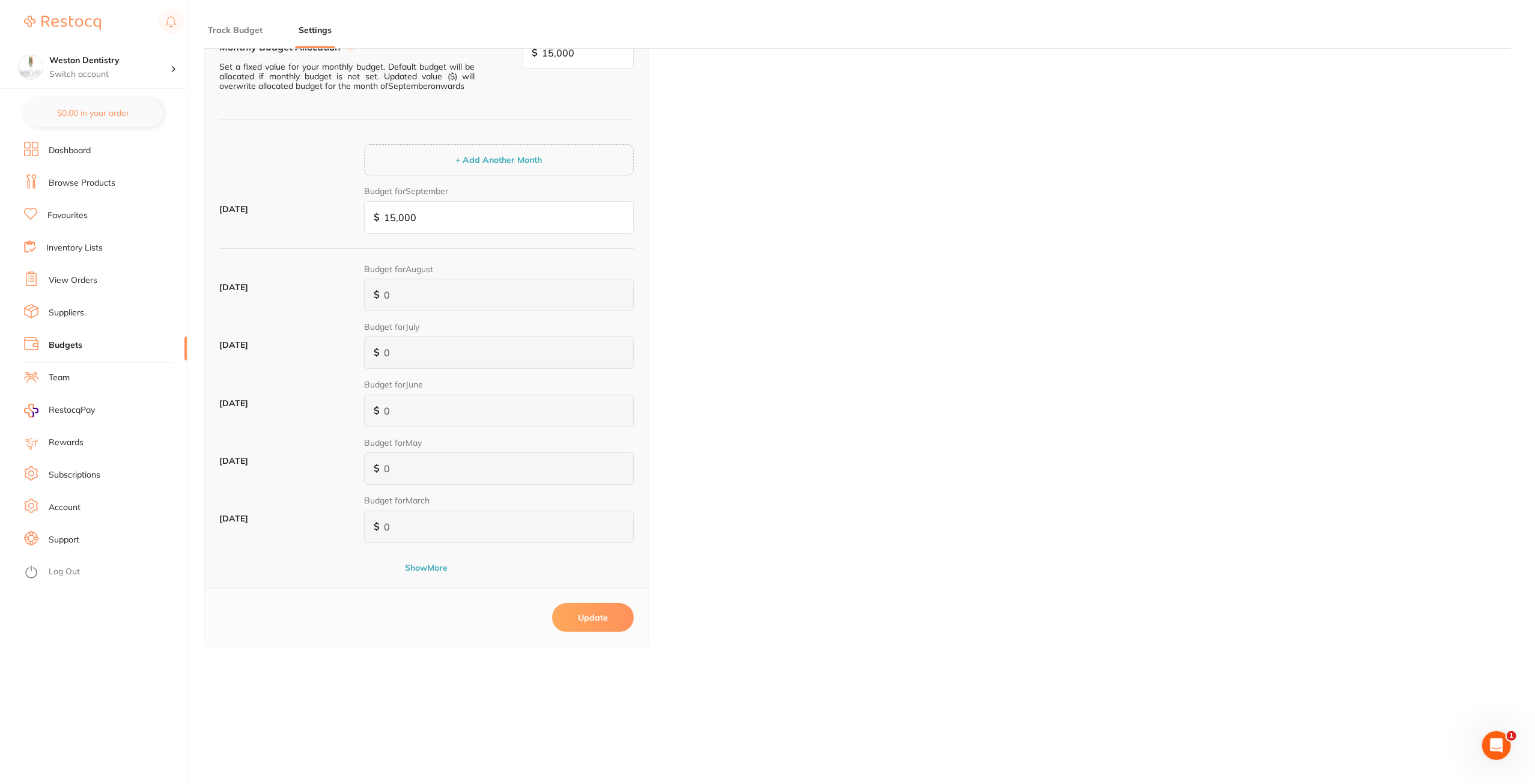
click at [596, 612] on button "Update" at bounding box center [592, 618] width 82 height 29
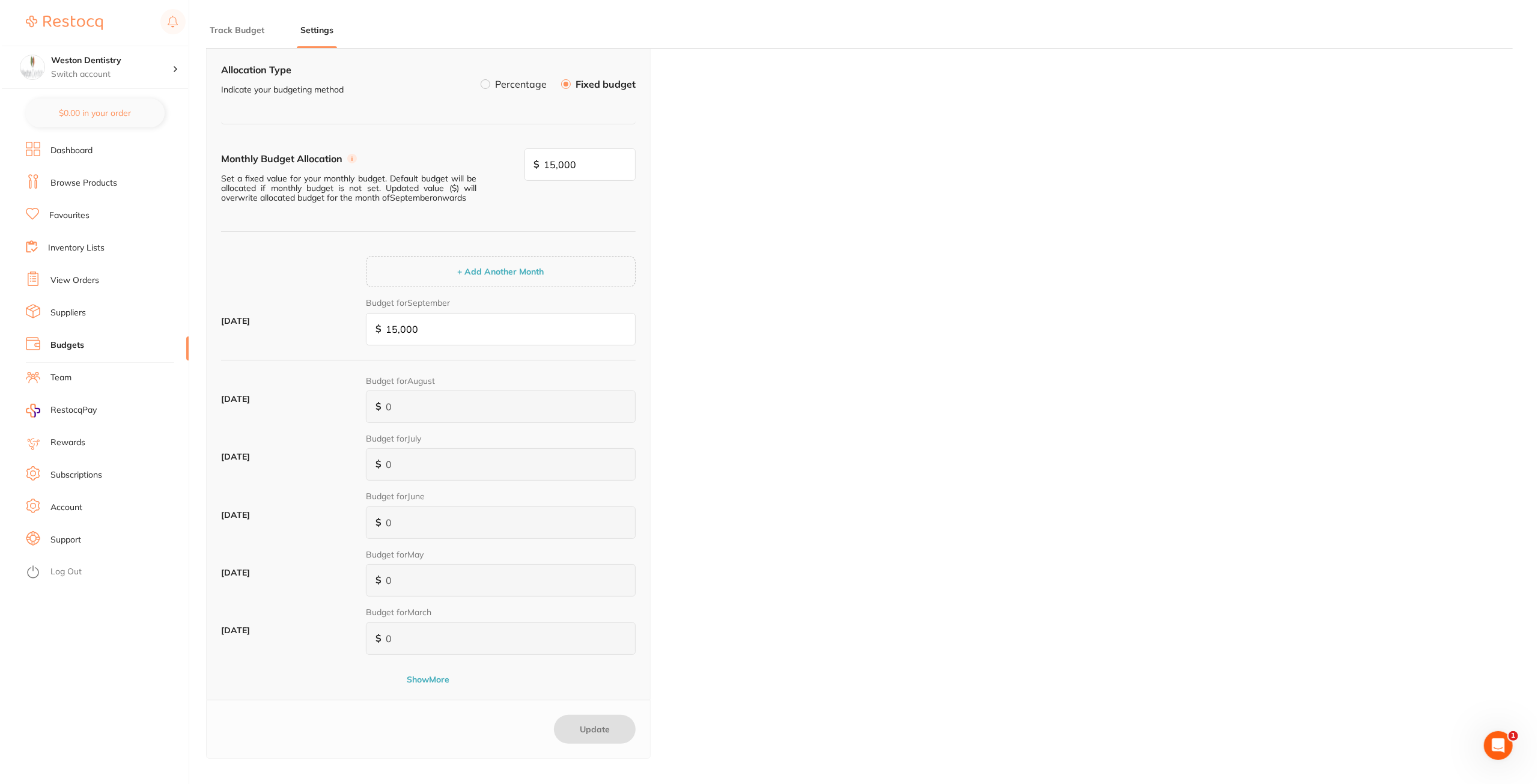
scroll to position [0, 0]
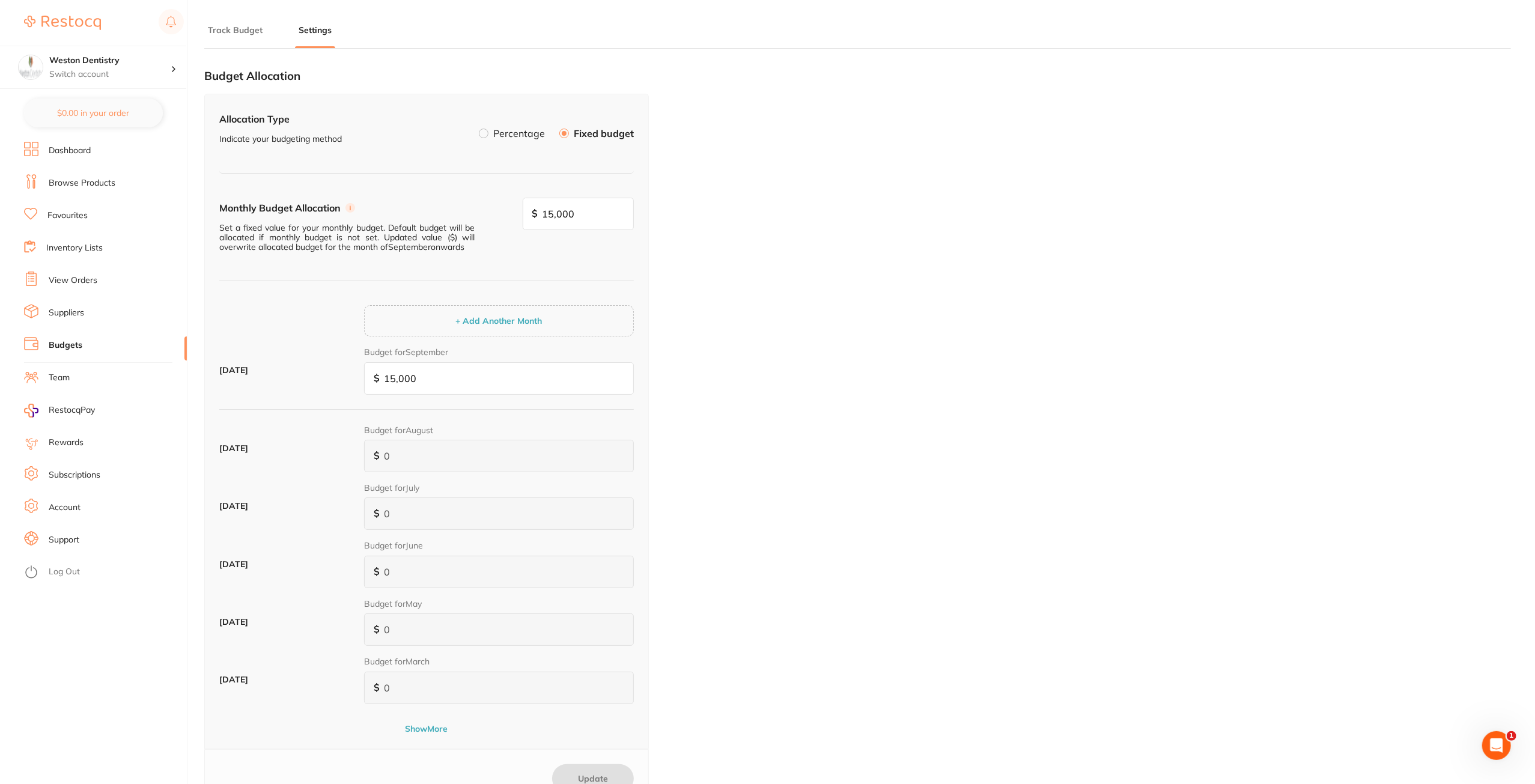
click at [238, 33] on button "Track Budget" at bounding box center [235, 30] width 62 height 11
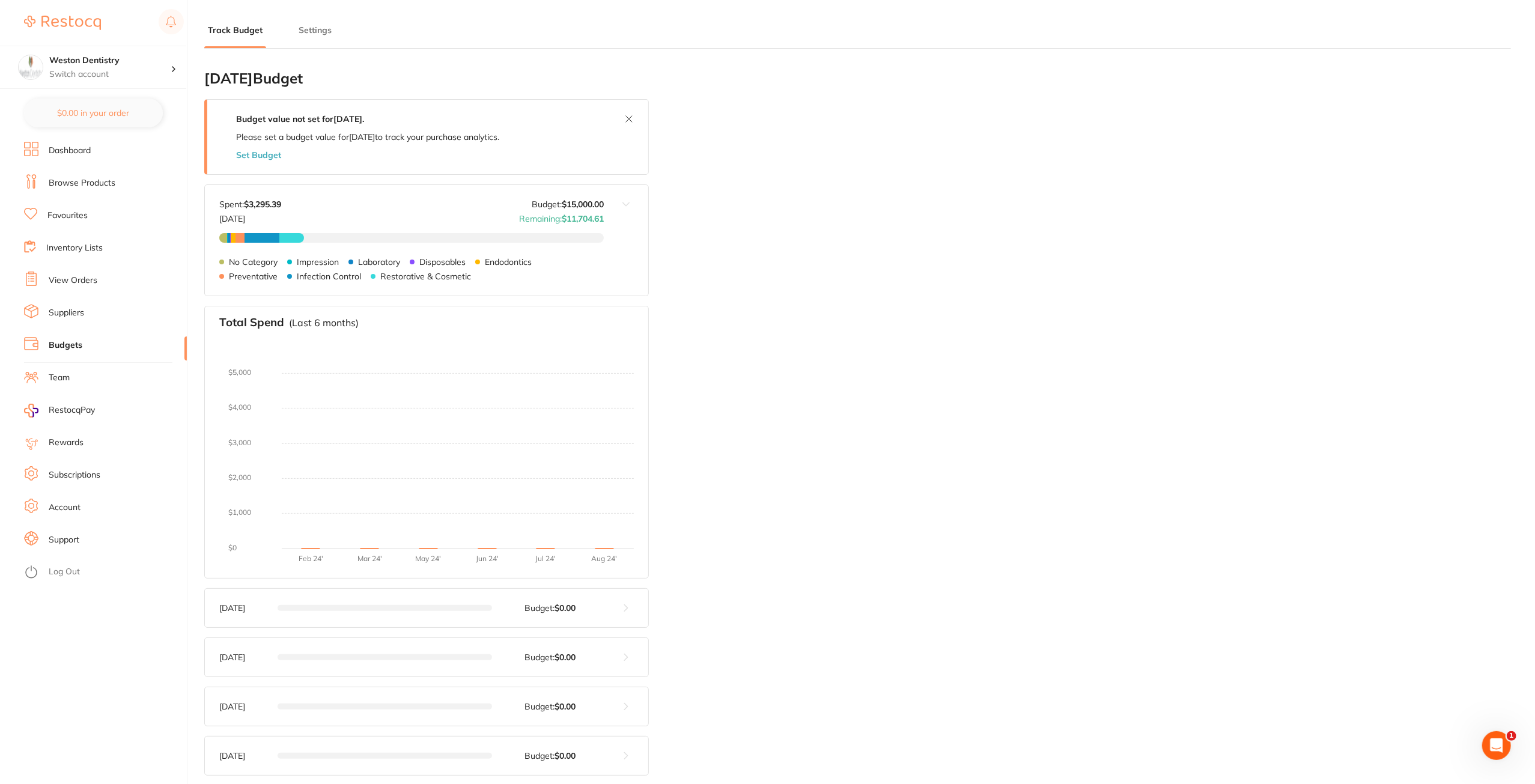
click at [77, 316] on link "Suppliers" at bounding box center [66, 313] width 35 height 12
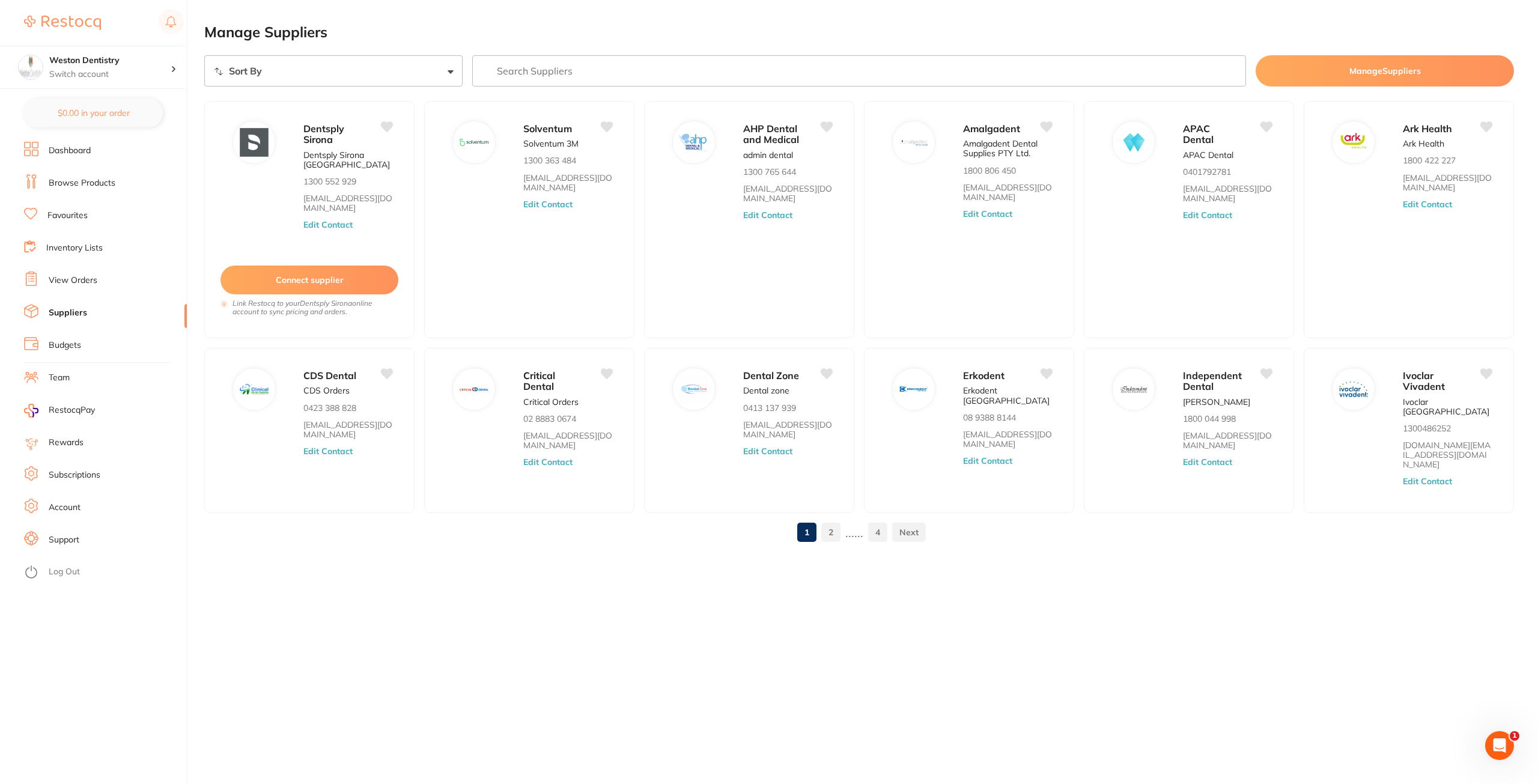
click at [78, 277] on link "View Orders" at bounding box center [73, 280] width 49 height 12
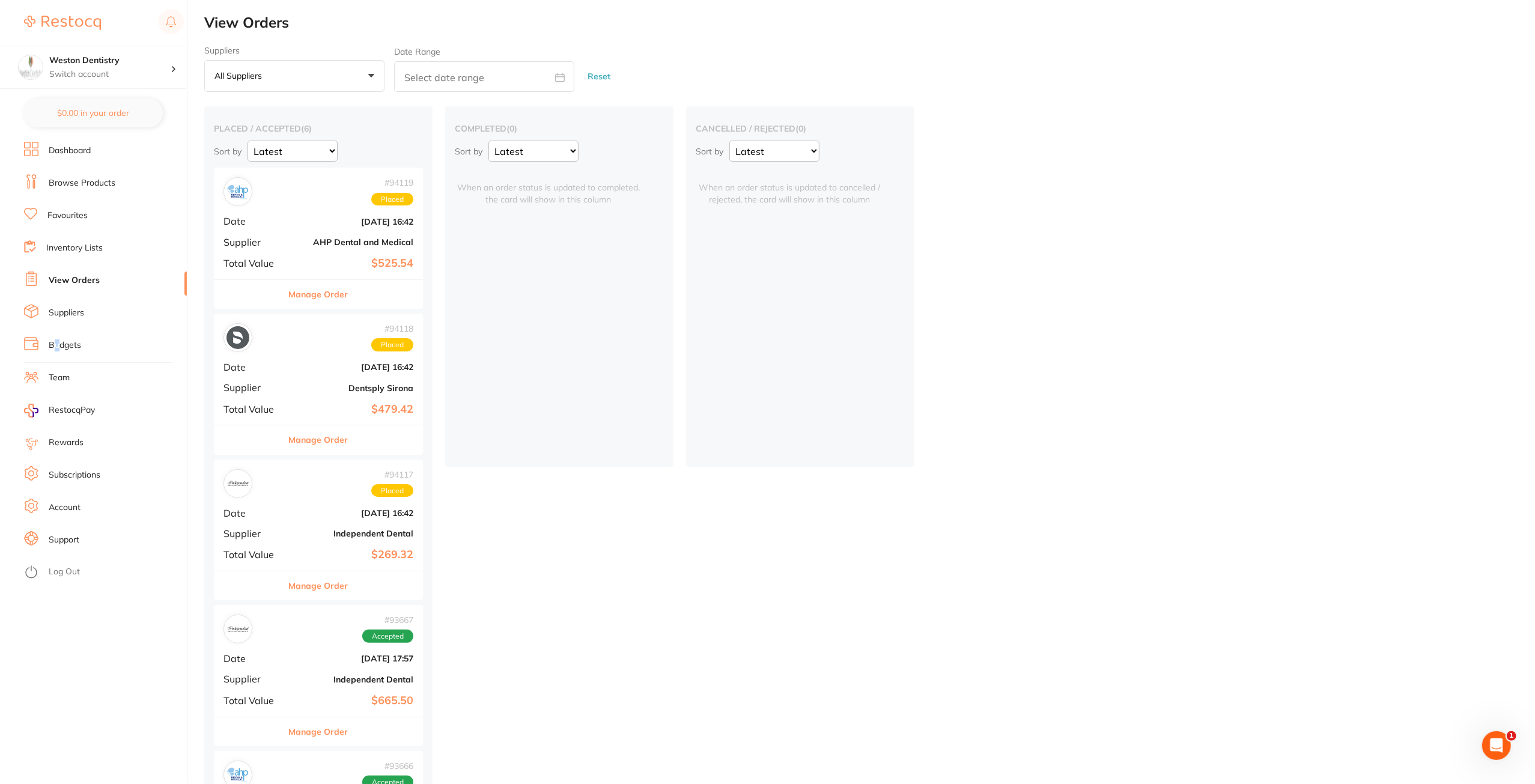
click at [58, 356] on ul "Dashboard Browse Products Favourites Inventory Lists View Orders Suppliers Budg…" at bounding box center [105, 463] width 163 height 642
click at [60, 349] on link "Budgets" at bounding box center [65, 345] width 32 height 12
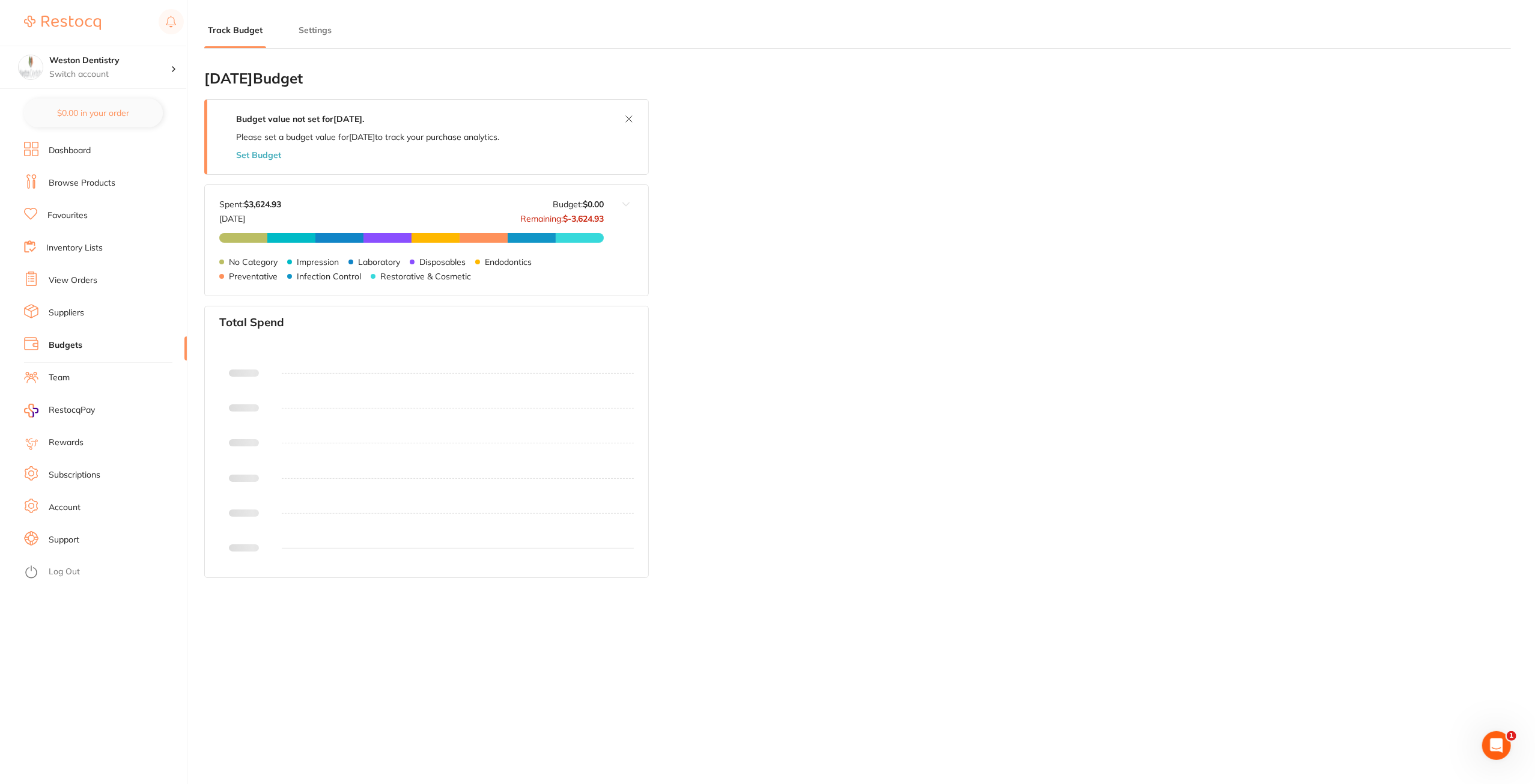
type input "0.0"
type input "15,000"
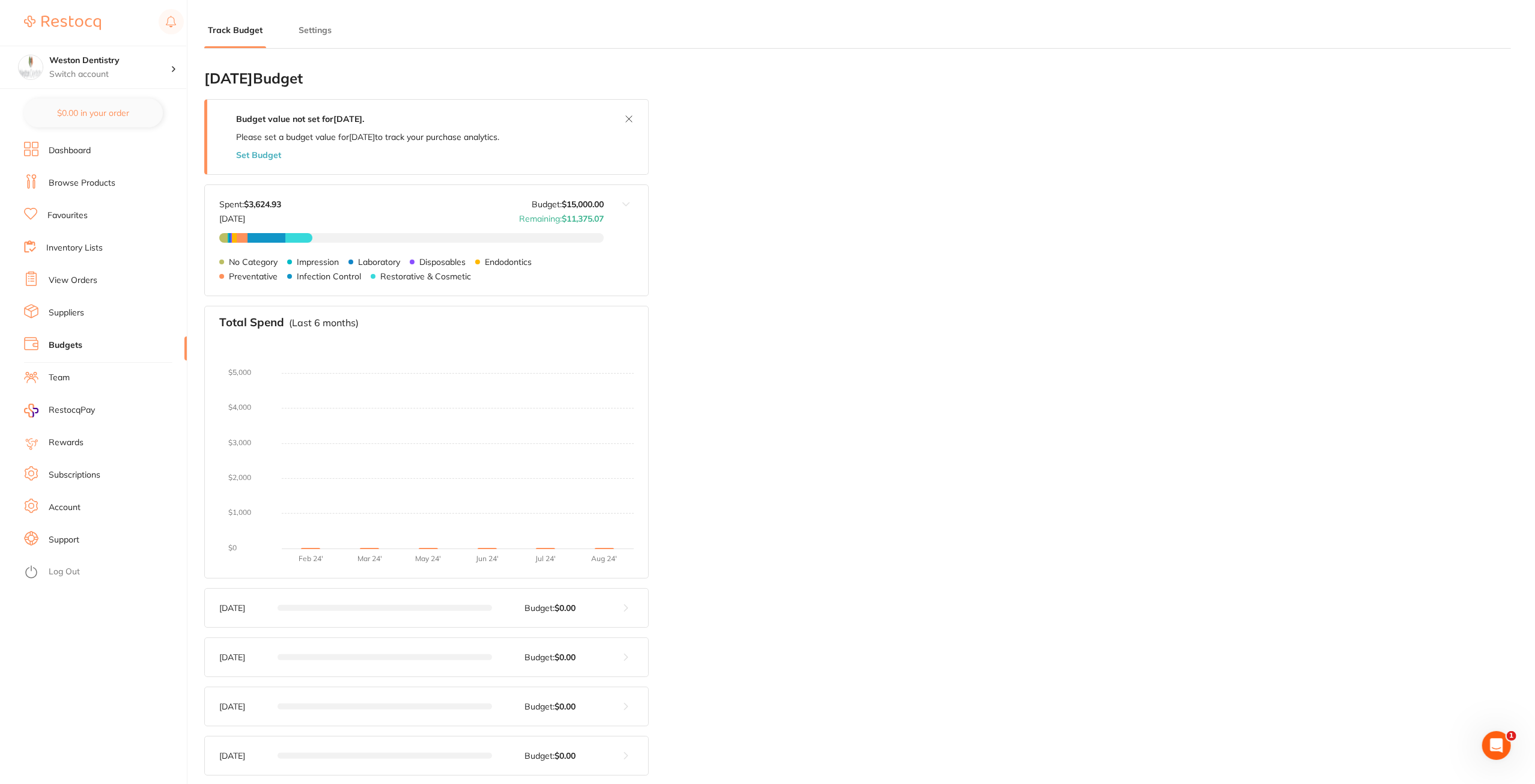
click at [593, 196] on div "Sep 2025 Budget: $15,000.00 Spent: $3,624.93 Sep 2025 Budget: $15,000.00 Remain…" at bounding box center [404, 240] width 399 height 111
click at [620, 207] on button at bounding box center [626, 240] width 44 height 111
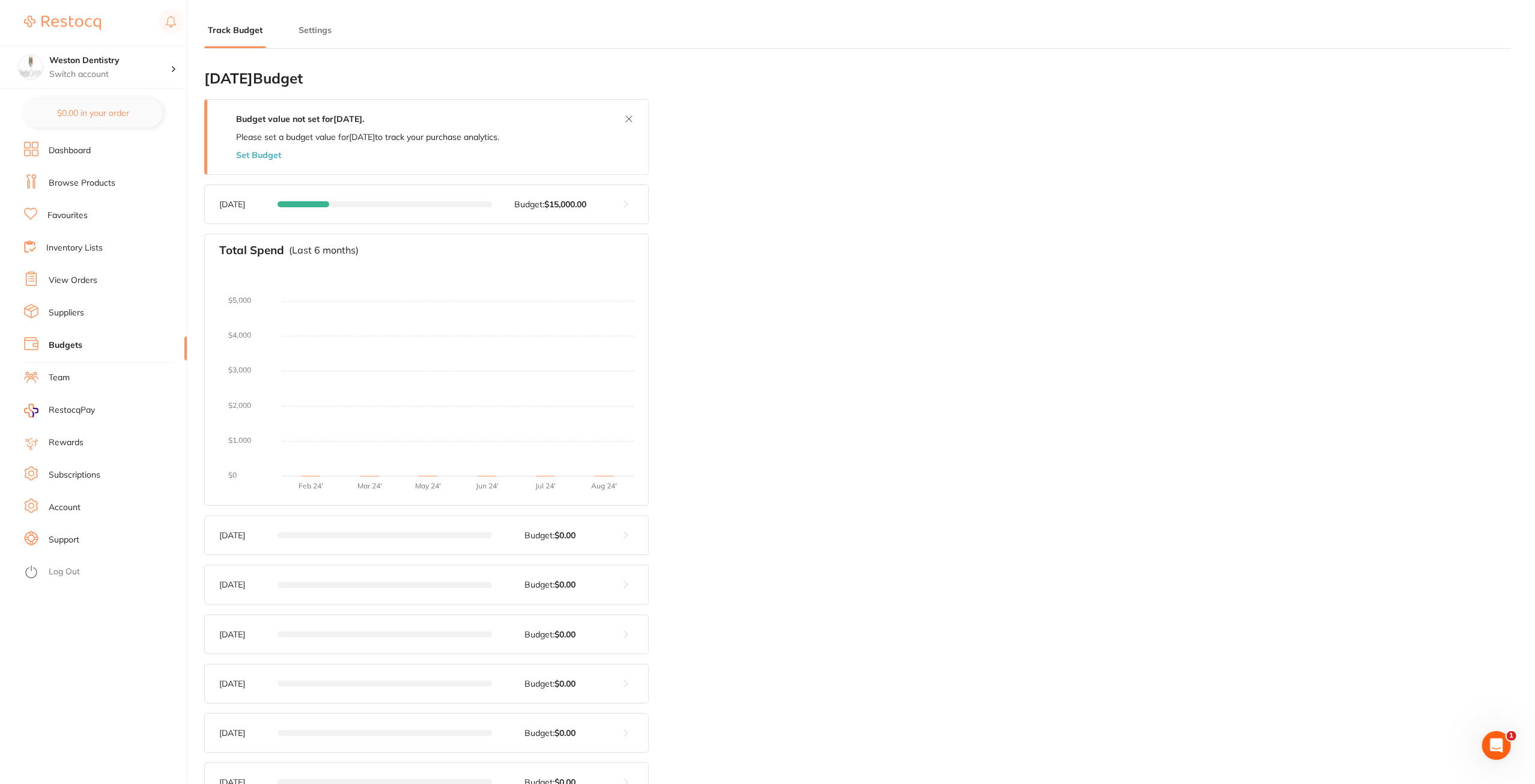
click at [620, 207] on button at bounding box center [626, 204] width 44 height 39
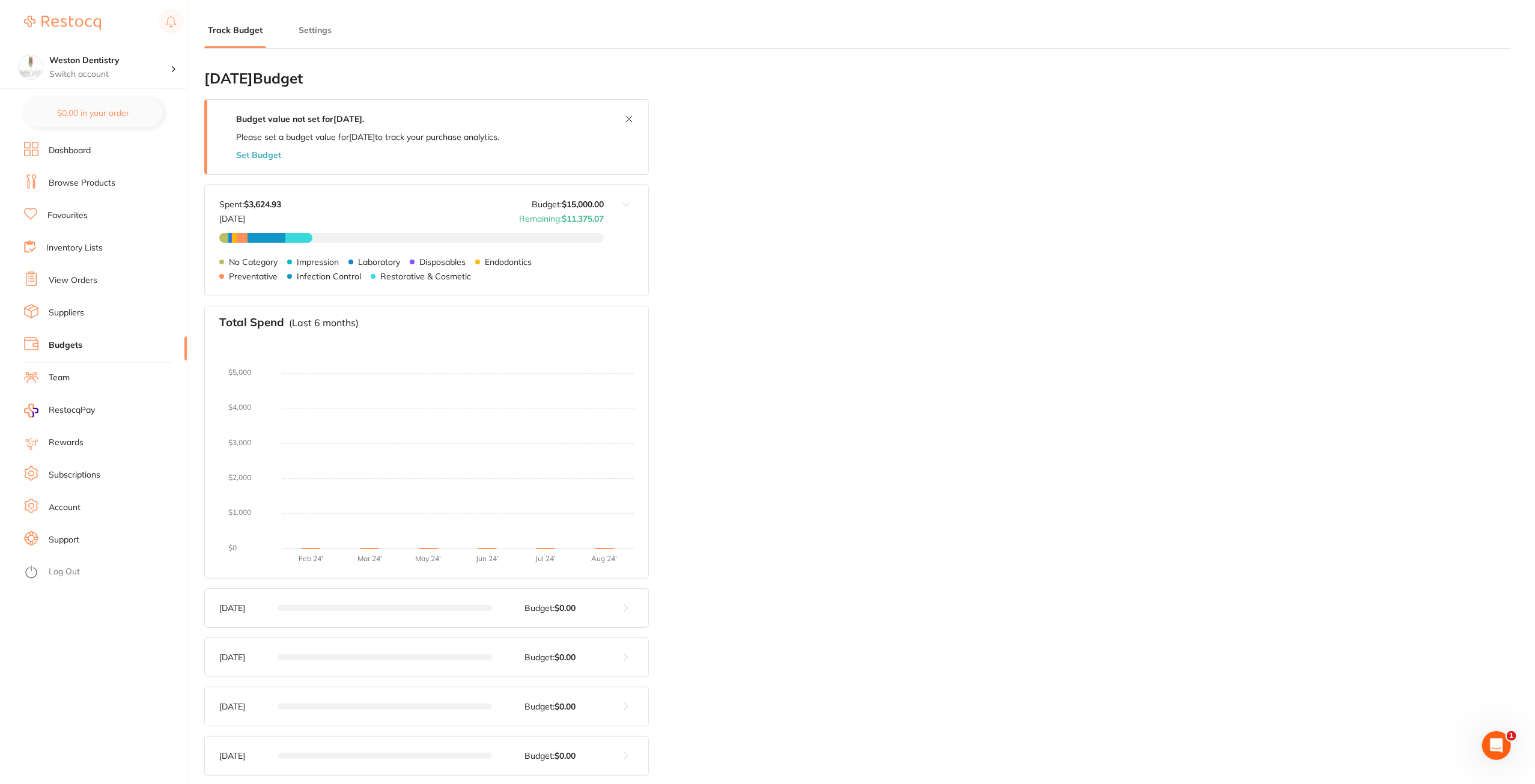
click at [266, 153] on button "Set Budget" at bounding box center [258, 154] width 45 height 9
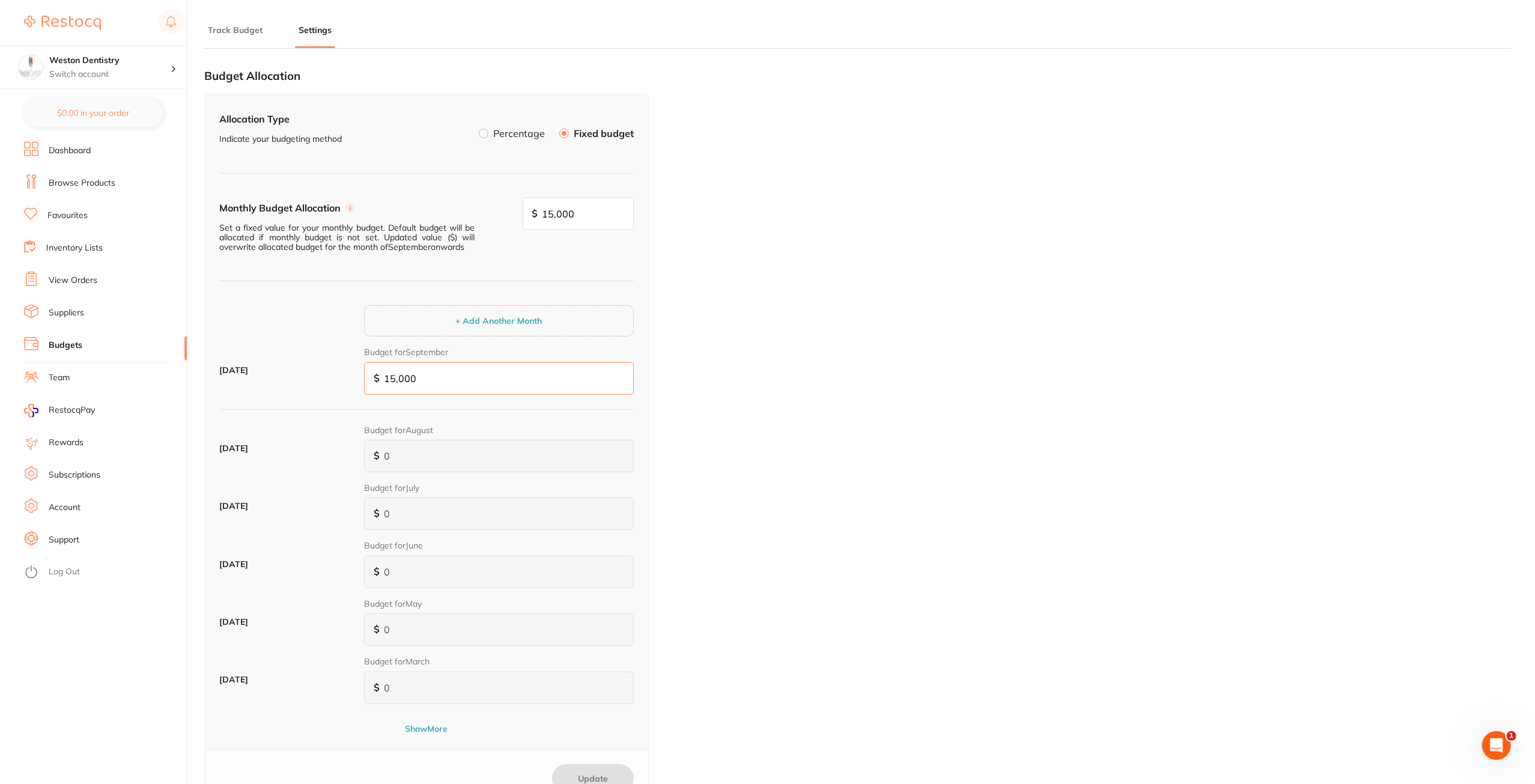
click at [421, 378] on input "15,000" at bounding box center [499, 378] width 270 height 32
click at [396, 376] on input "15,000" at bounding box center [499, 378] width 270 height 32
type input "1,000"
type input "15,000"
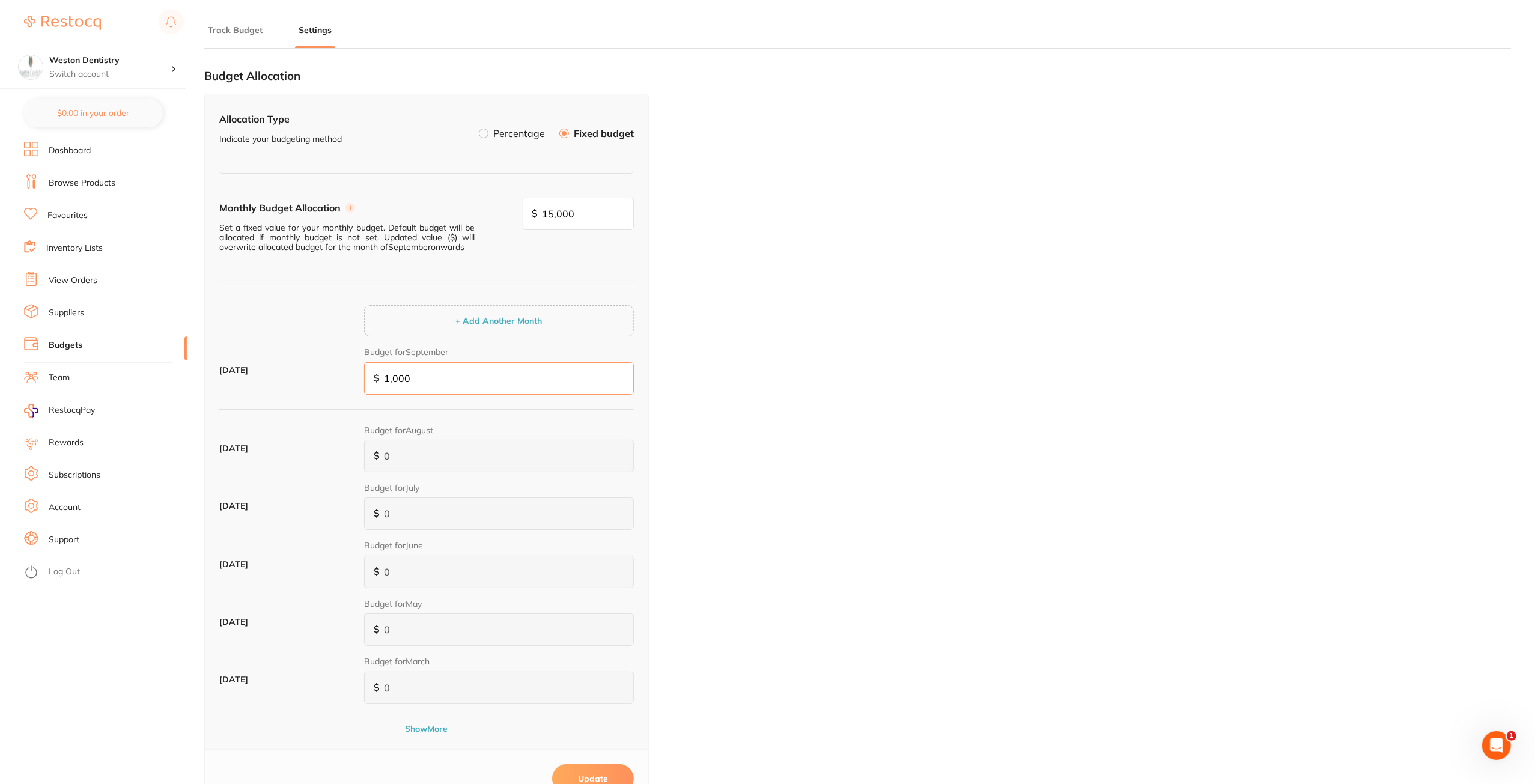
type input "15,000"
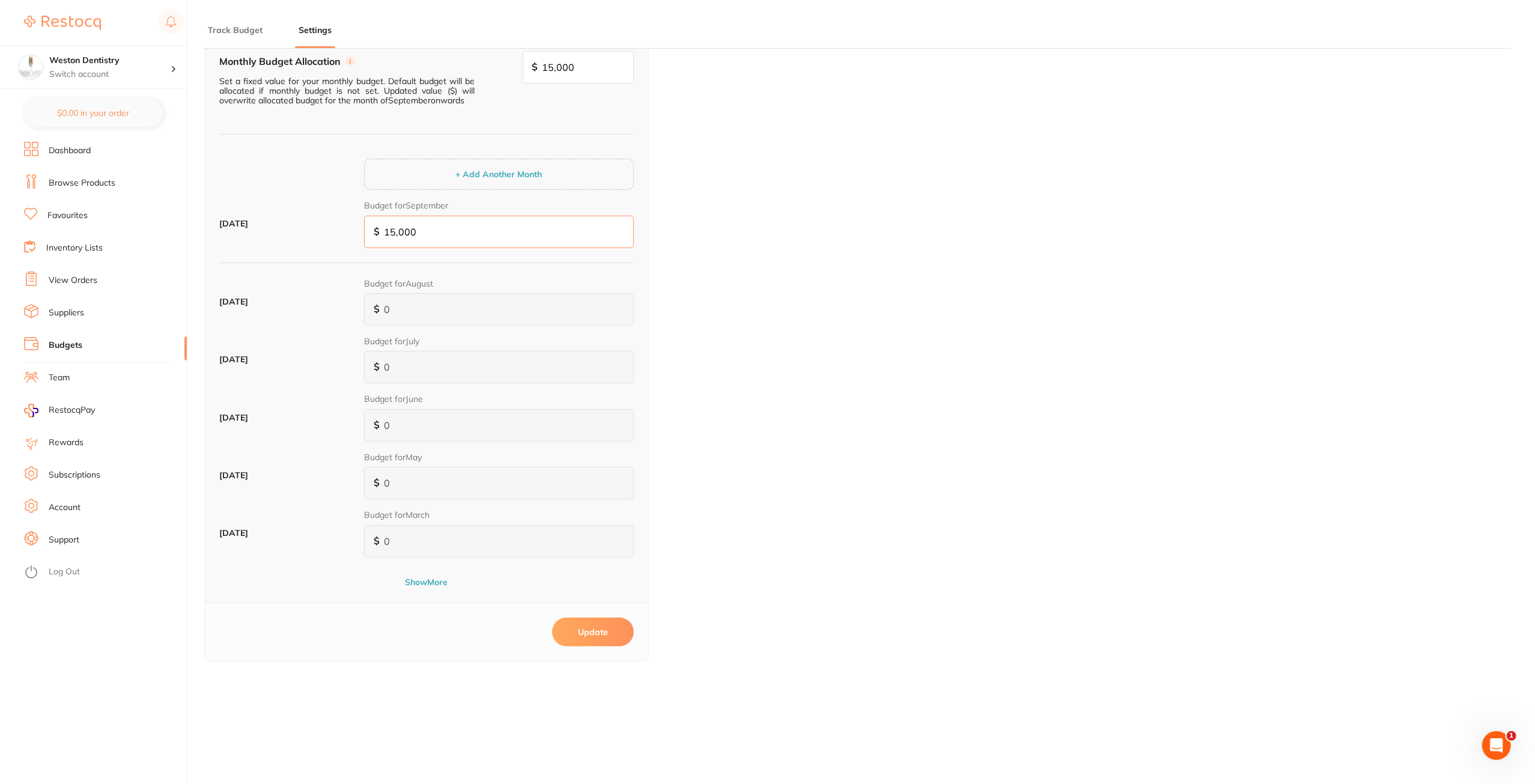
scroll to position [161, 0]
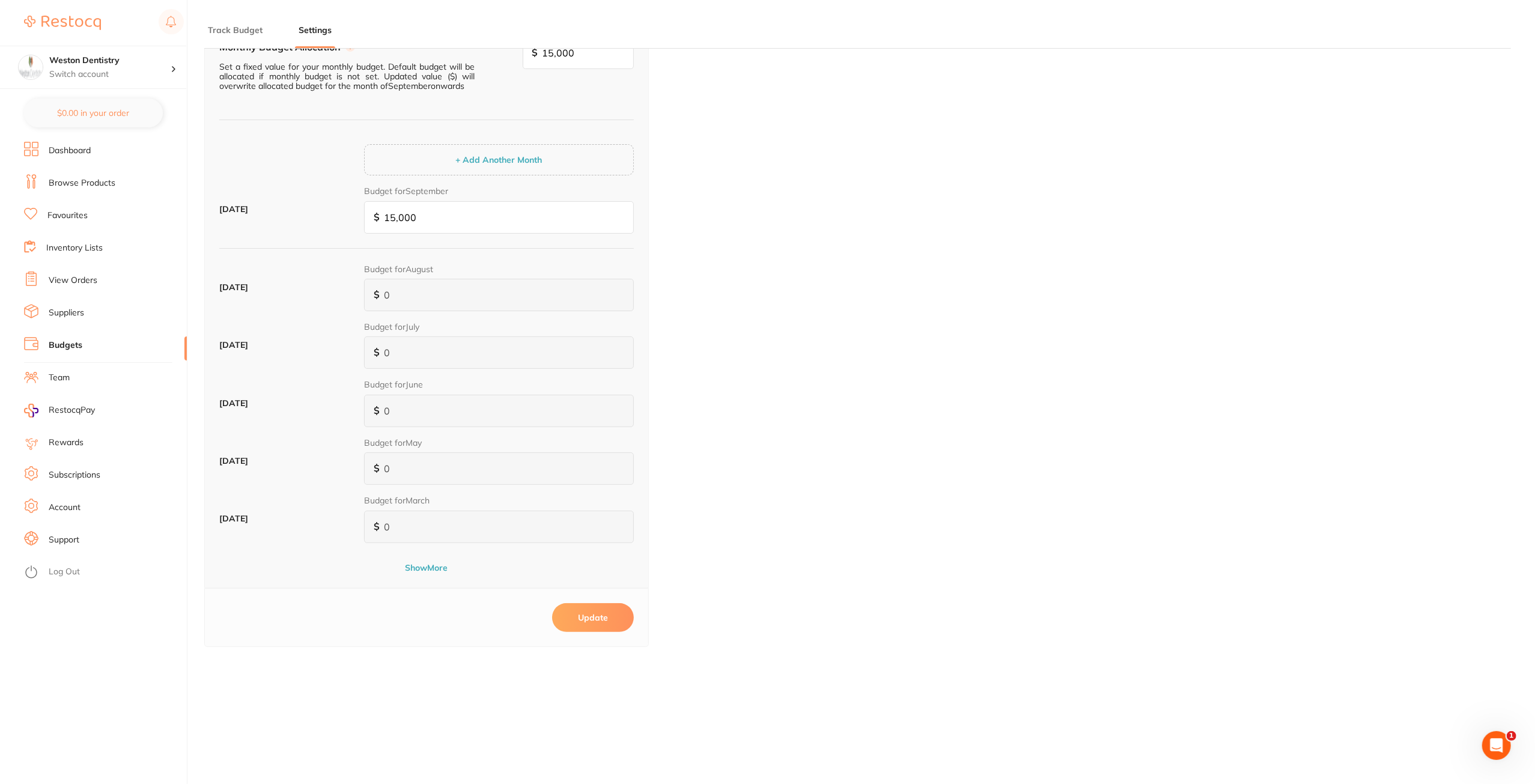
click at [608, 607] on button "Update" at bounding box center [592, 618] width 82 height 29
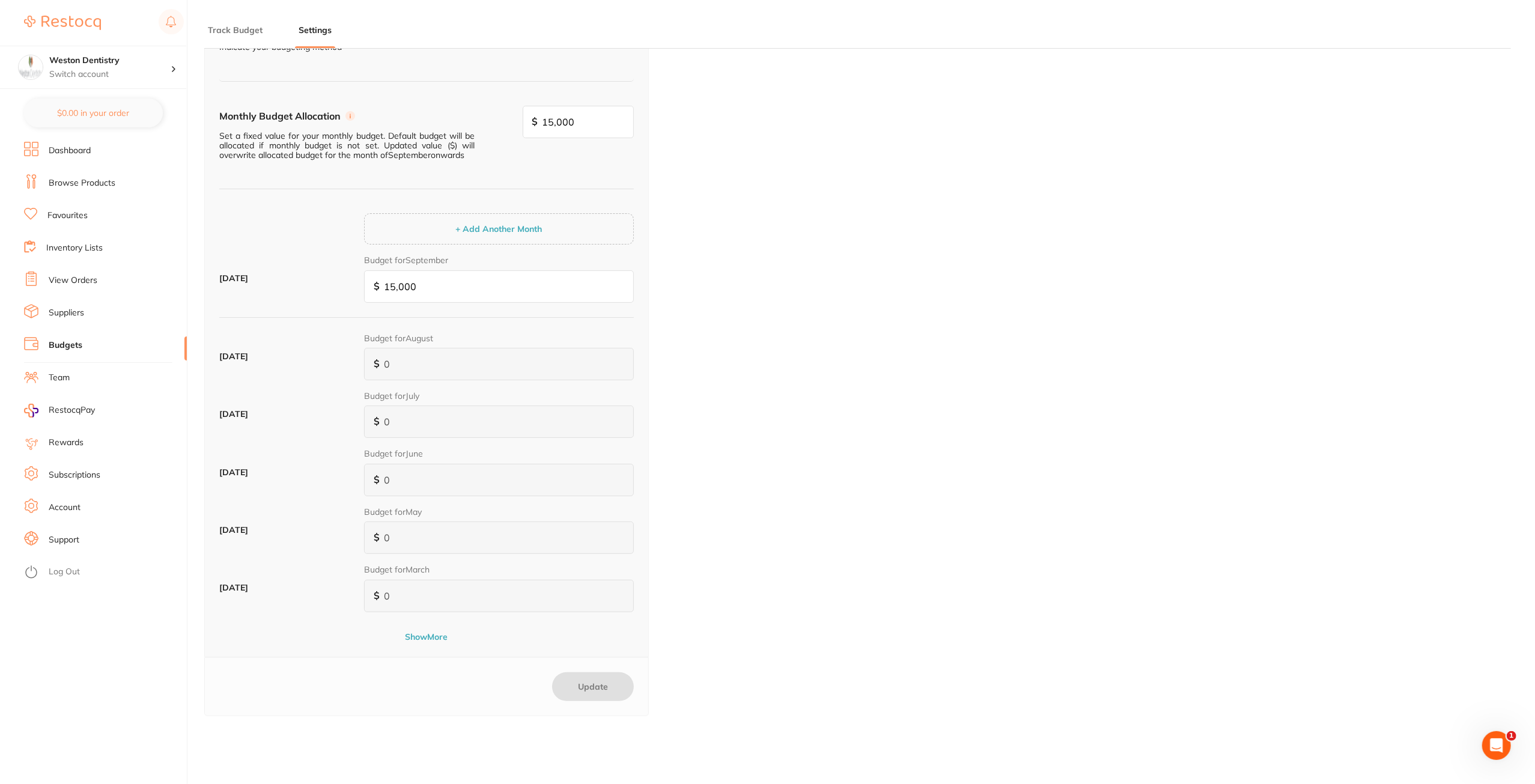
scroll to position [0, 0]
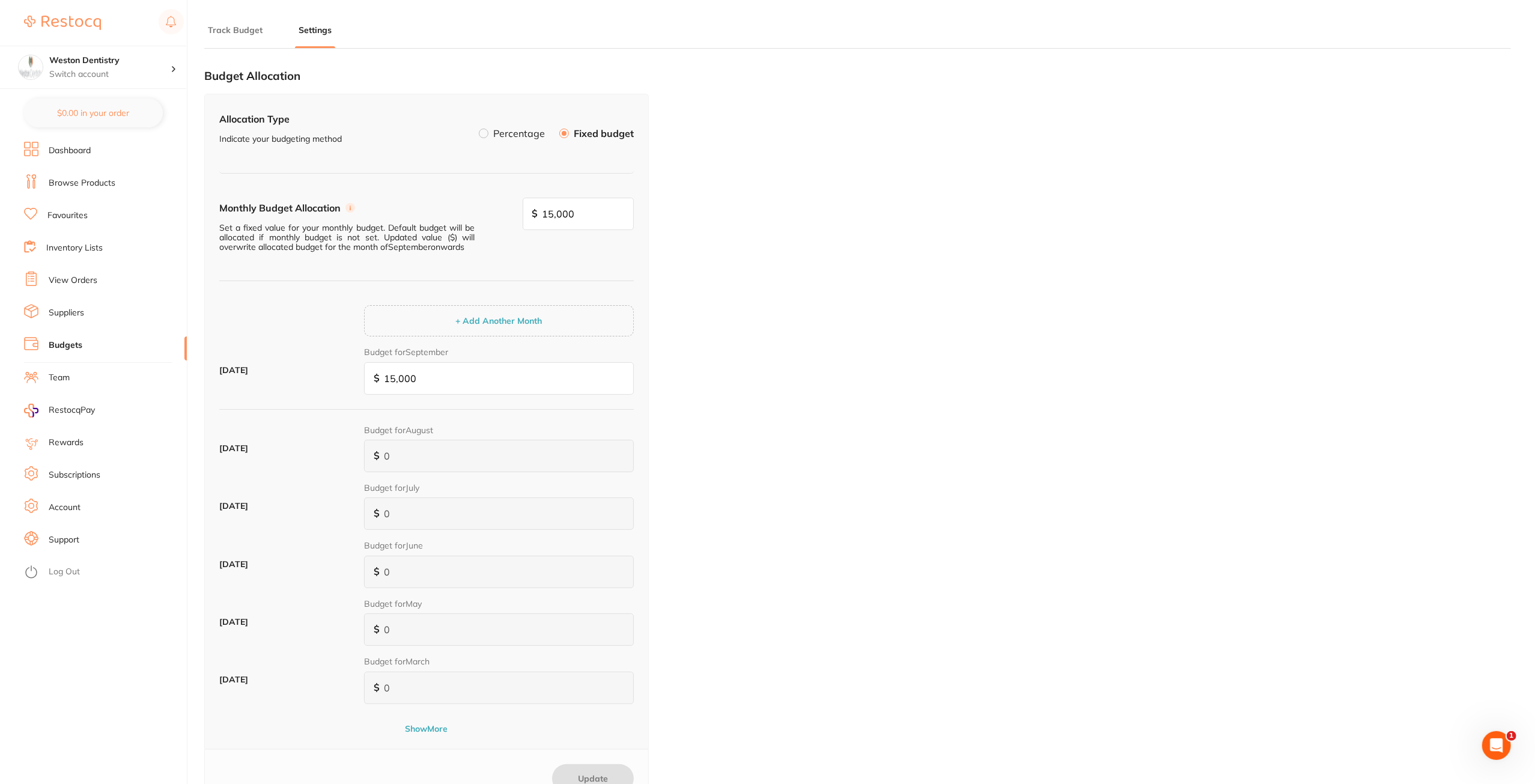
click at [80, 185] on link "Browse Products" at bounding box center [82, 183] width 66 height 12
